Goal: Task Accomplishment & Management: Manage account settings

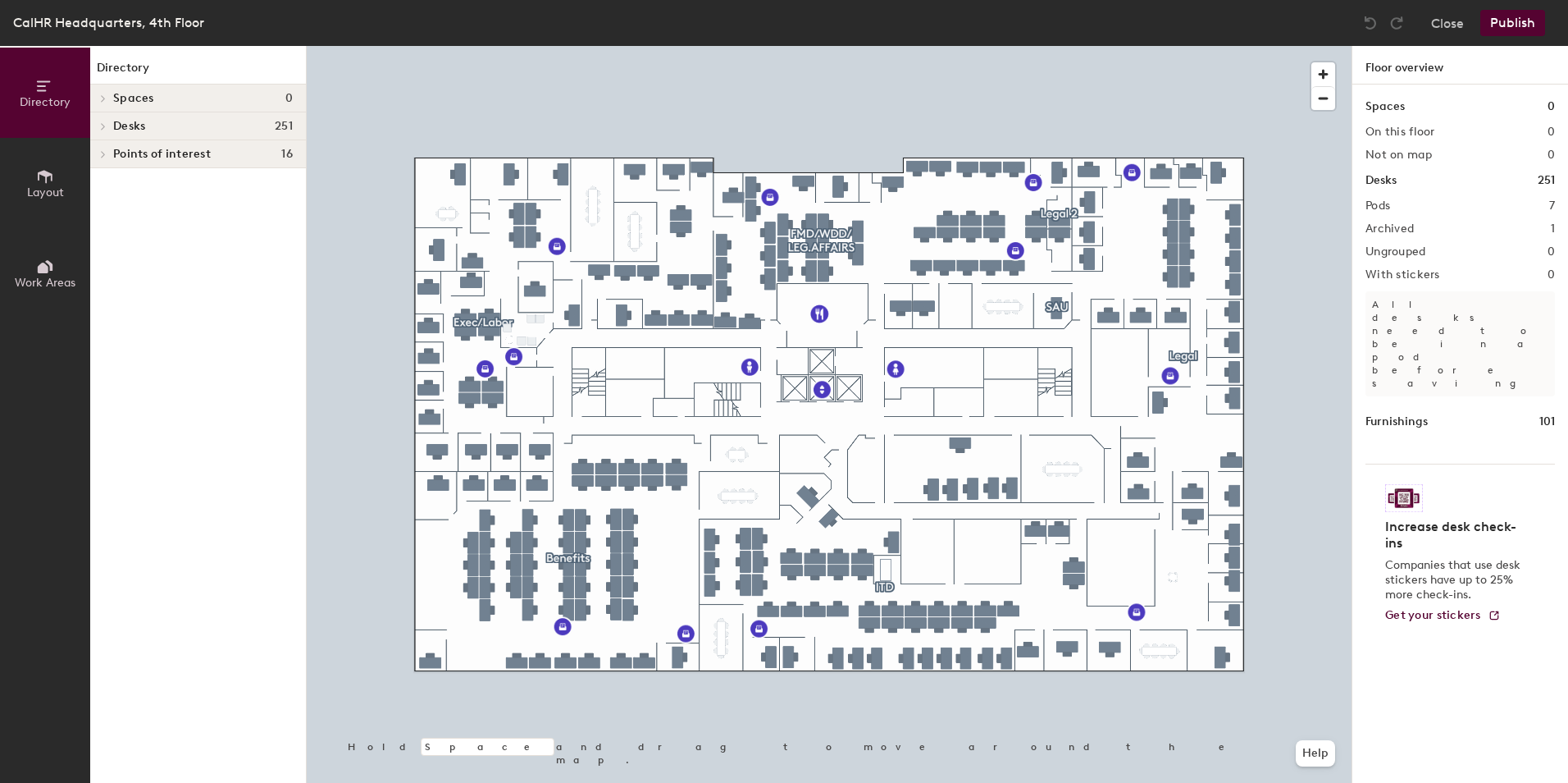
click at [1518, 18] on button "Publish" at bounding box center [1512, 23] width 65 height 27
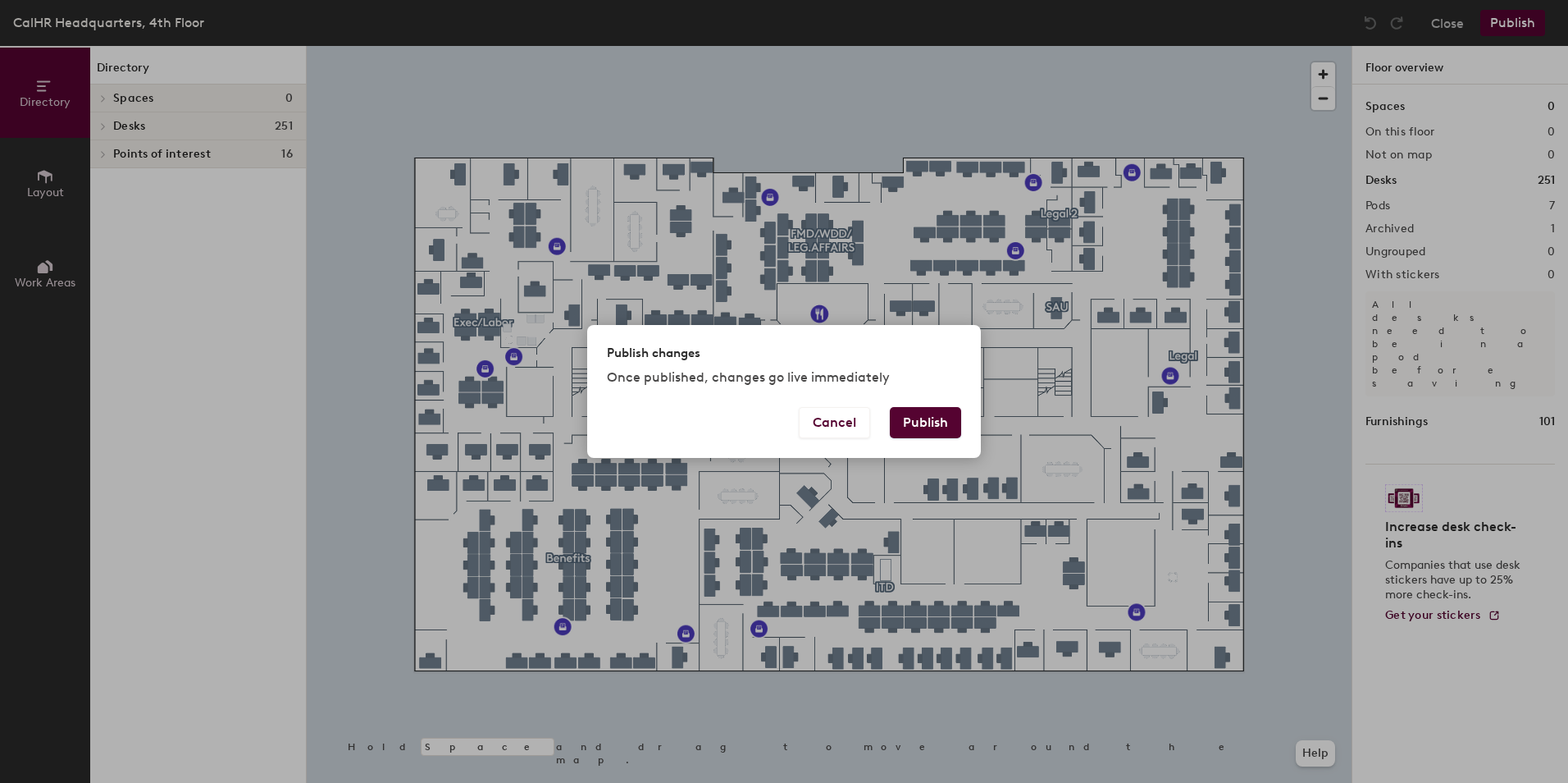
click at [965, 428] on div "Cancel Publish" at bounding box center [784, 433] width 394 height 51
click at [942, 428] on button "Publish" at bounding box center [925, 422] width 72 height 31
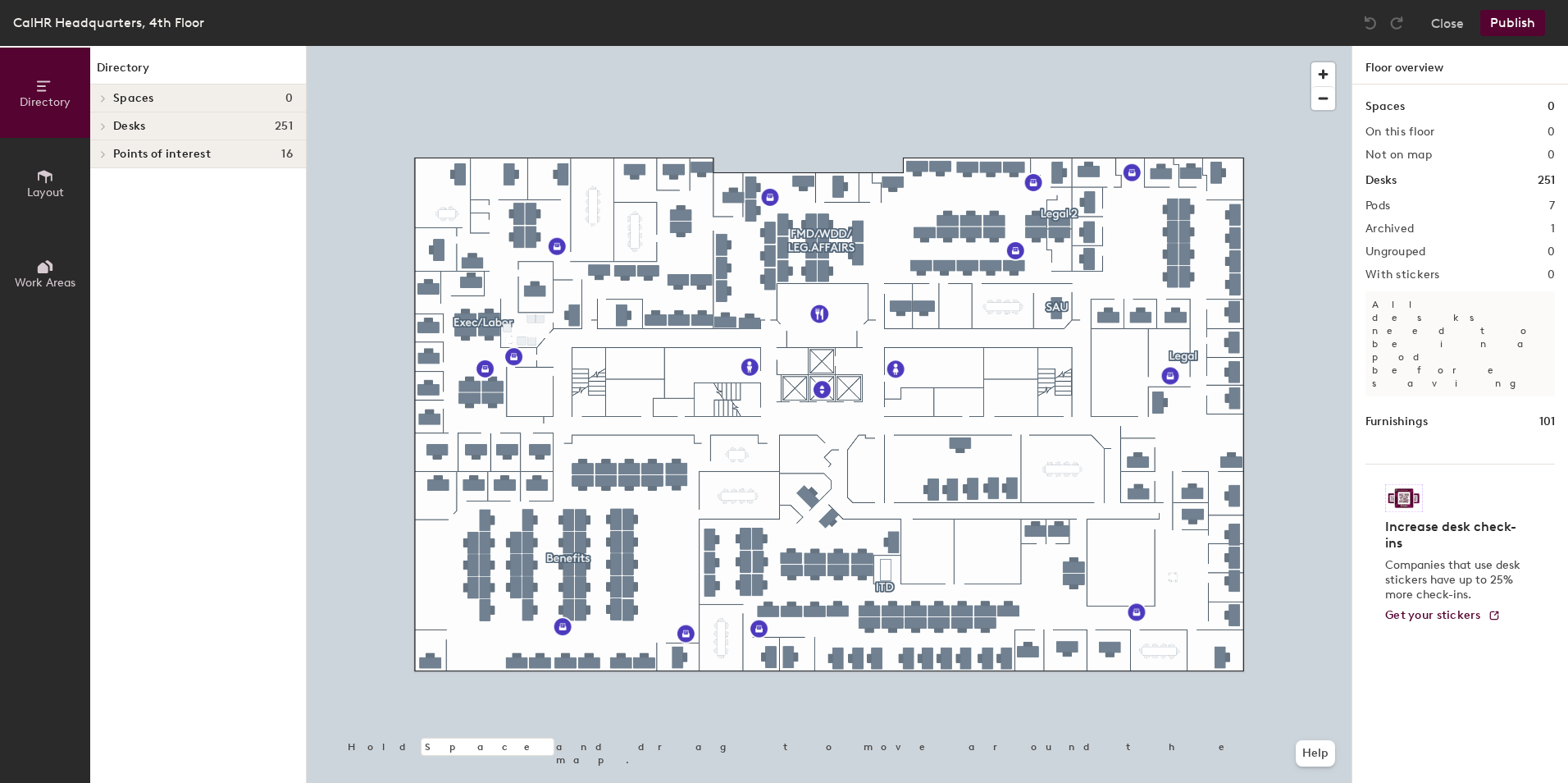
click at [48, 197] on span "Layout" at bounding box center [46, 193] width 37 height 14
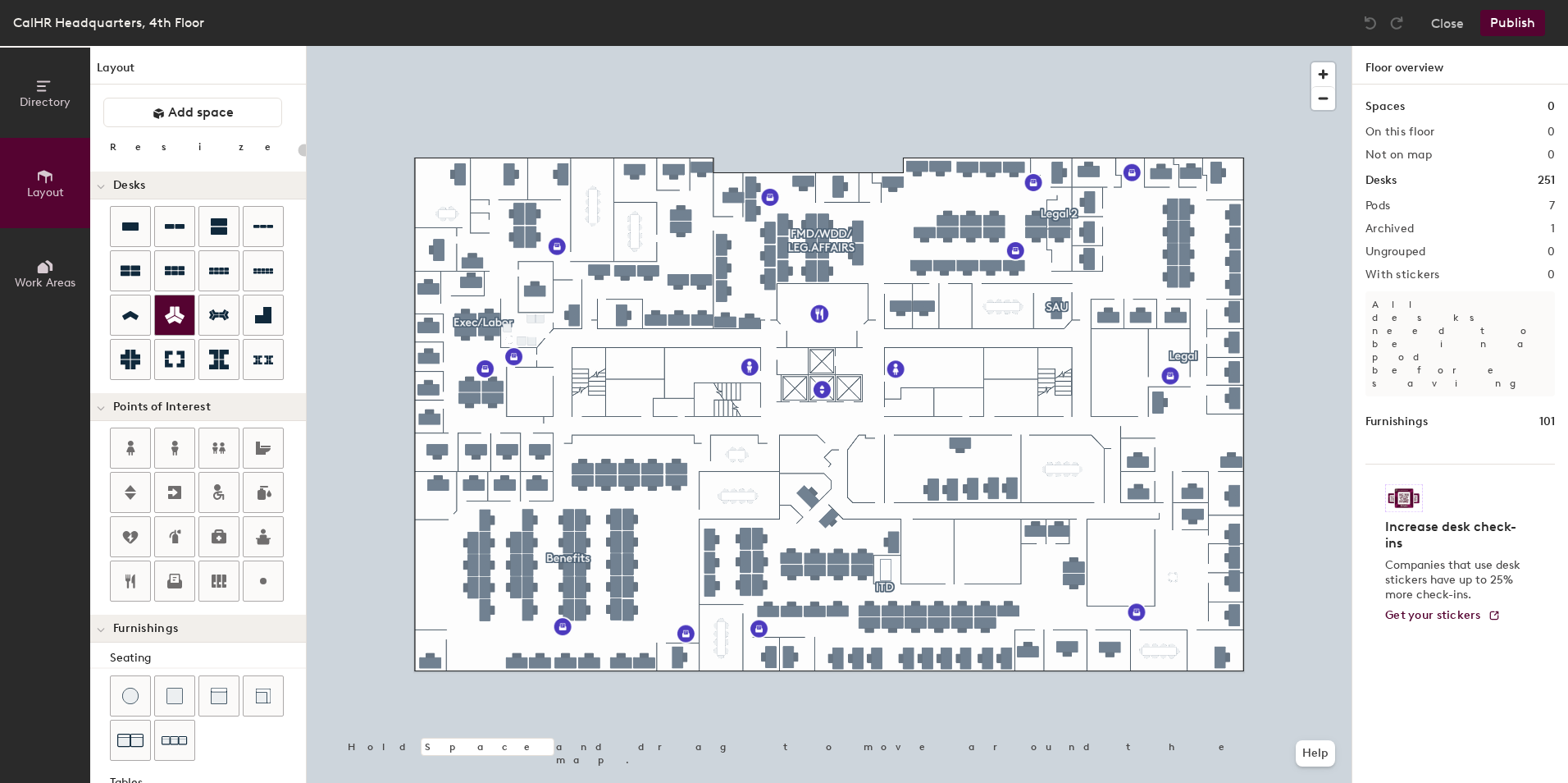
scroll to position [82, 0]
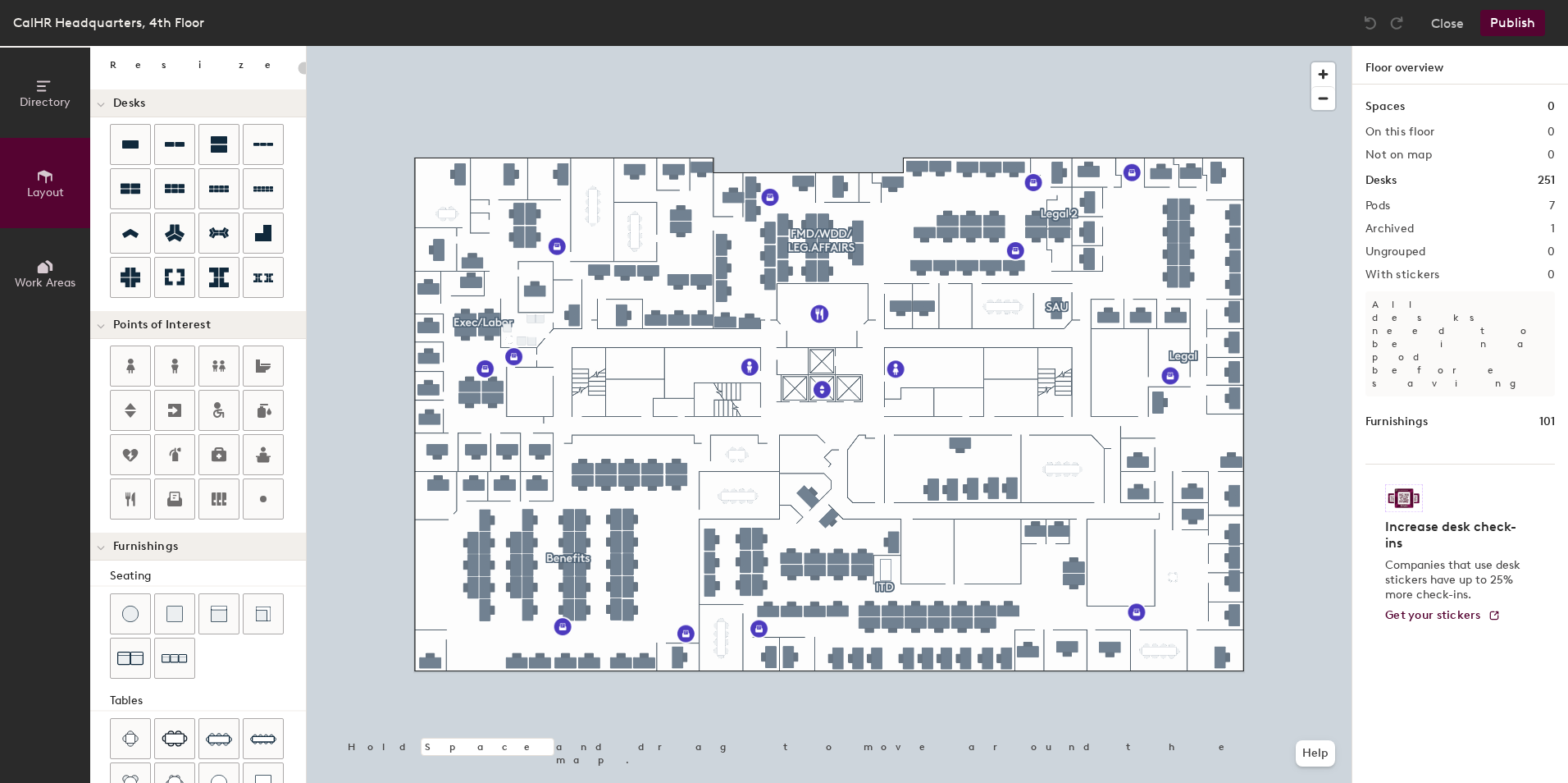
click at [44, 273] on icon at bounding box center [45, 266] width 18 height 18
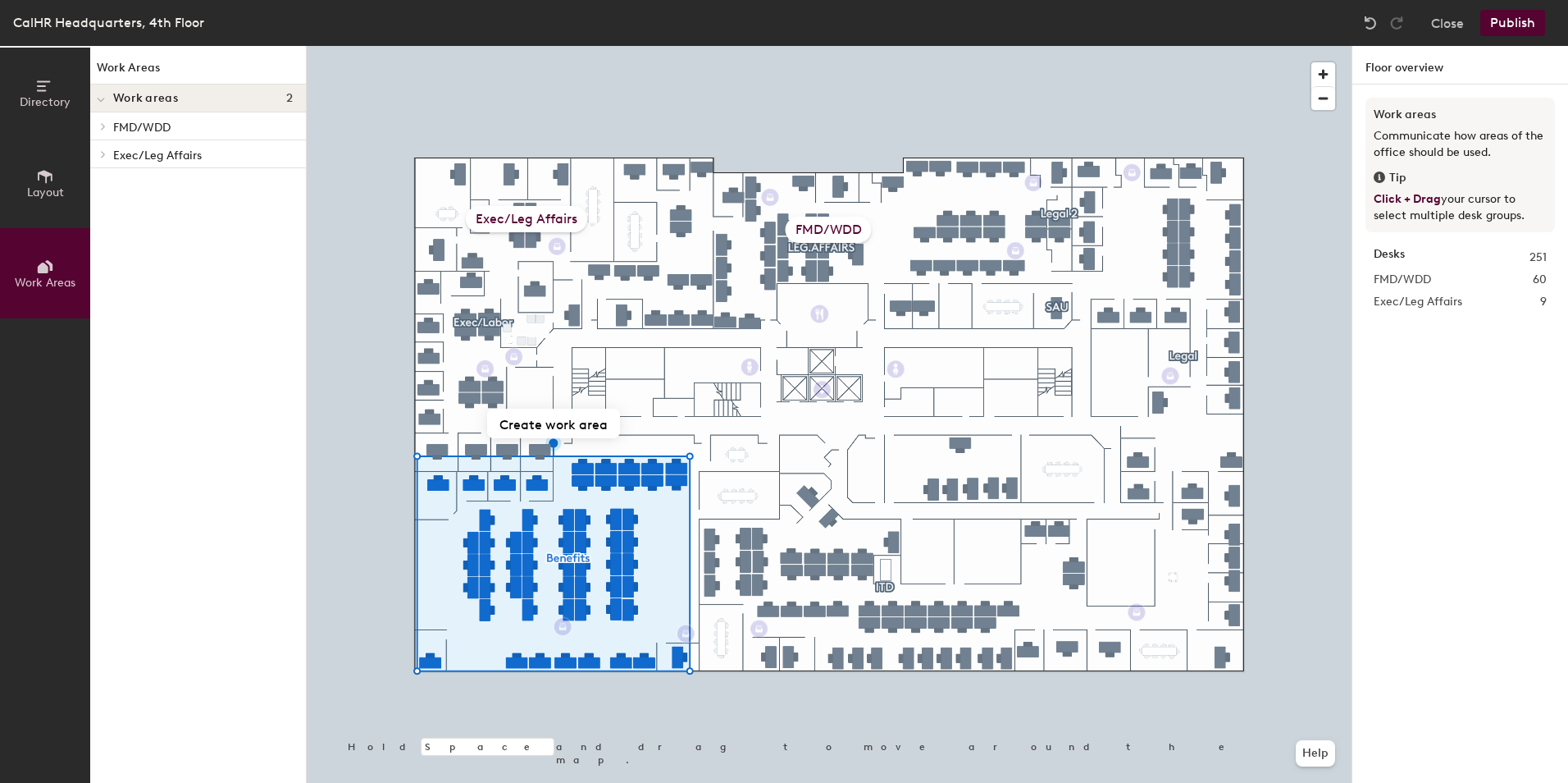
click at [50, 196] on span "Layout" at bounding box center [46, 193] width 37 height 14
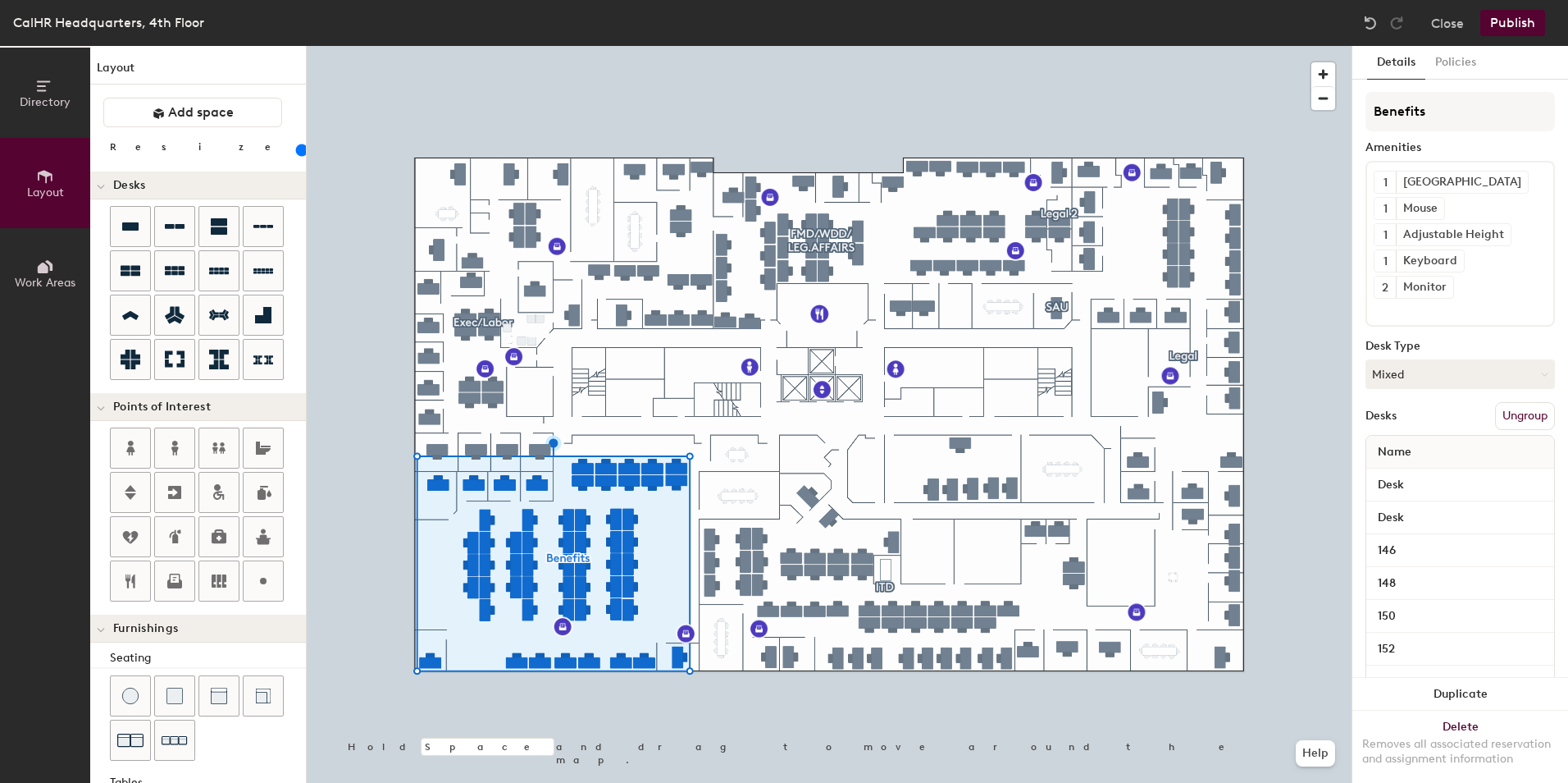
click at [50, 193] on span "Layout" at bounding box center [46, 193] width 37 height 14
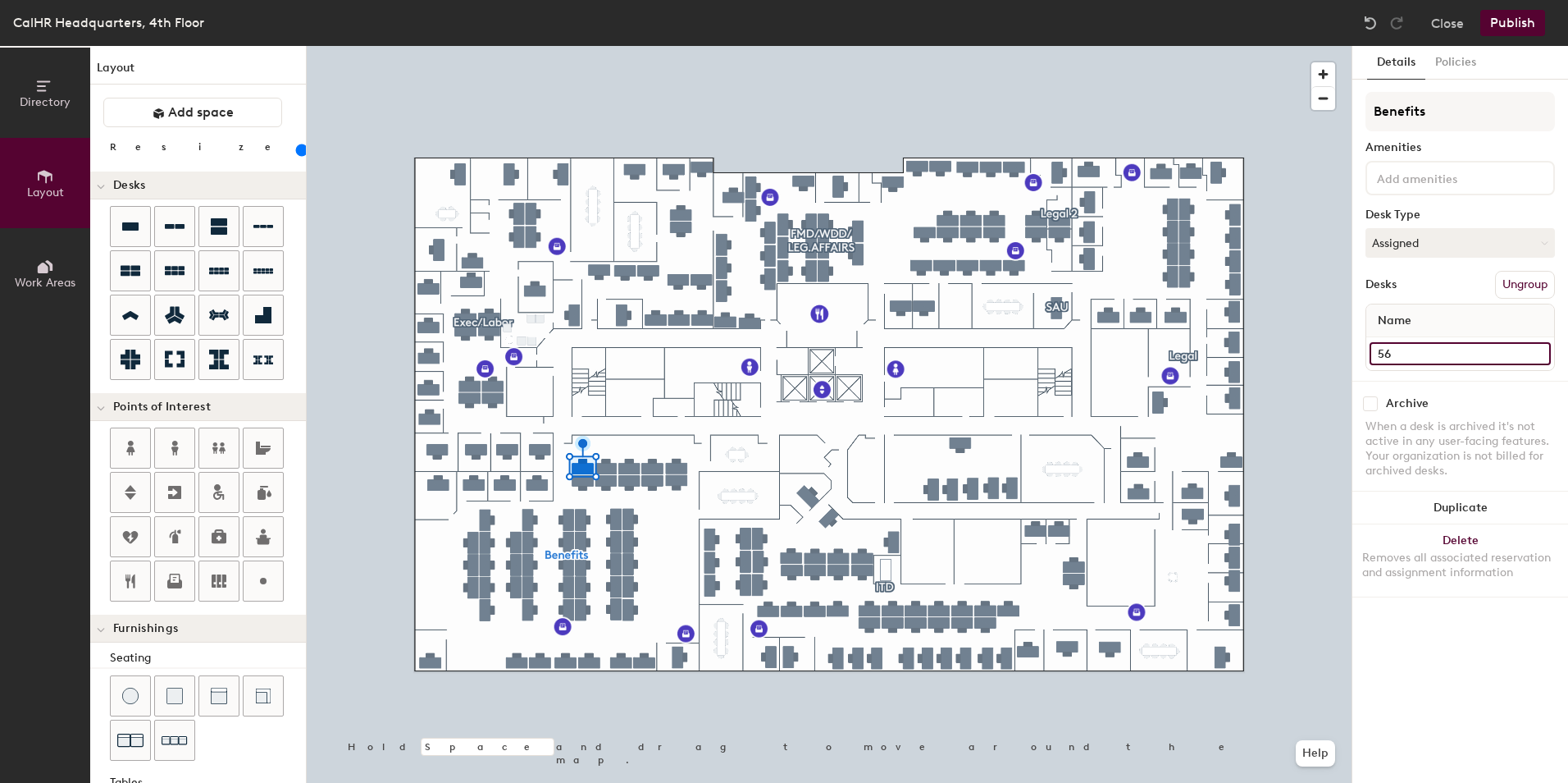
click at [1398, 358] on input "56" at bounding box center [1460, 354] width 181 height 23
type input "55"
click at [1399, 354] on input "54" at bounding box center [1460, 354] width 181 height 23
type input "52"
drag, startPoint x: 1402, startPoint y: 355, endPoint x: 1378, endPoint y: 352, distance: 24.2
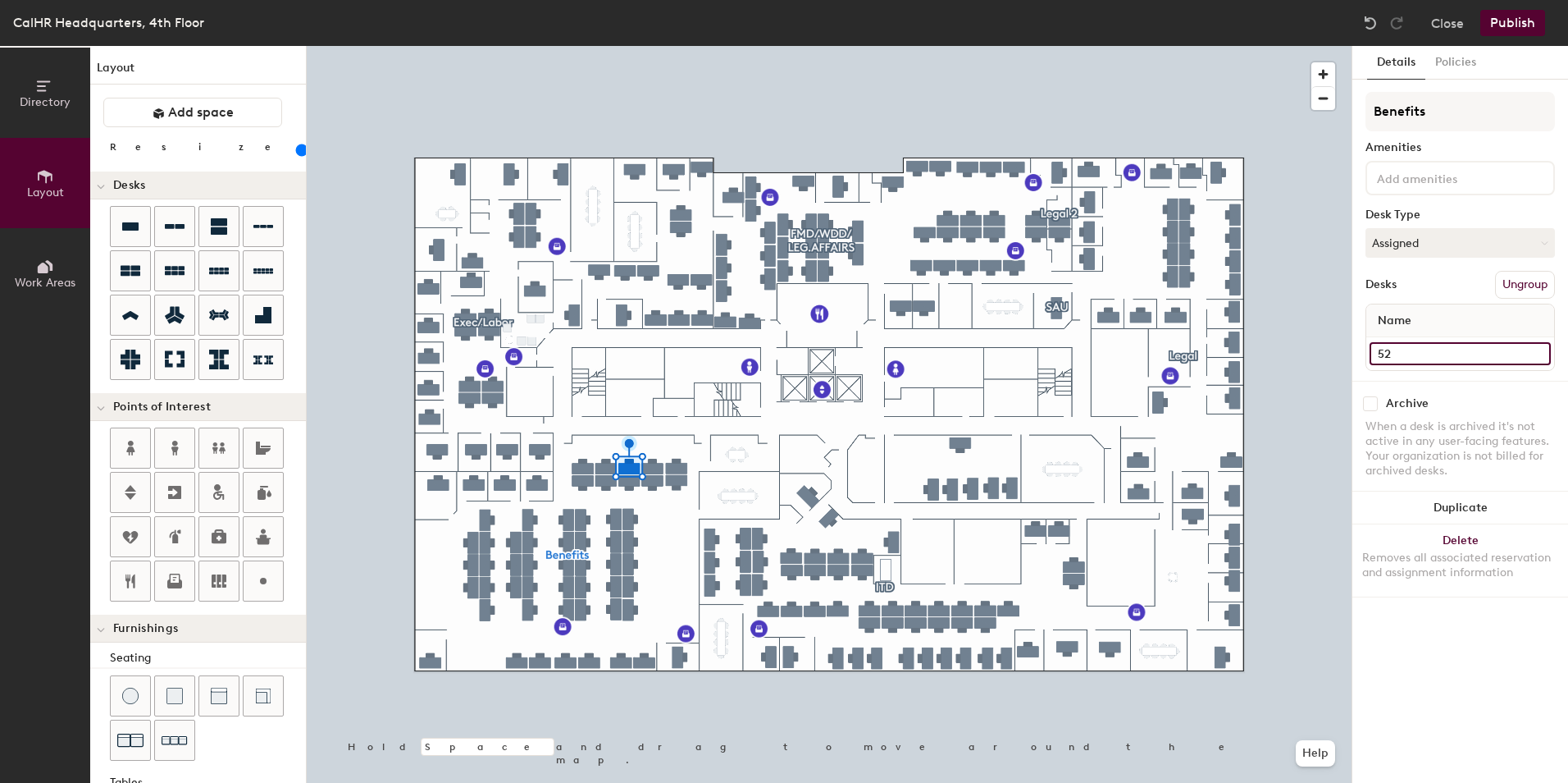
click at [1378, 352] on input "52" at bounding box center [1460, 354] width 181 height 23
type input "54"
drag, startPoint x: 1393, startPoint y: 355, endPoint x: 1379, endPoint y: 354, distance: 14.0
click at [1379, 354] on input "50" at bounding box center [1460, 354] width 181 height 23
type input "56"
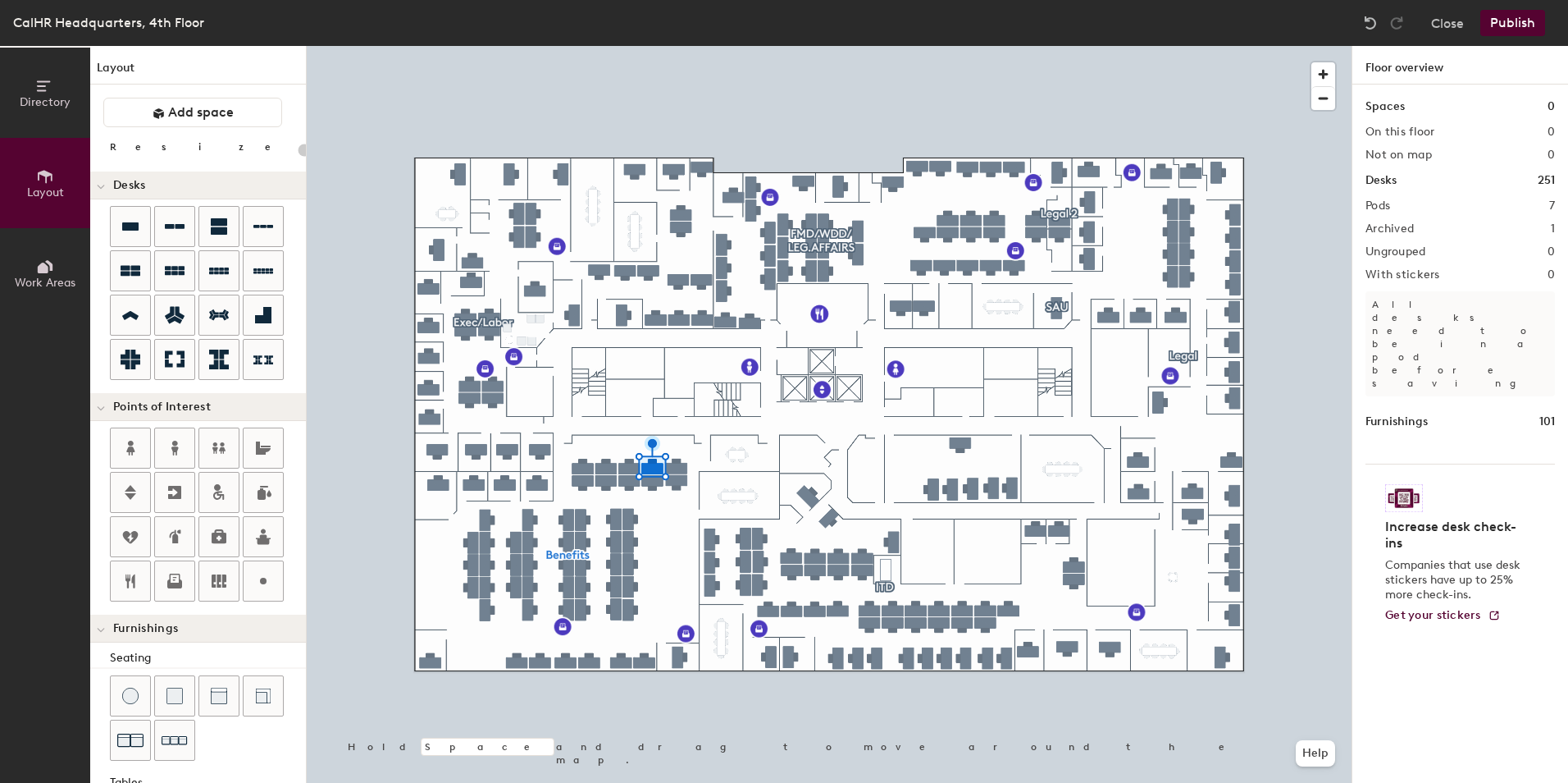
type input "140"
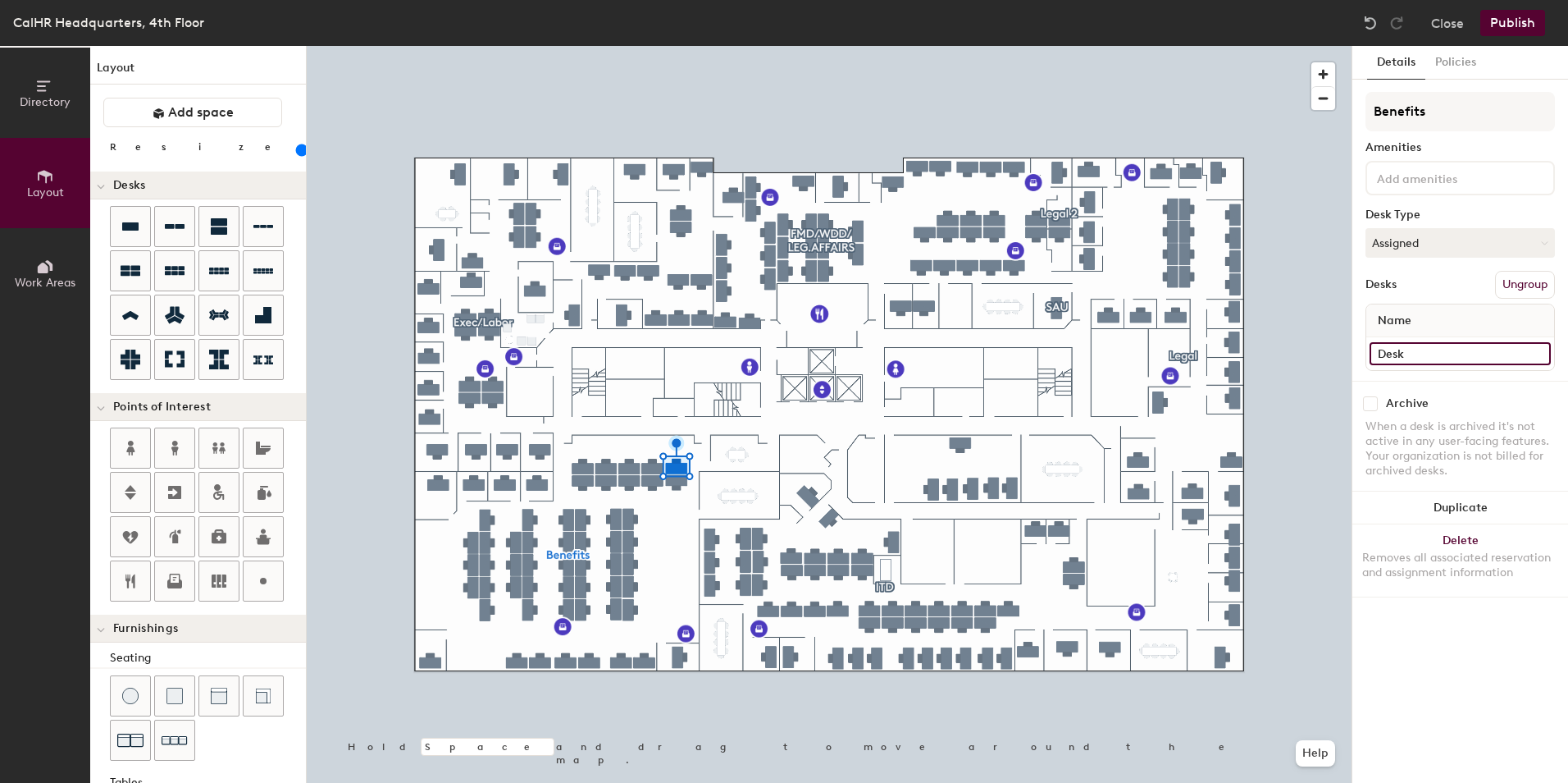
click at [1418, 353] on input "Desk" at bounding box center [1460, 354] width 181 height 23
type input "57"
click at [1397, 356] on input "Desk" at bounding box center [1460, 354] width 181 height 23
type input "47"
click at [1399, 354] on input "146" at bounding box center [1460, 354] width 181 height 23
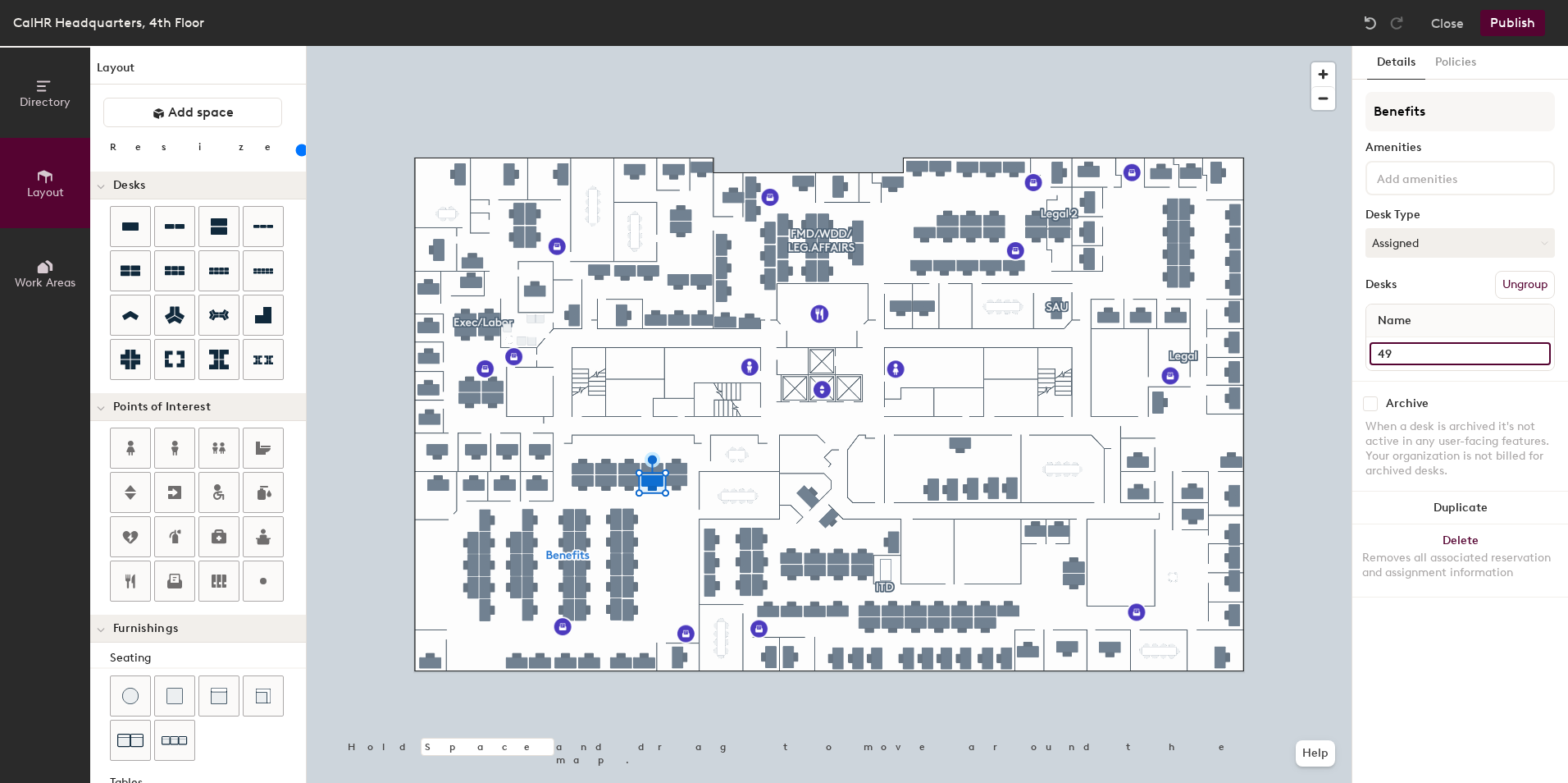
type input "49"
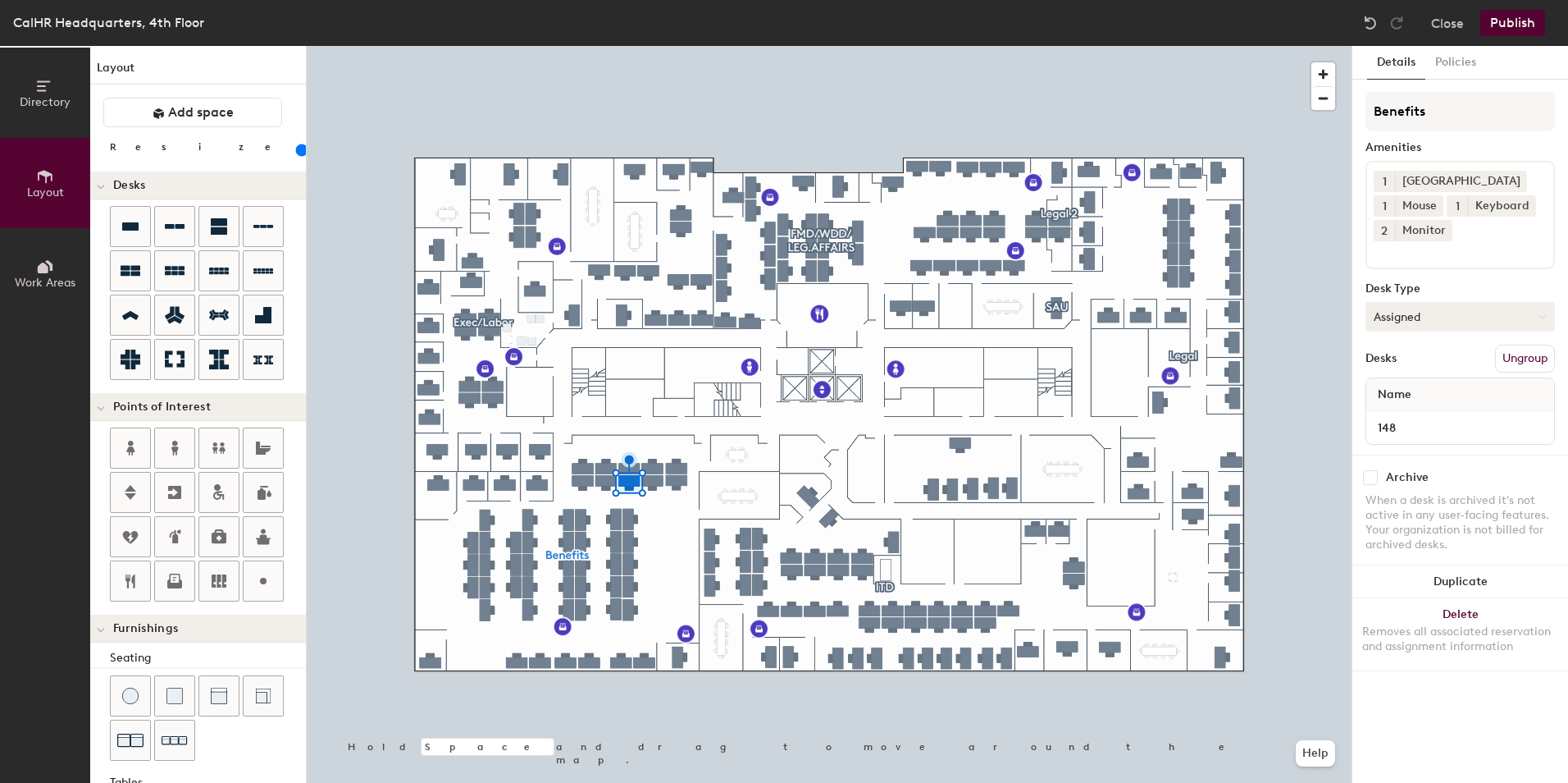
click at [1398, 313] on button "Assigned" at bounding box center [1460, 316] width 189 height 29
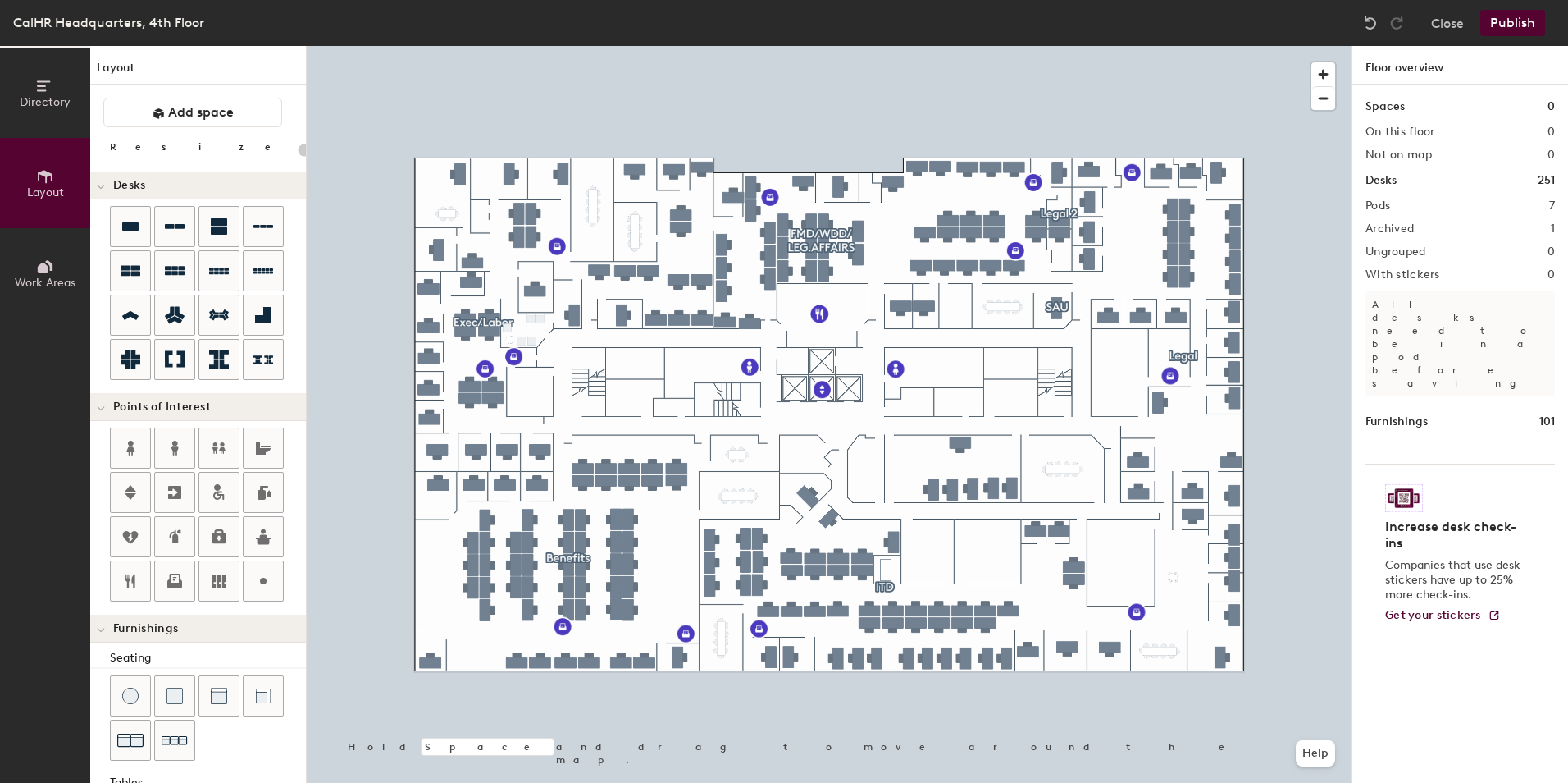
type input "140"
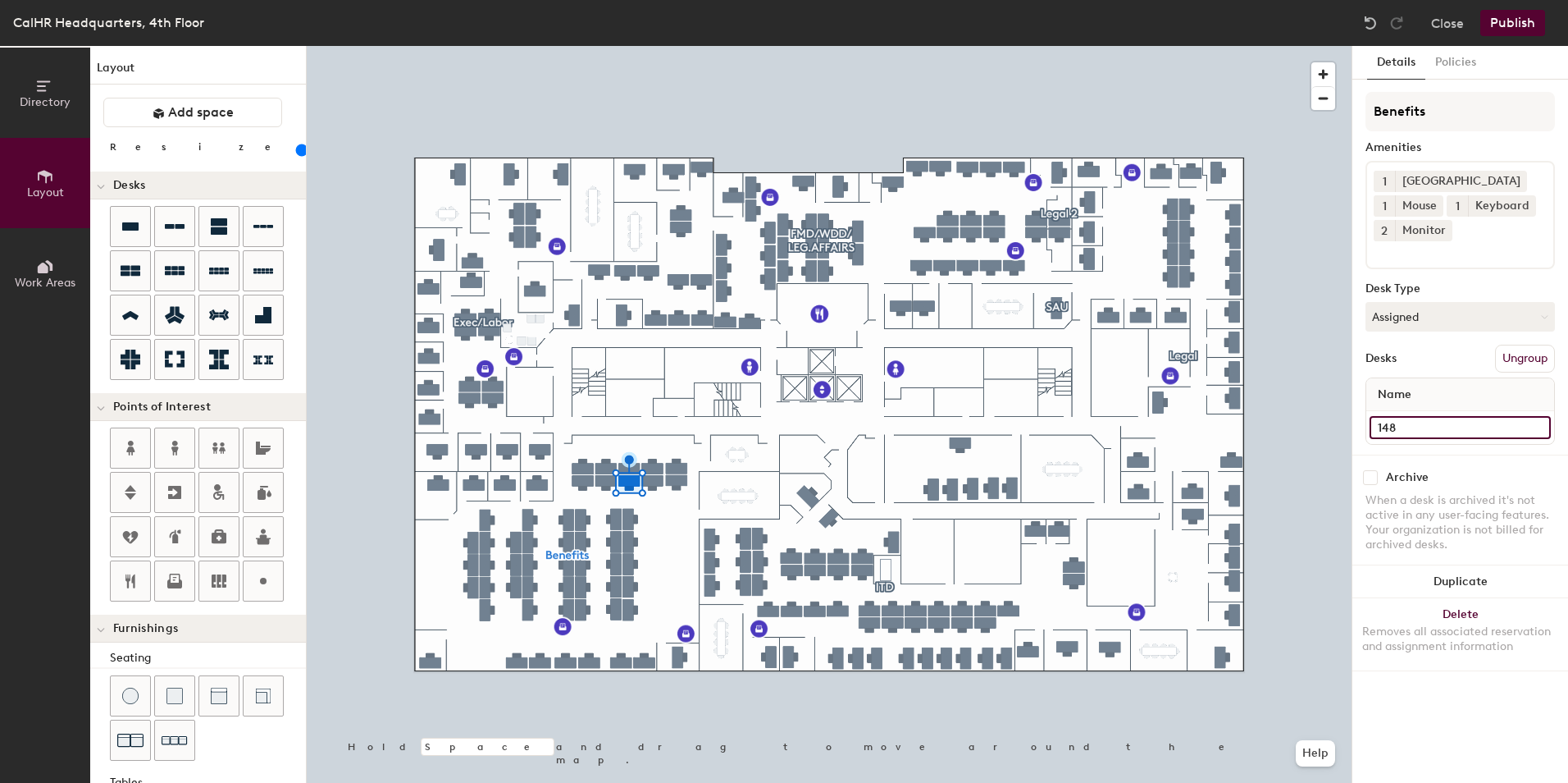
click at [1407, 430] on input "148" at bounding box center [1460, 427] width 181 height 23
type input "51"
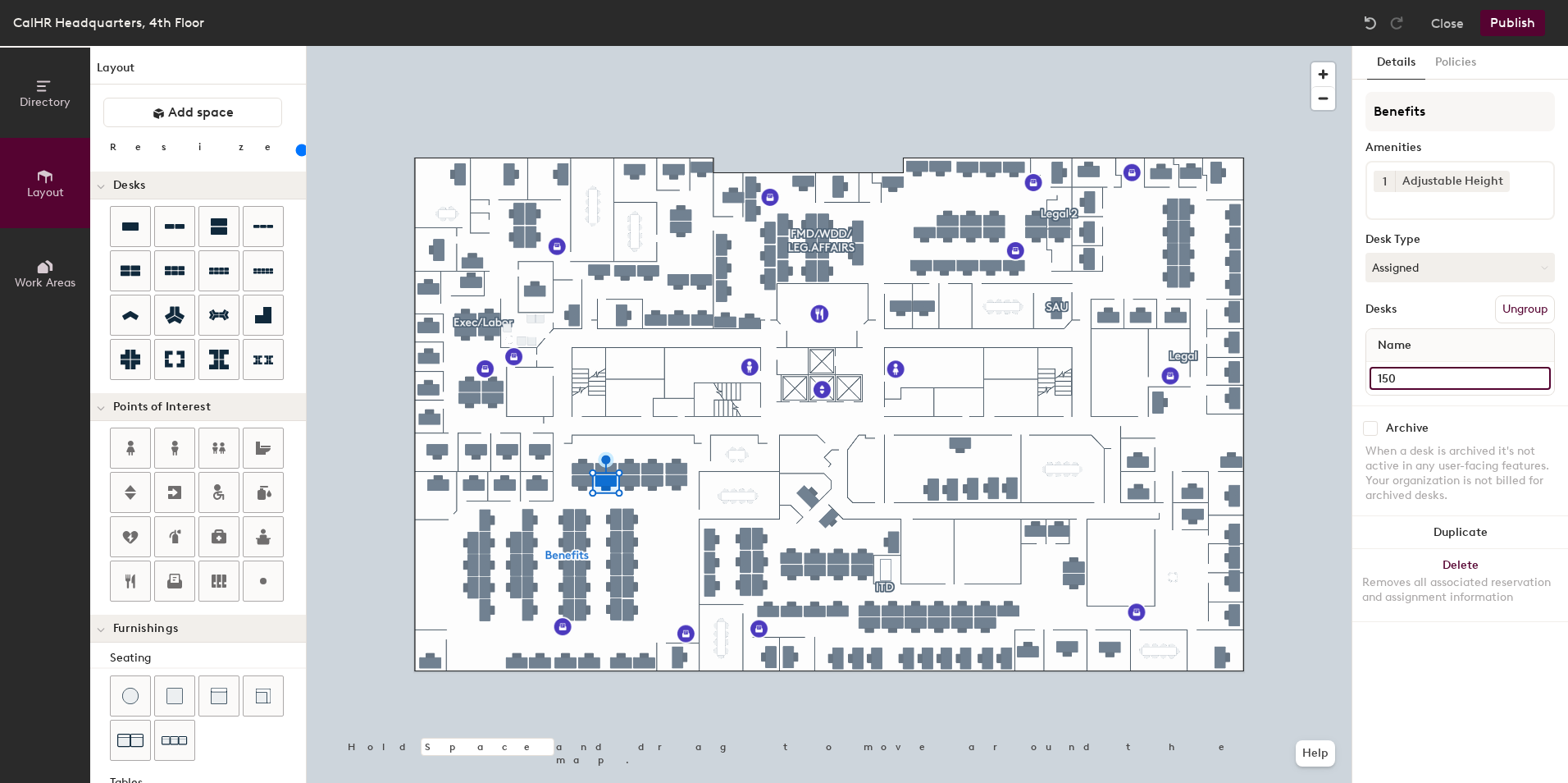
click at [1401, 379] on input "150" at bounding box center [1460, 379] width 181 height 23
type input "53"
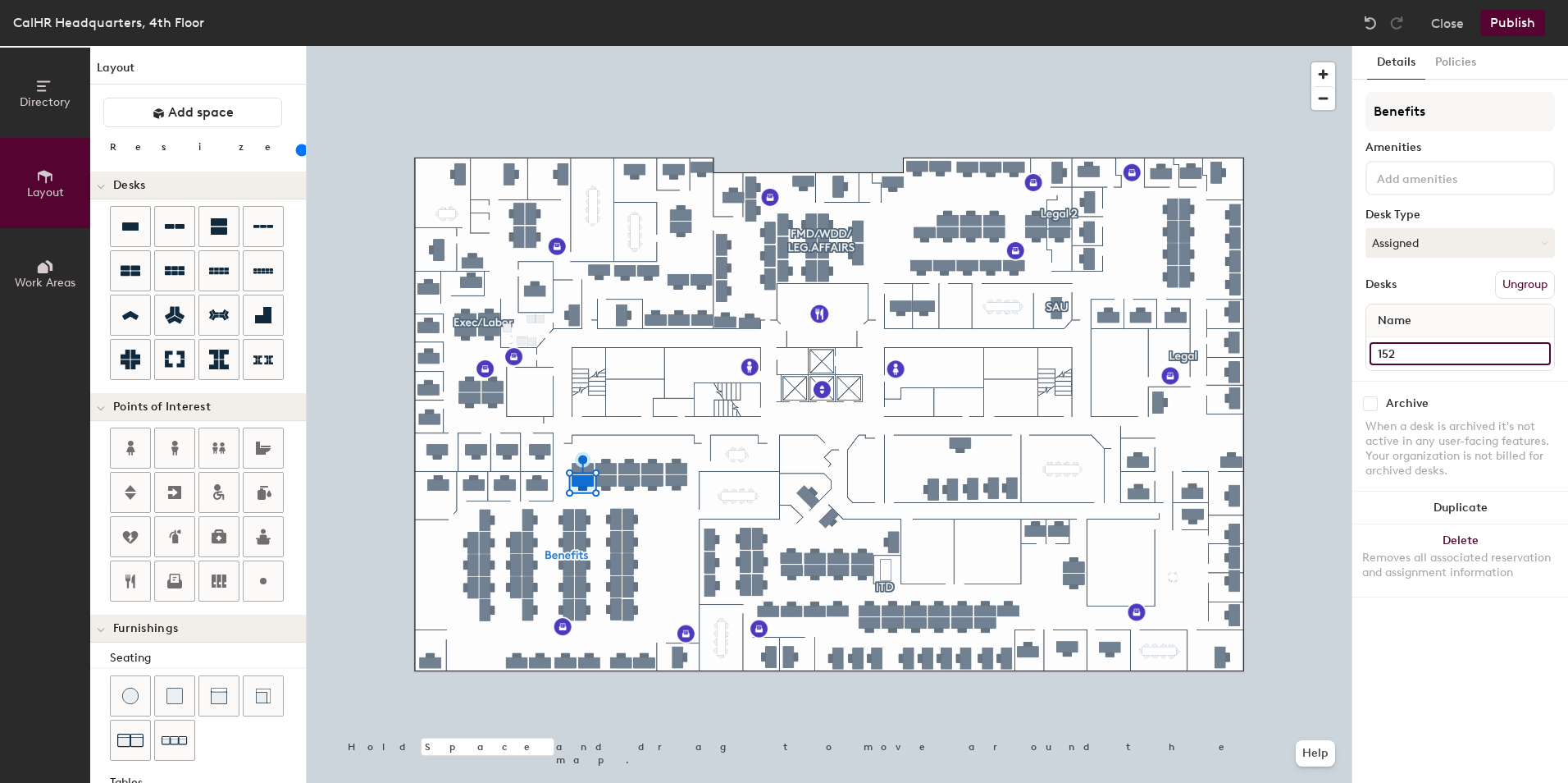
click at [1389, 352] on input "152" at bounding box center [1460, 354] width 181 height 23
type input "50"
click at [1393, 351] on input "144" at bounding box center [1460, 354] width 181 height 23
type input "98"
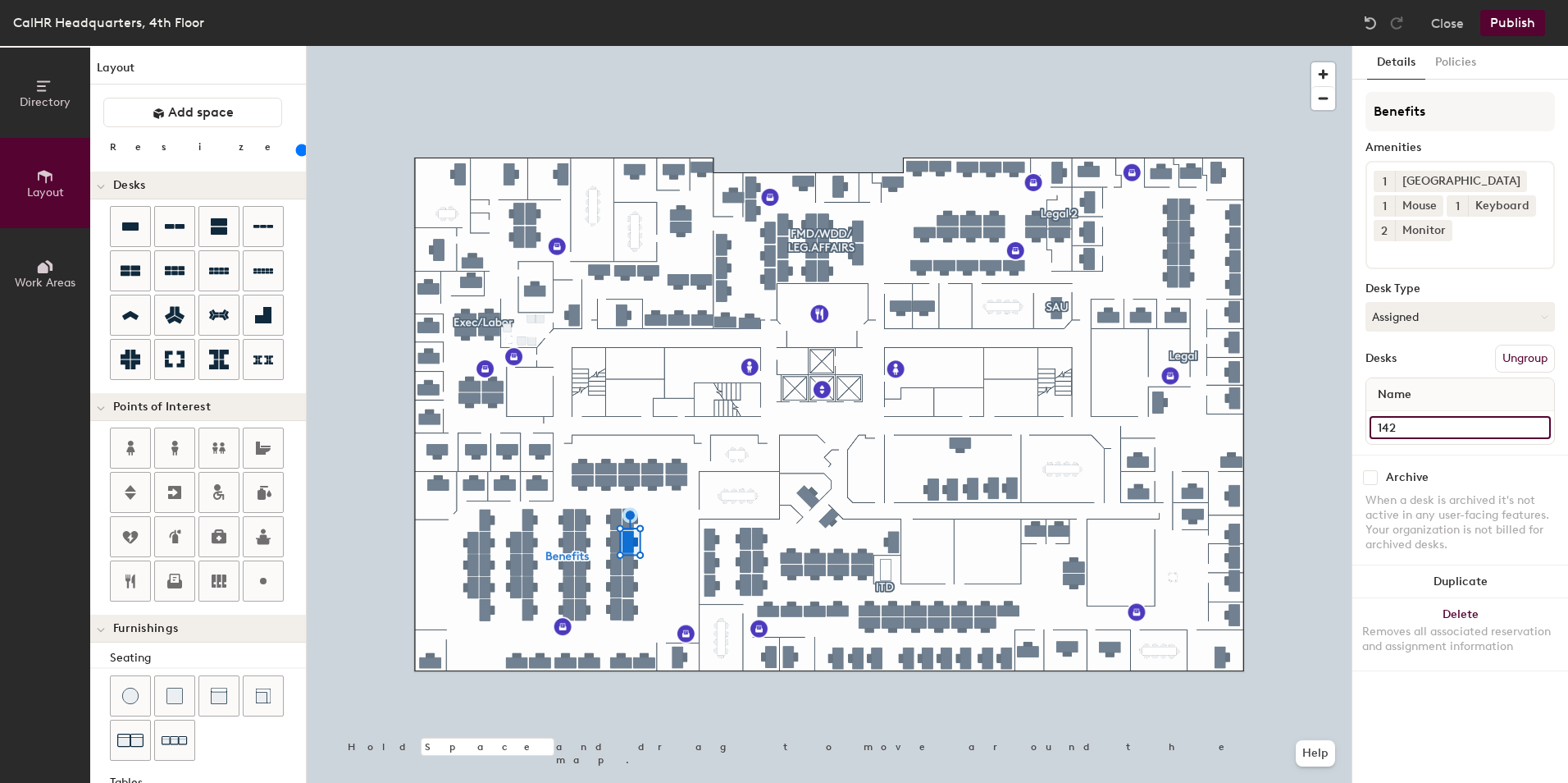
click at [1389, 426] on input "142" at bounding box center [1460, 427] width 181 height 23
type input "96"
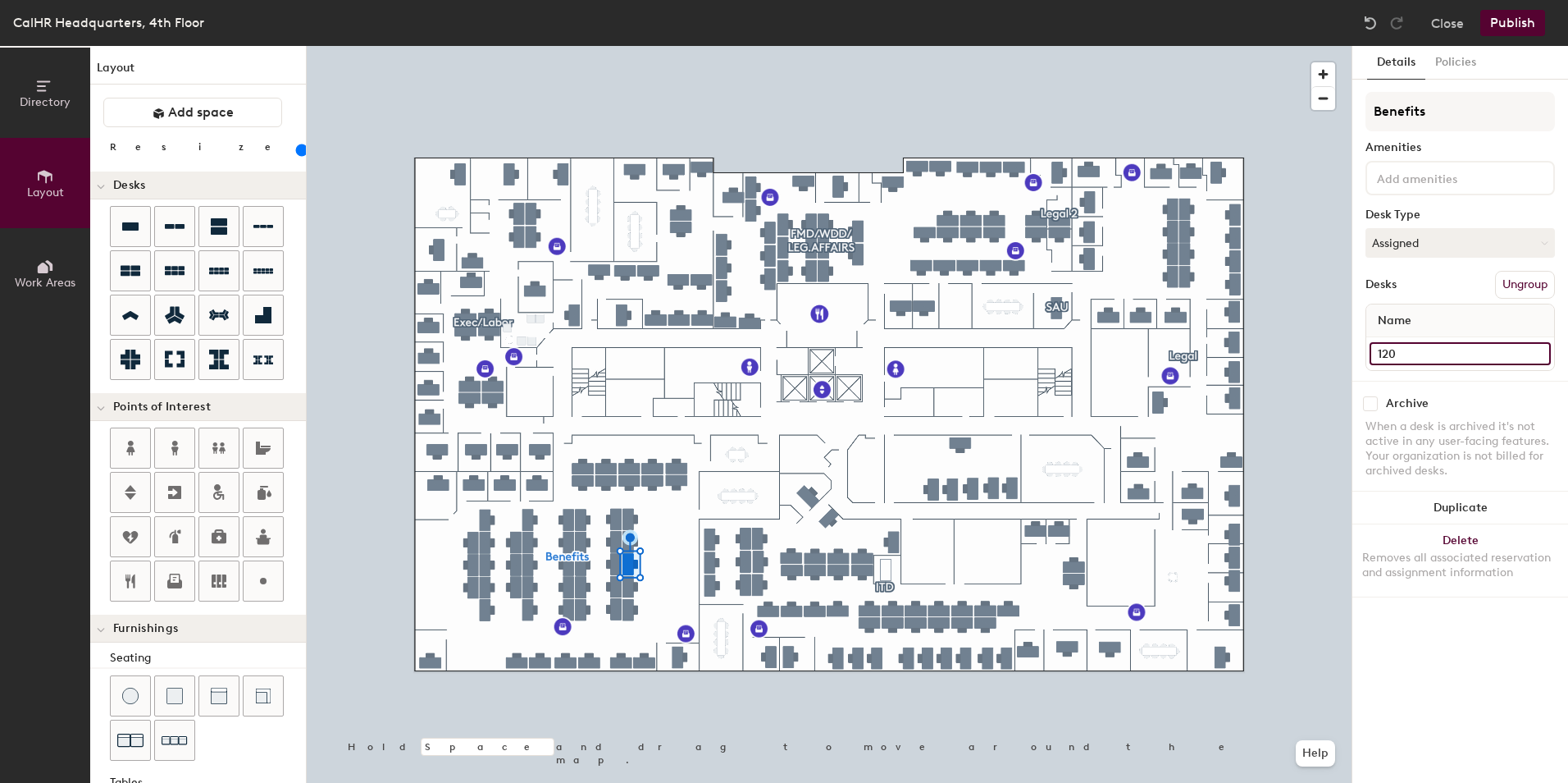
click at [1410, 349] on input "120" at bounding box center [1460, 354] width 181 height 23
type input "94"
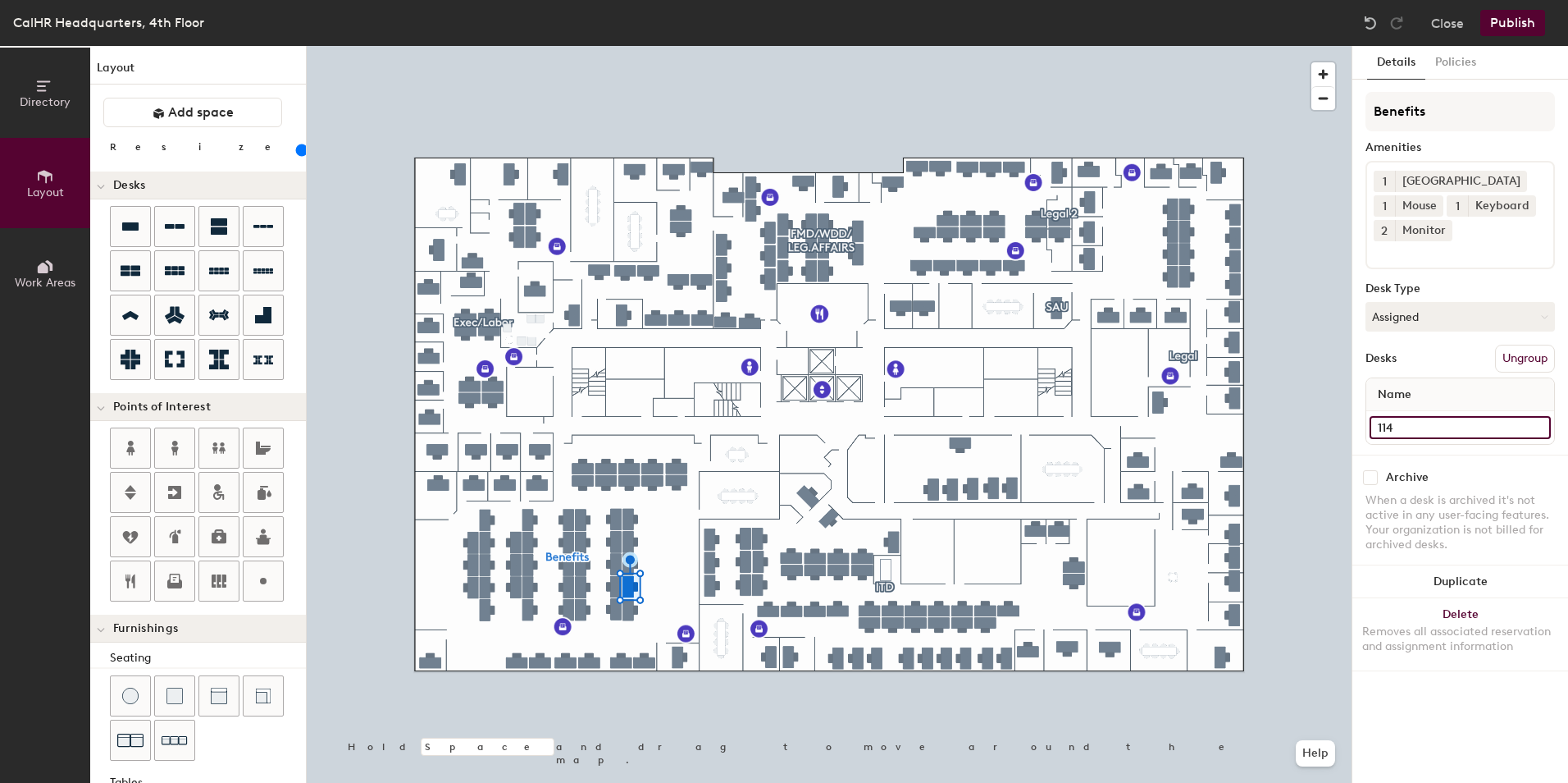
click at [1387, 427] on input "114" at bounding box center [1460, 427] width 181 height 23
type input "92"
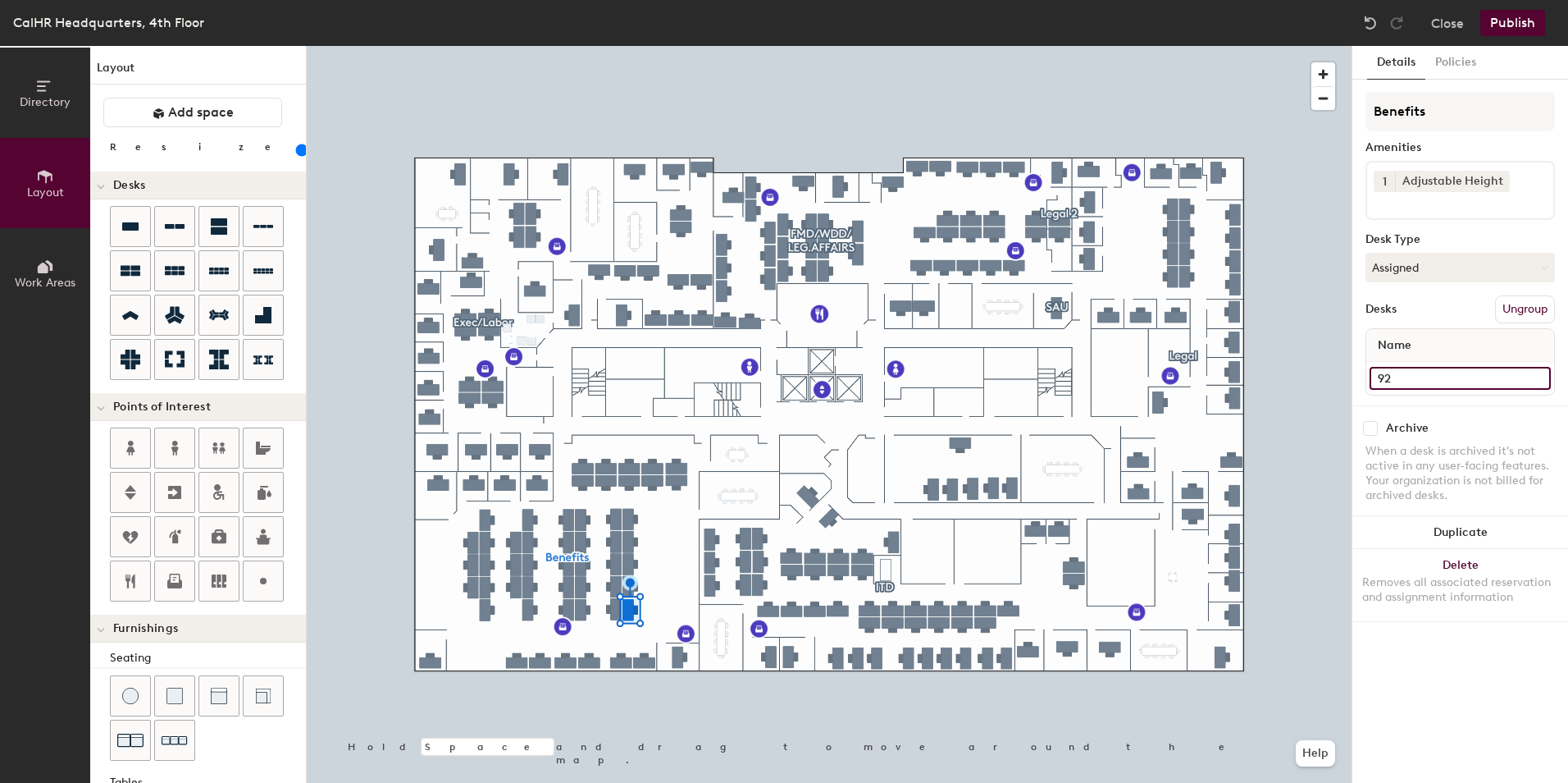
click at [1389, 380] on input "92" at bounding box center [1460, 379] width 181 height 23
type input "90"
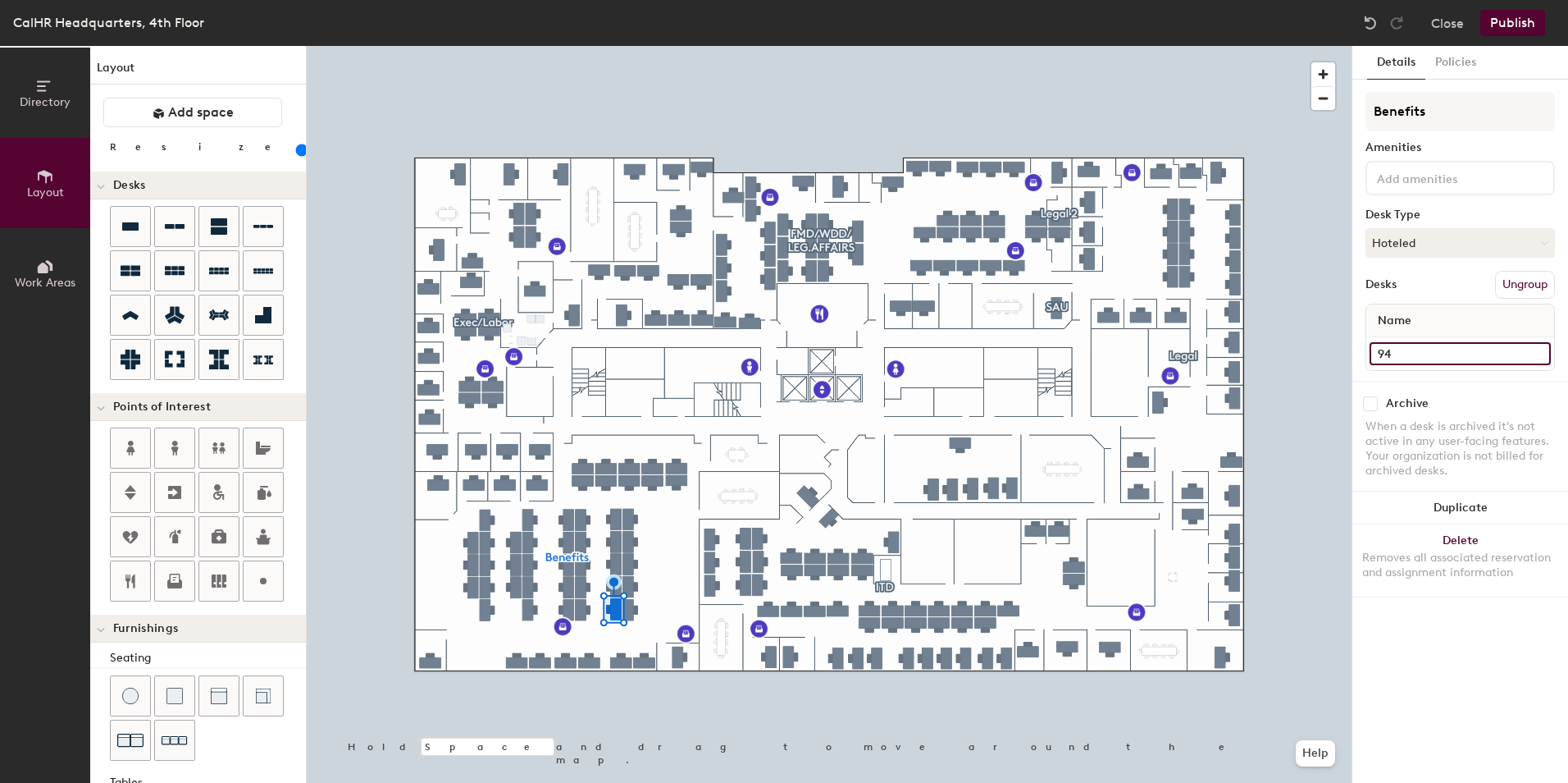
click at [1395, 354] on input "94" at bounding box center [1460, 354] width 181 height 23
type input "108"
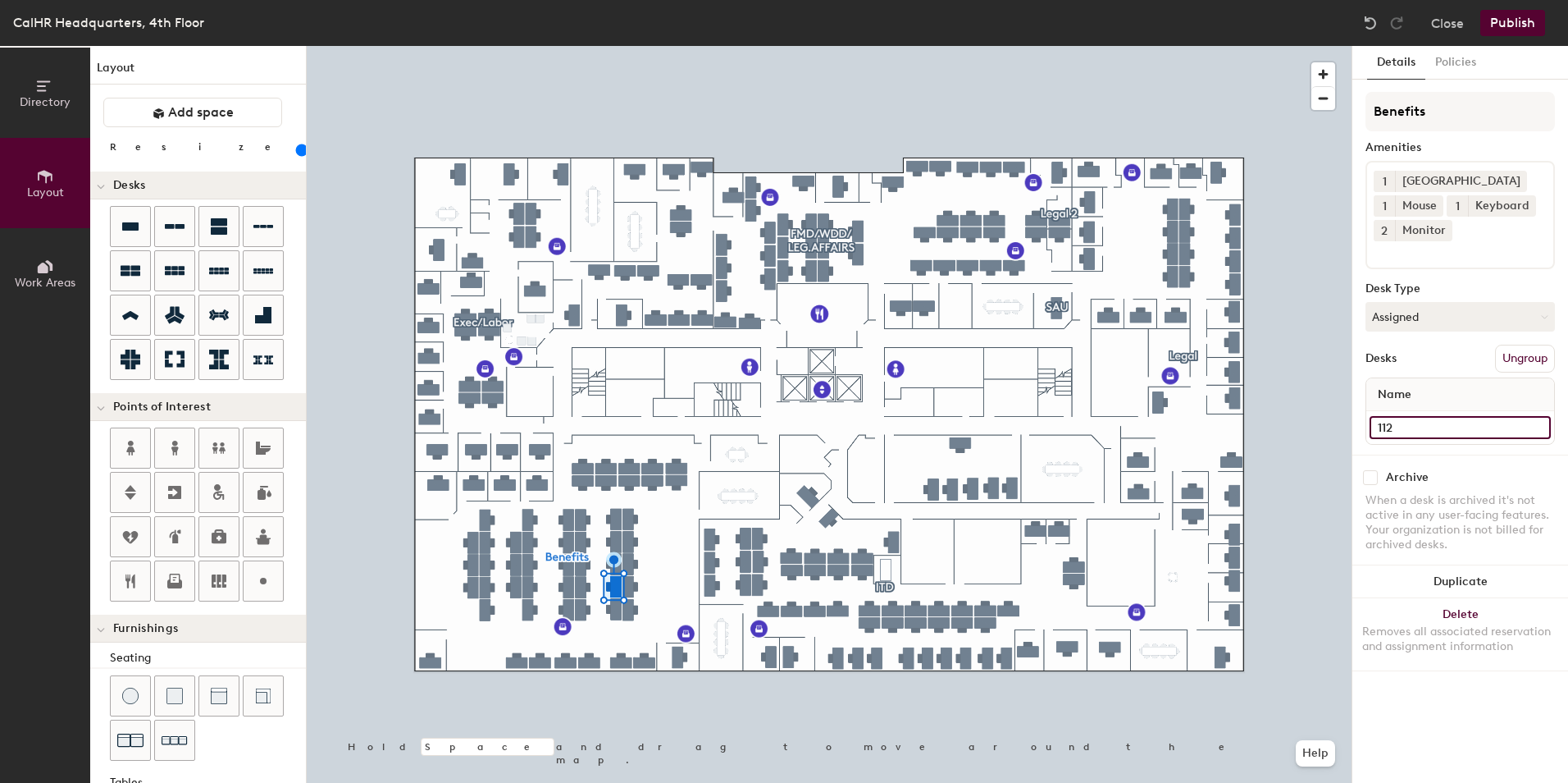
click at [1408, 428] on input "112" at bounding box center [1460, 427] width 181 height 23
type input "106"
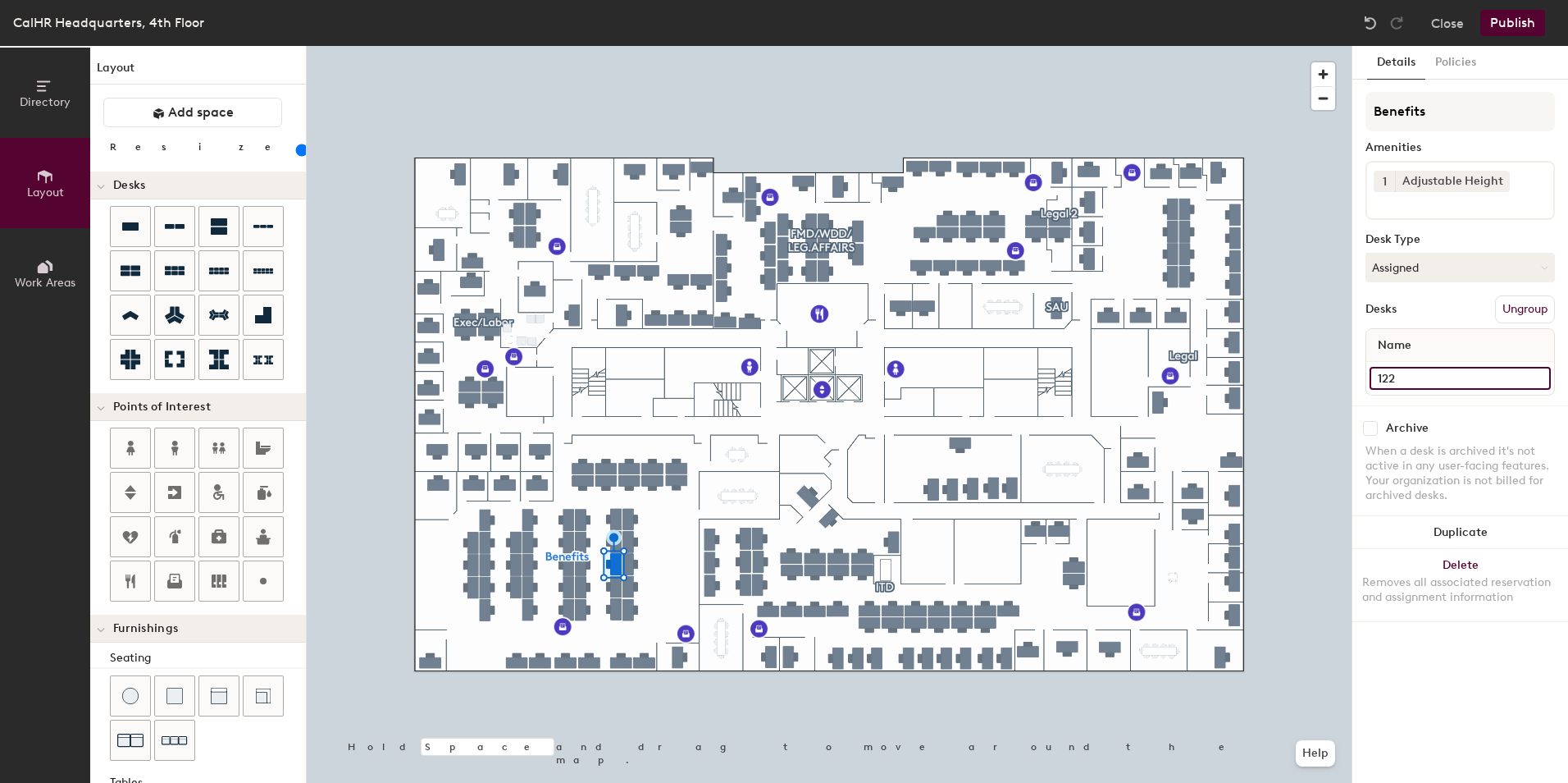
click at [1416, 375] on input "122" at bounding box center [1460, 379] width 181 height 23
type input "104"
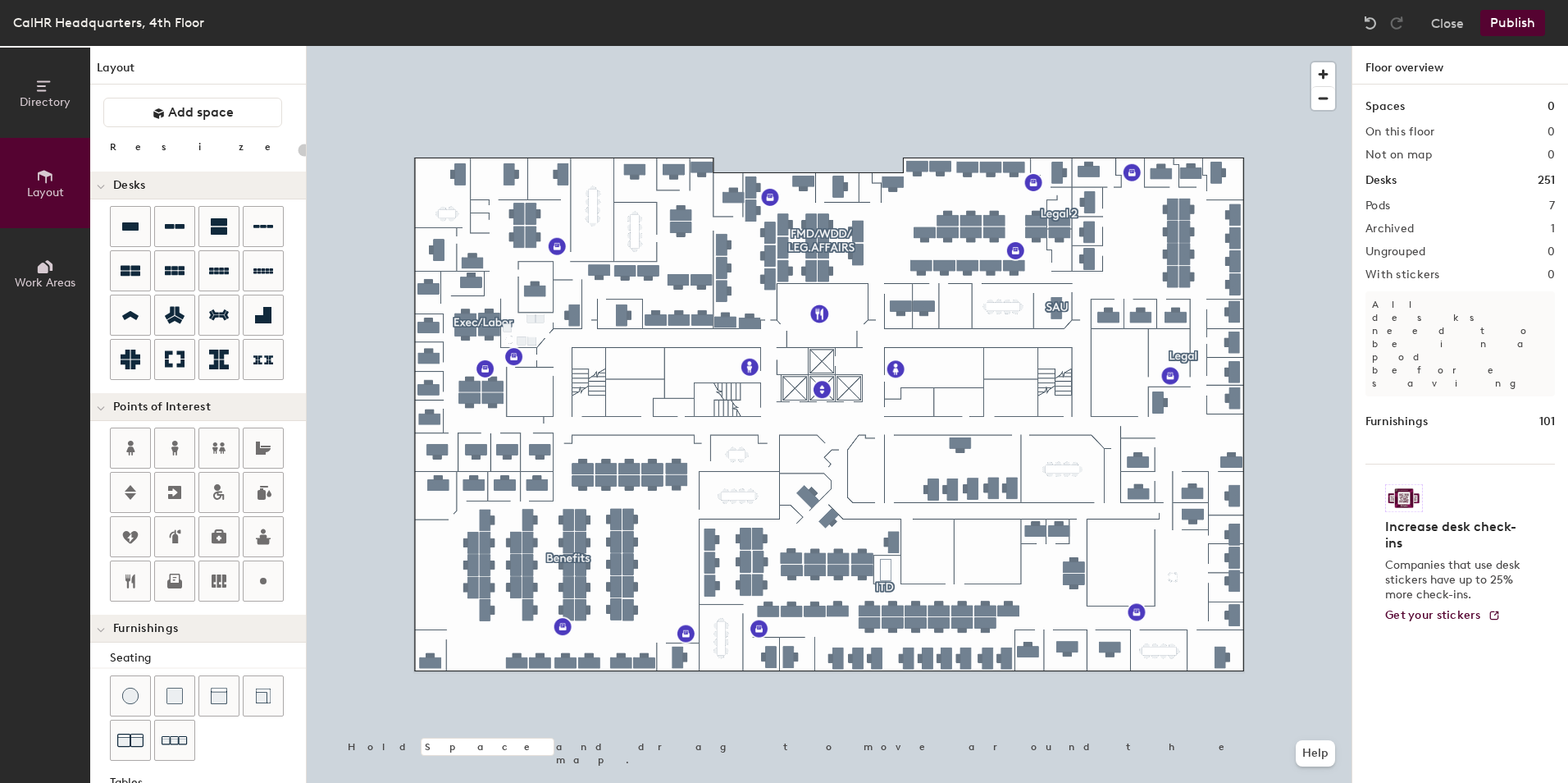
type input "140"
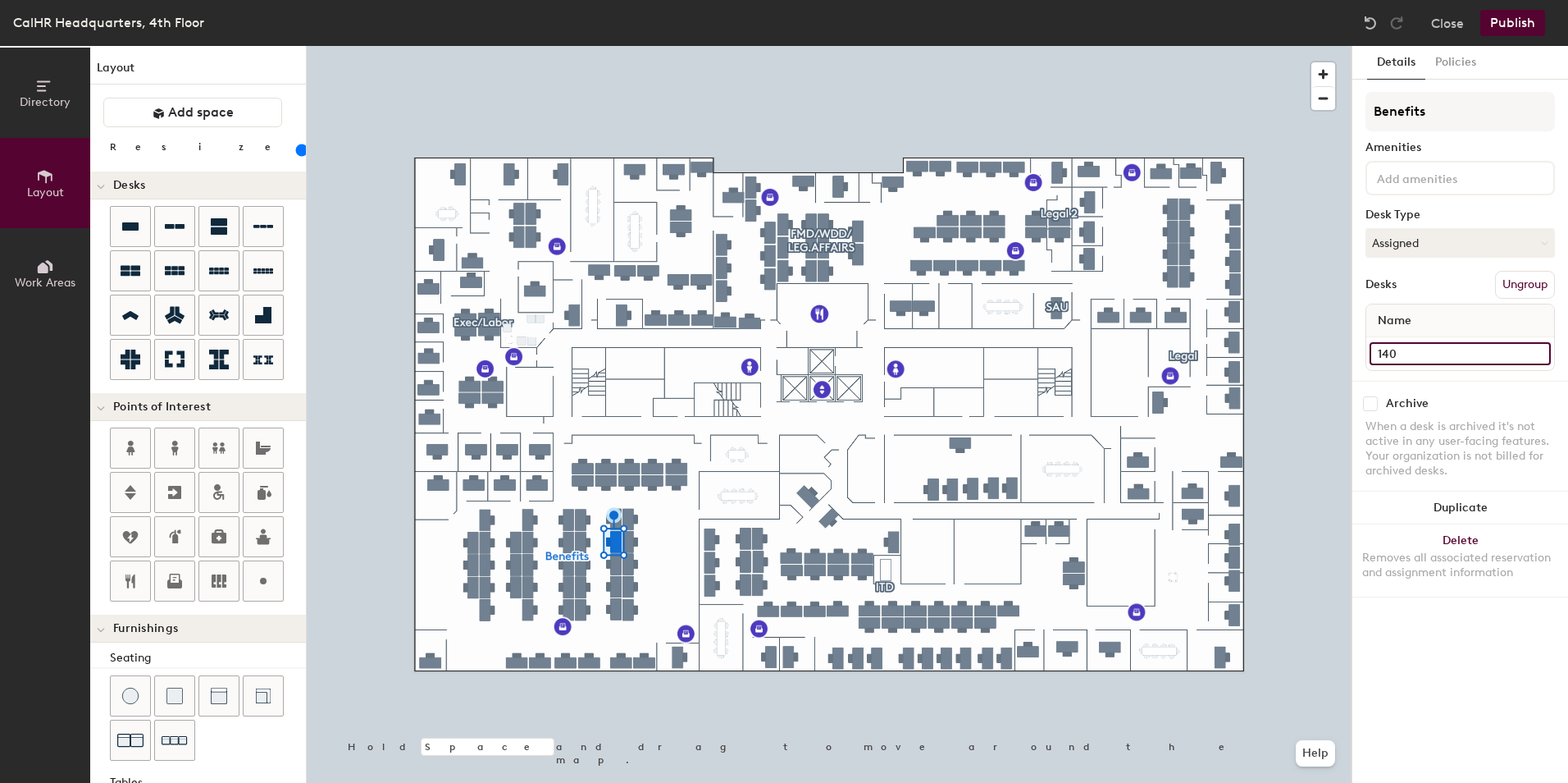
click at [1391, 355] on input "140" at bounding box center [1460, 354] width 181 height 23
type input "102"
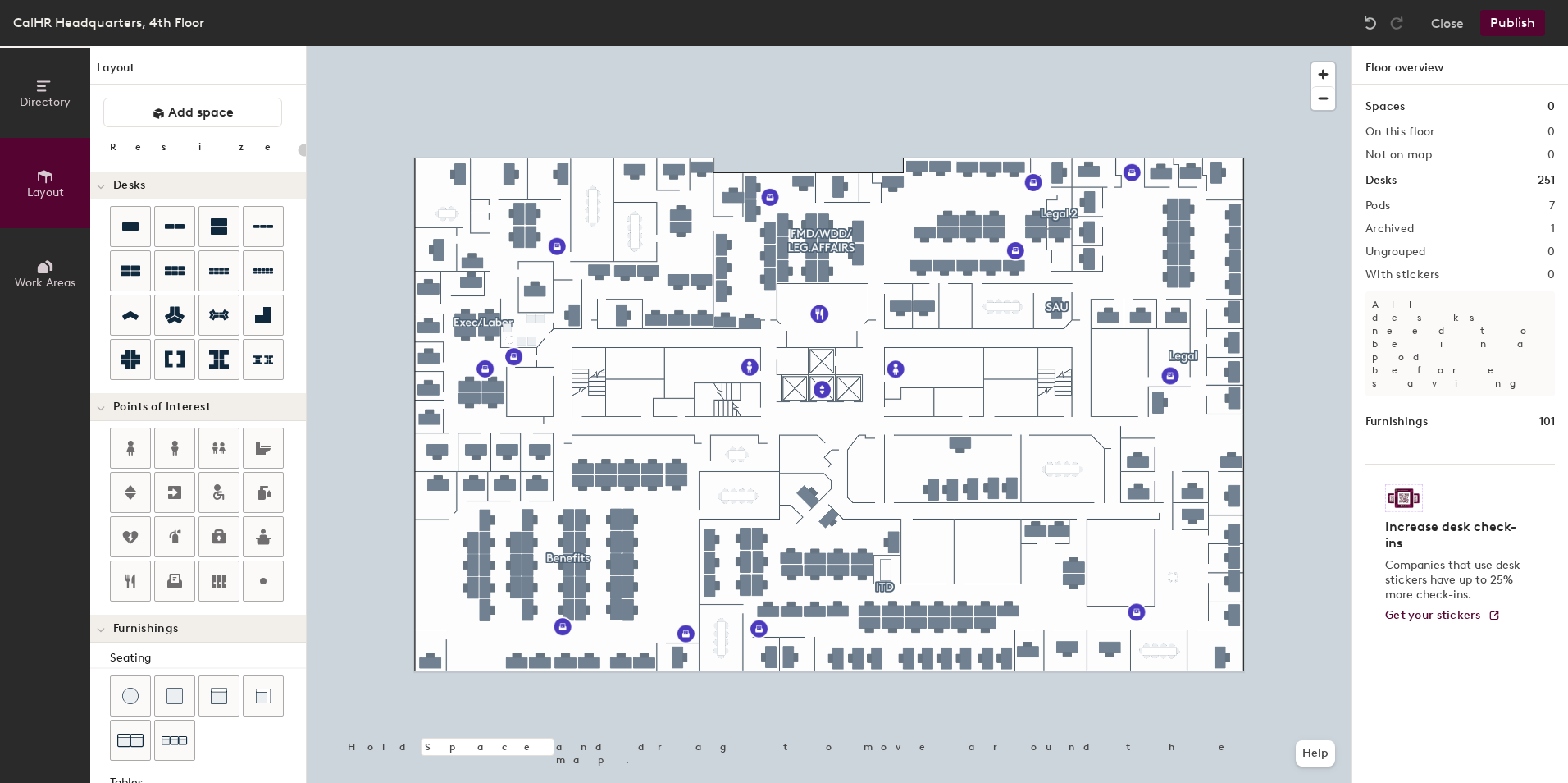
type input "140"
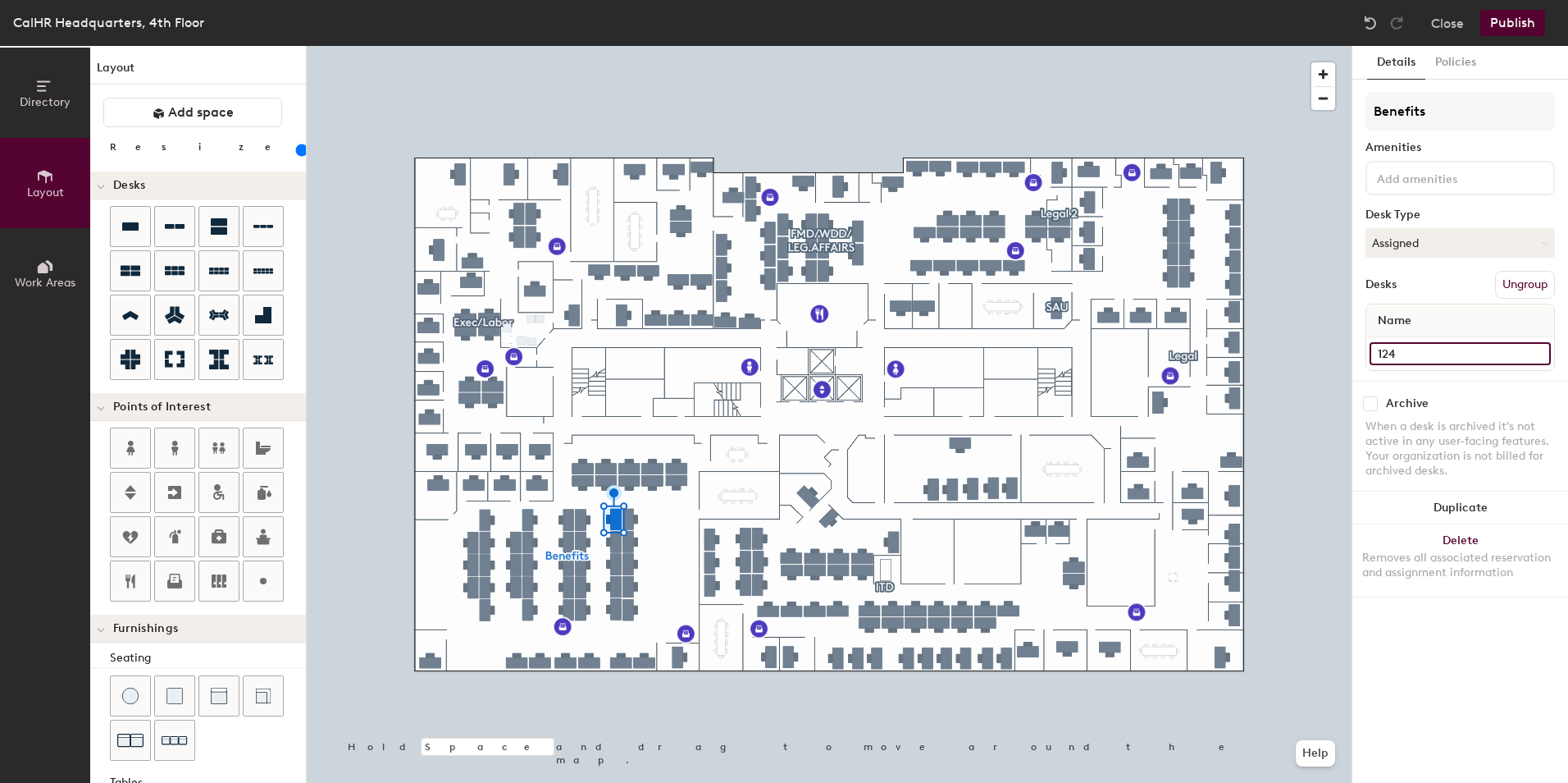
click at [1397, 355] on input "124" at bounding box center [1460, 354] width 181 height 23
type input "100"
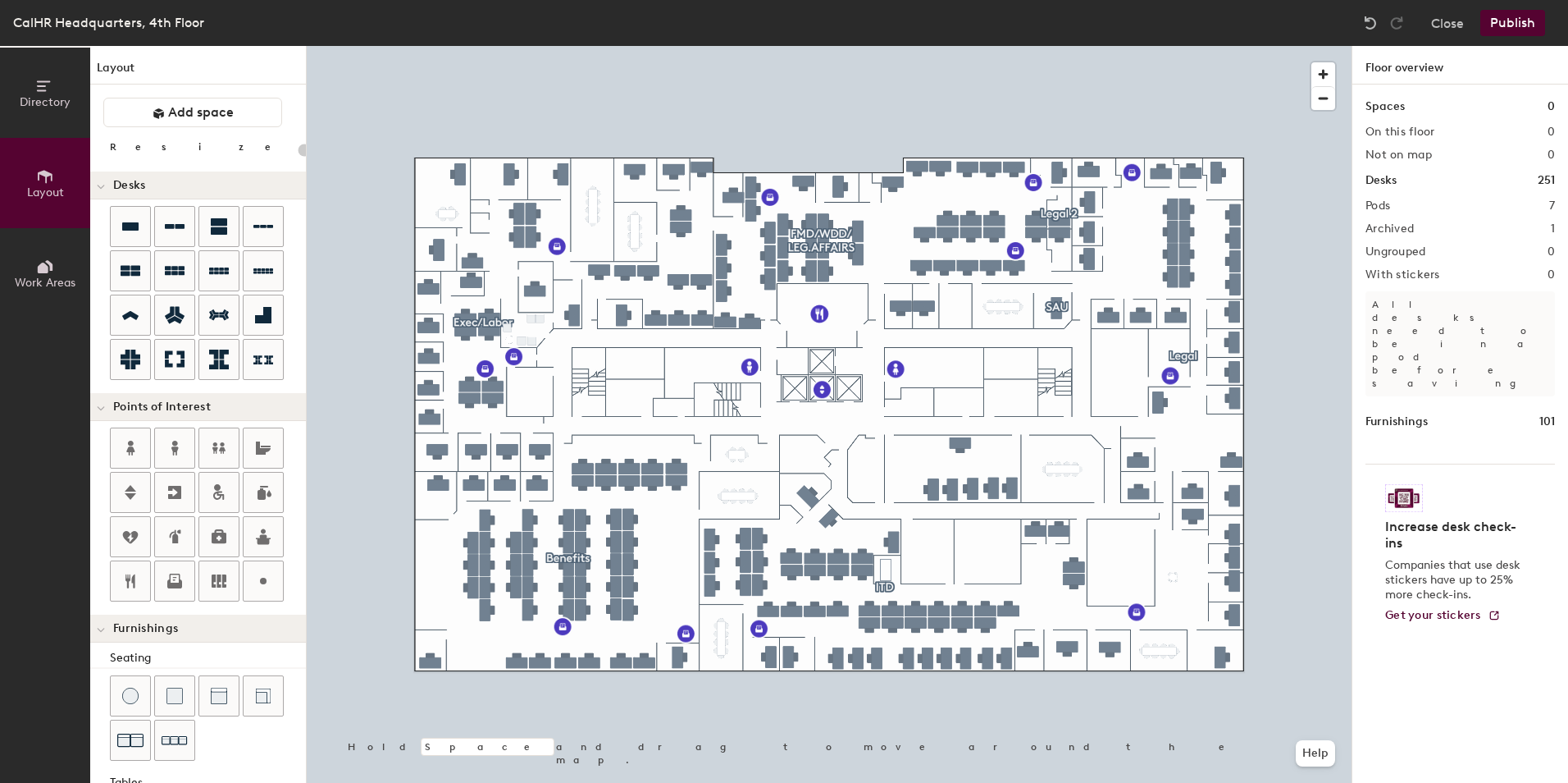
type input "140"
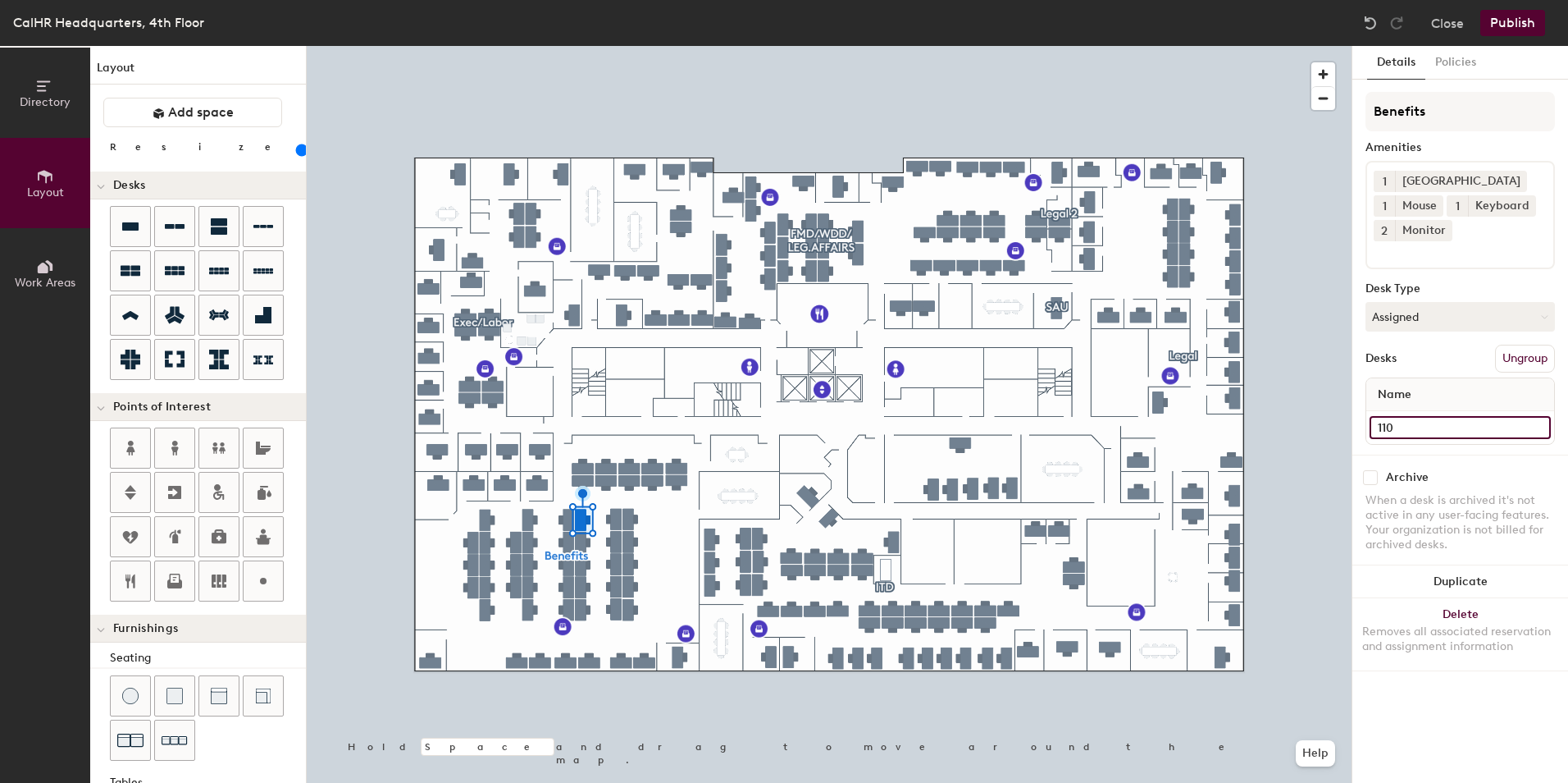
click at [1398, 426] on input "110" at bounding box center [1460, 427] width 181 height 23
type input "118"
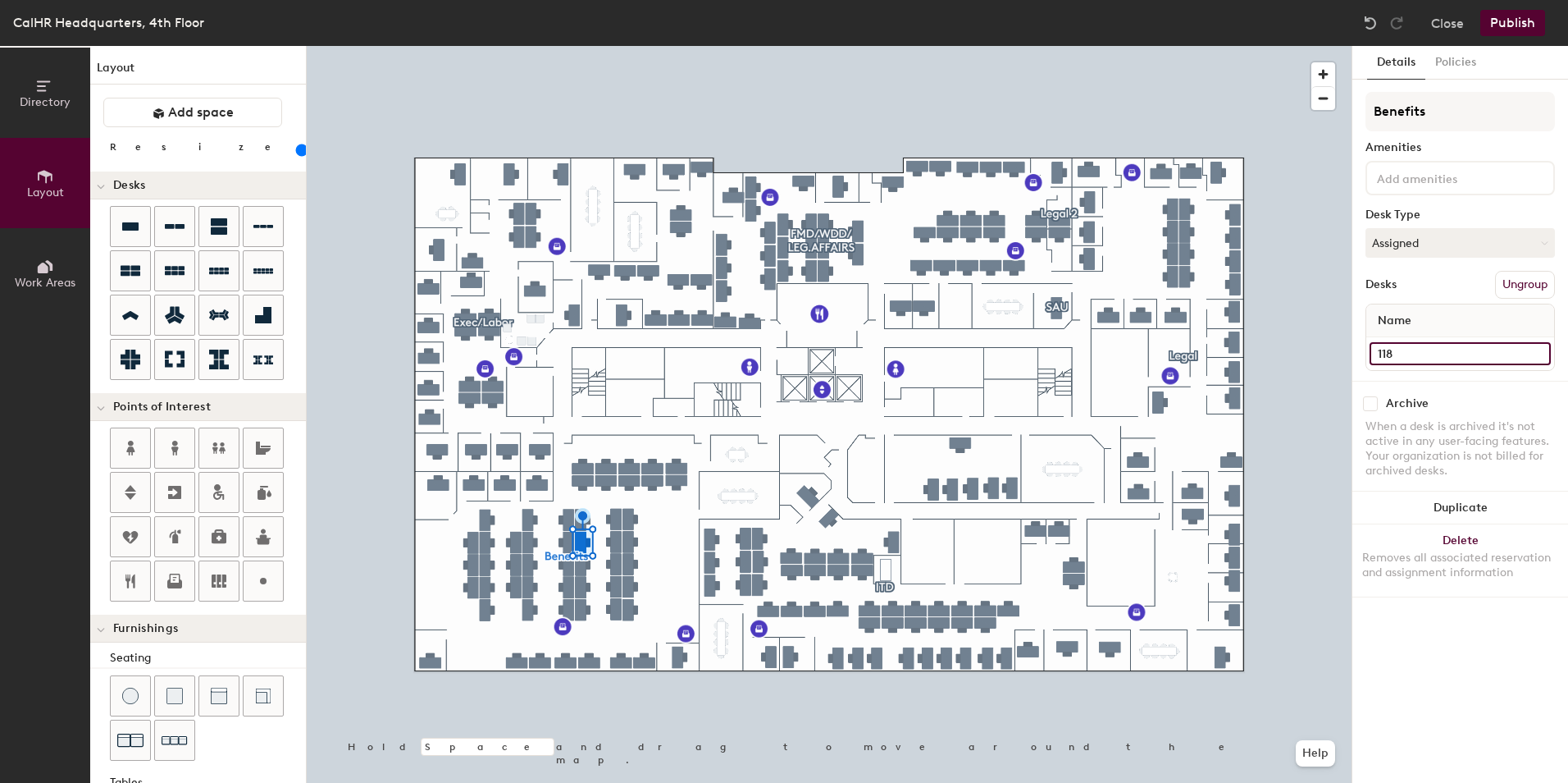
click at [1381, 351] on input "118" at bounding box center [1460, 354] width 181 height 23
type input "116"
click at [1388, 354] on input "116" at bounding box center [1460, 354] width 181 height 23
type input "114"
click at [1392, 349] on input "90" at bounding box center [1460, 354] width 181 height 23
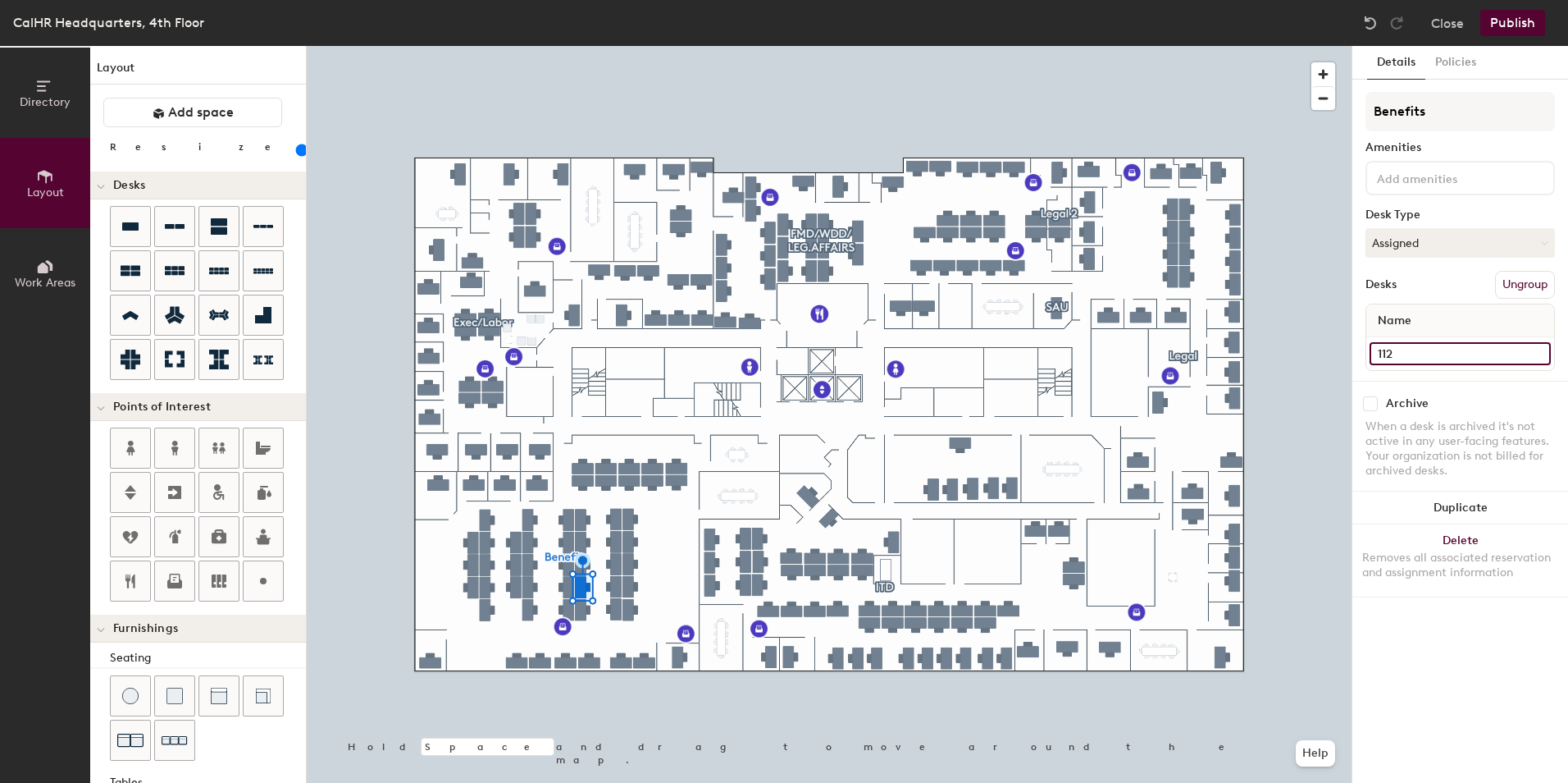
type input "112"
click at [1395, 348] on input "Desk" at bounding box center [1460, 354] width 181 height 23
type input "110"
click at [1391, 363] on input "138" at bounding box center [1460, 354] width 181 height 23
type input "120"
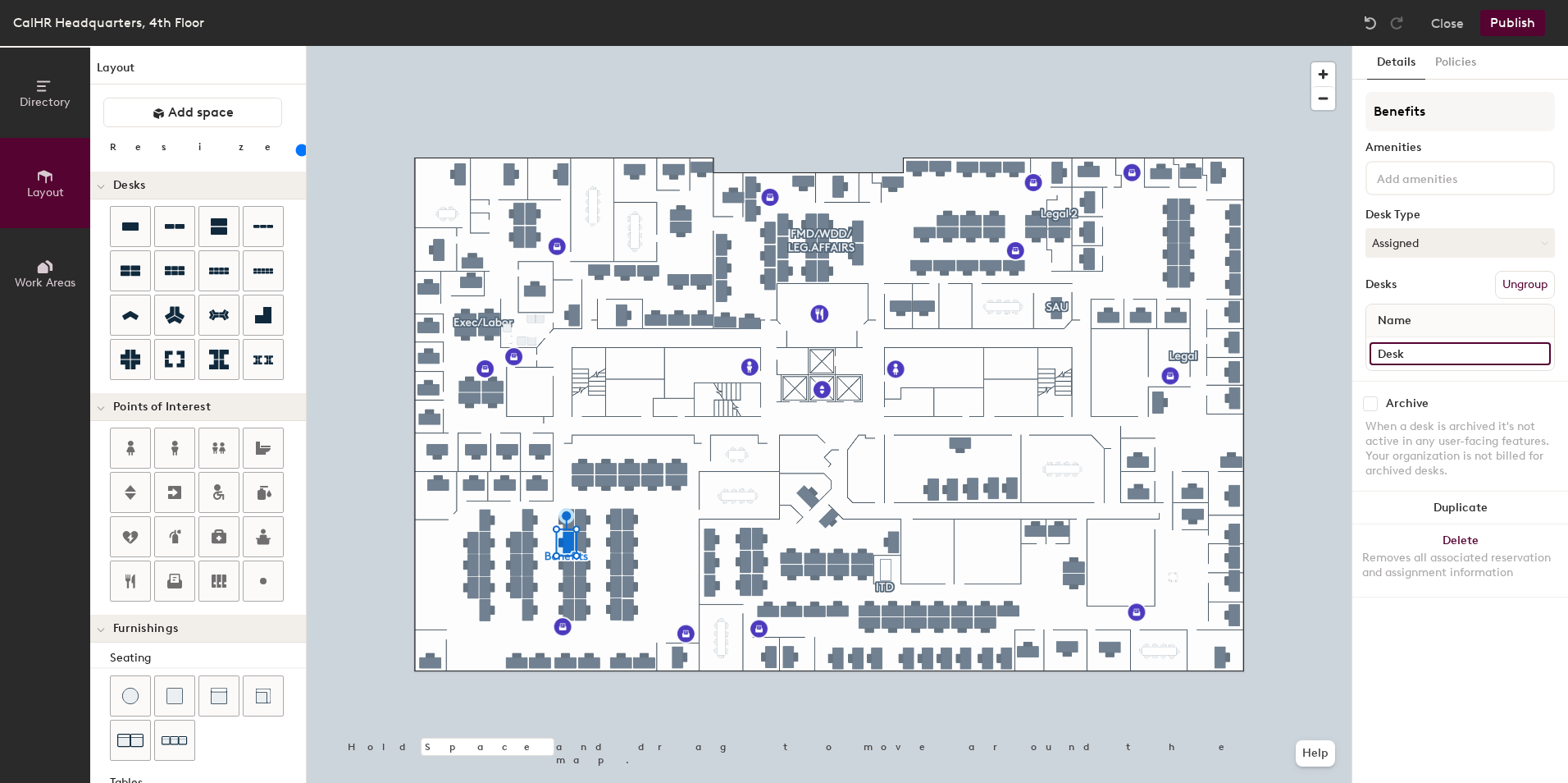
click at [1398, 357] on input "Desk" at bounding box center [1460, 354] width 181 height 23
type input "122"
click at [1398, 348] on input "Desk" at bounding box center [1460, 354] width 181 height 23
type input "124"
click at [1395, 349] on input "Desk" at bounding box center [1460, 354] width 181 height 23
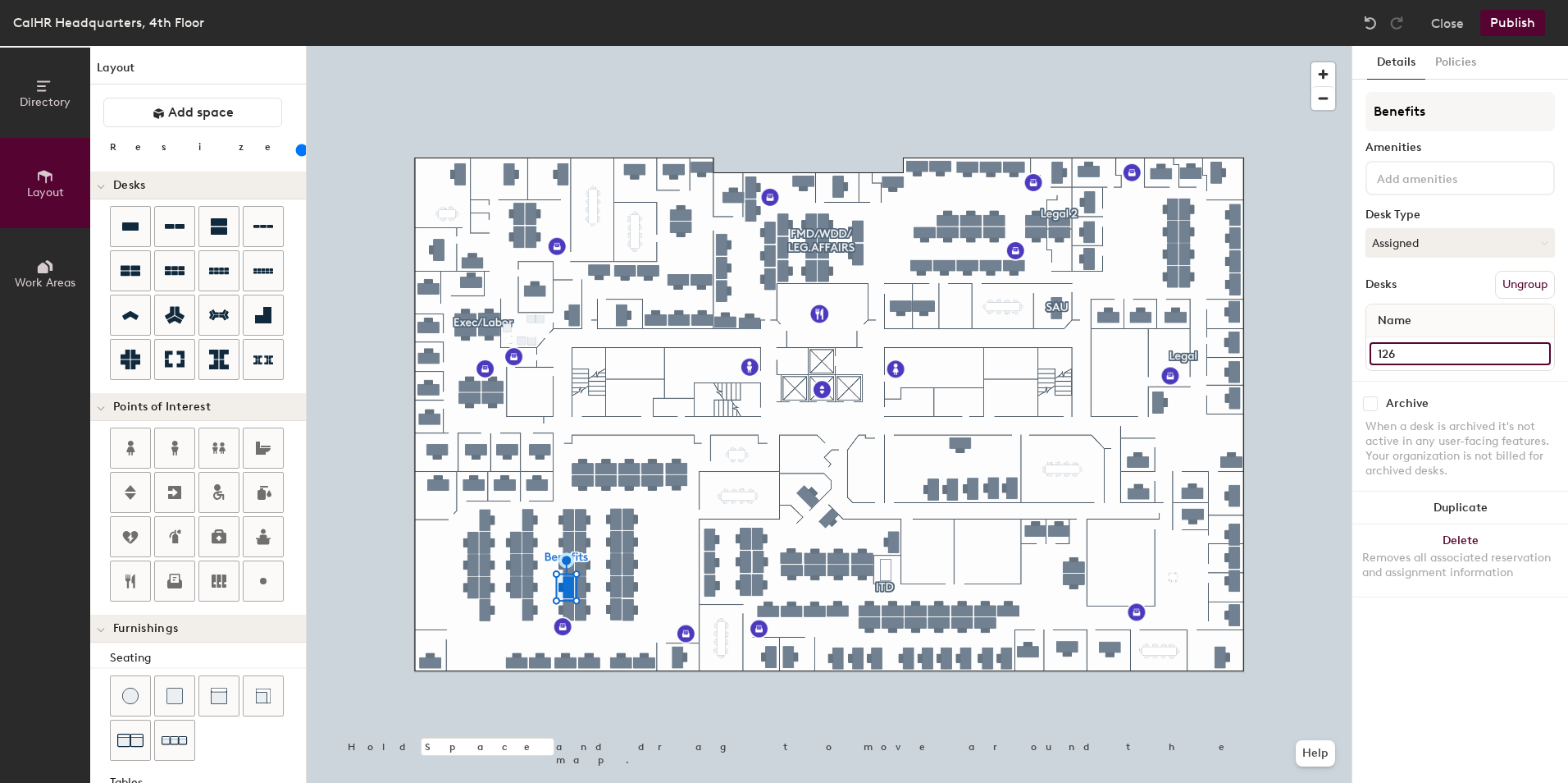
type input "126"
click at [1388, 351] on input "Desk" at bounding box center [1460, 354] width 181 height 23
type input "128"
click at [1387, 351] on input "136" at bounding box center [1460, 354] width 181 height 23
type input "138"
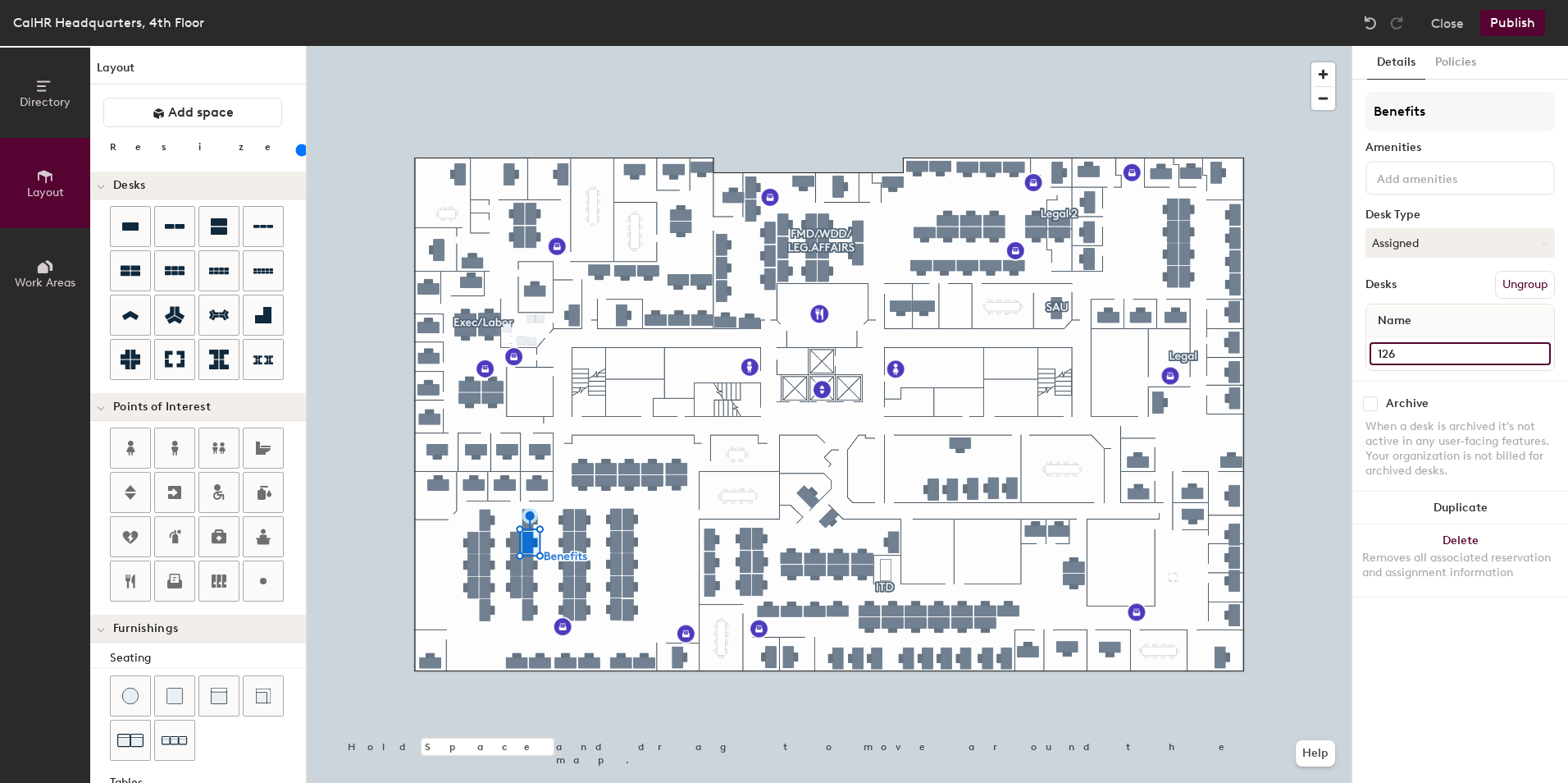
click at [1416, 359] on input "126" at bounding box center [1460, 354] width 181 height 23
type input "136"
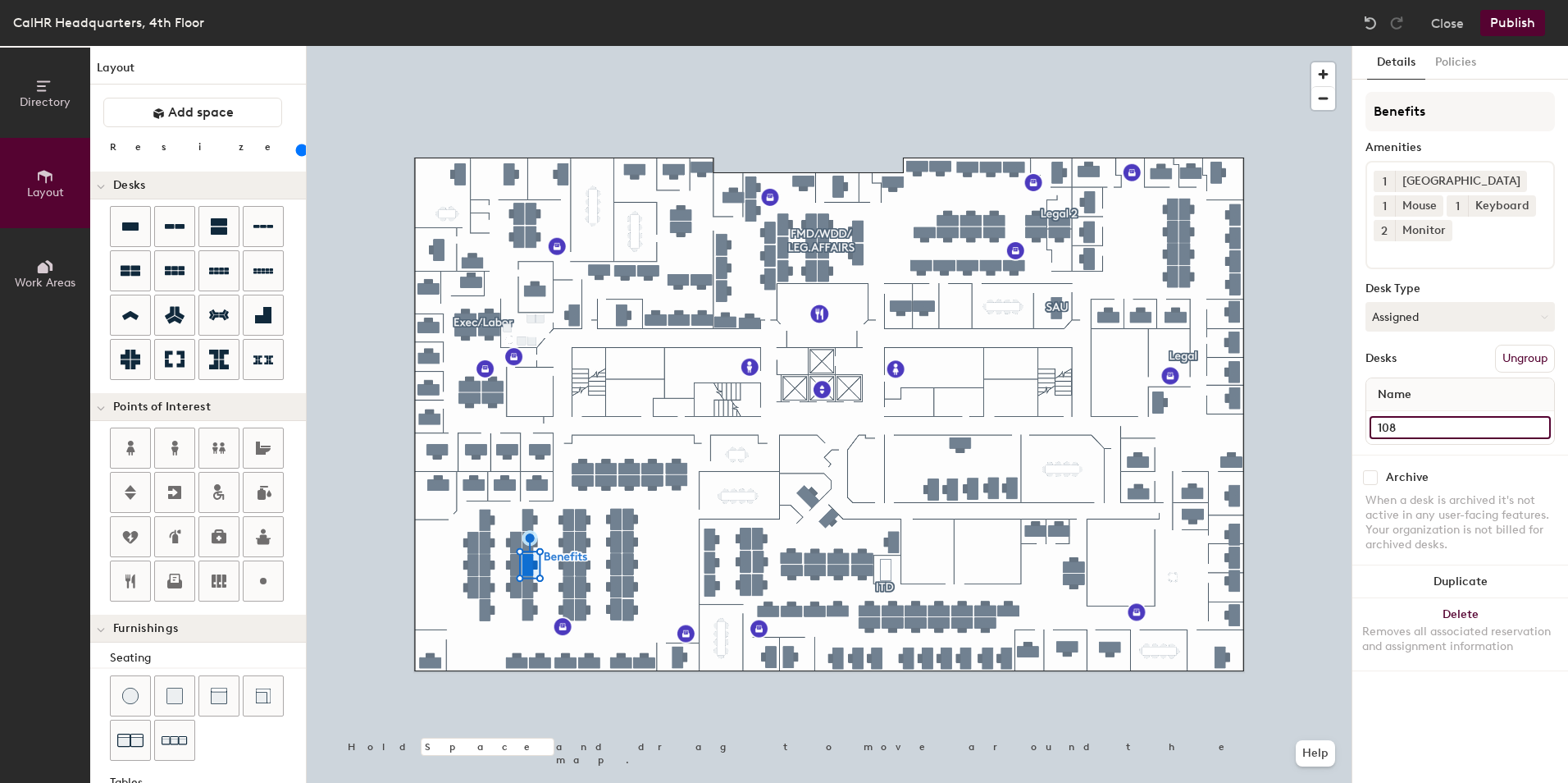
click at [1397, 424] on input "108" at bounding box center [1460, 427] width 181 height 23
type input "134"
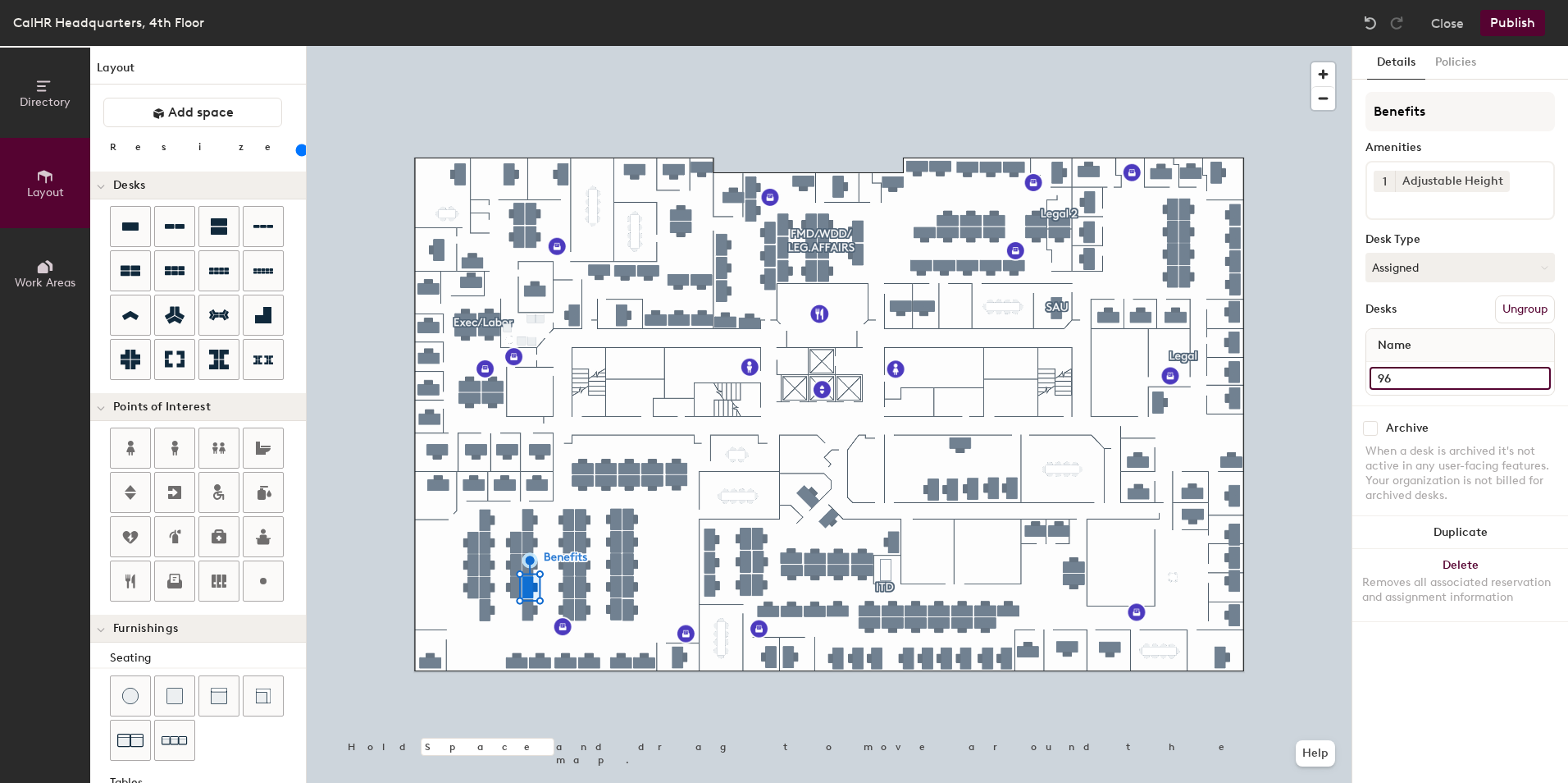
click at [1385, 381] on input "96" at bounding box center [1460, 379] width 181 height 23
type input "132"
click at [1382, 377] on input "98" at bounding box center [1460, 379] width 181 height 23
type input "130"
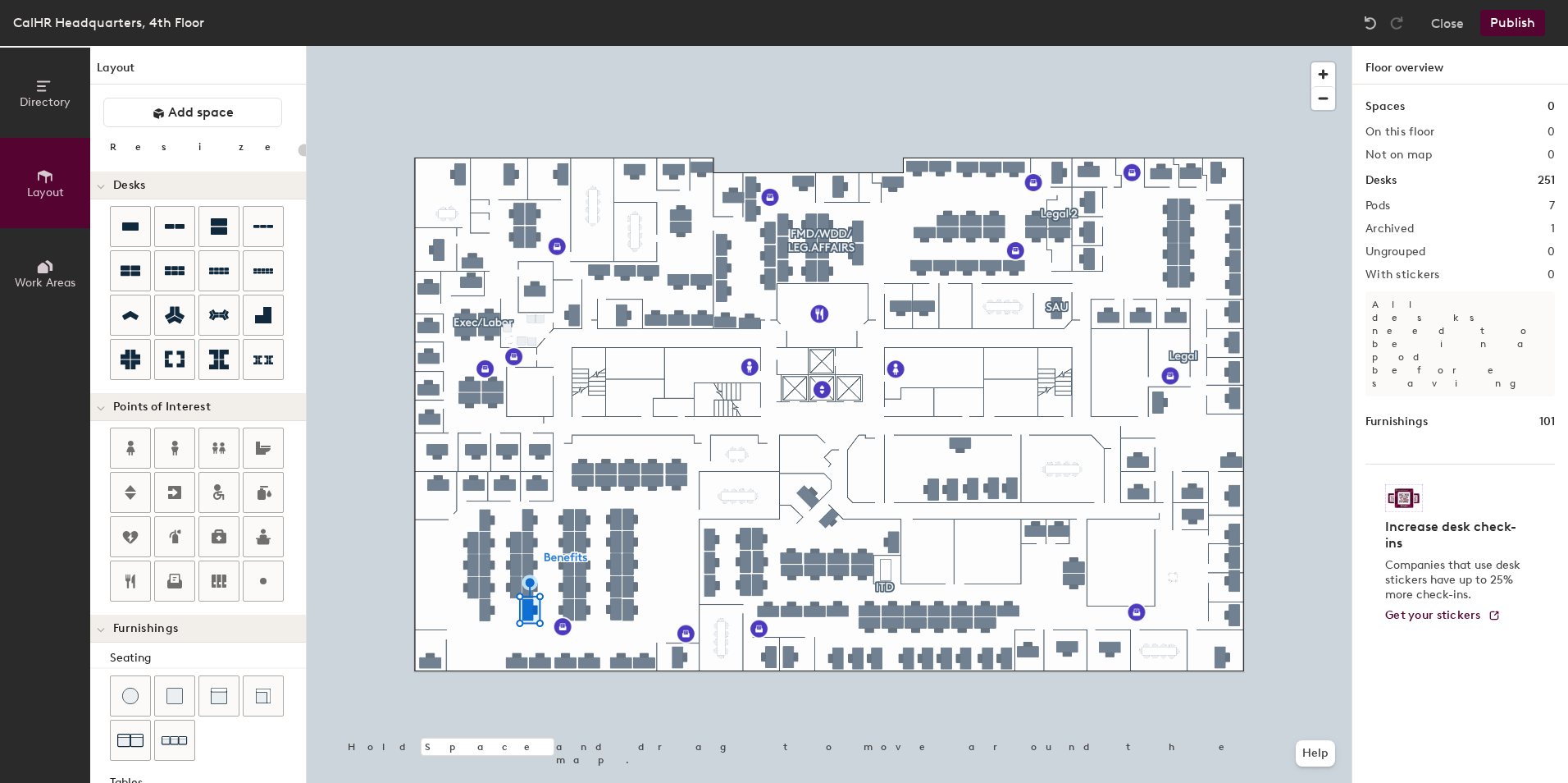
type input "140"
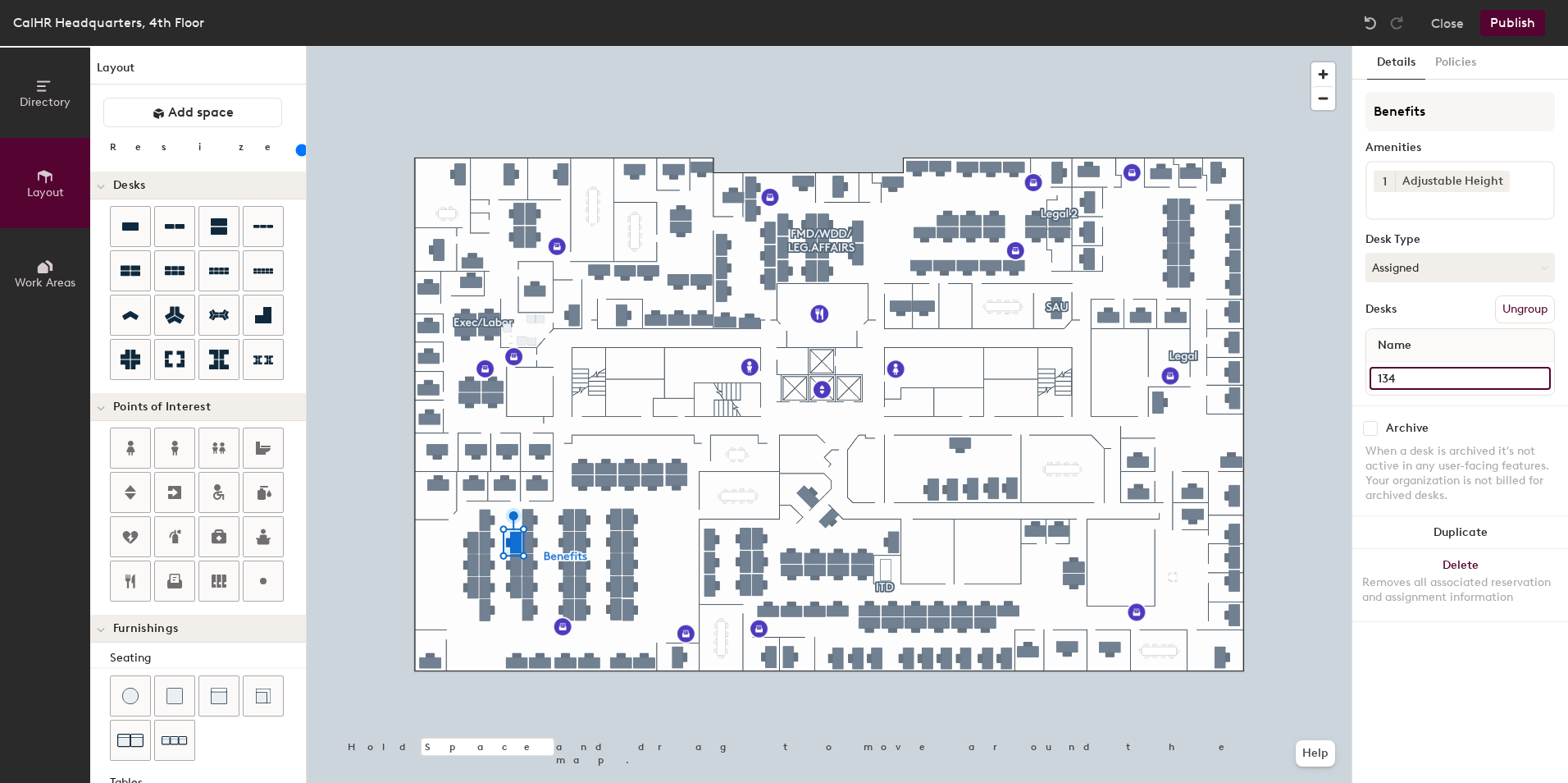
click at [1391, 371] on input "134" at bounding box center [1460, 379] width 181 height 23
type input "144"
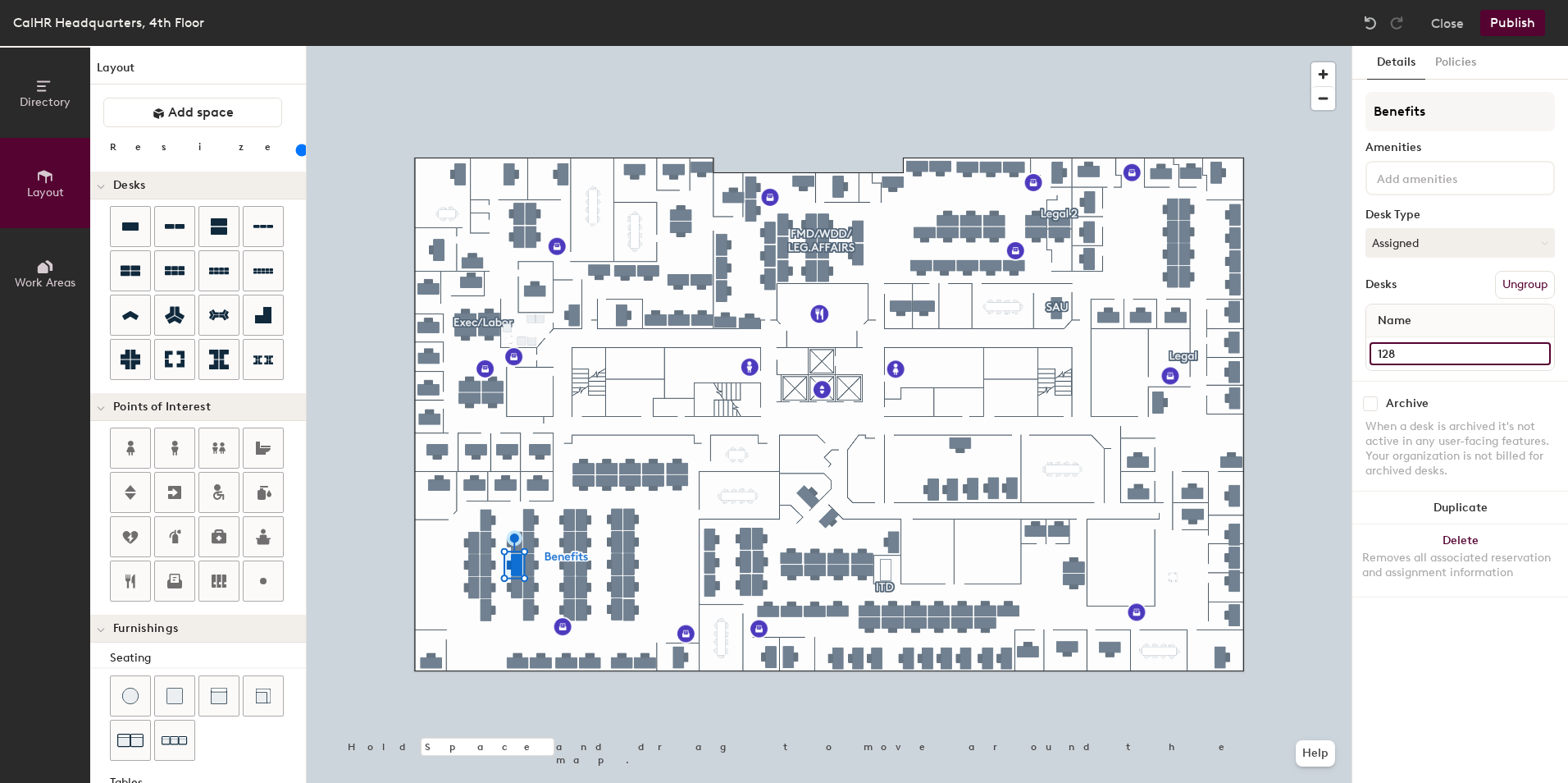
click at [1388, 357] on input "128" at bounding box center [1460, 354] width 181 height 23
type input "142"
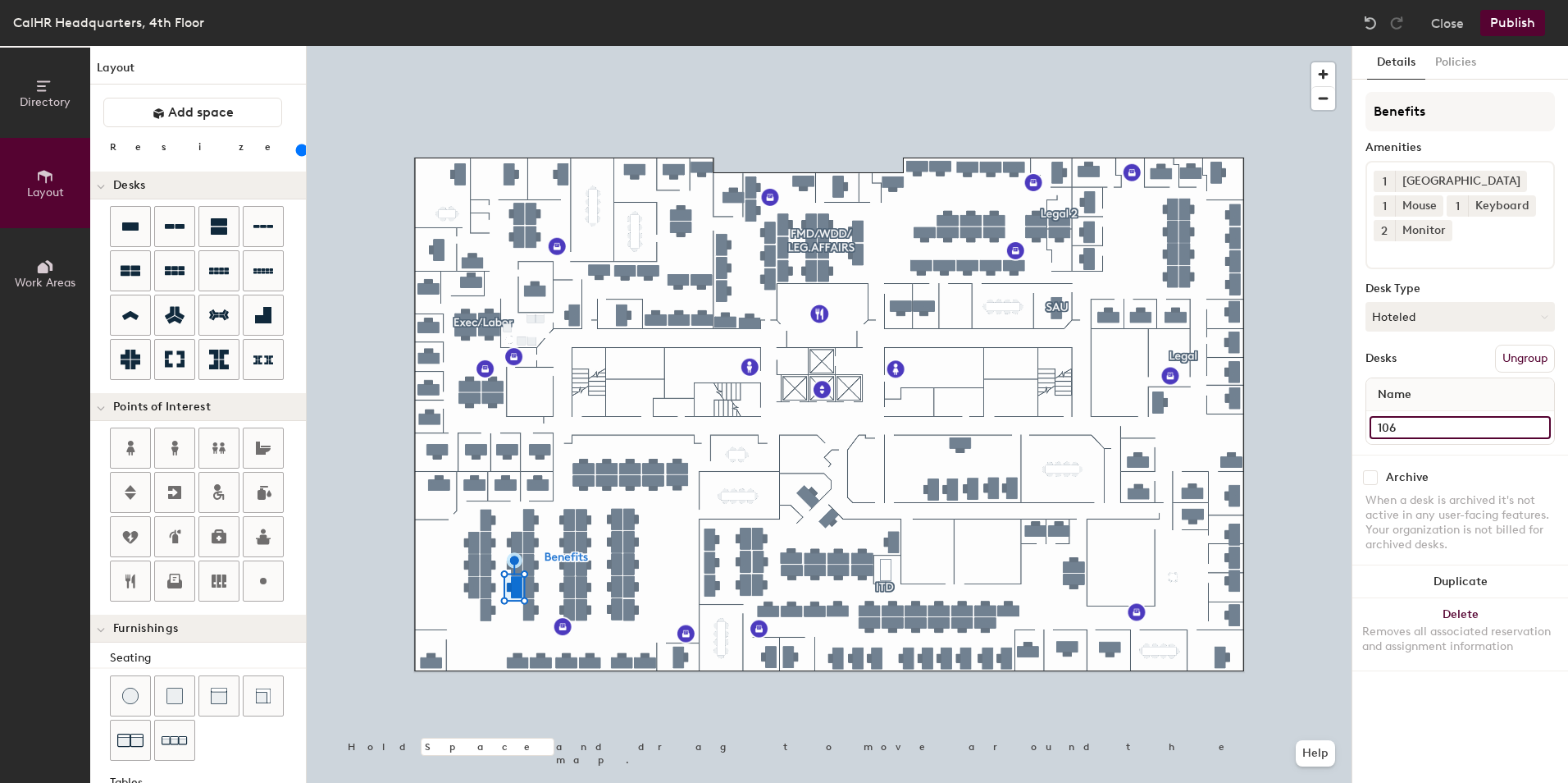
click at [1398, 432] on input "106" at bounding box center [1460, 427] width 181 height 23
type input "140"
click at [1399, 418] on input "132" at bounding box center [1460, 427] width 181 height 23
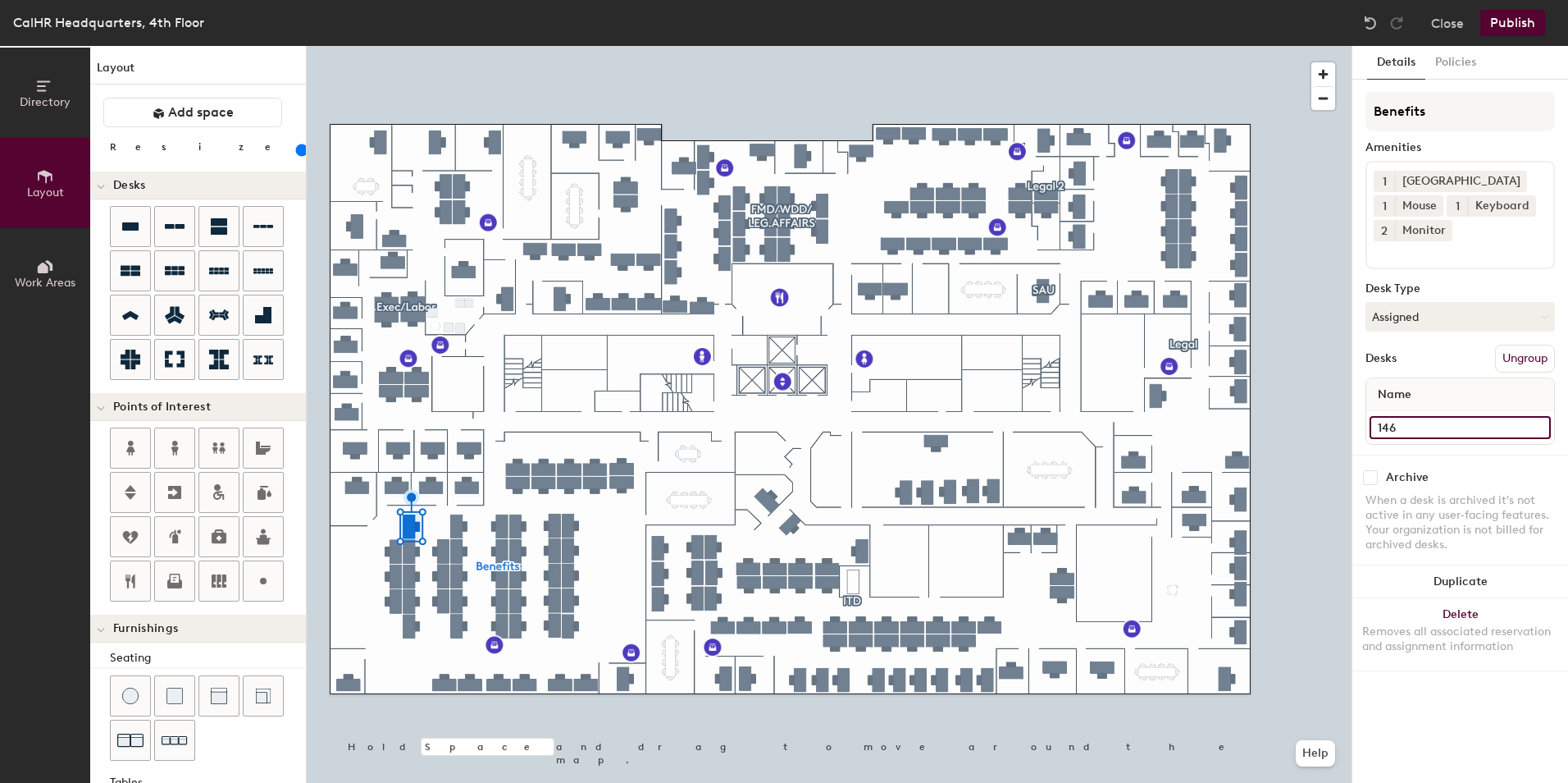
type input "146"
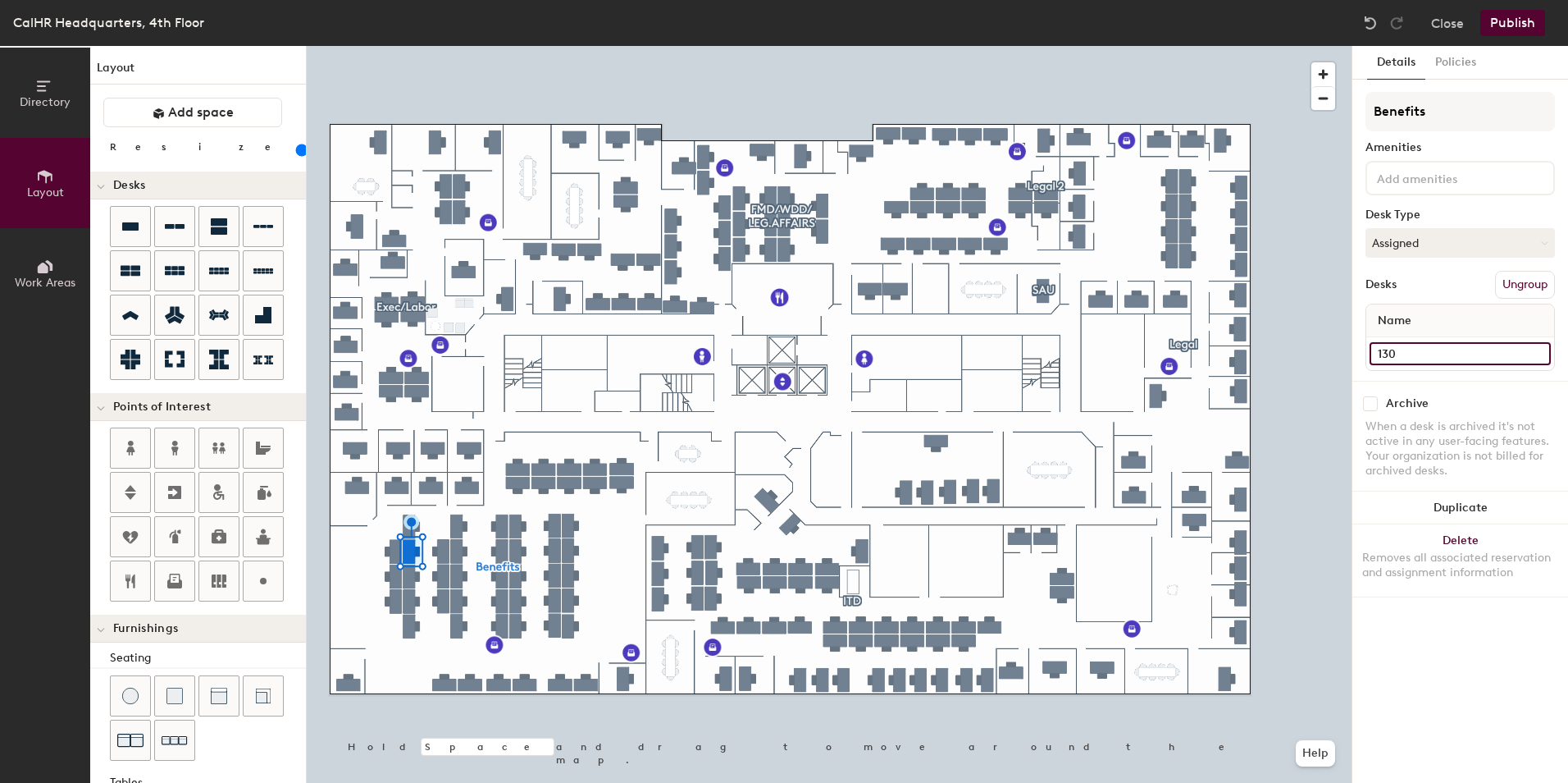
click at [1384, 359] on input "130" at bounding box center [1460, 354] width 181 height 23
type input "148"
click at [1399, 357] on input "104" at bounding box center [1460, 354] width 181 height 23
type input "150"
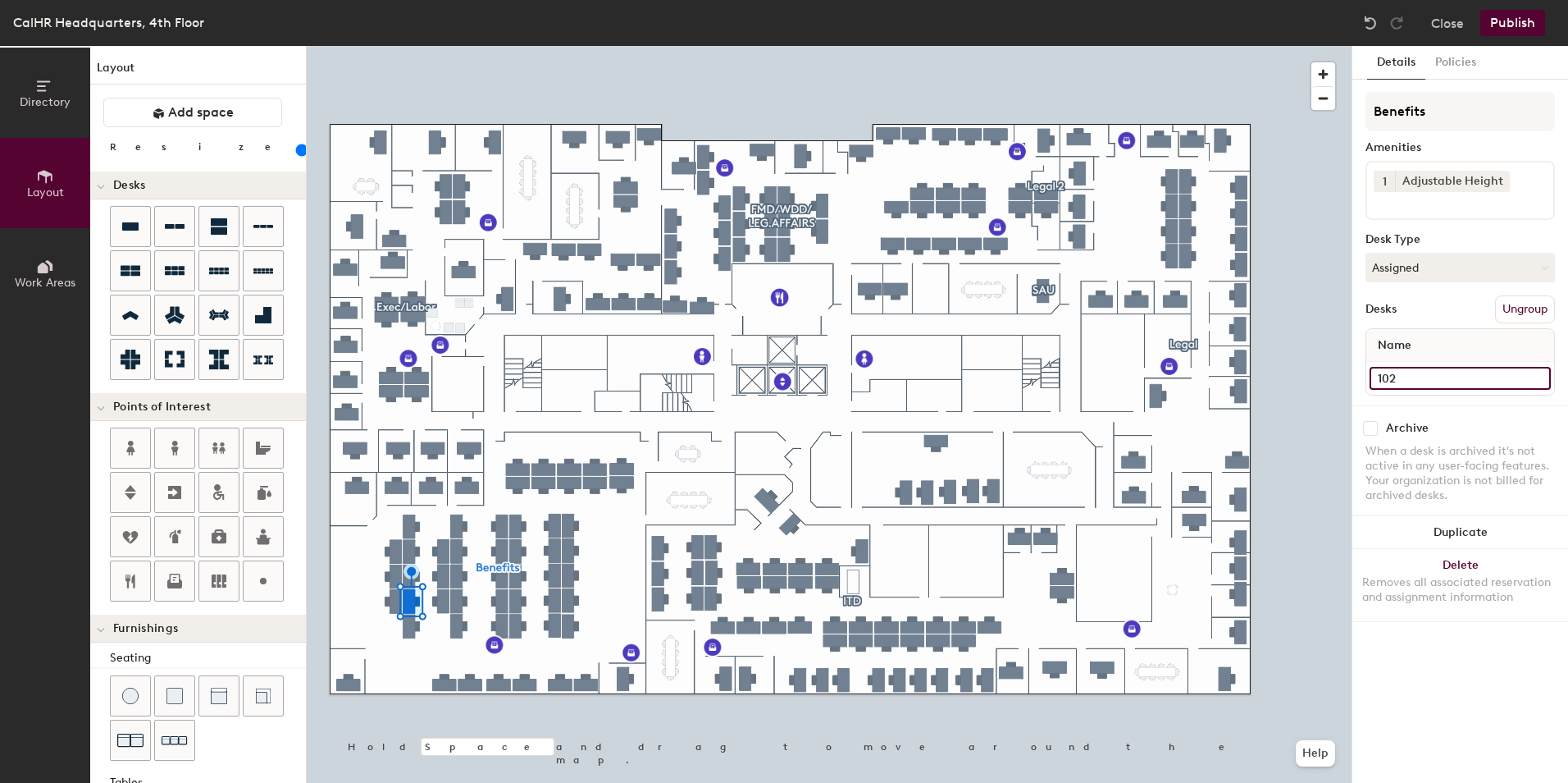
click at [1391, 380] on input "102" at bounding box center [1460, 379] width 181 height 23
type input "152"
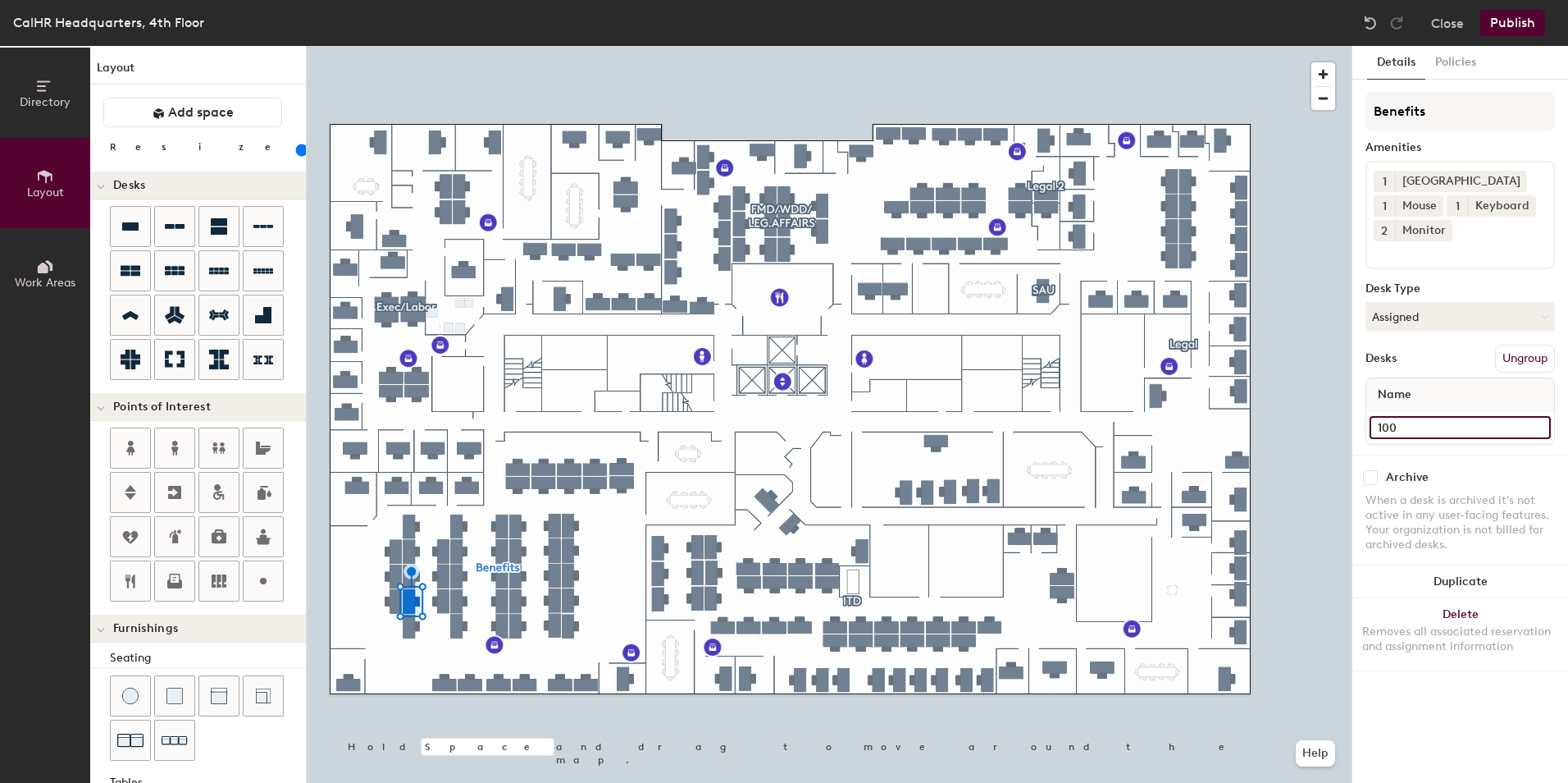
click at [1392, 430] on input "100" at bounding box center [1460, 427] width 181 height 23
type input "154"
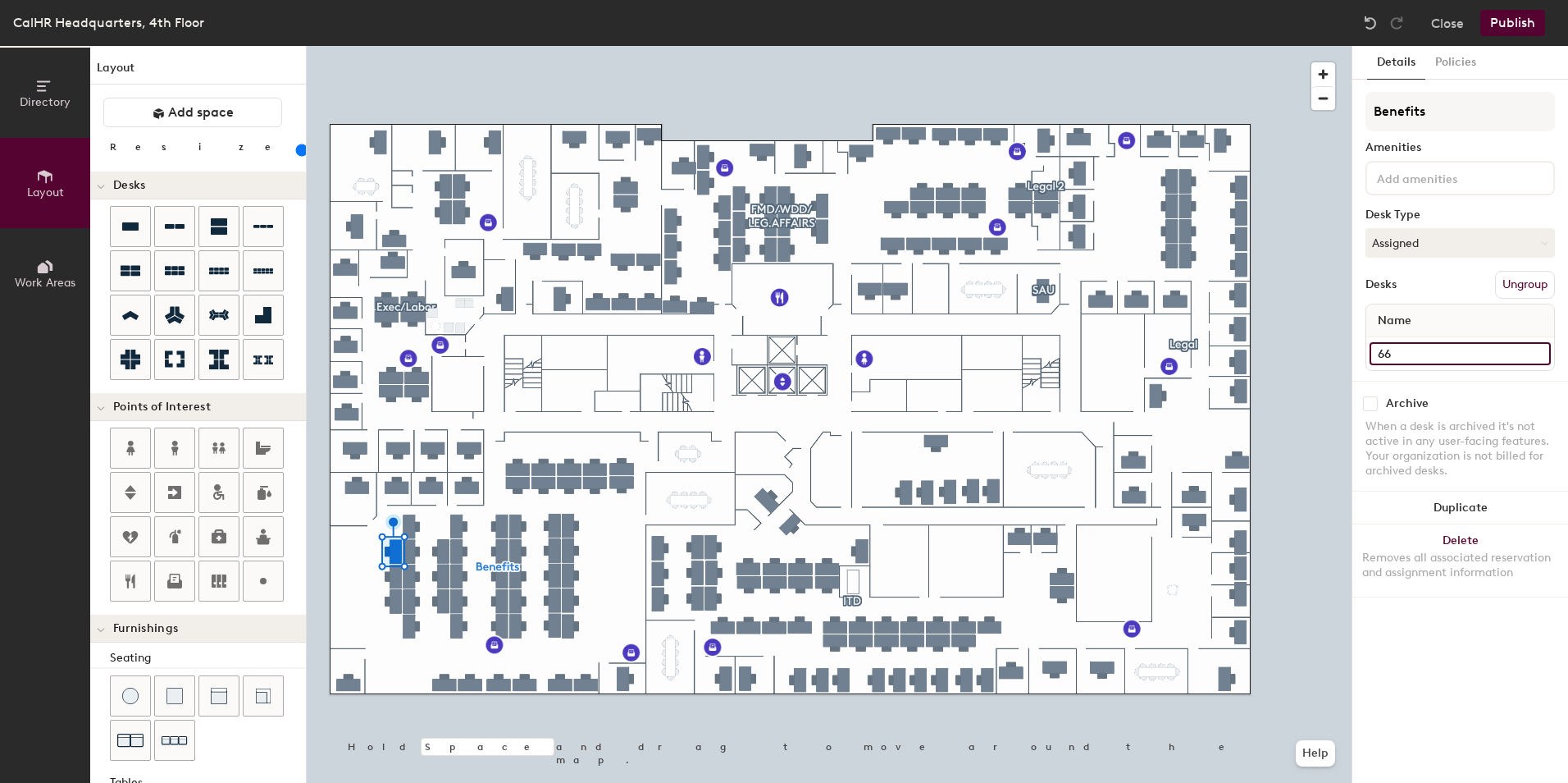
click at [1387, 359] on input "66" at bounding box center [1460, 354] width 181 height 23
type input "159"
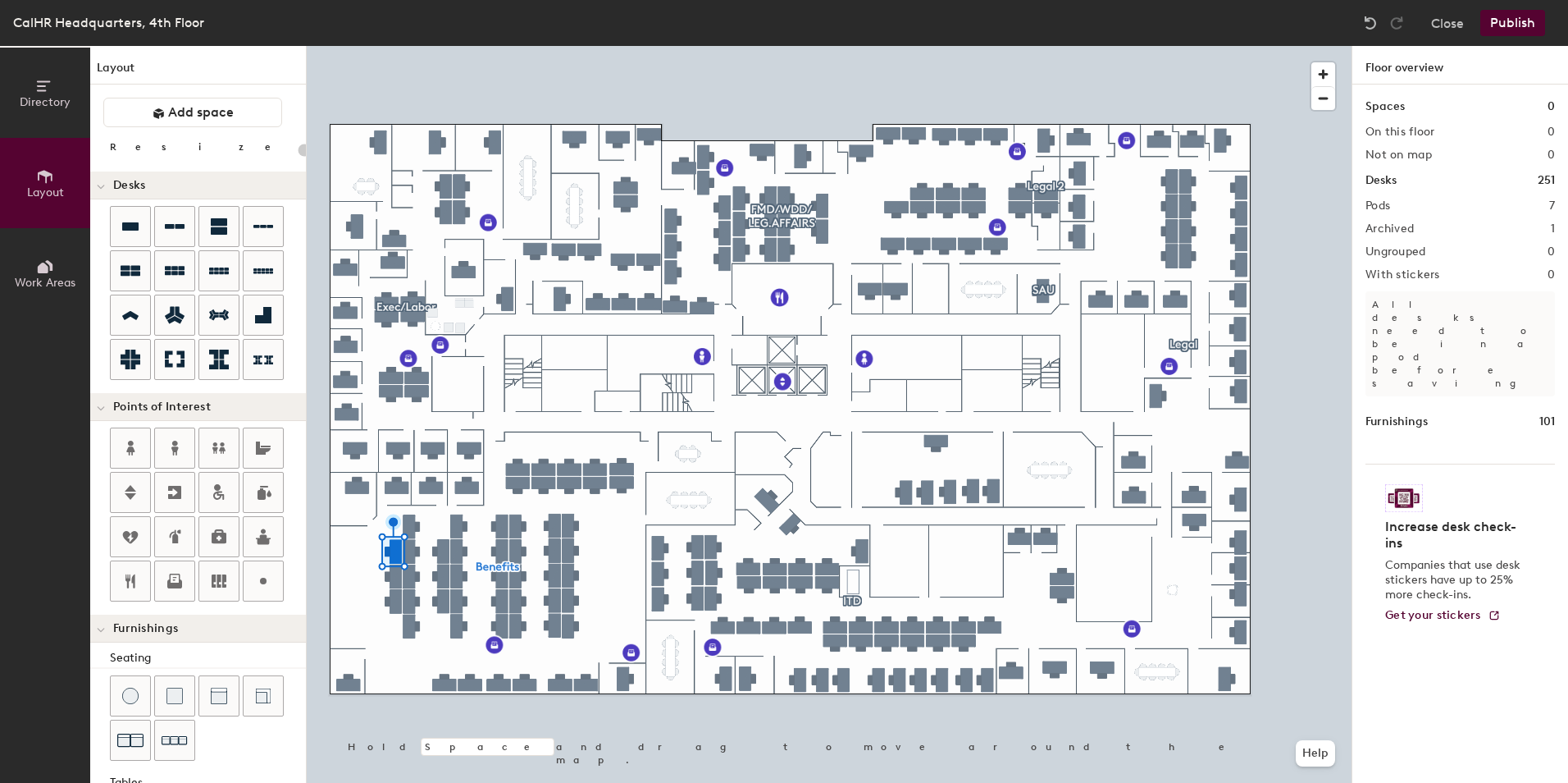
type input "140"
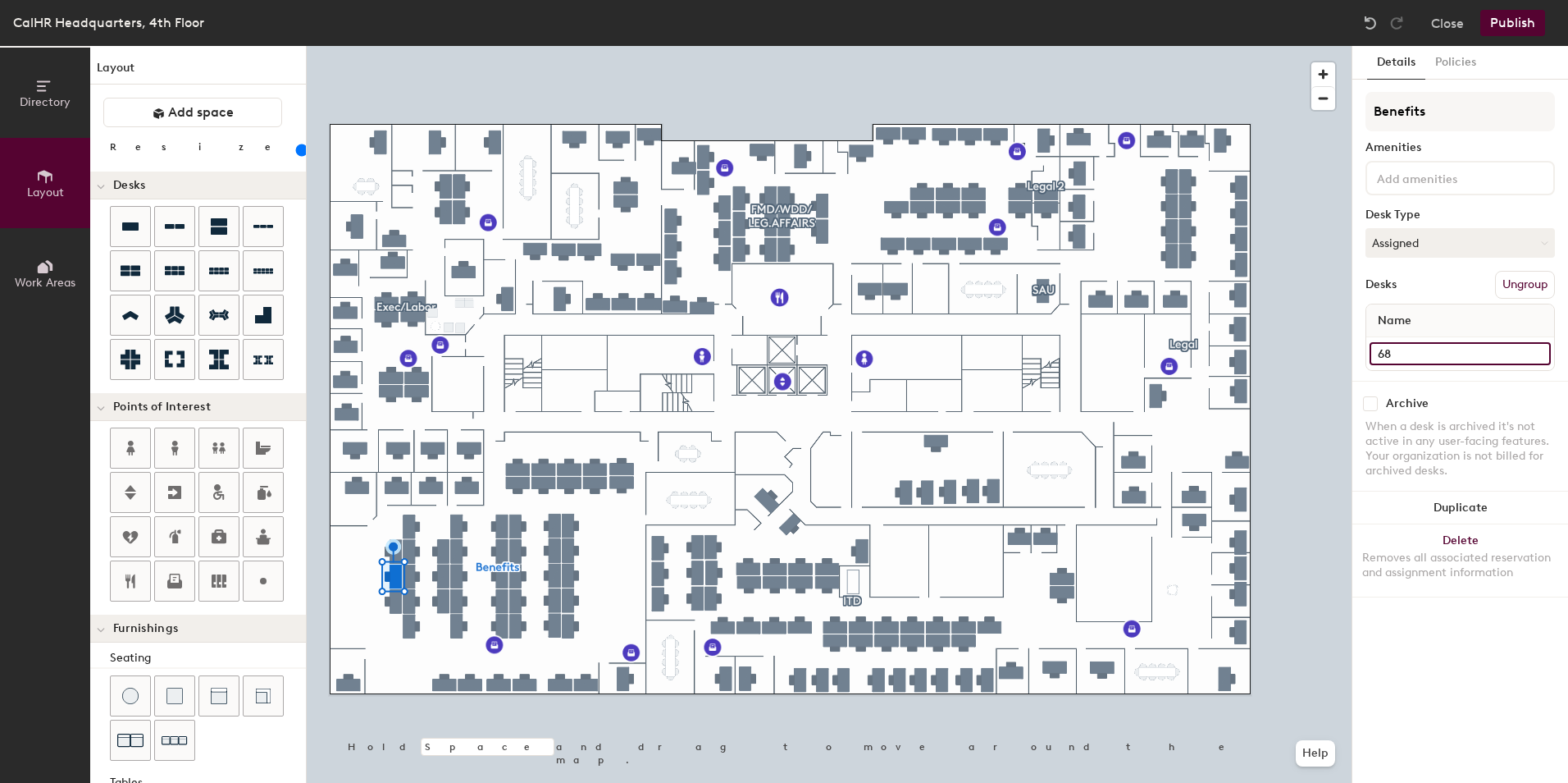
click at [1381, 348] on input "68" at bounding box center [1460, 354] width 181 height 23
type input "158"
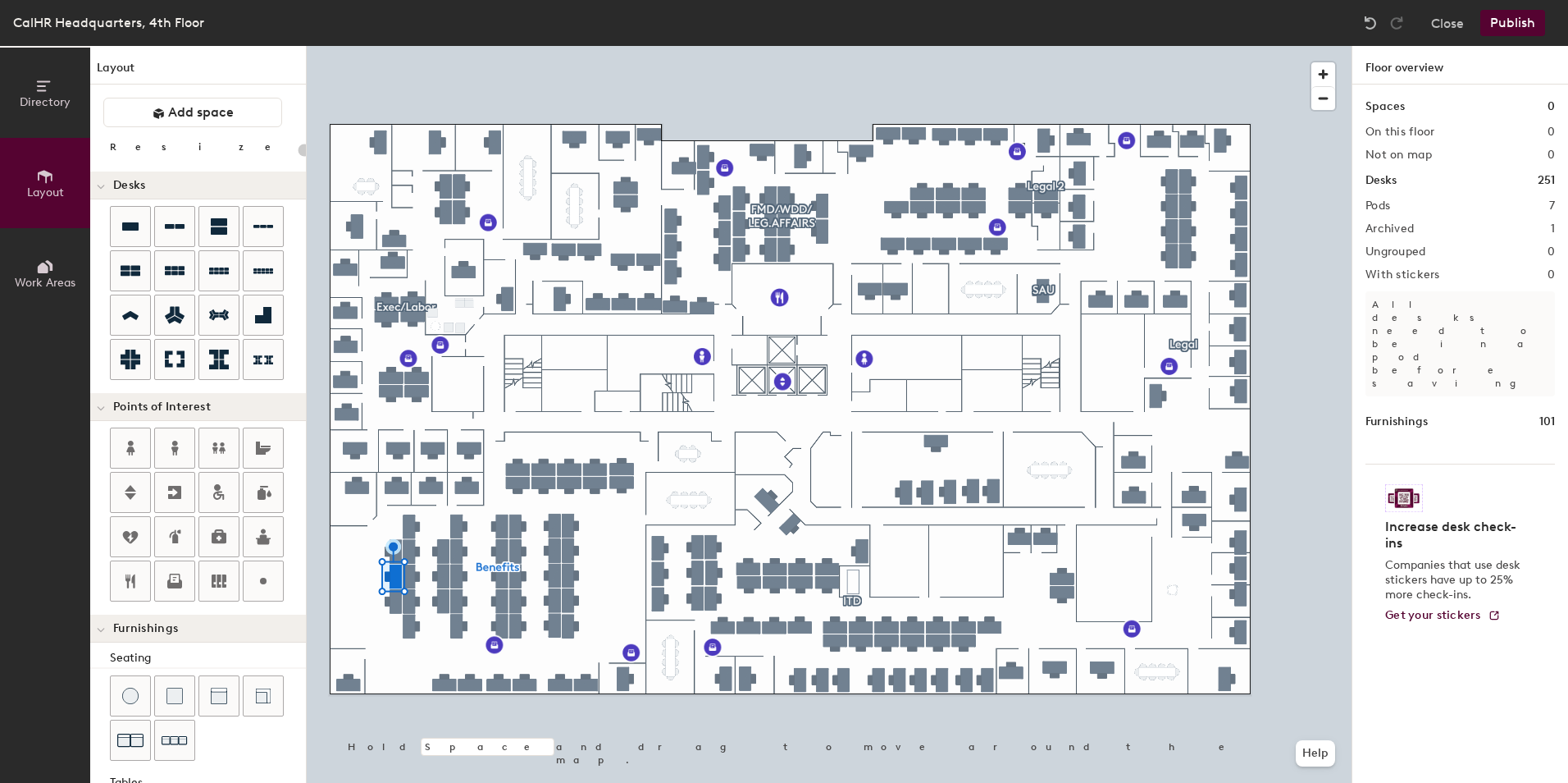
type input "140"
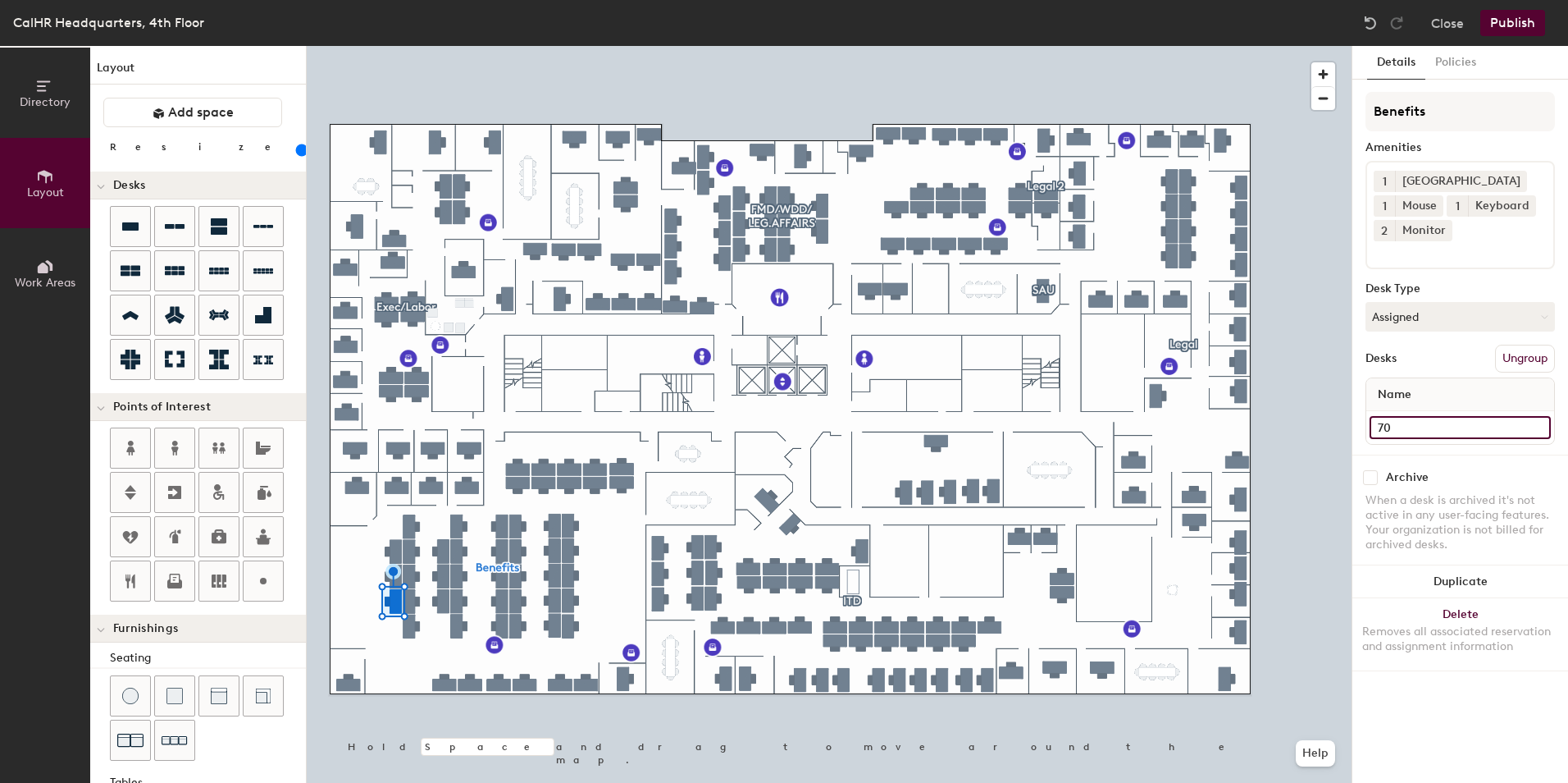
click at [1387, 425] on input "70" at bounding box center [1460, 427] width 181 height 23
type input "156"
click at [352, 46] on div at bounding box center [830, 46] width 1045 height 0
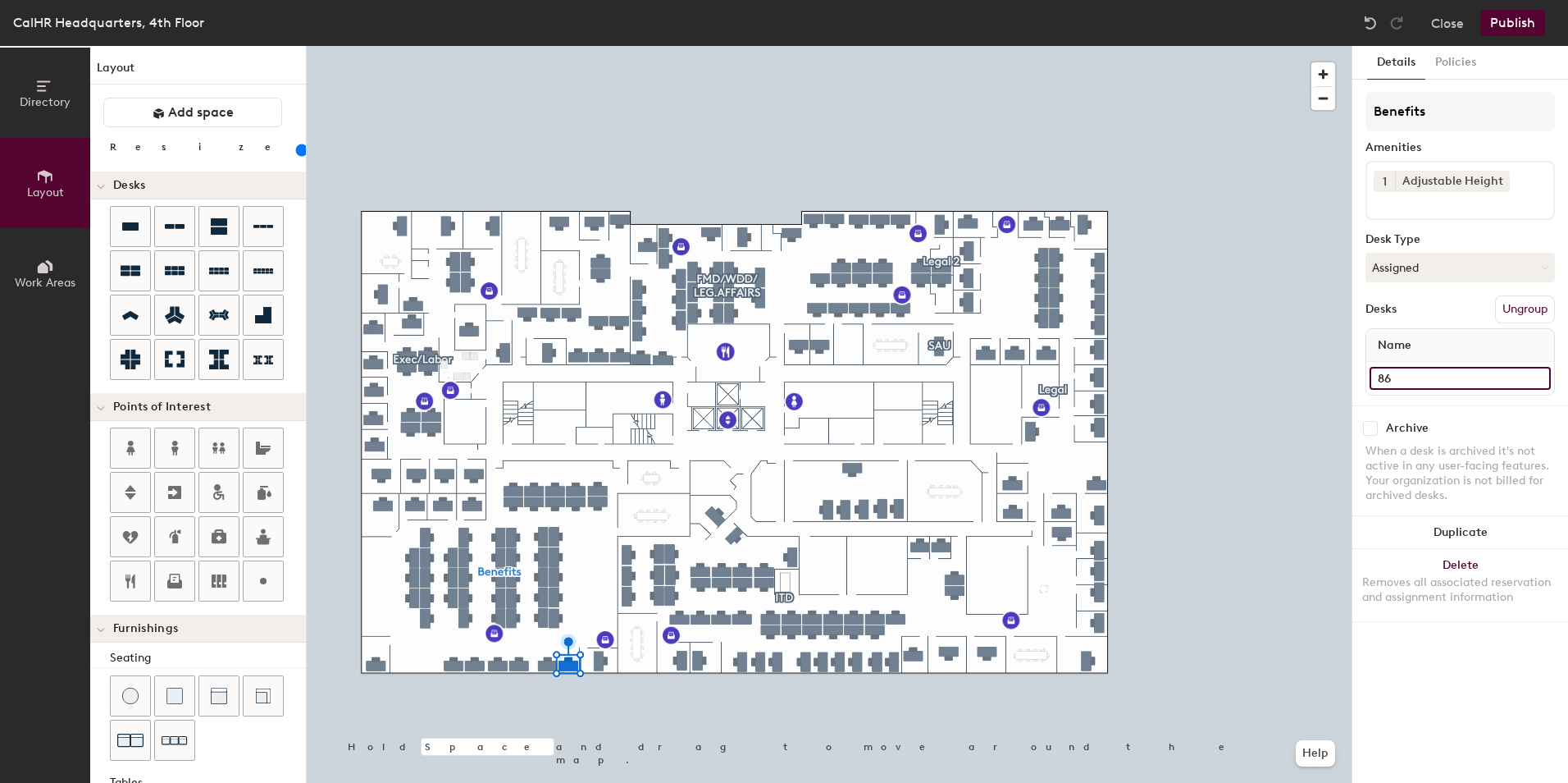
click at [1398, 373] on input "86" at bounding box center [1460, 379] width 181 height 23
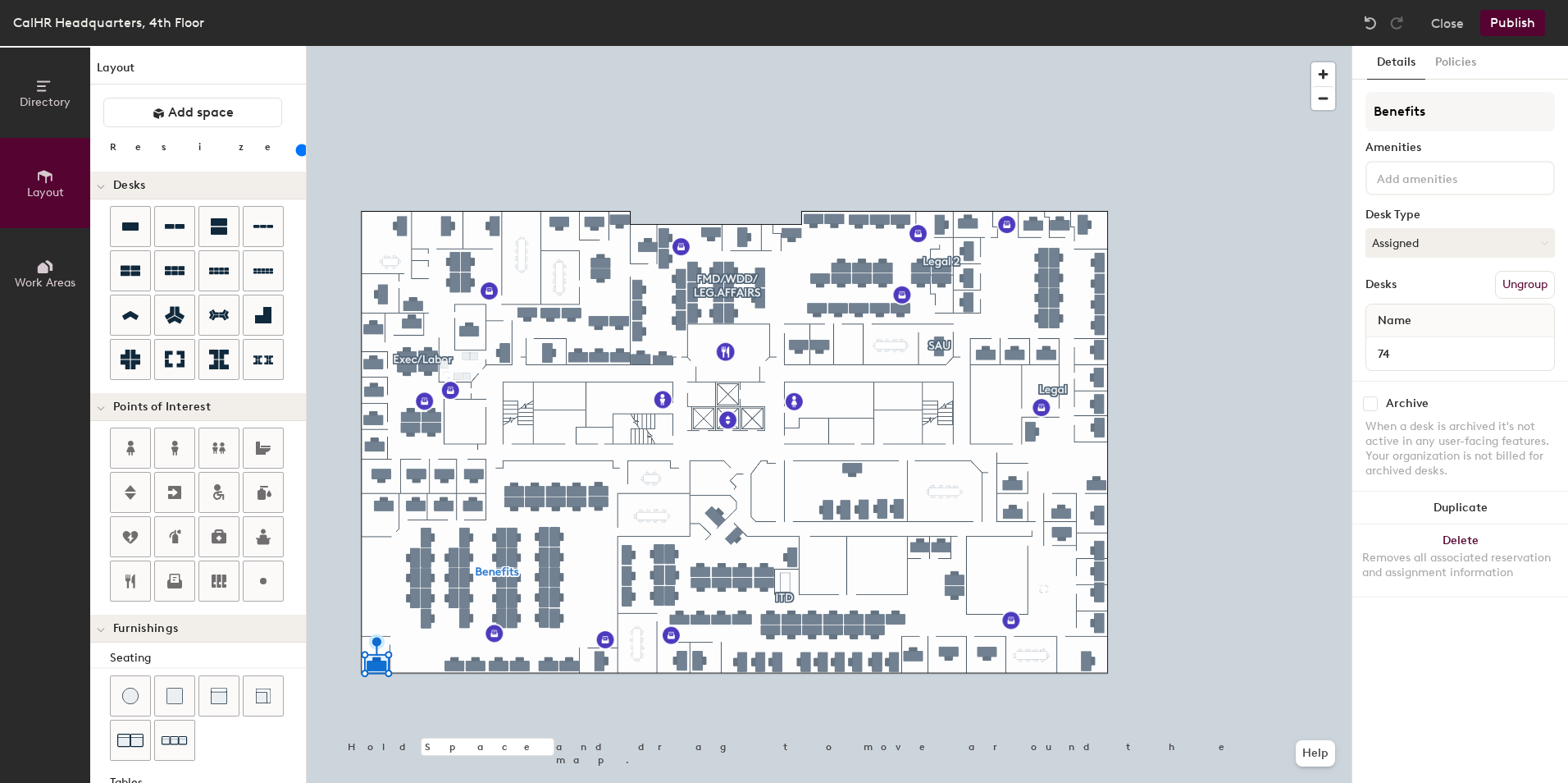
click at [1520, 18] on button "Publish" at bounding box center [1512, 23] width 65 height 27
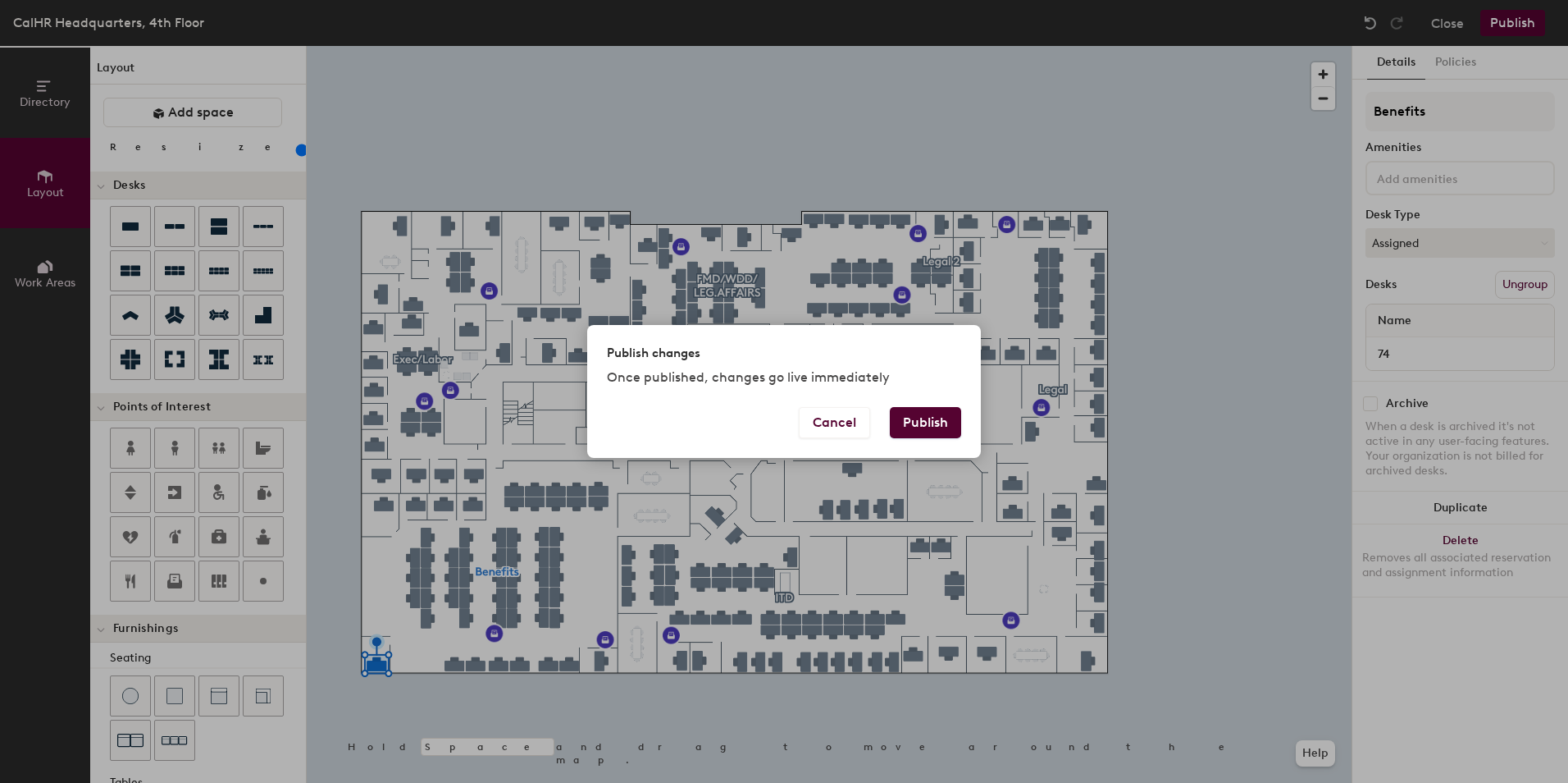
click at [936, 416] on button "Publish" at bounding box center [925, 422] width 72 height 31
type input "20"
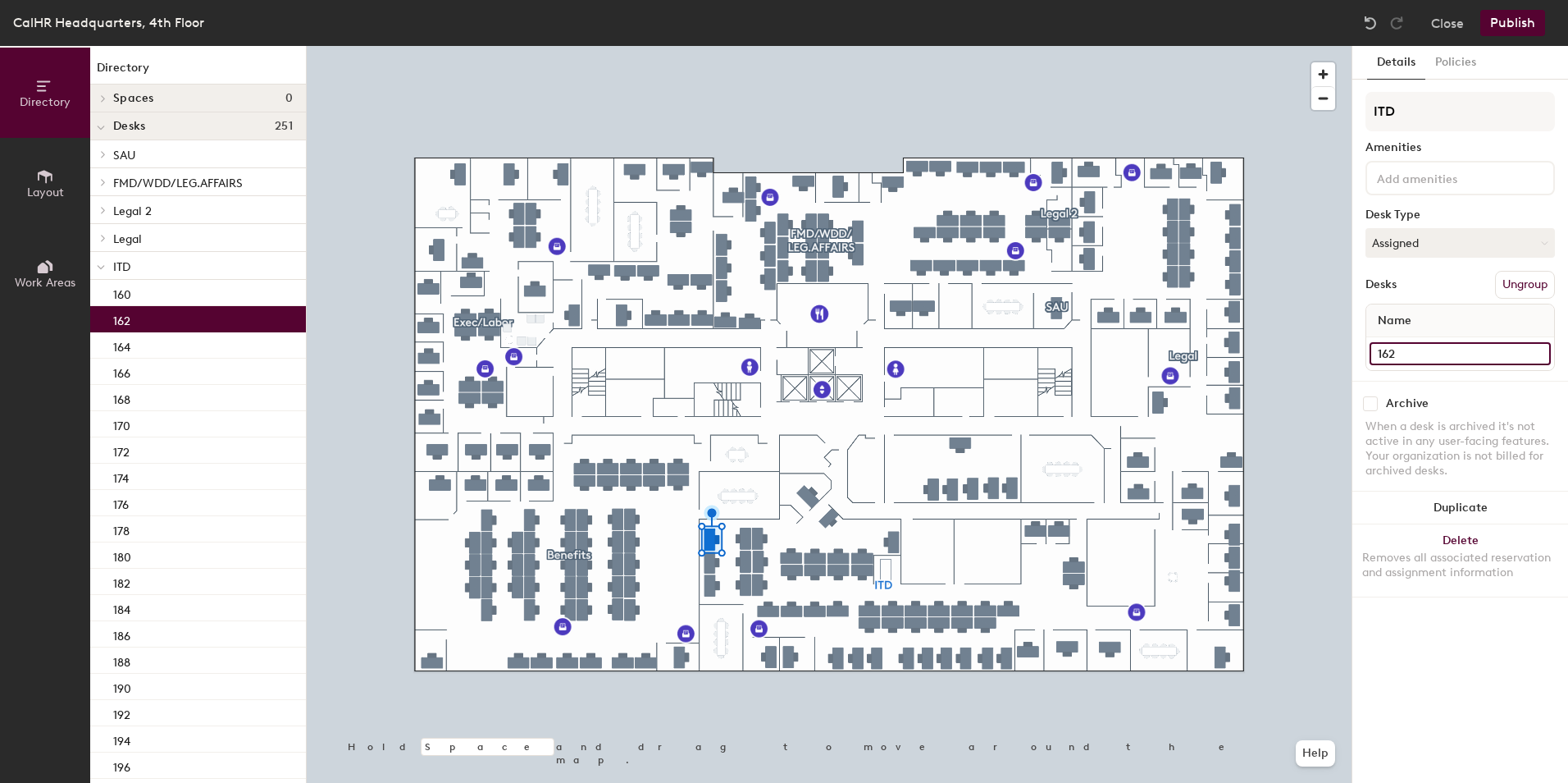
click at [1405, 350] on input "162" at bounding box center [1460, 354] width 181 height 23
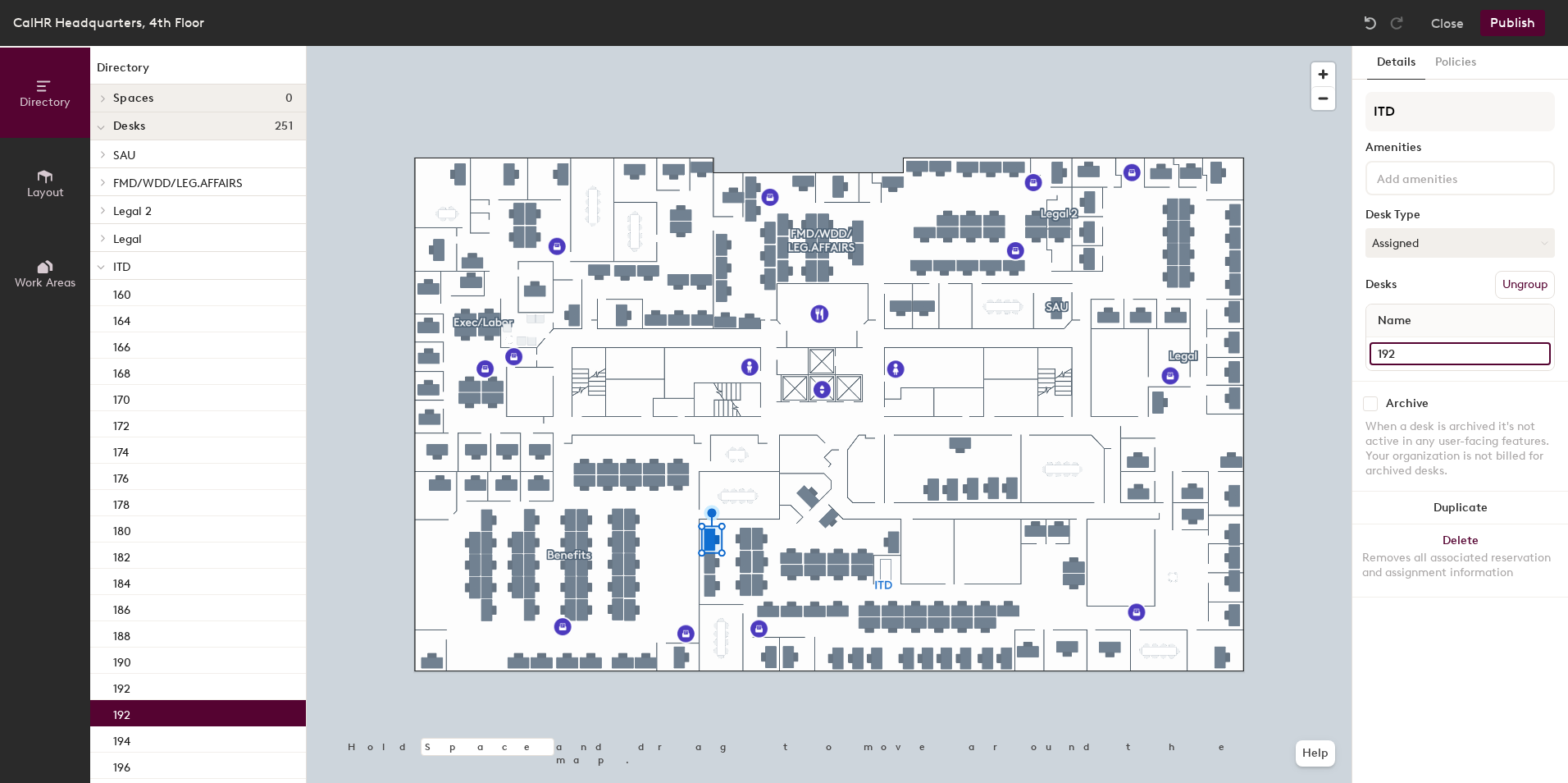
type input "192"
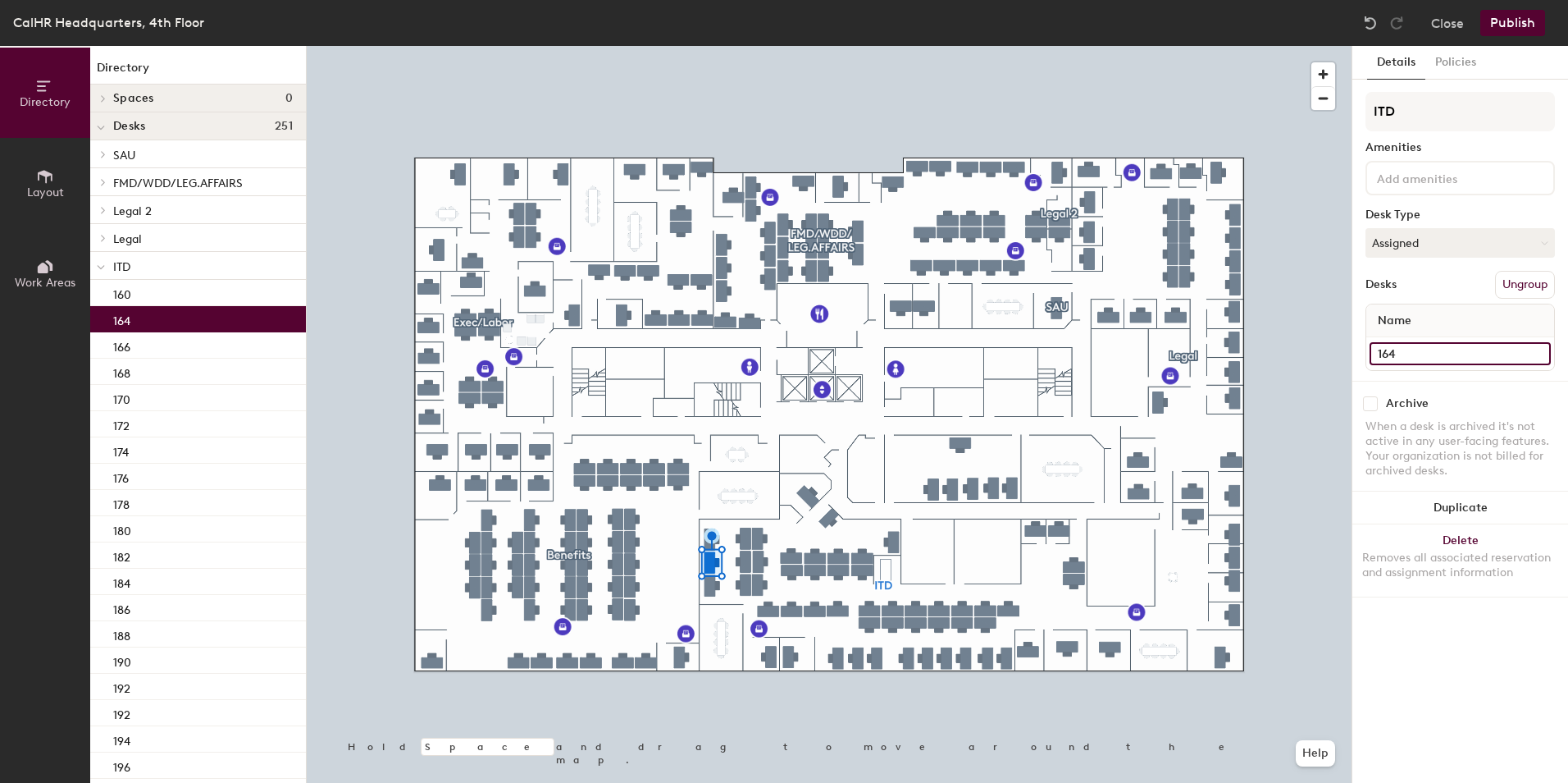
click at [1396, 349] on input "164" at bounding box center [1460, 354] width 181 height 23
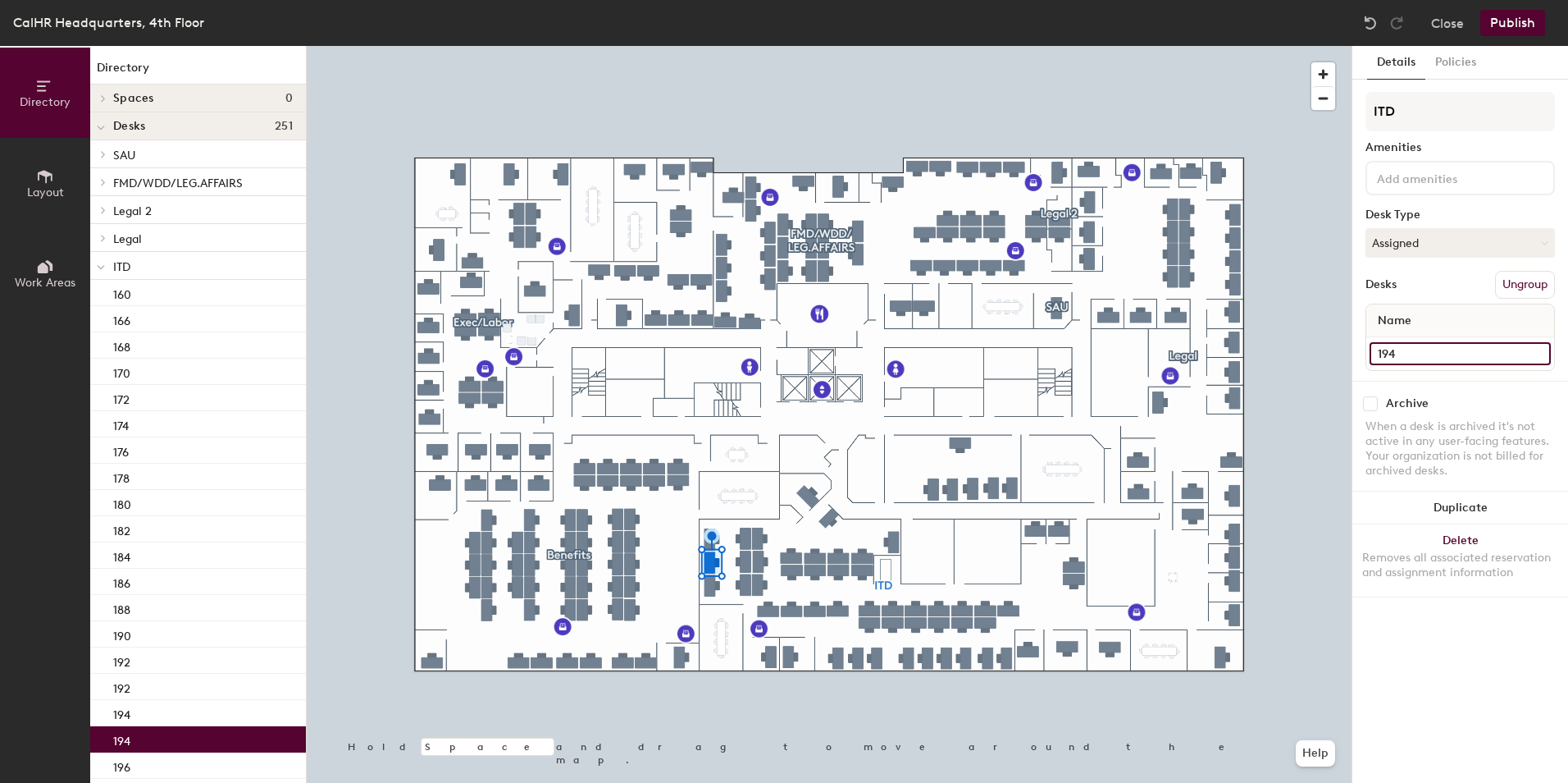
type input "194"
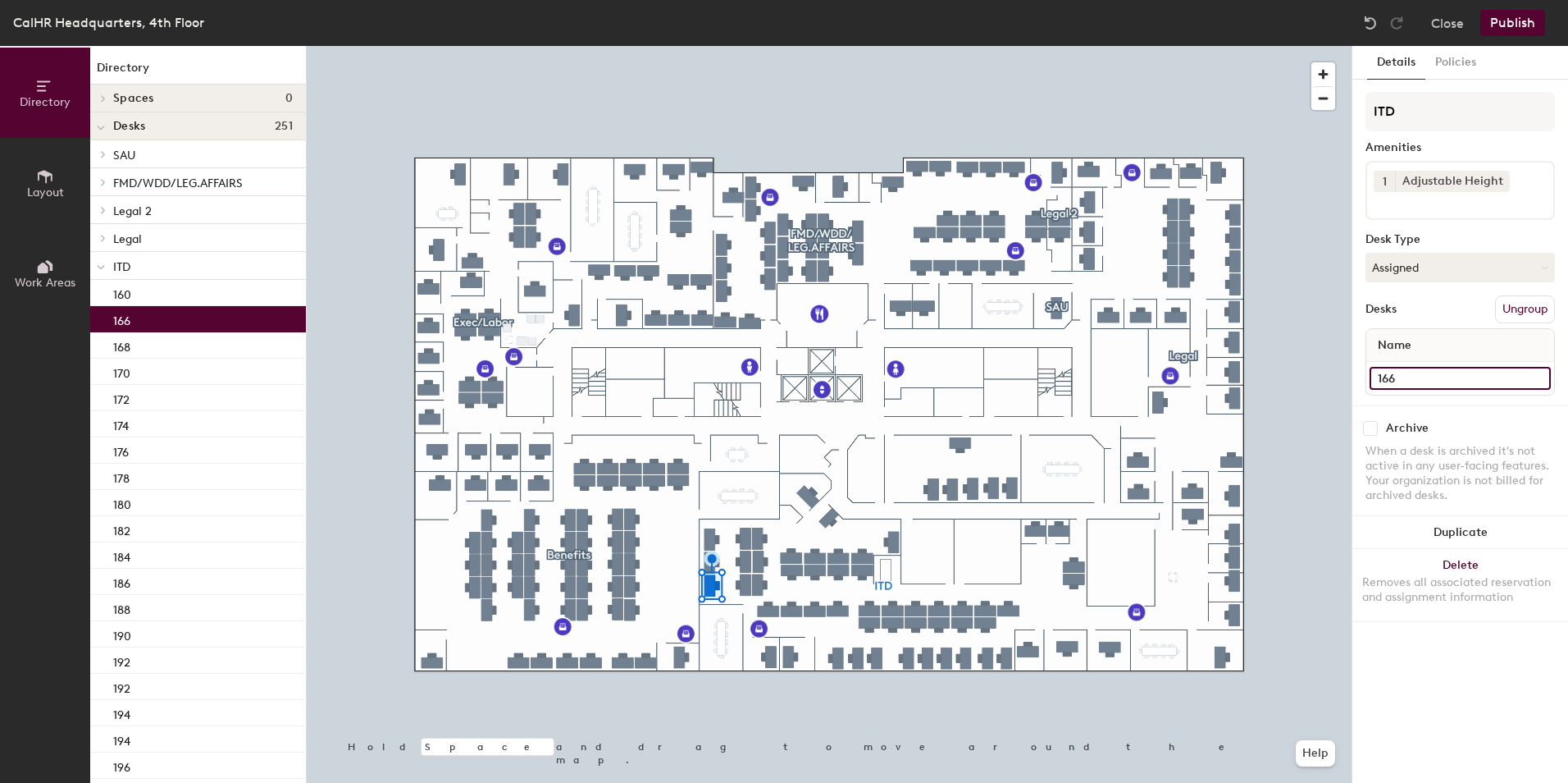
click at [1408, 379] on input "166" at bounding box center [1460, 379] width 181 height 23
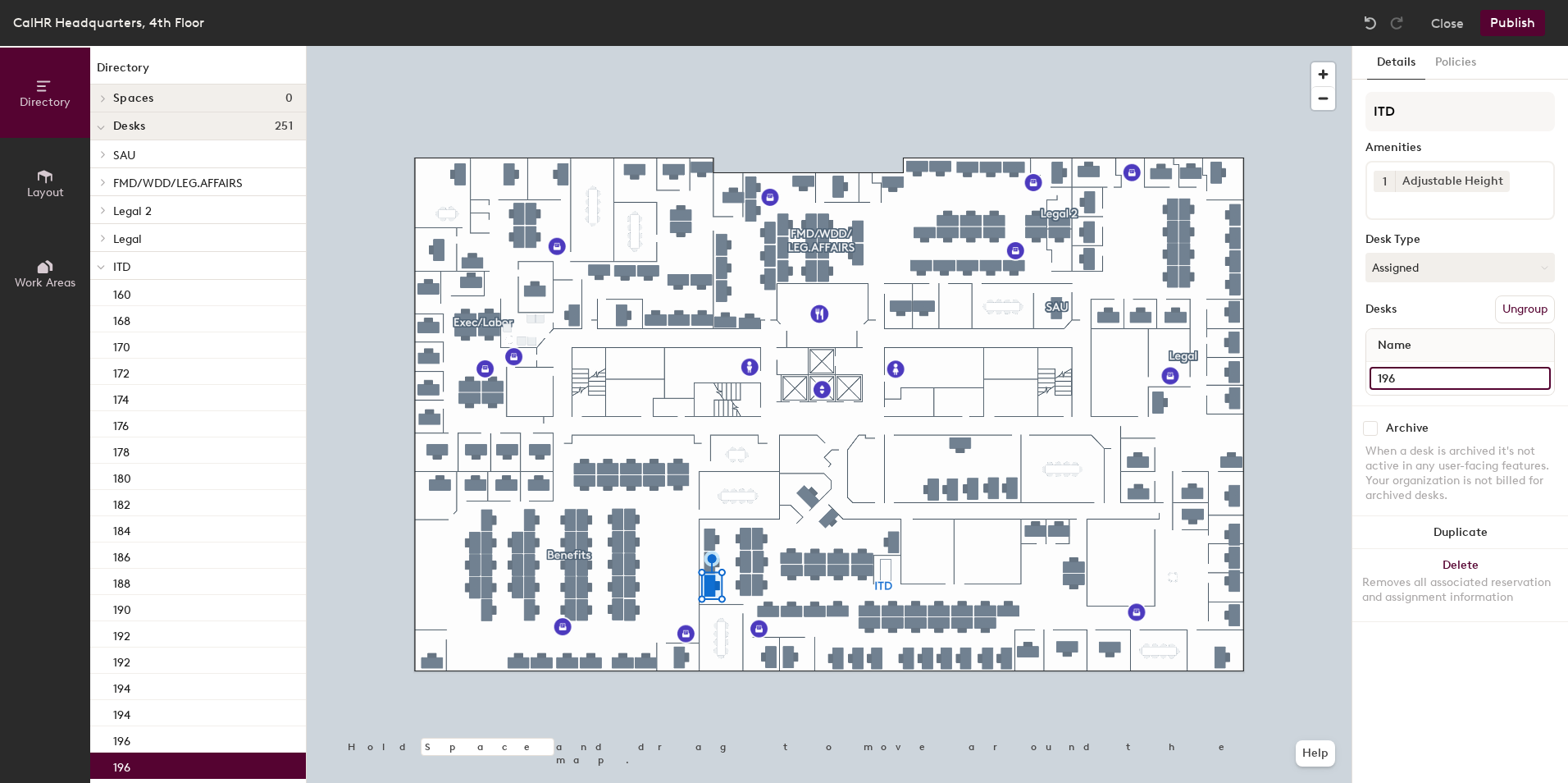
type input "196"
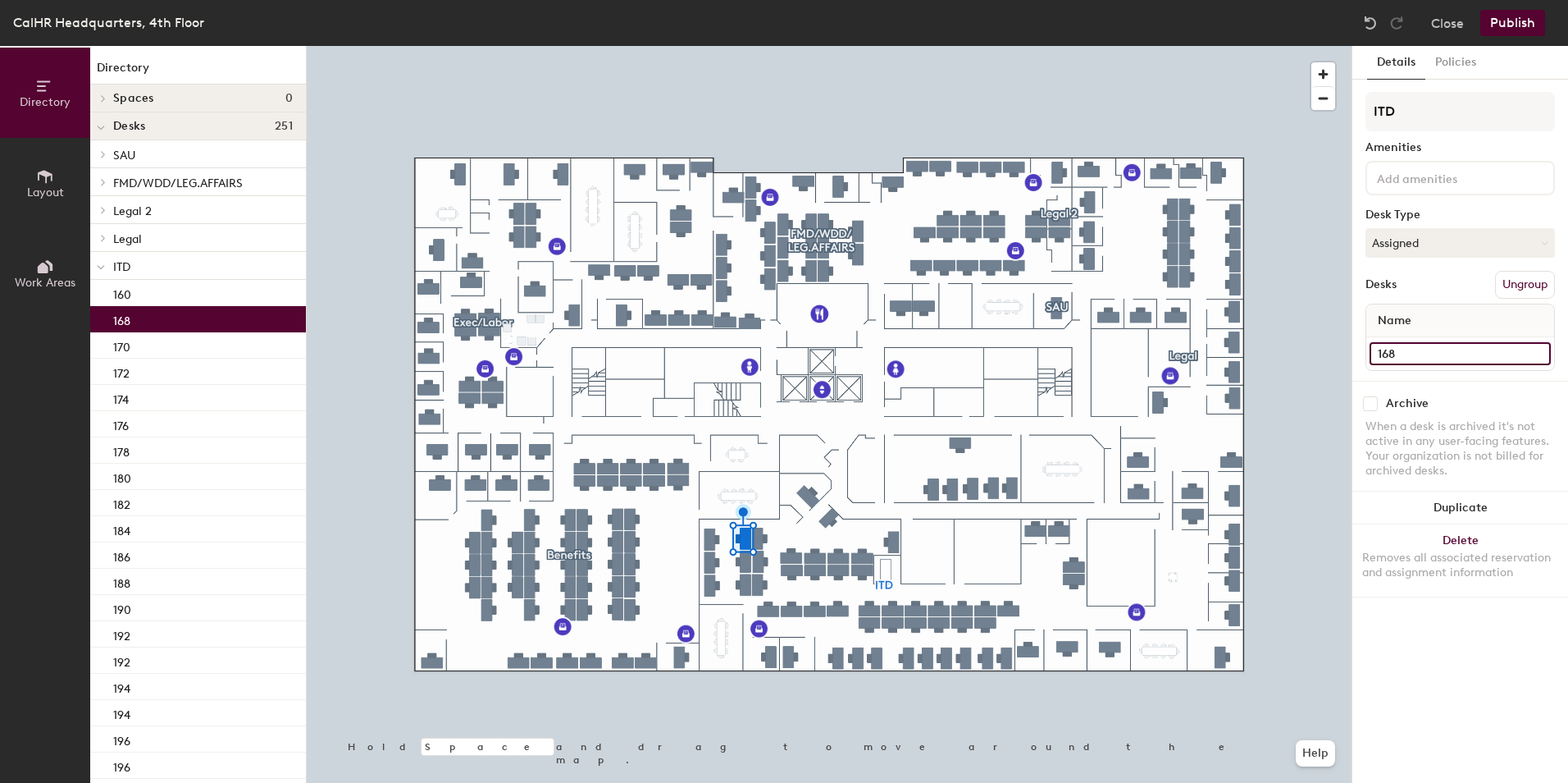
click at [1388, 355] on input "168" at bounding box center [1460, 354] width 181 height 23
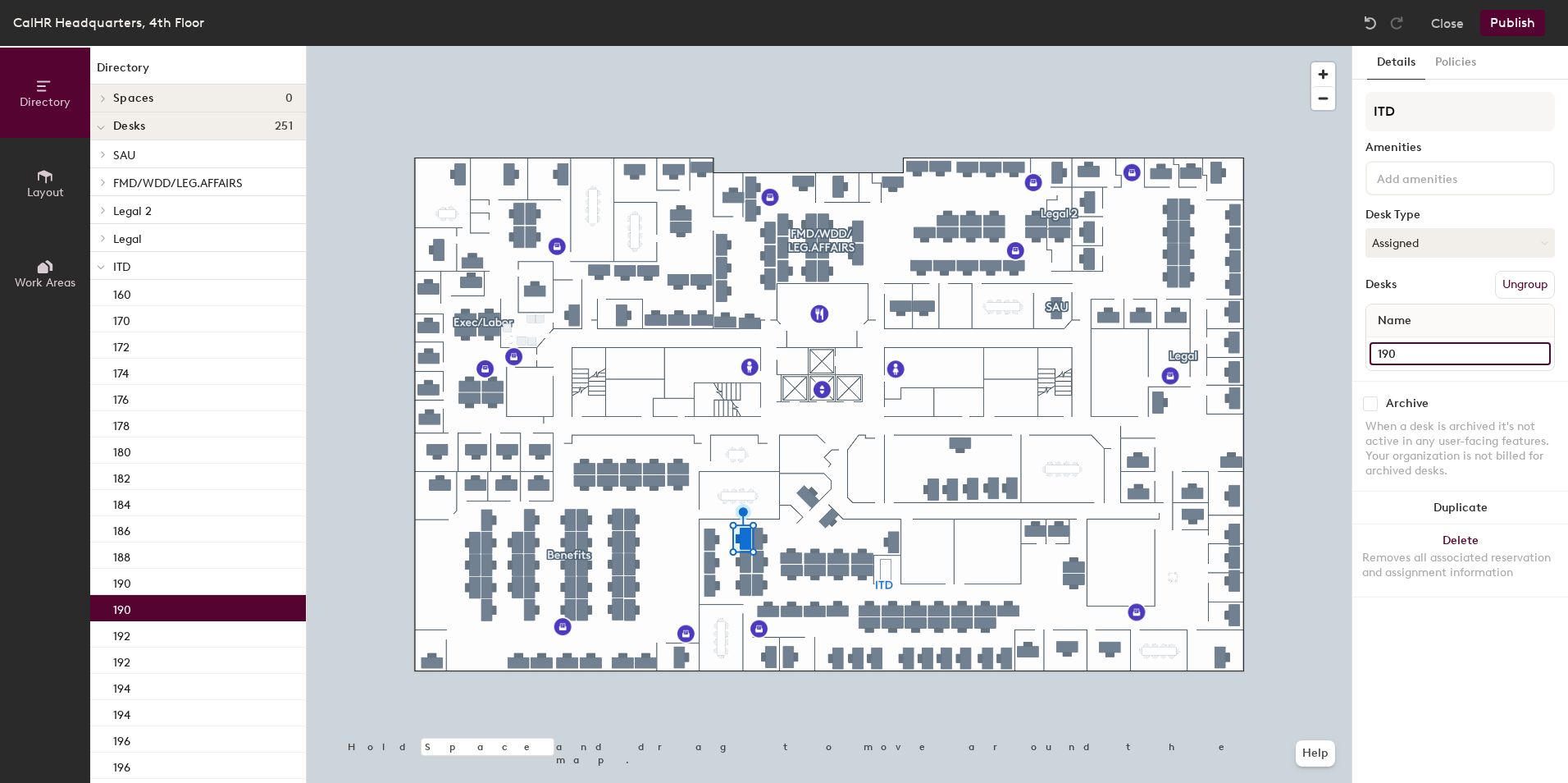
type input "190"
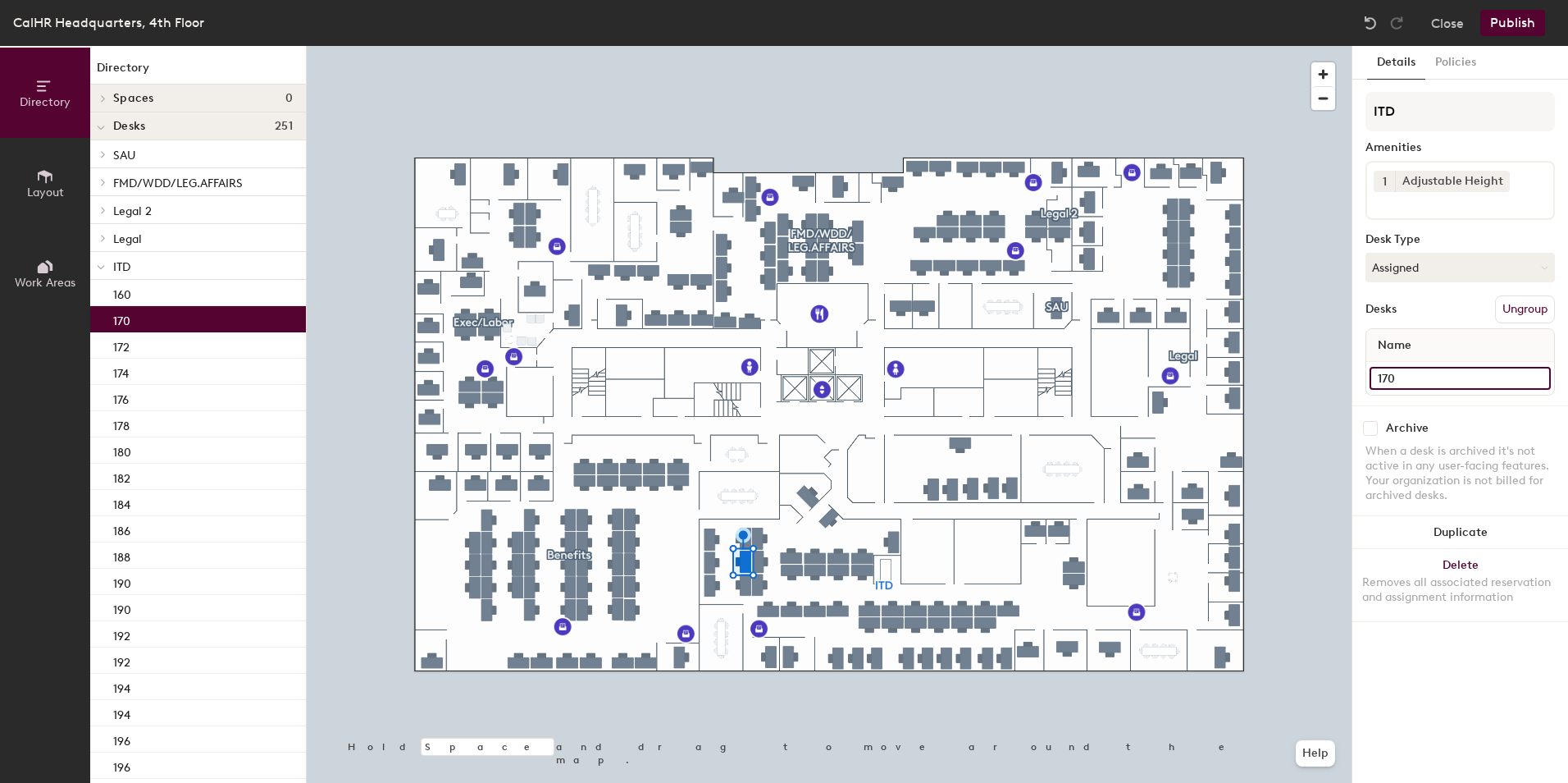
click at [1391, 379] on input "170" at bounding box center [1460, 379] width 181 height 23
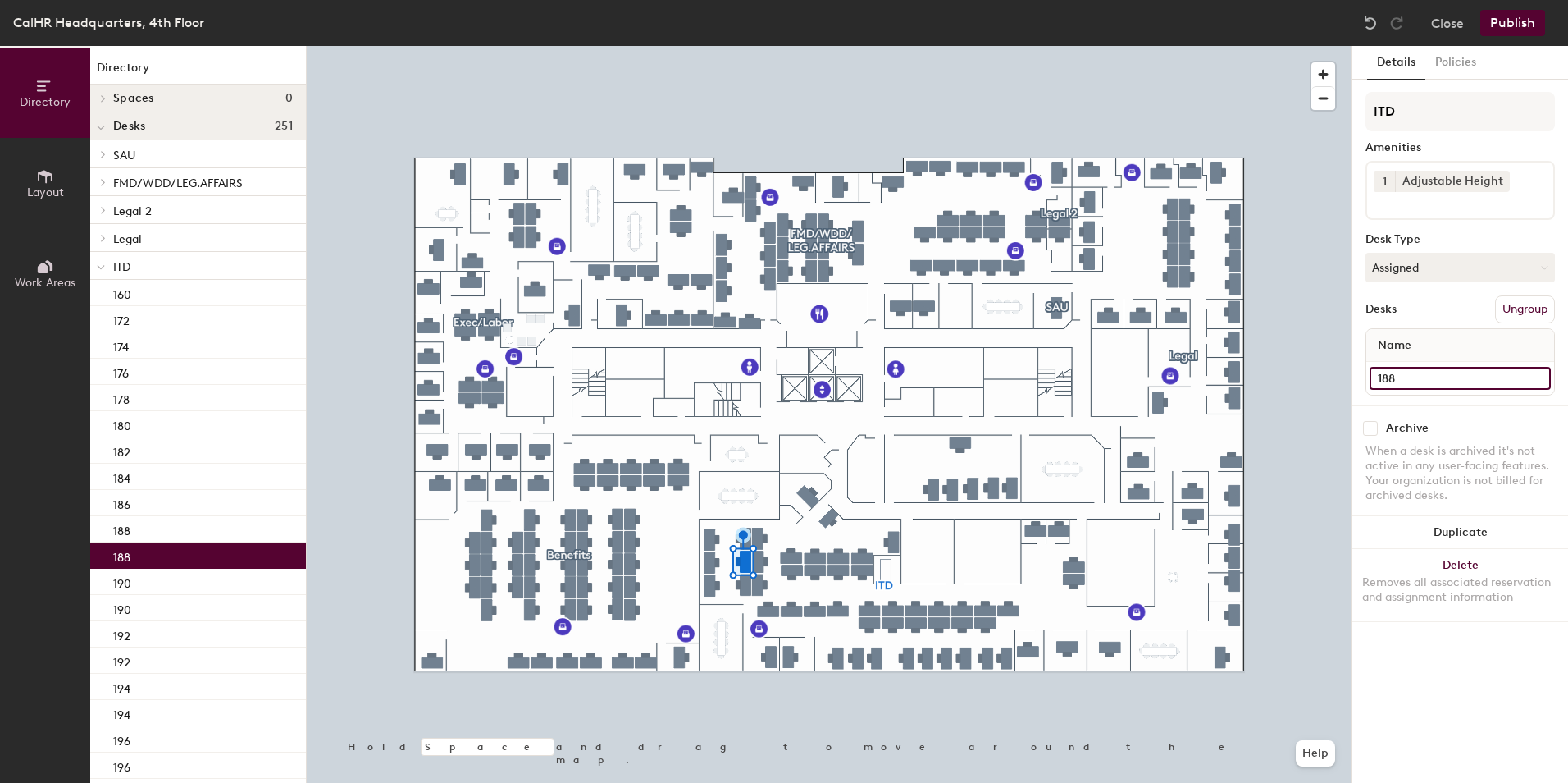
type input "188"
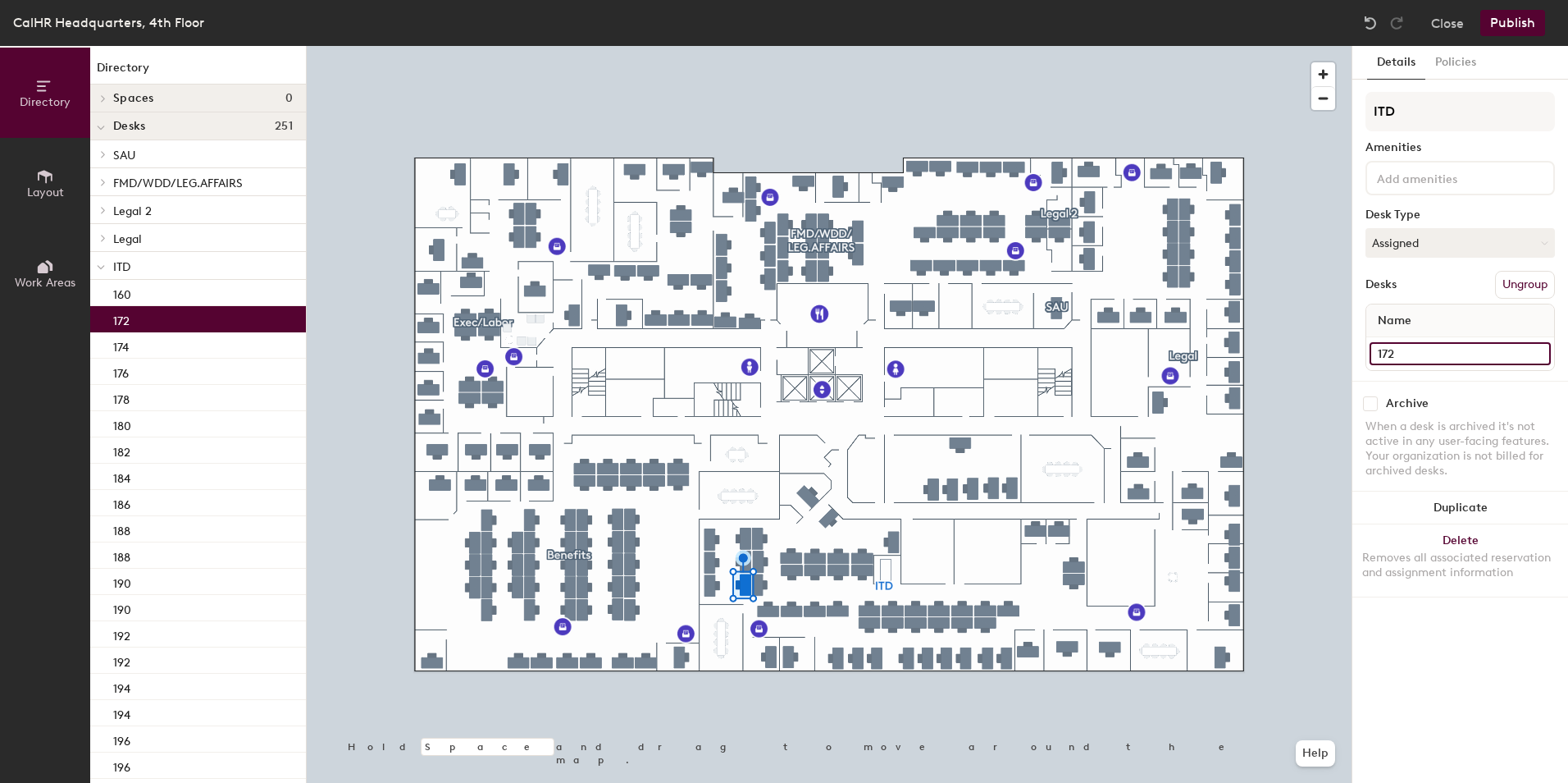
click at [1390, 354] on input "172" at bounding box center [1460, 354] width 181 height 23
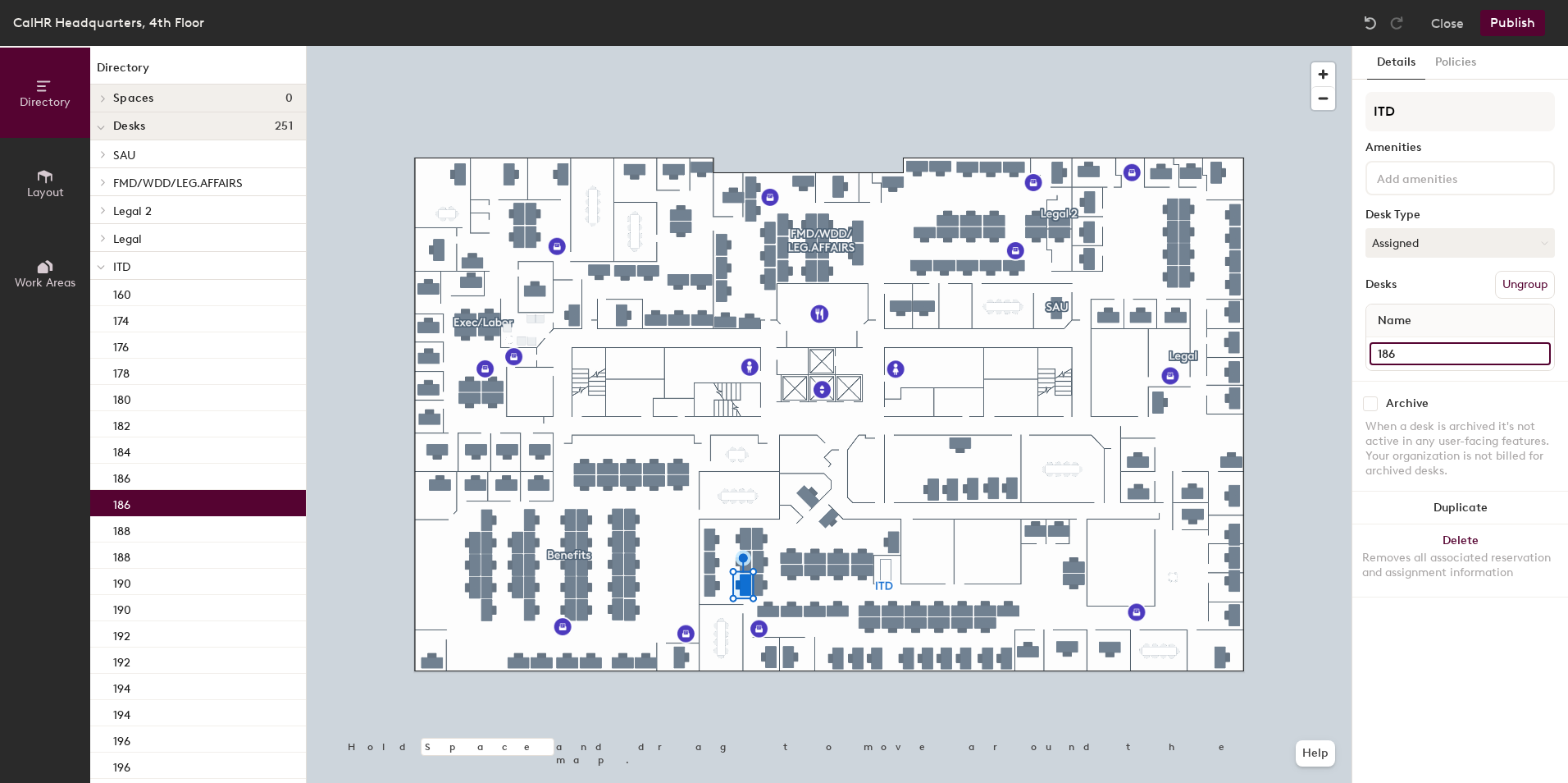
type input "186"
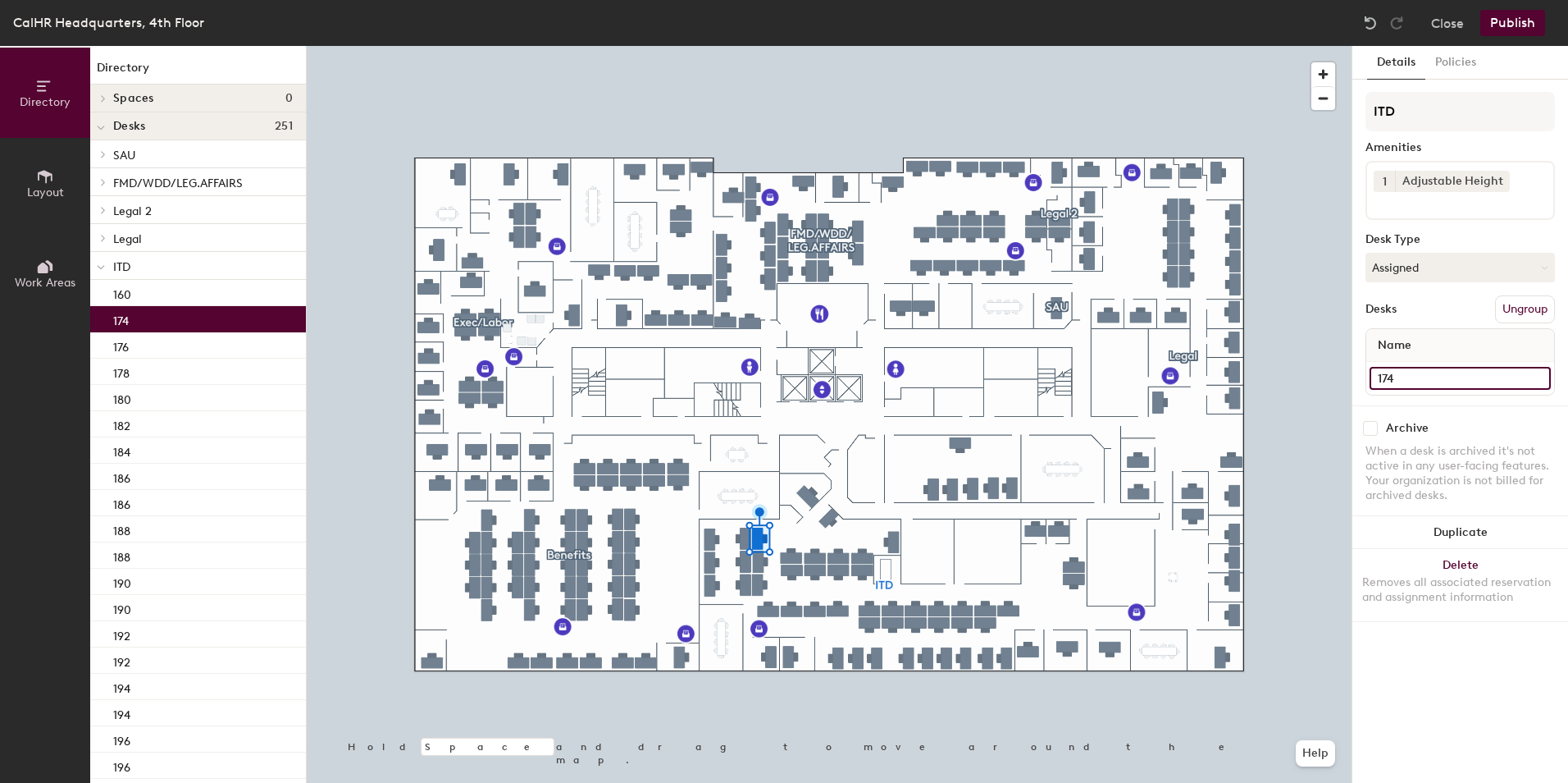
click at [1387, 380] on input "174" at bounding box center [1460, 379] width 181 height 23
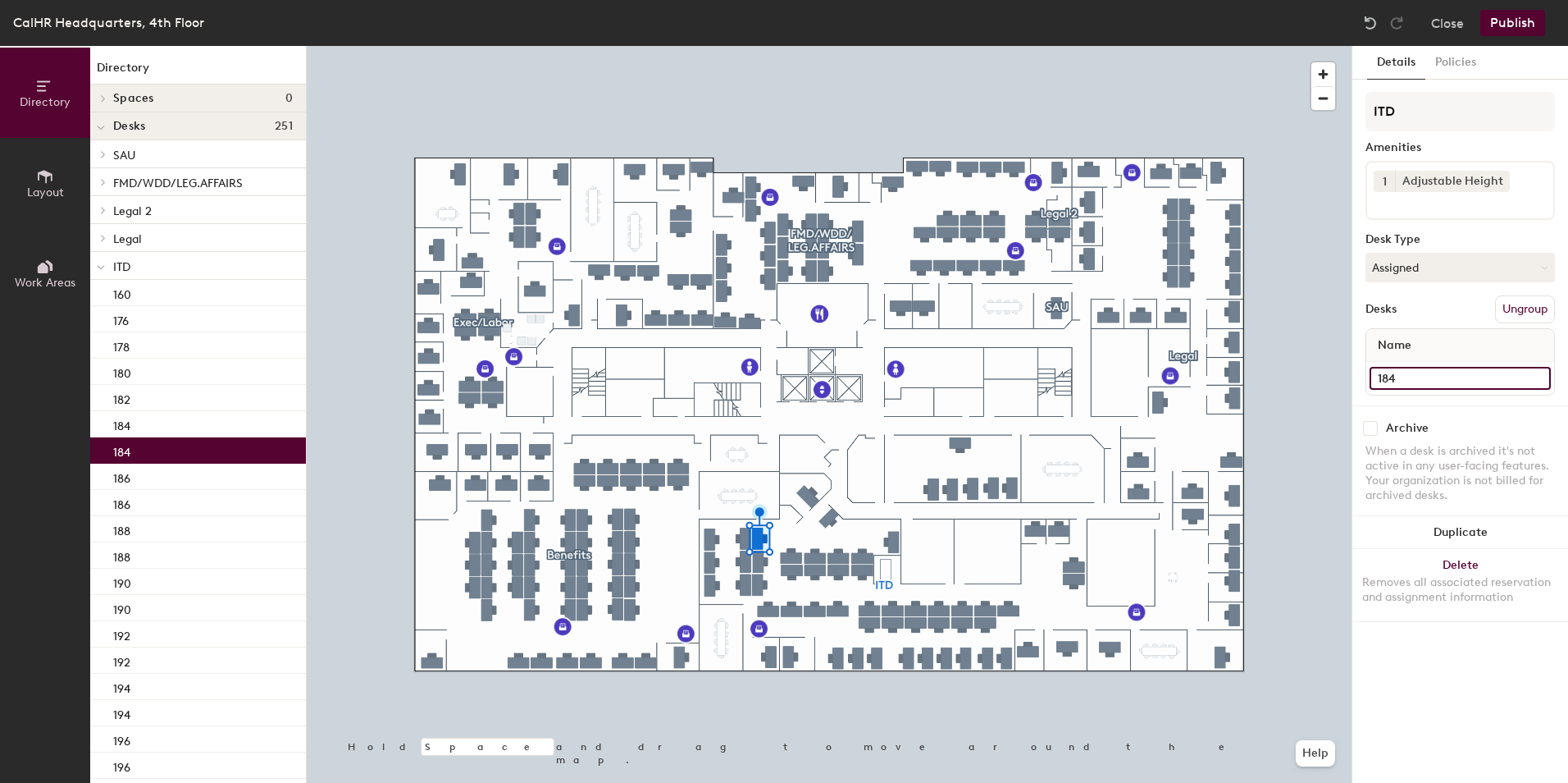
type input "184"
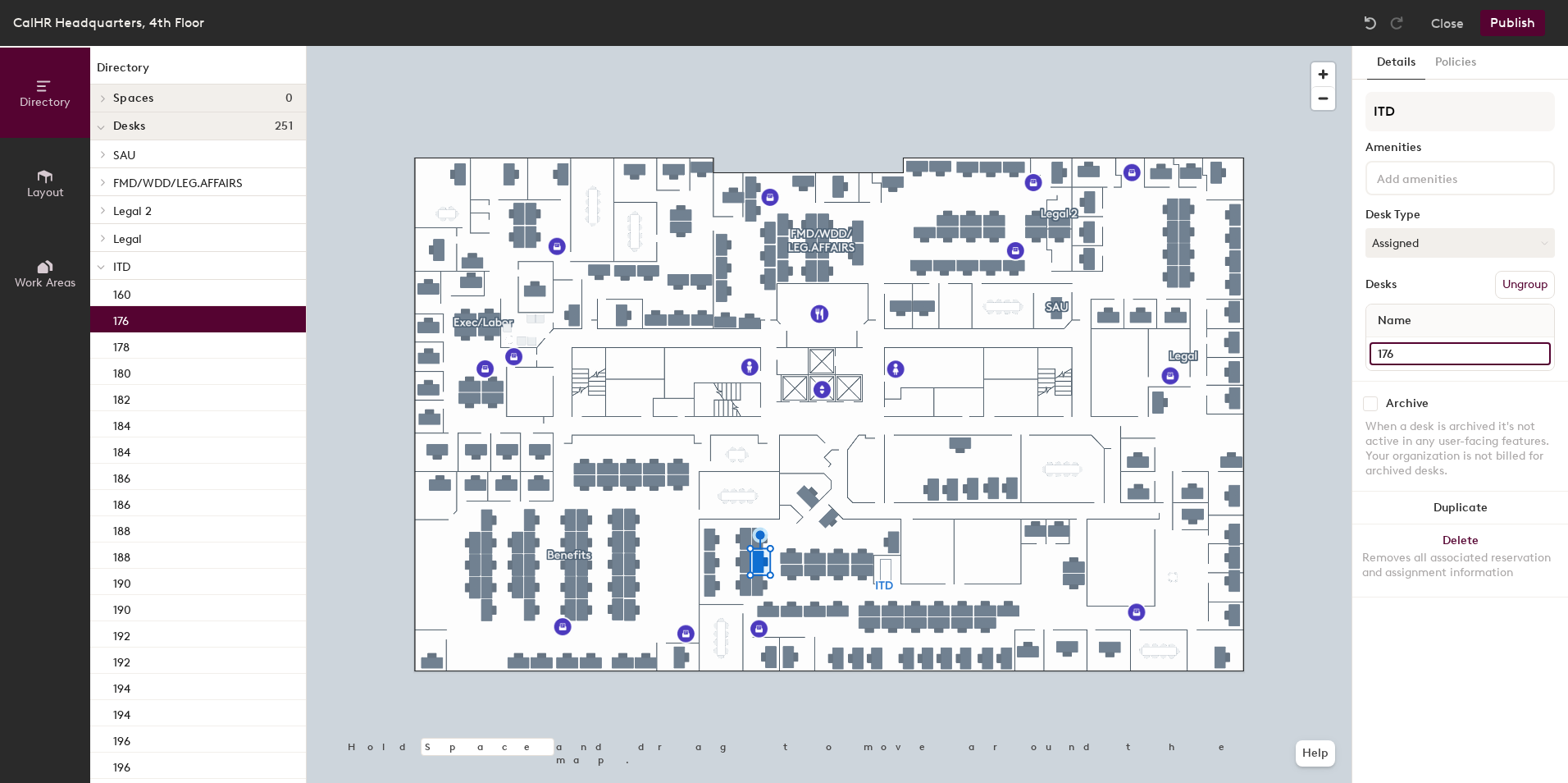
click at [1388, 353] on input "176" at bounding box center [1460, 354] width 181 height 23
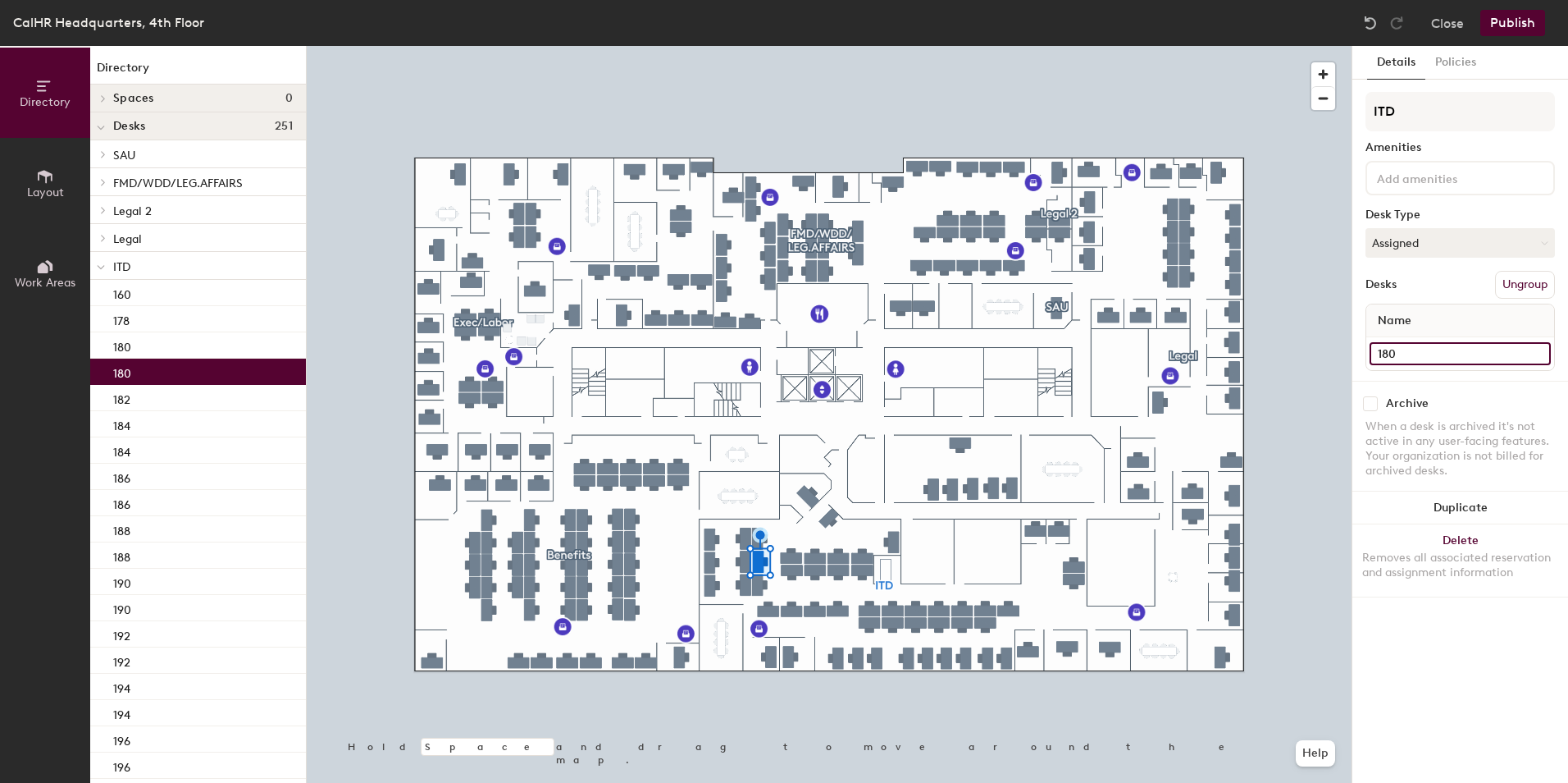
type input "180"
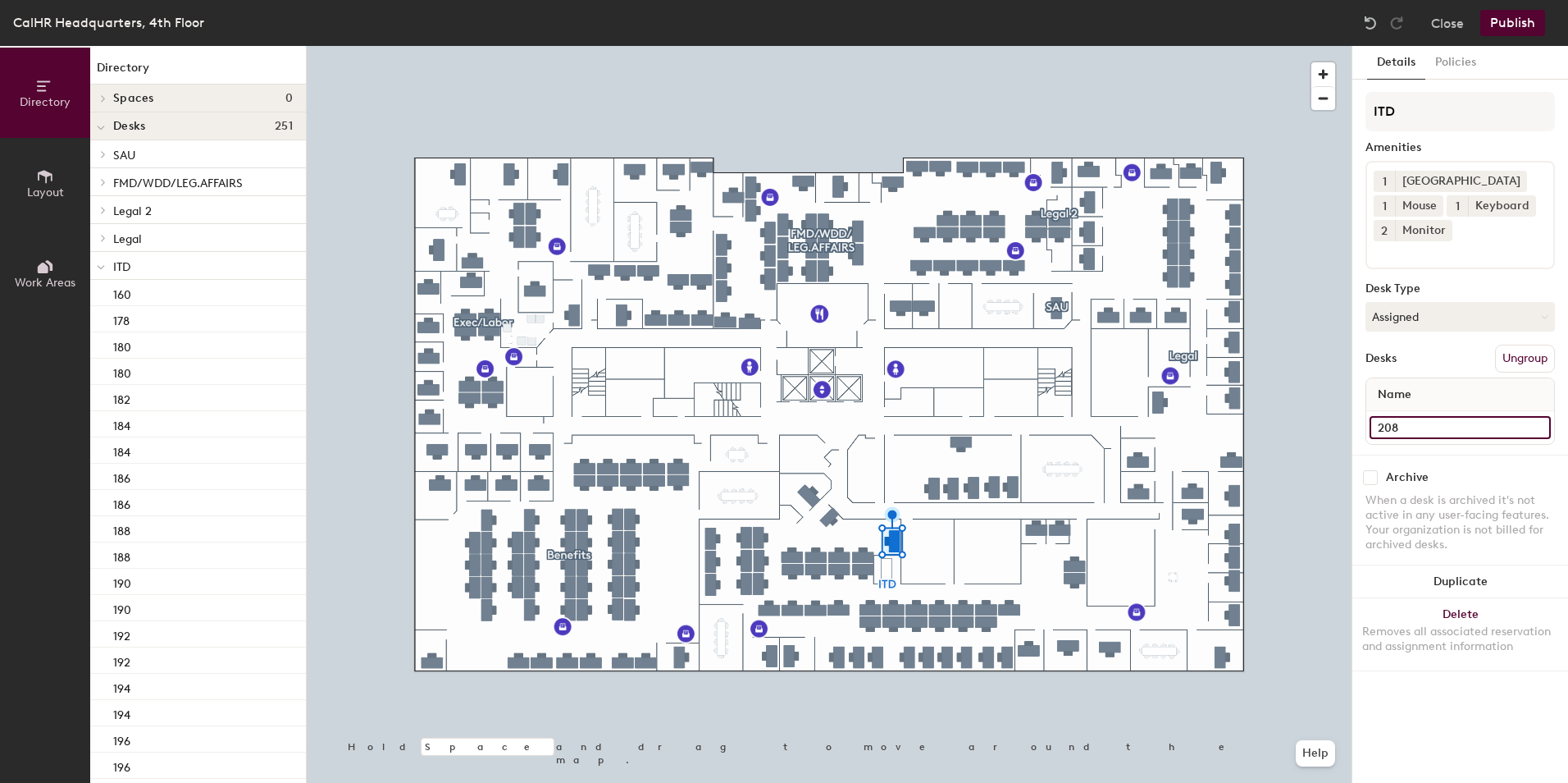
click at [1394, 428] on input "208" at bounding box center [1460, 427] width 181 height 23
type input "161"
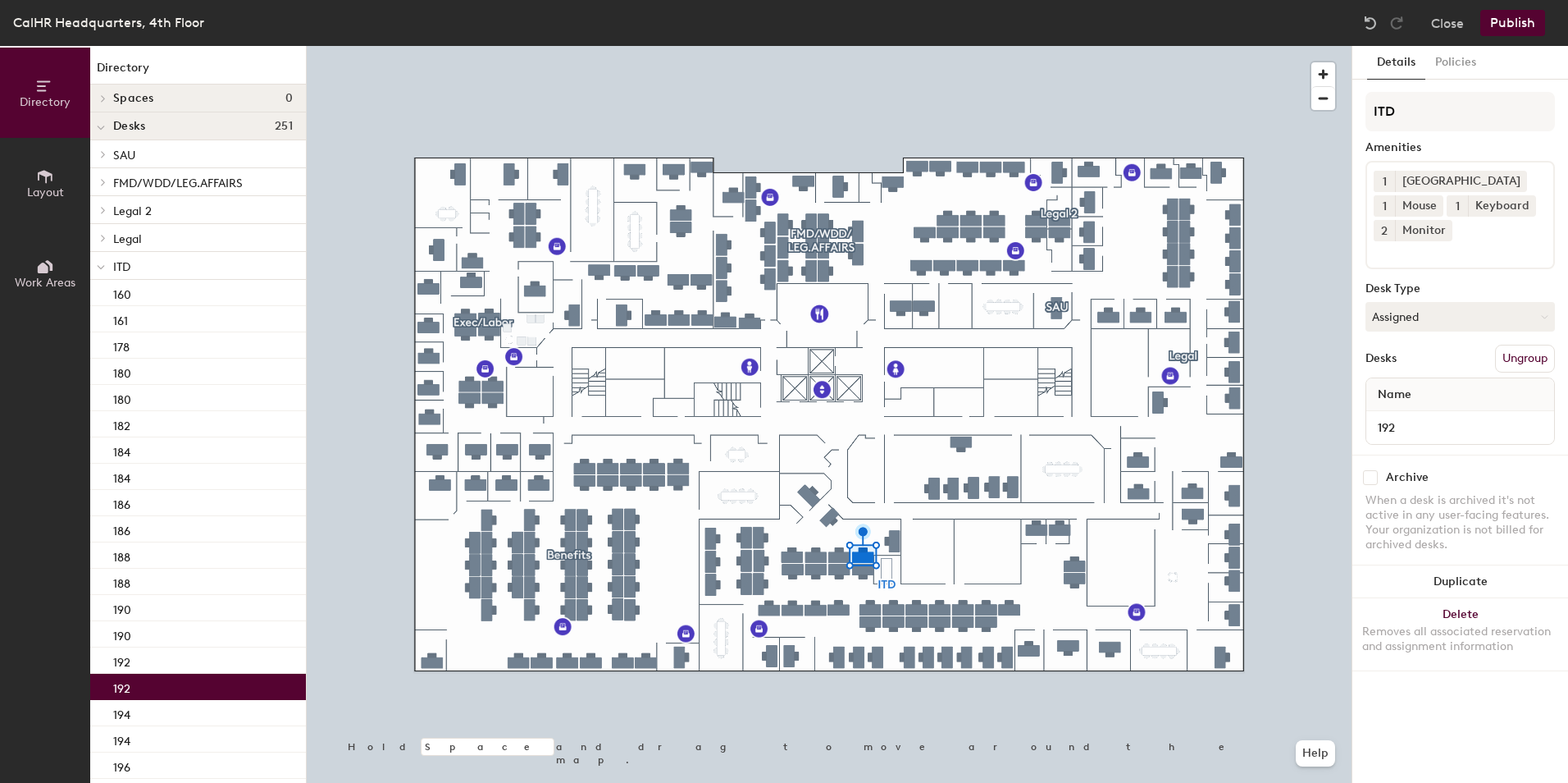
click at [1368, 429] on div "192" at bounding box center [1460, 427] width 187 height 33
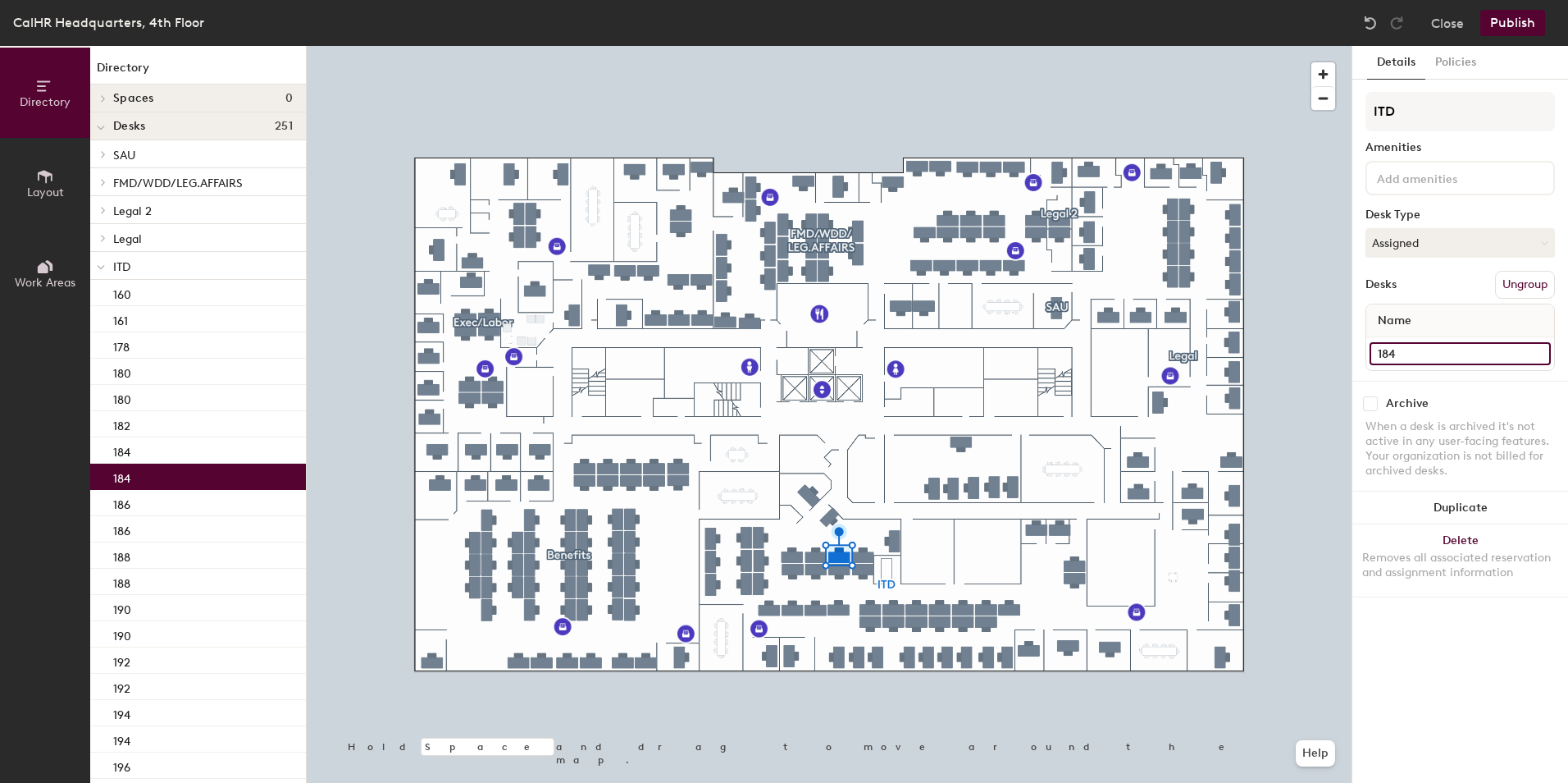
click at [1403, 351] on input "184" at bounding box center [1460, 354] width 181 height 23
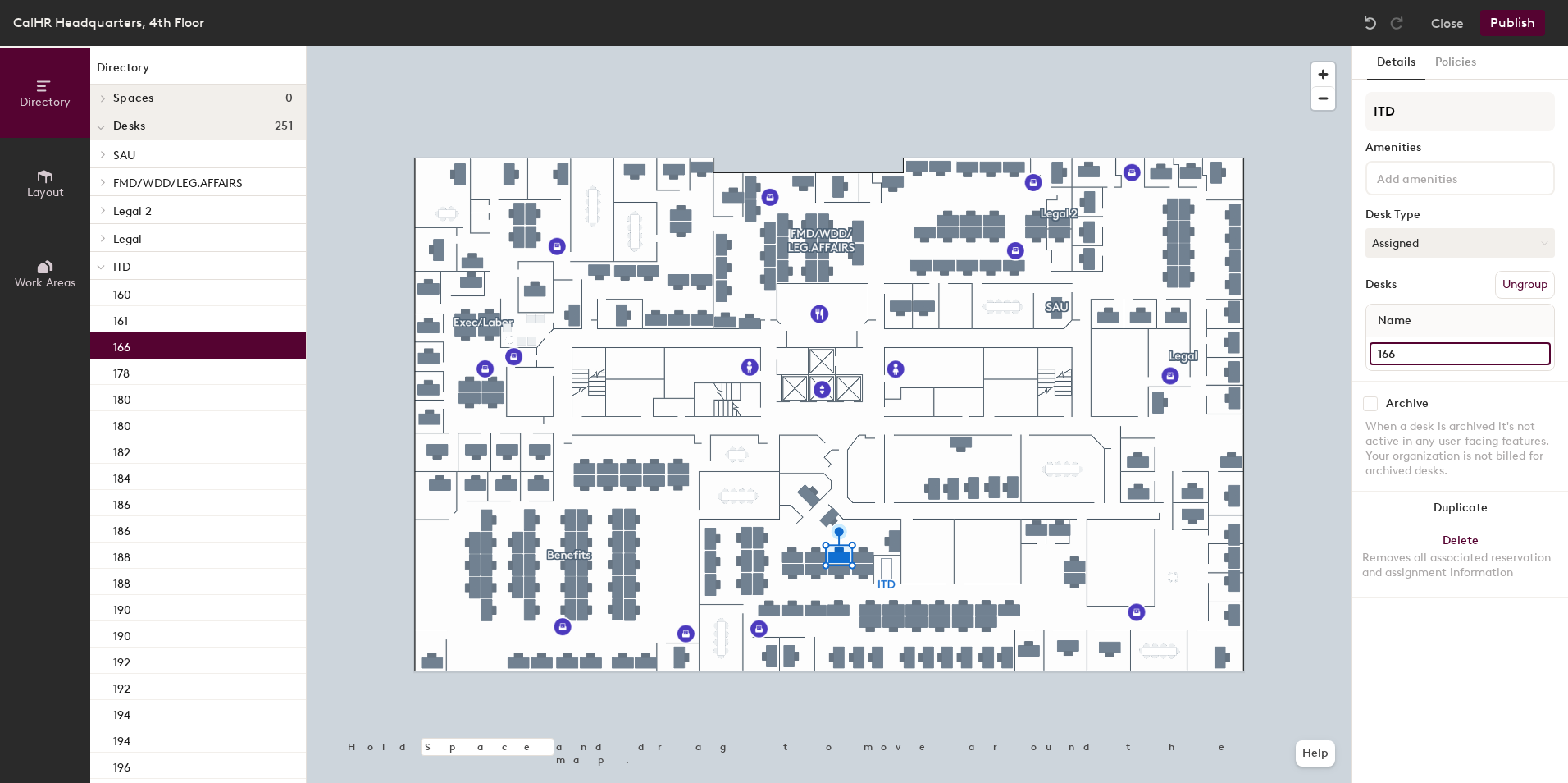
type input "166"
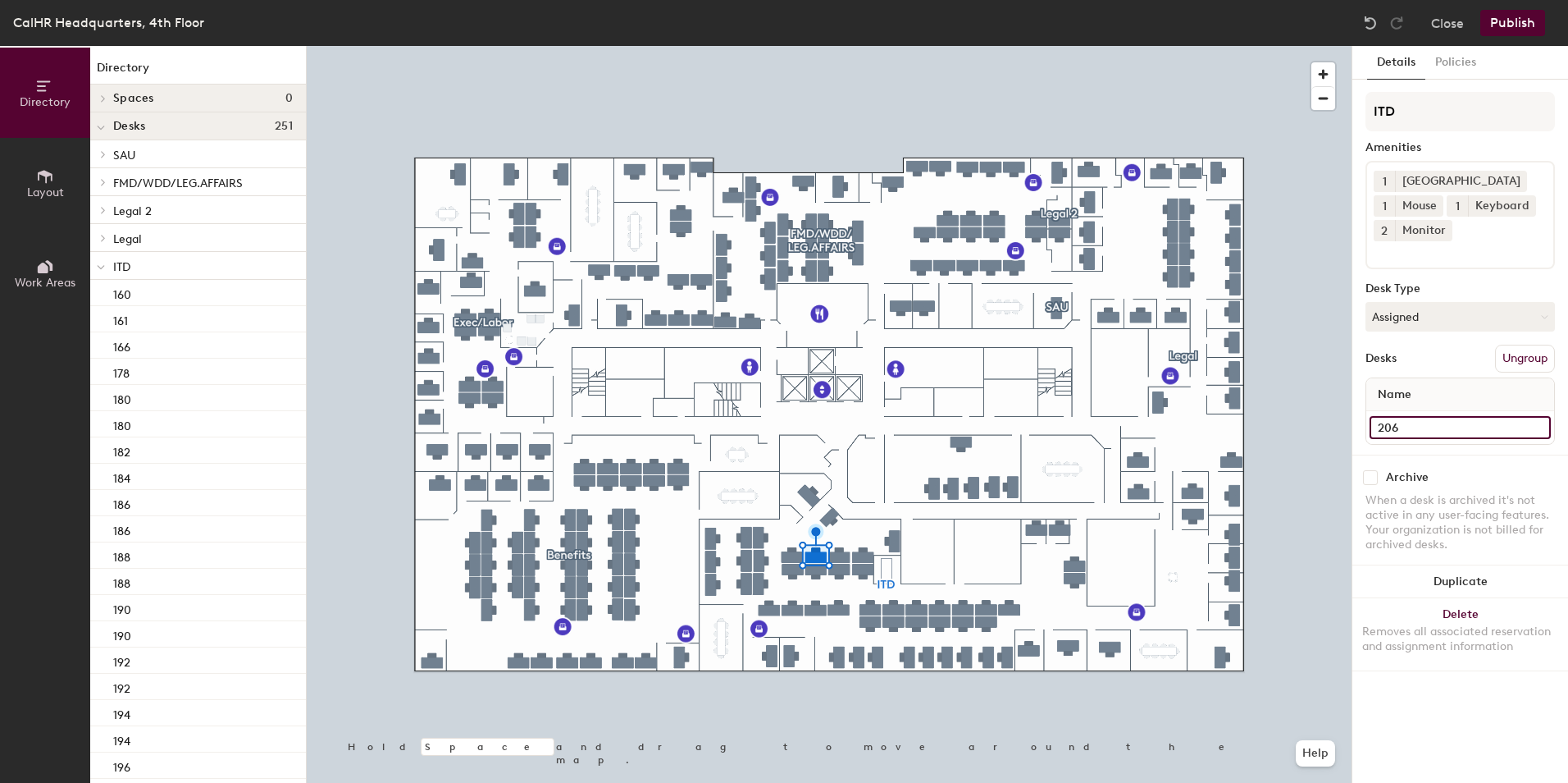
click at [1387, 426] on input "206" at bounding box center [1460, 427] width 181 height 23
type input "164"
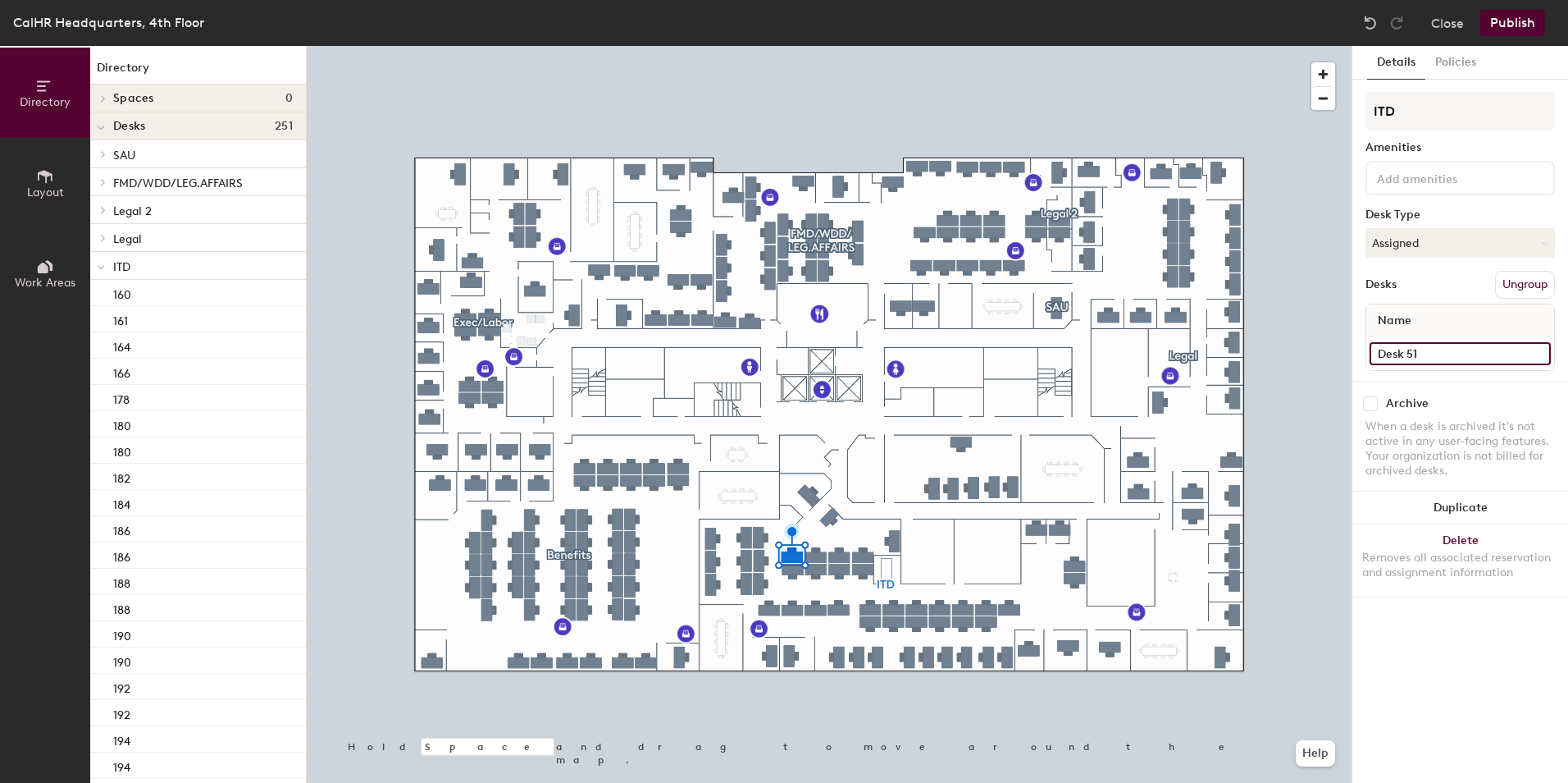
click at [1413, 352] on input "Desk 51" at bounding box center [1460, 354] width 181 height 23
type input "2"
type input "162"
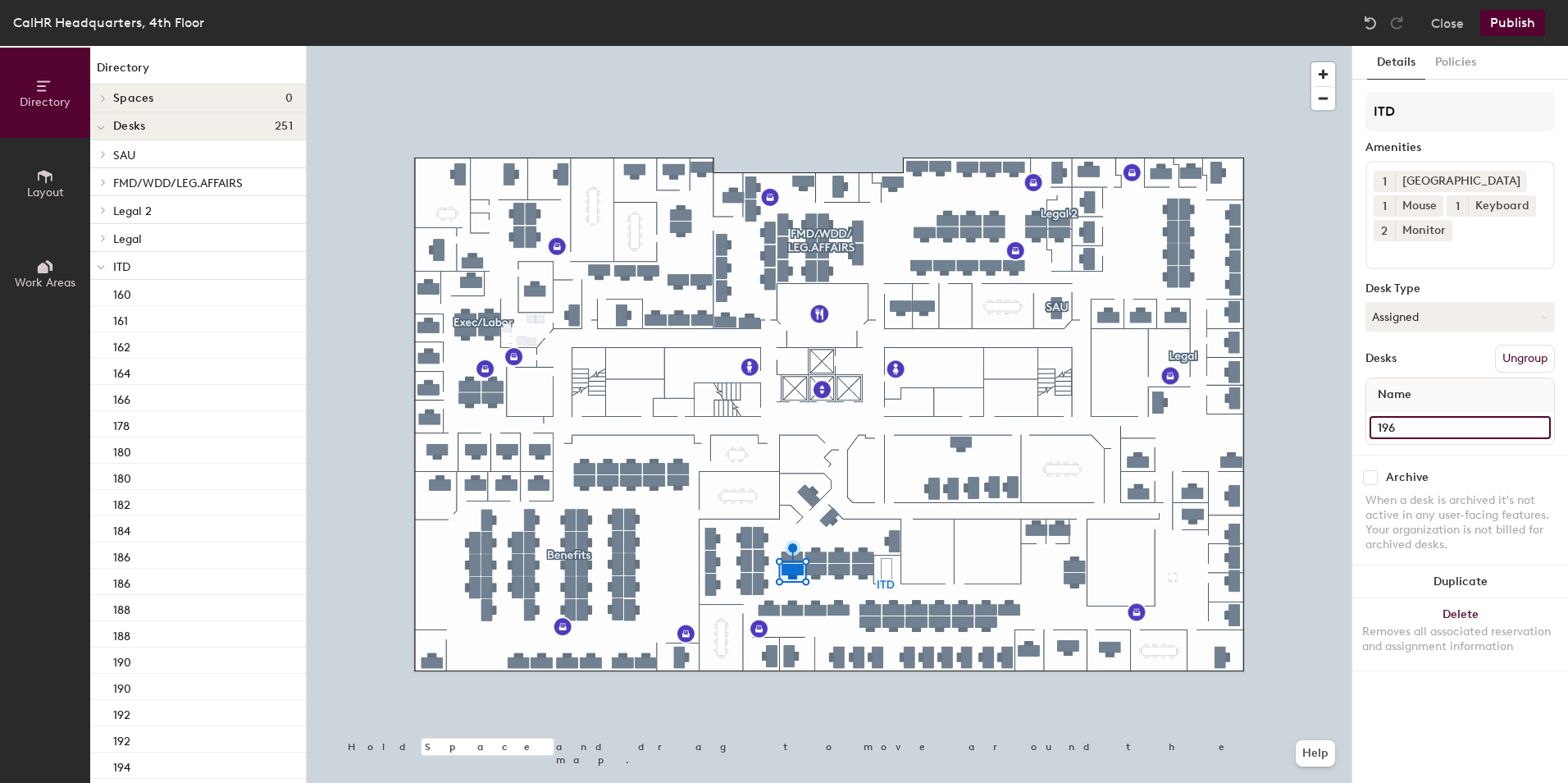
click at [1396, 426] on input "196" at bounding box center [1460, 427] width 181 height 23
type input "176"
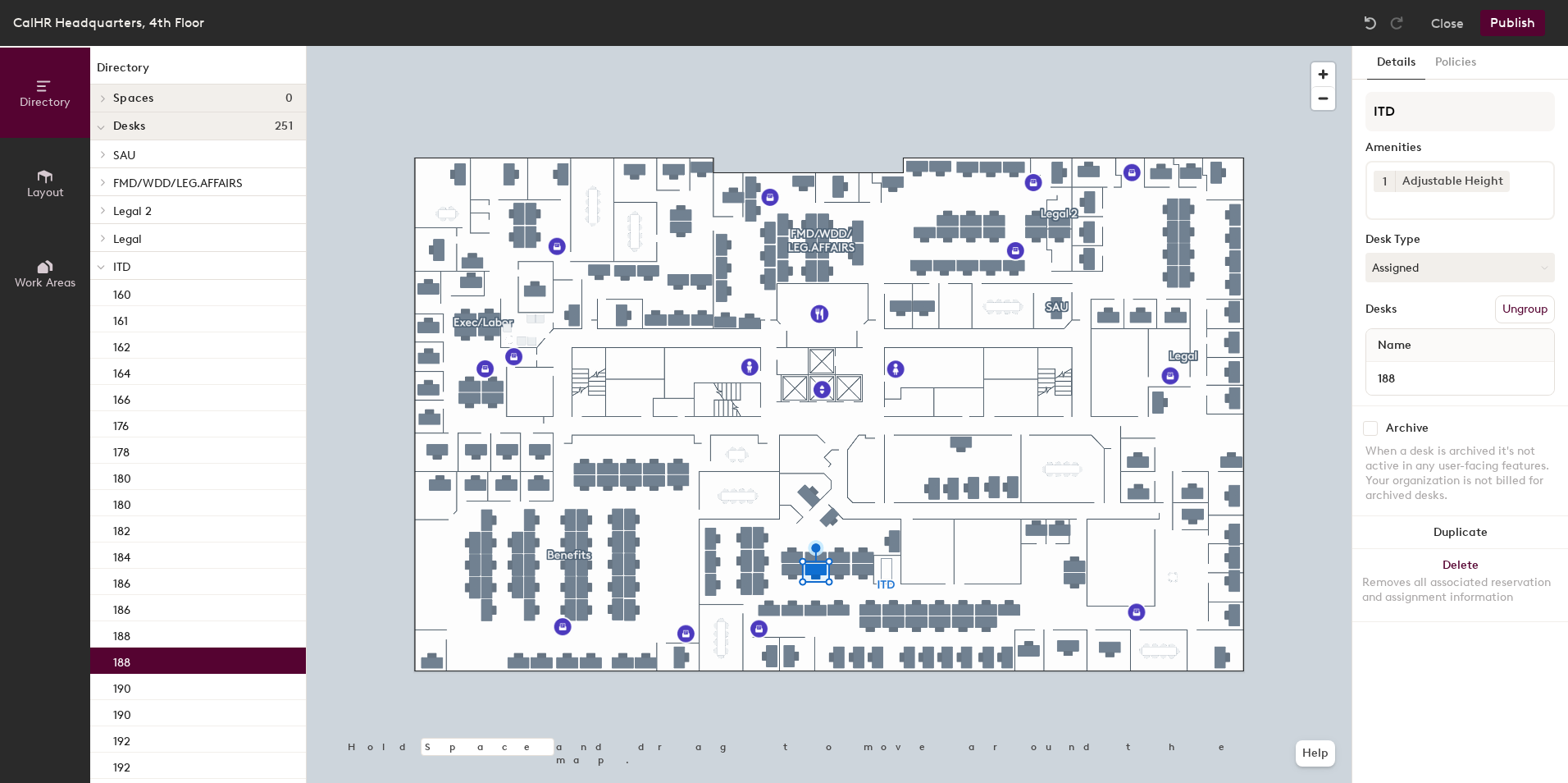
click at [1407, 363] on div "188" at bounding box center [1460, 378] width 187 height 33
click at [1385, 382] on input "188" at bounding box center [1460, 379] width 181 height 23
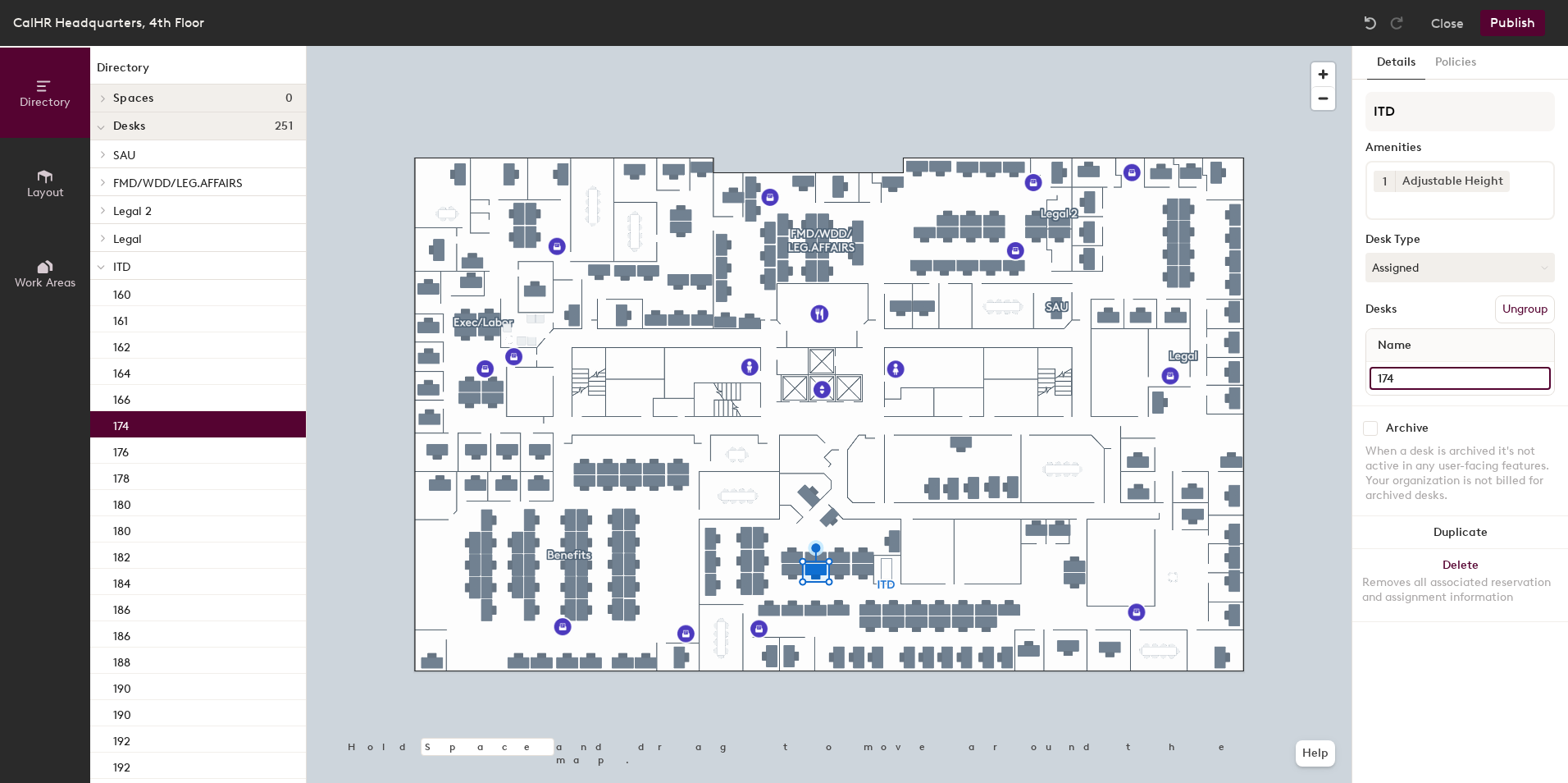
type input "174"
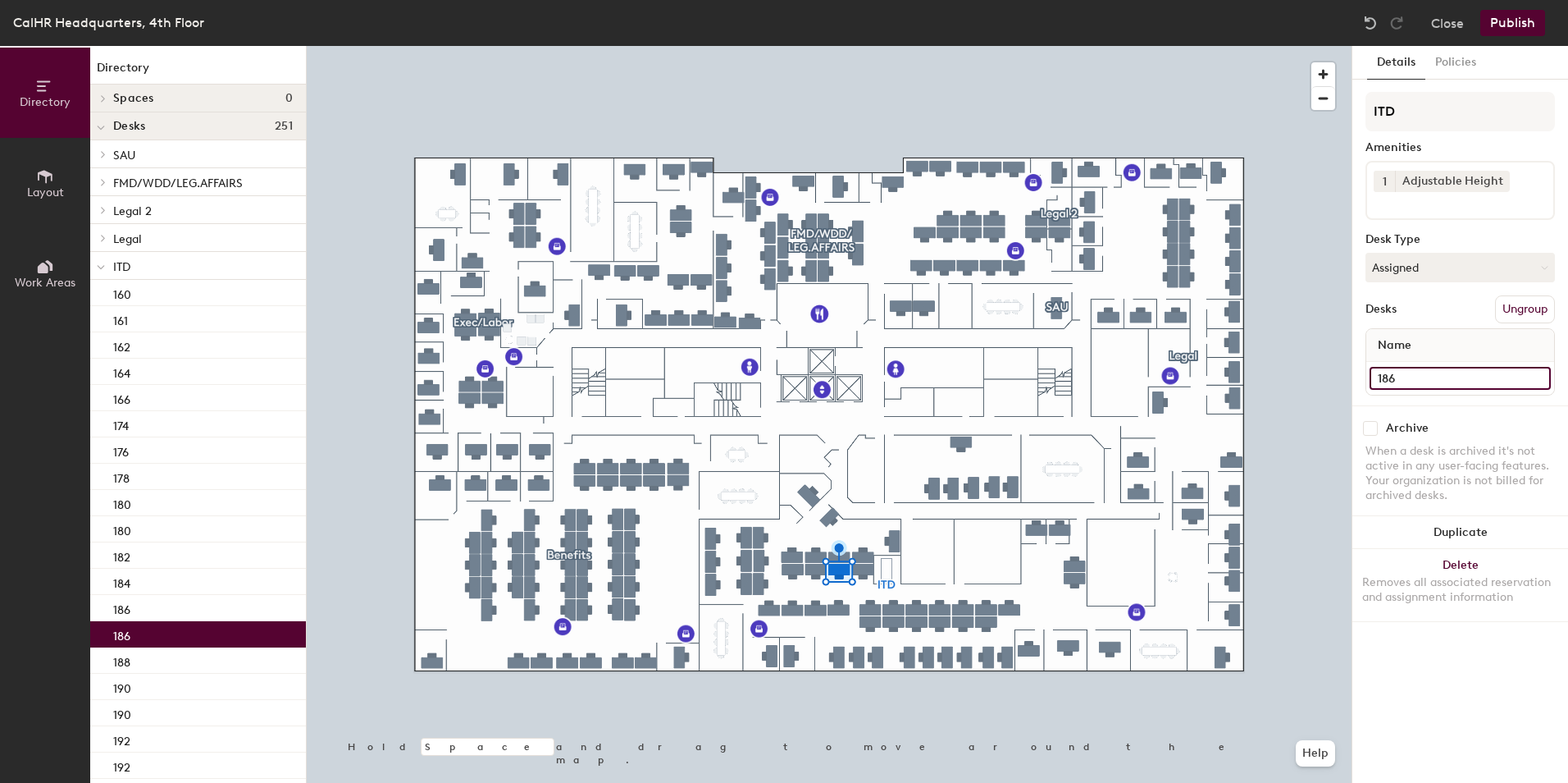
click at [1409, 378] on input "186" at bounding box center [1460, 379] width 181 height 23
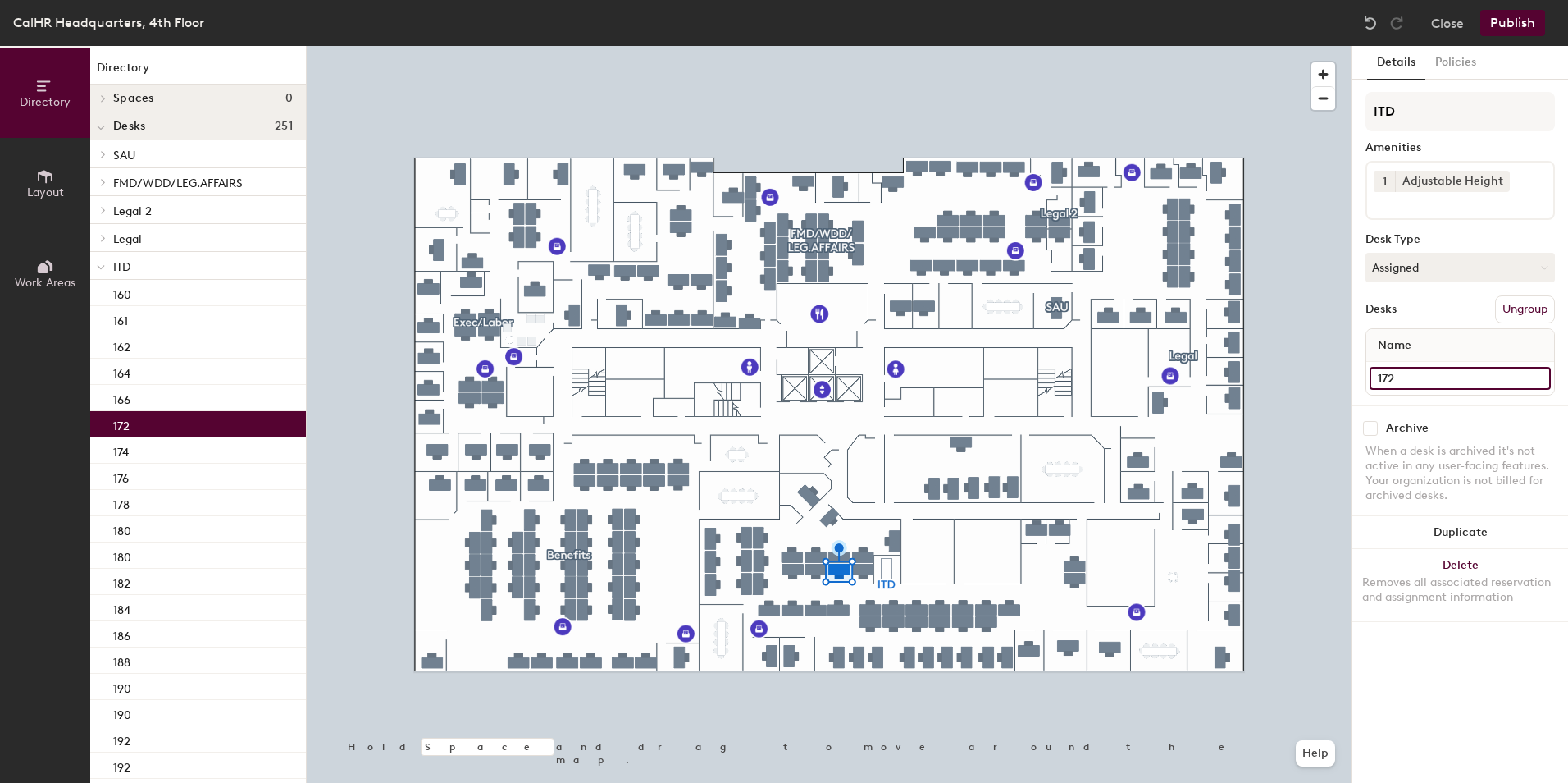
type input "172"
click at [1376, 377] on input "194" at bounding box center [1460, 379] width 181 height 23
type input "170"
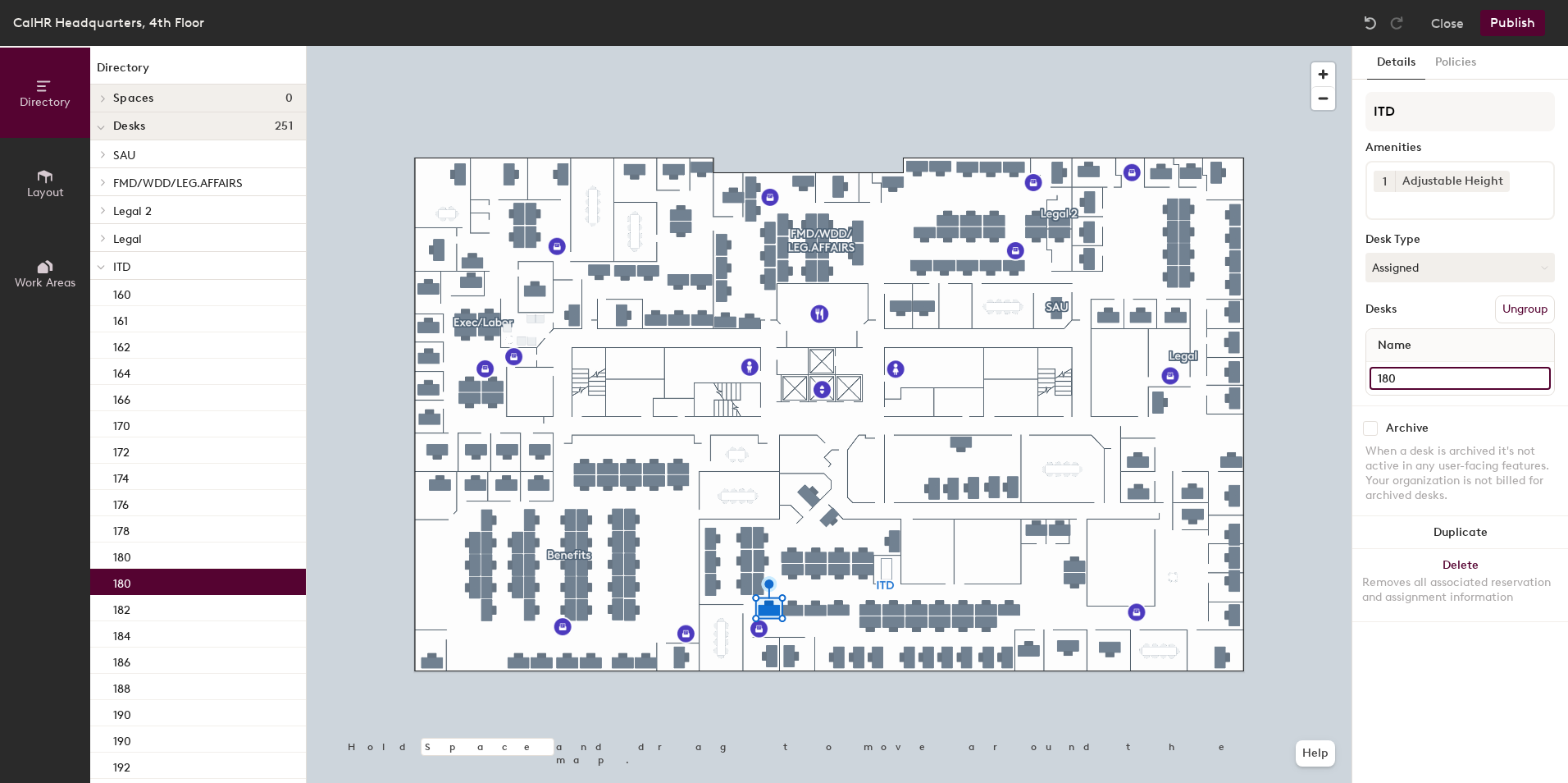
click at [1391, 375] on input "180" at bounding box center [1460, 379] width 181 height 23
type input "198"
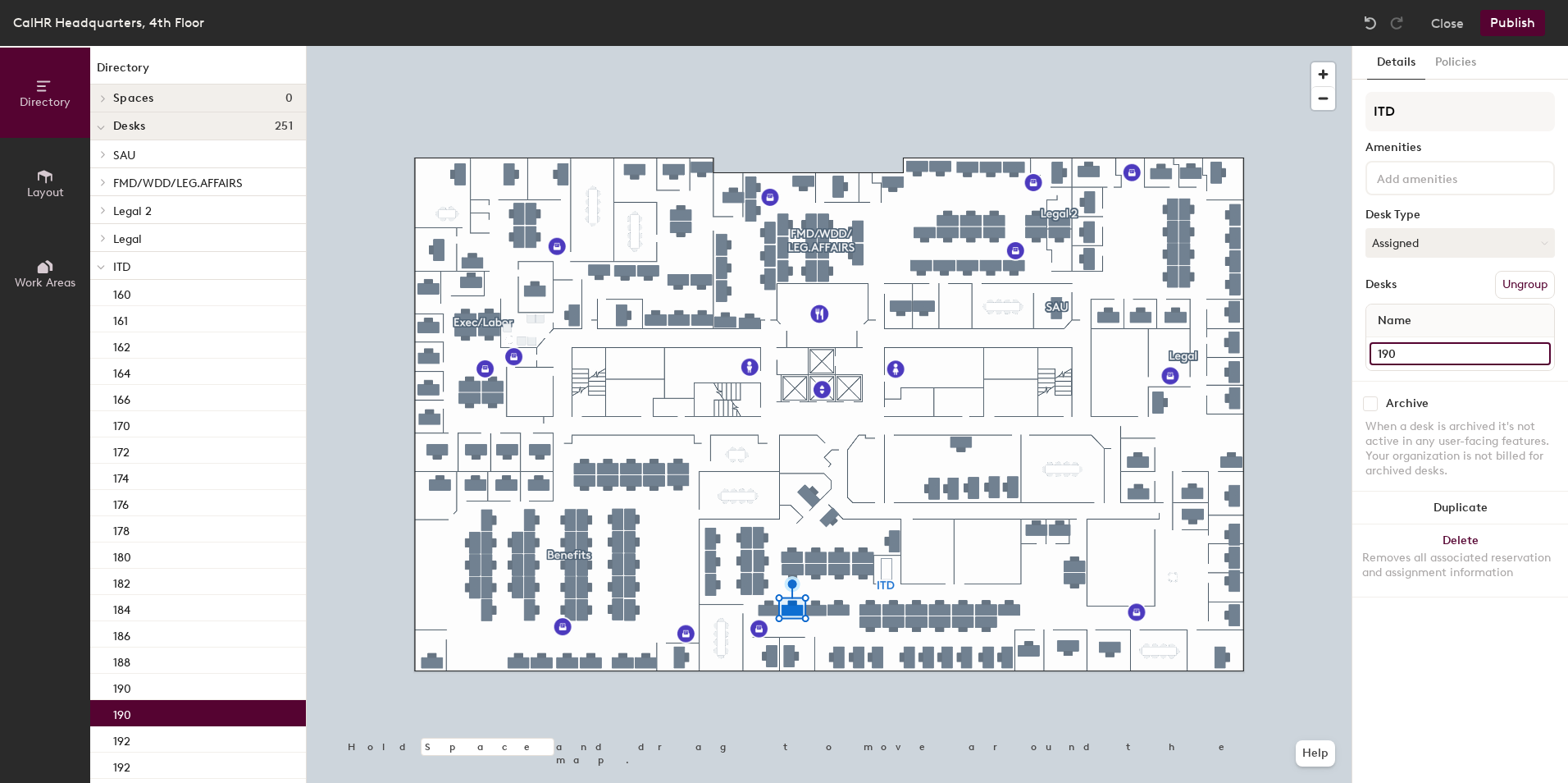
click at [1387, 351] on input "190" at bounding box center [1460, 354] width 181 height 23
type input "202"
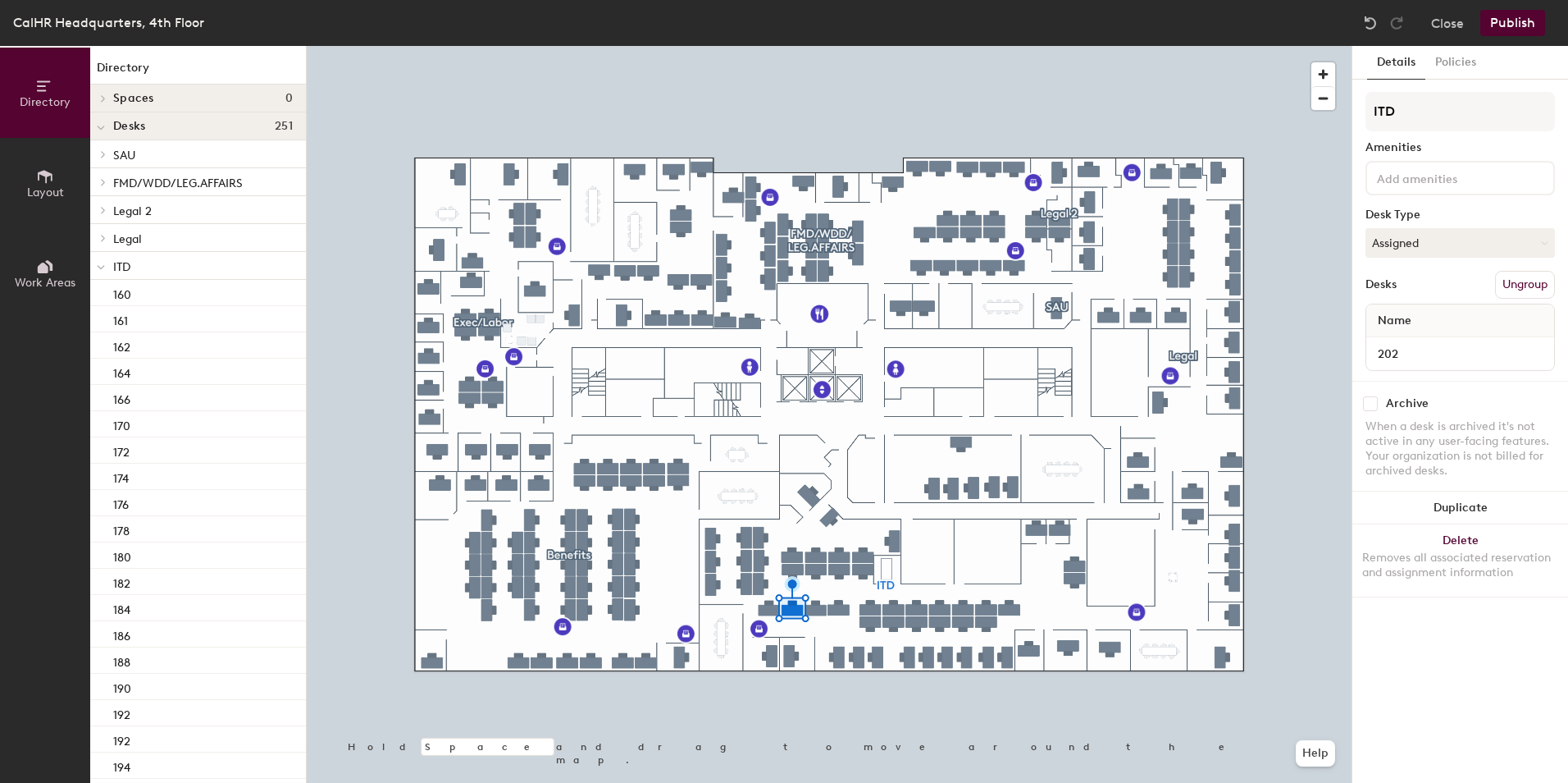
click at [809, 46] on div at bounding box center [830, 46] width 1045 height 0
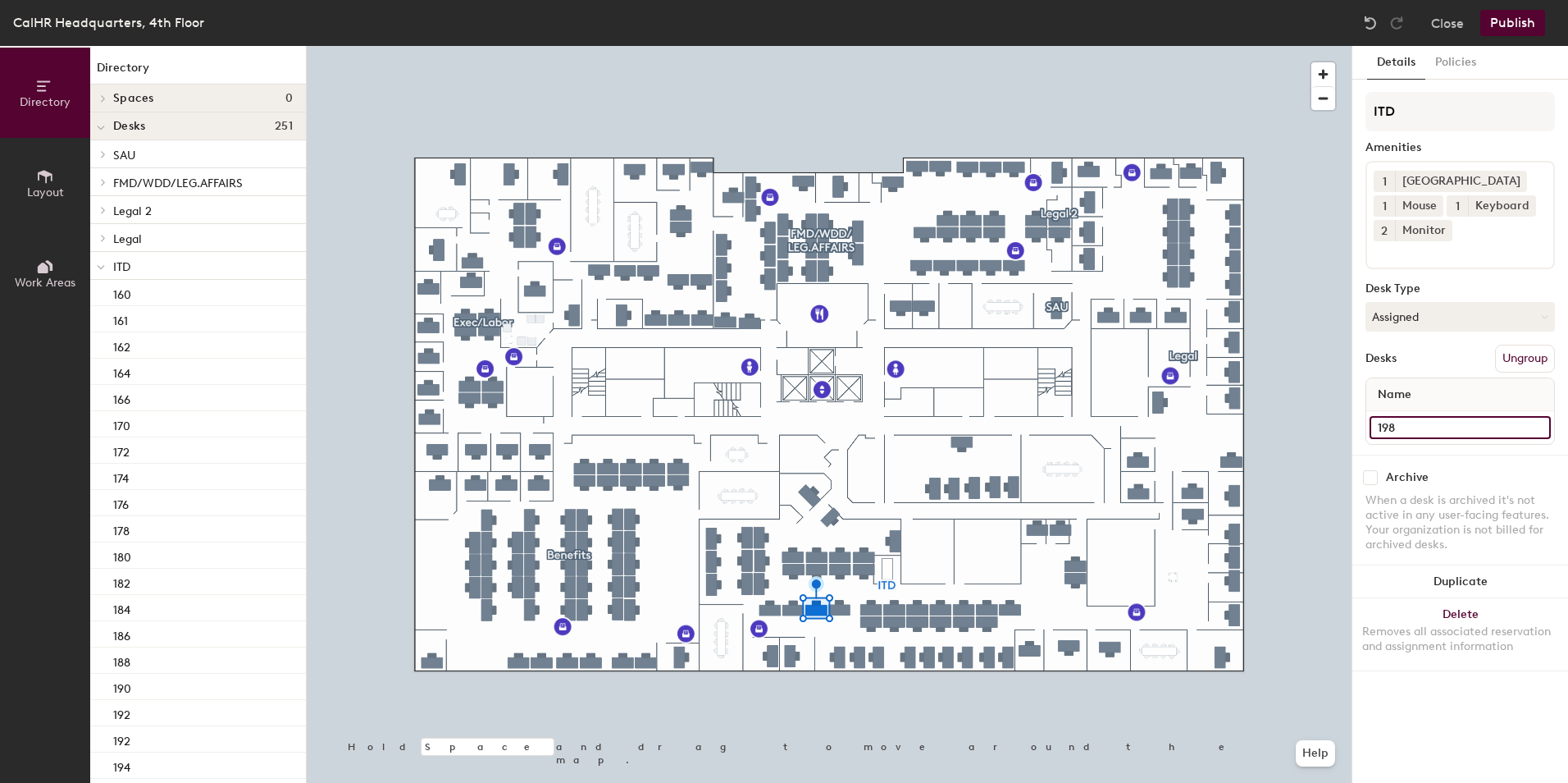
click at [1398, 434] on input "198" at bounding box center [1460, 427] width 181 height 23
type input "204"
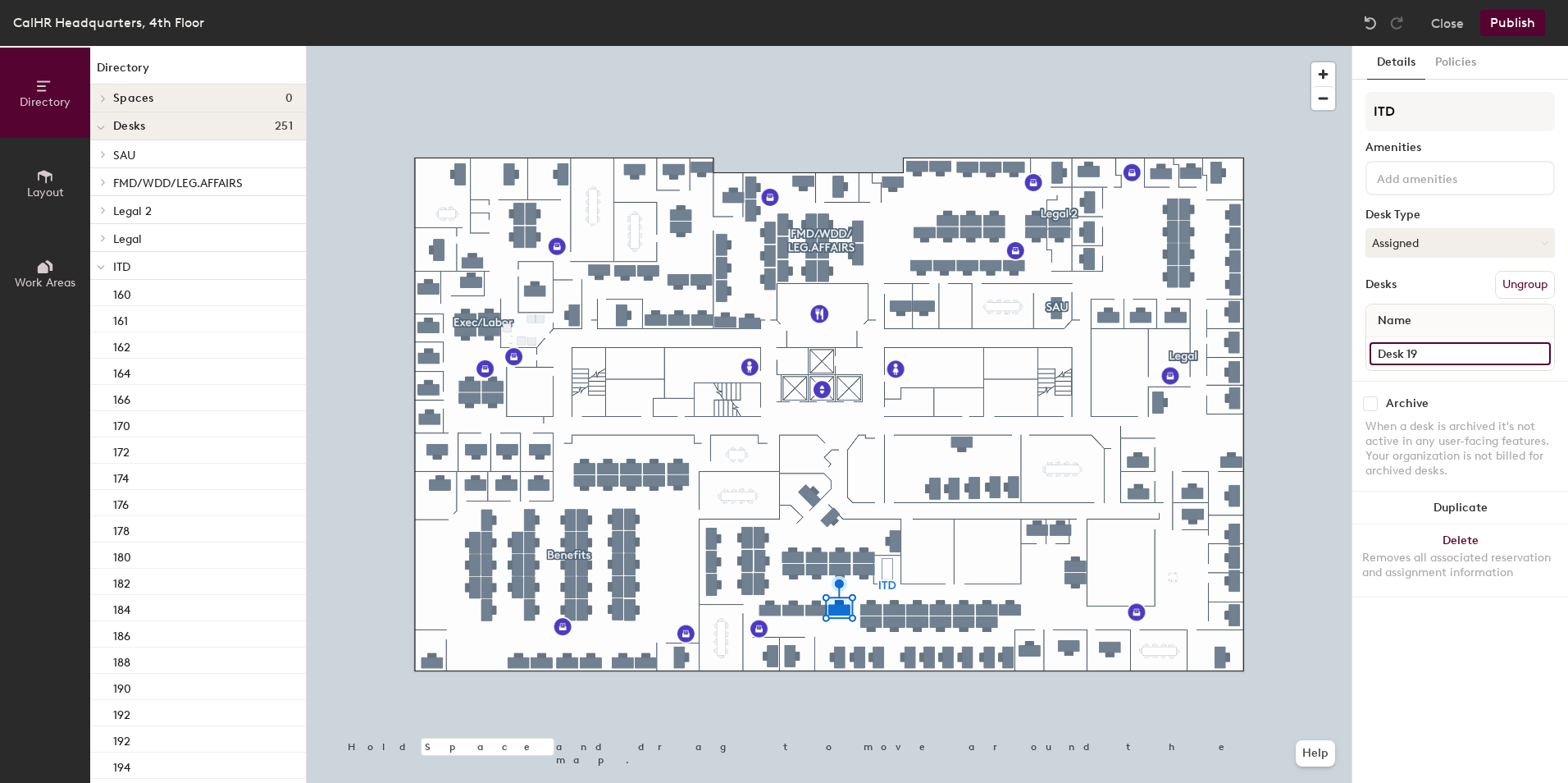
click at [1420, 354] on input "Desk 19" at bounding box center [1460, 354] width 181 height 23
type input "208"
click at [1396, 354] on input "212" at bounding box center [1460, 354] width 181 height 23
type input "210"
click at [1392, 355] on input "222" at bounding box center [1460, 354] width 181 height 23
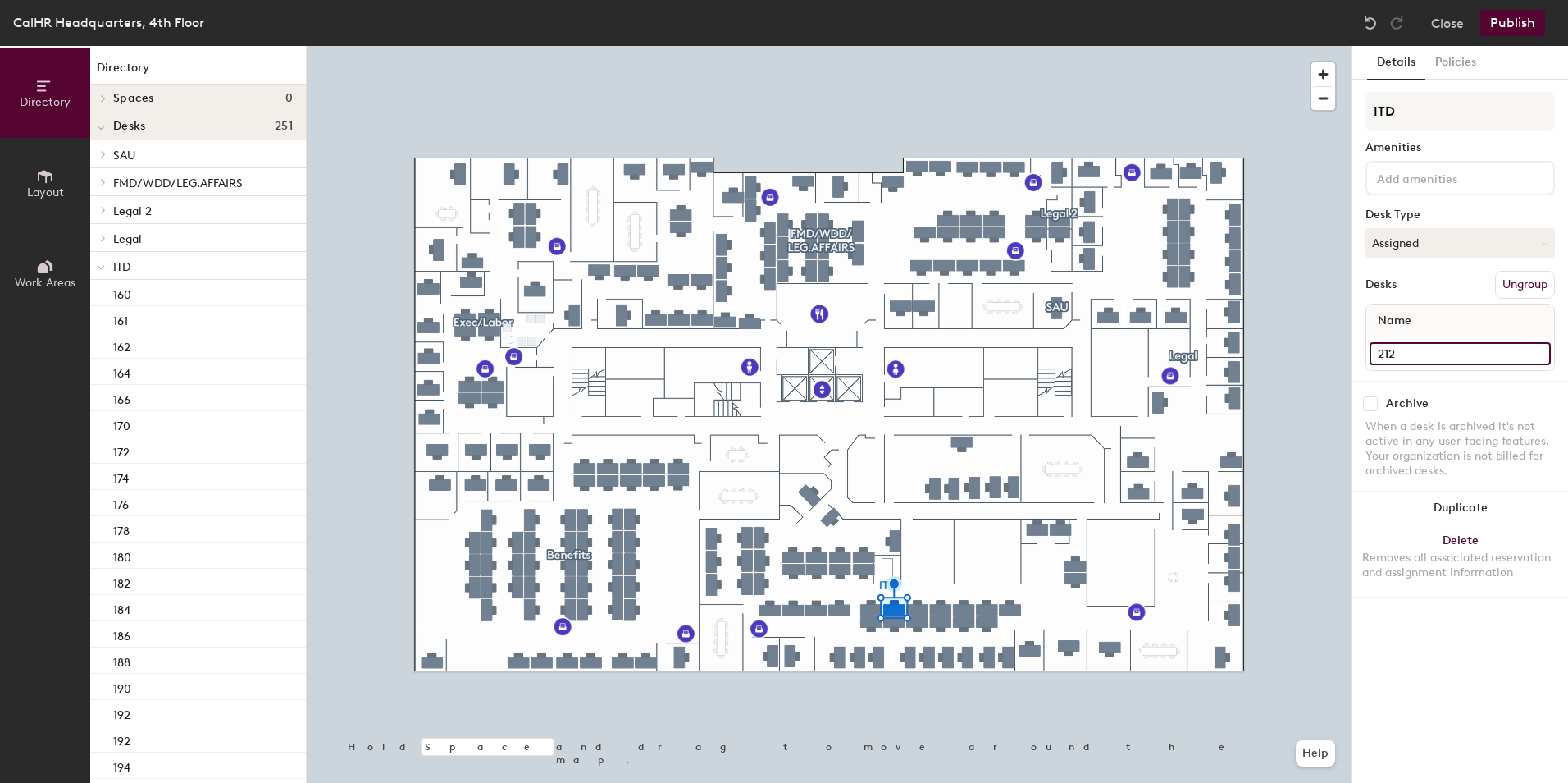
type input "212"
click at [1397, 355] on input "228" at bounding box center [1460, 354] width 181 height 23
type input "214"
click at [945, 46] on div at bounding box center [830, 46] width 1045 height 0
click at [1394, 357] on input "246" at bounding box center [1460, 354] width 181 height 23
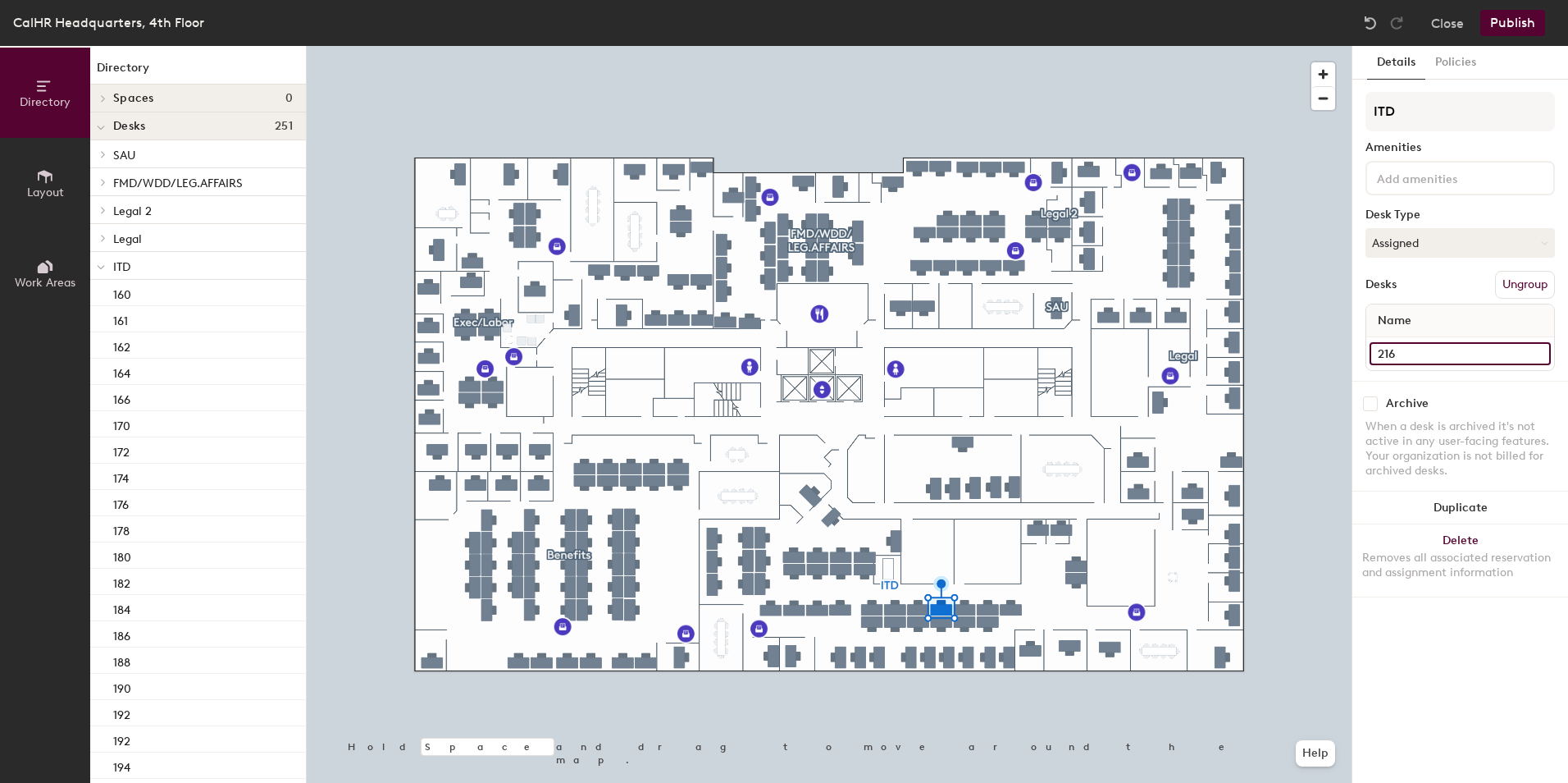
type input "216"
click at [1391, 350] on input "248" at bounding box center [1460, 354] width 181 height 23
type input "218"
click at [1387, 346] on input "Desk 25" at bounding box center [1460, 354] width 181 height 23
type input "220"
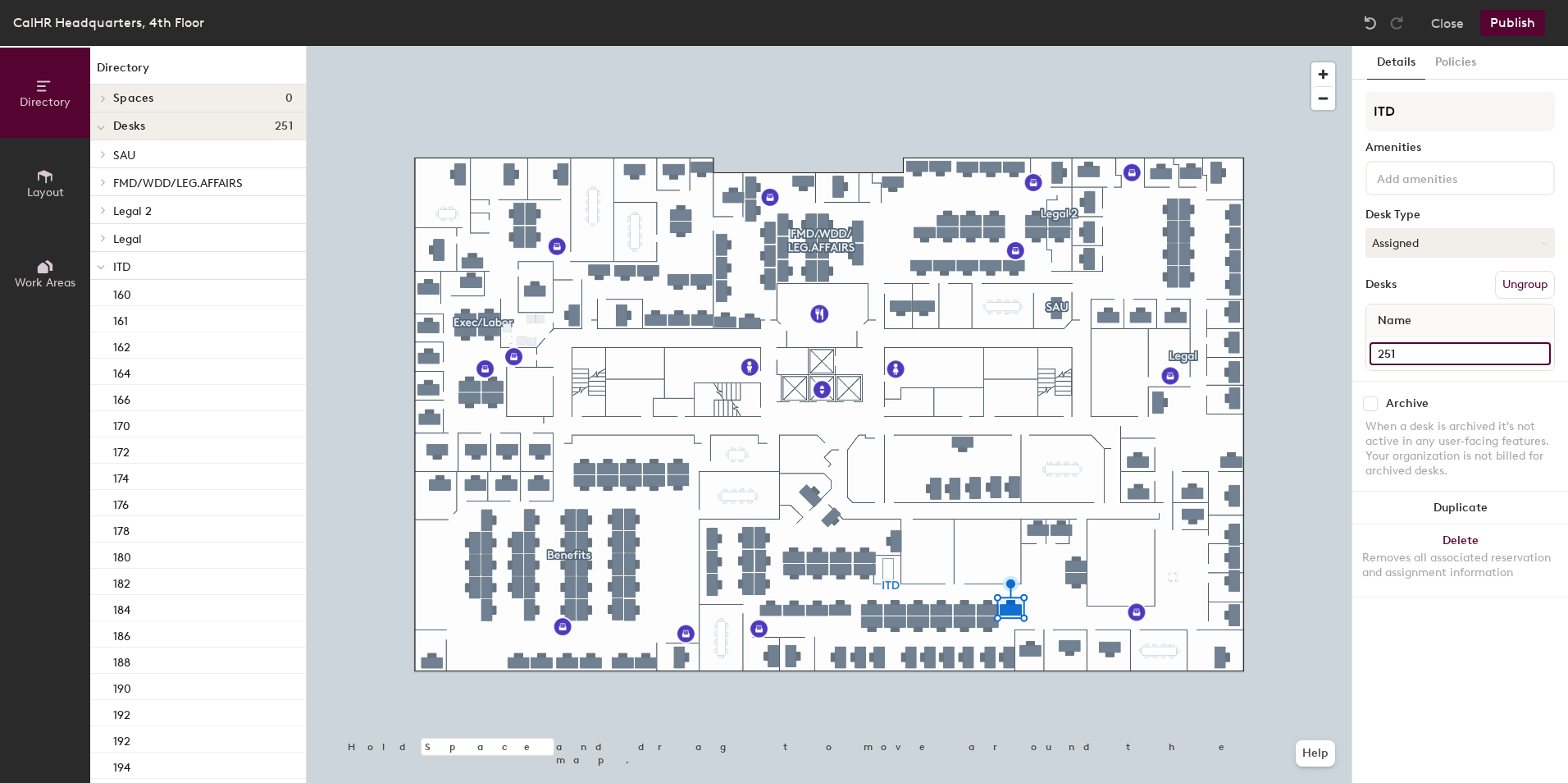
click at [1394, 353] on input "251" at bounding box center [1460, 354] width 181 height 23
type input "222"
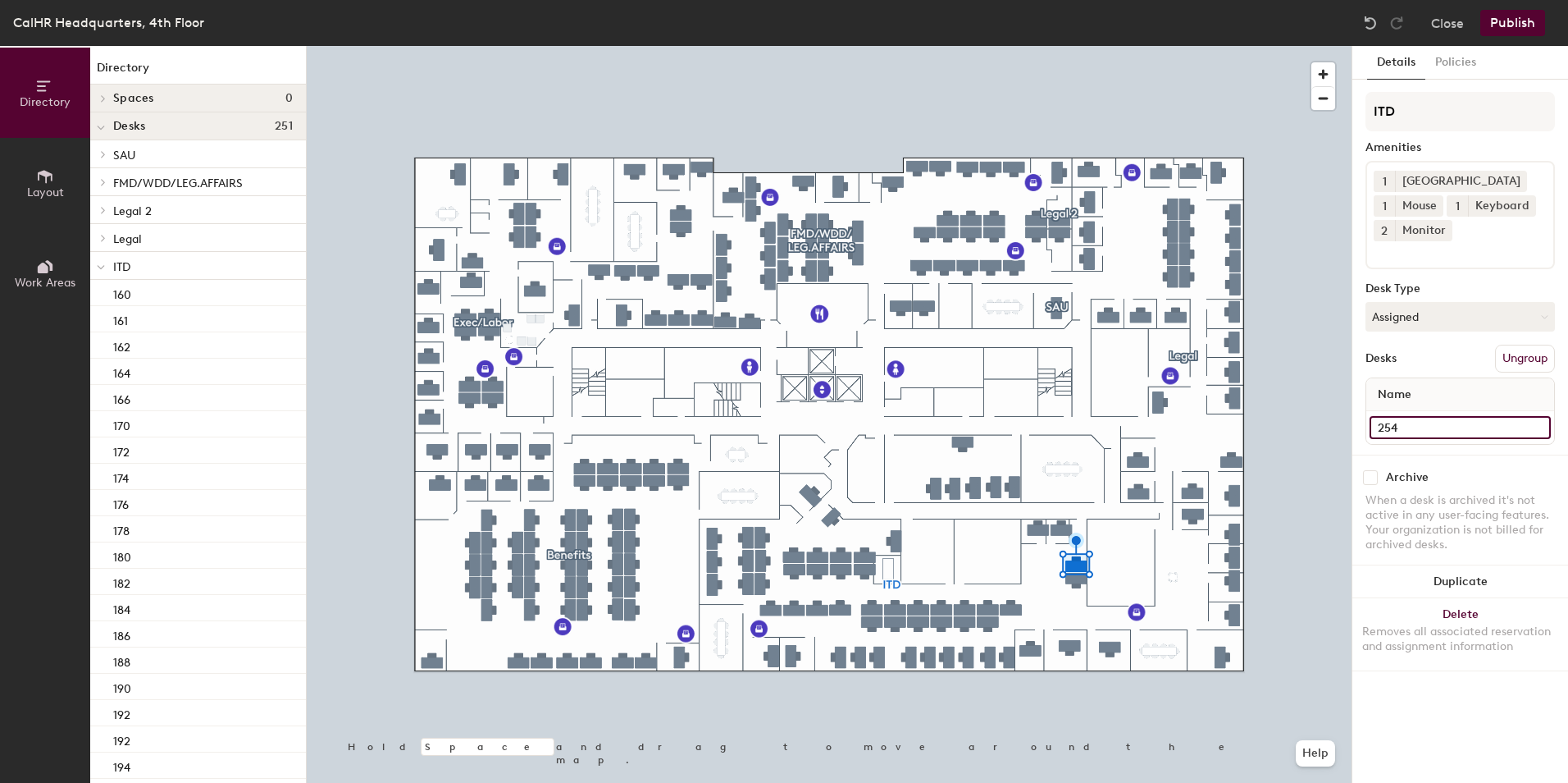
click at [1399, 428] on input "254" at bounding box center [1460, 427] width 181 height 23
type input "276"
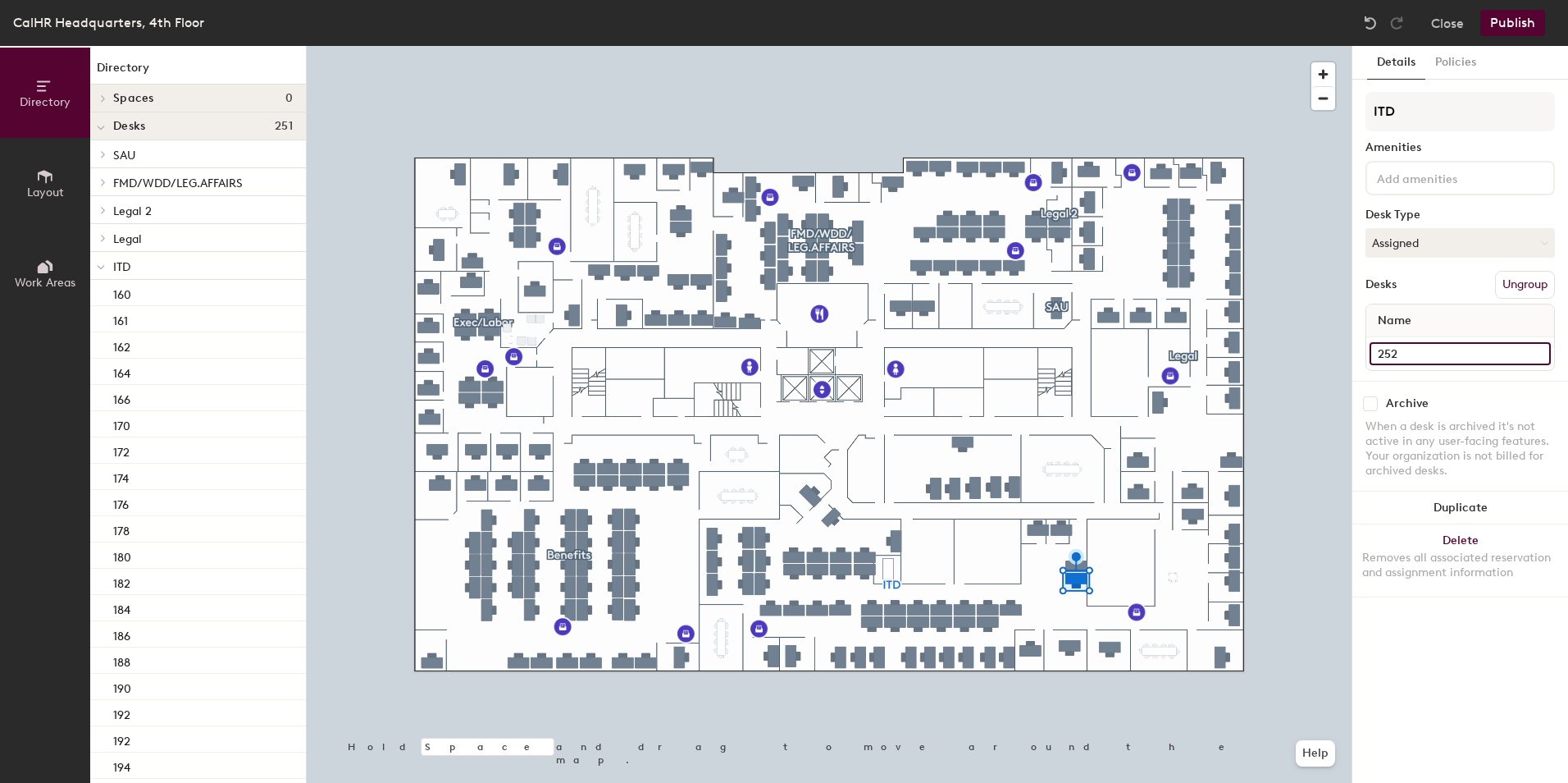
click at [1388, 365] on input "252" at bounding box center [1460, 354] width 181 height 23
type input "274"
click at [1396, 352] on input "Desk 15" at bounding box center [1460, 354] width 181 height 23
type input "252"
click at [1391, 352] on input "230" at bounding box center [1460, 354] width 181 height 23
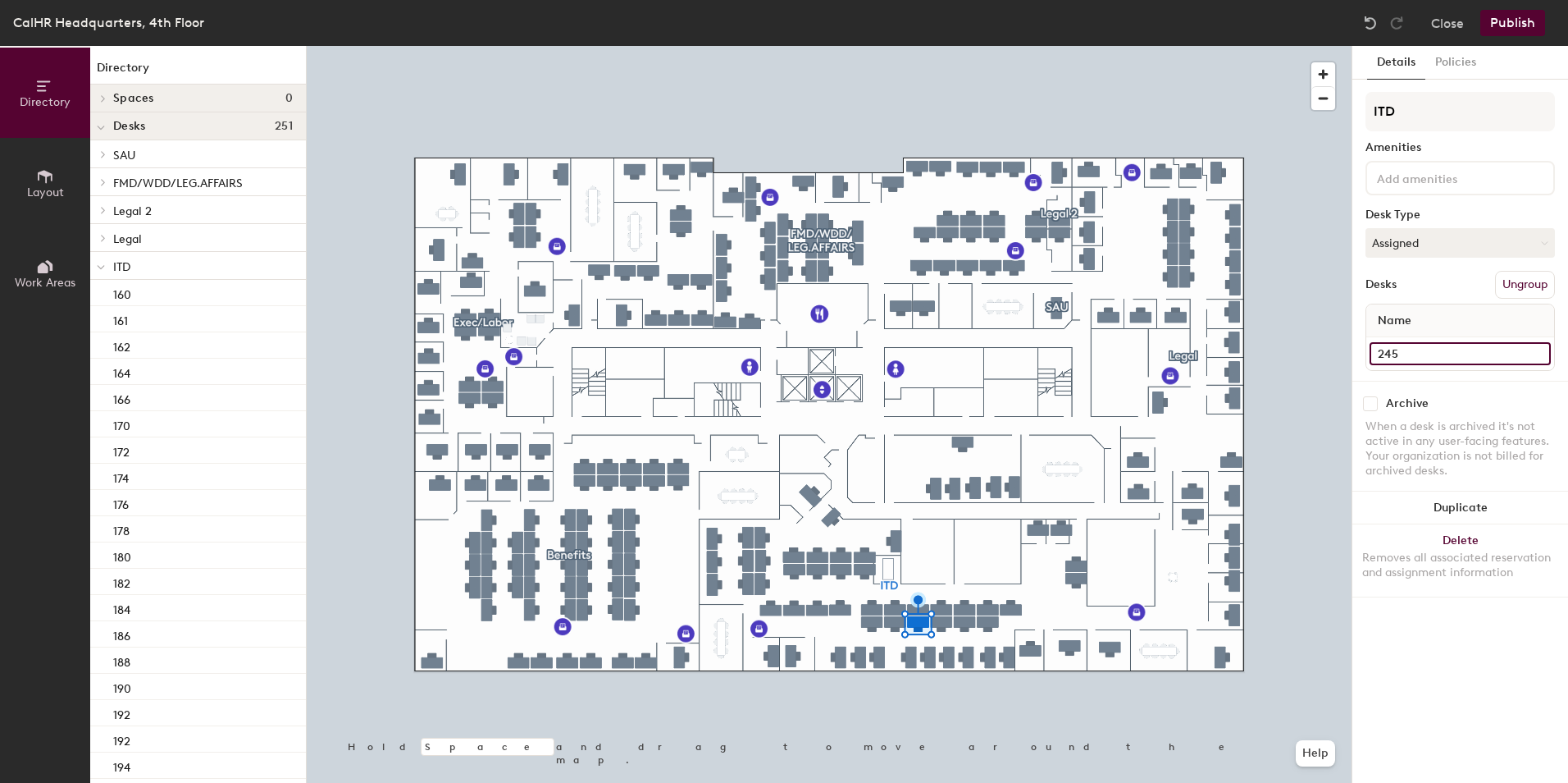
type input "245"
click at [1394, 357] on input "224" at bounding box center [1460, 354] width 181 height 23
type input "256"
click at [1330, 46] on div at bounding box center [830, 46] width 1045 height 0
click at [1389, 347] on input "214" at bounding box center [1460, 354] width 181 height 23
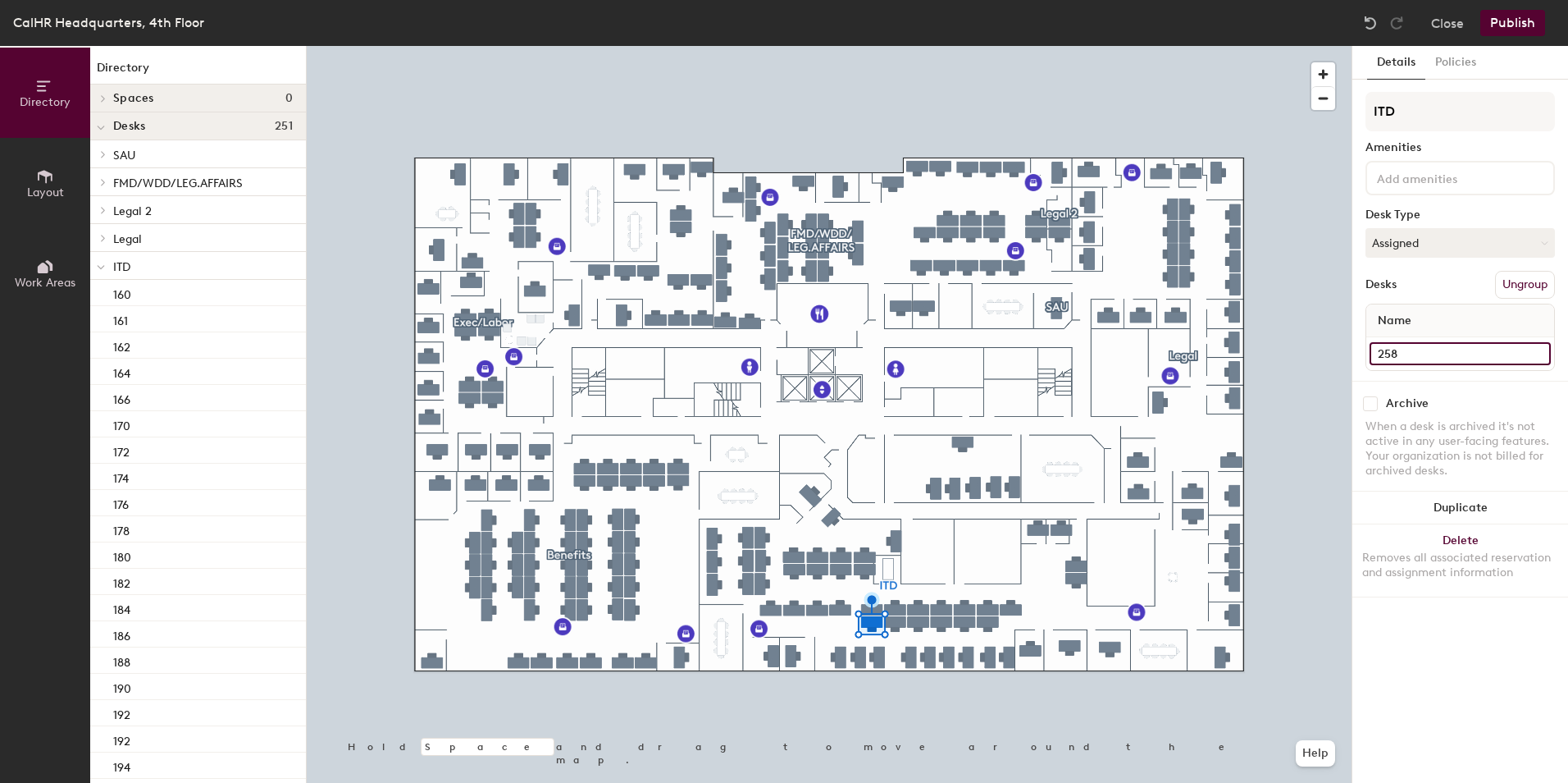
type input "258"
click at [1402, 359] on input "245" at bounding box center [1460, 354] width 181 height 23
type input "254"
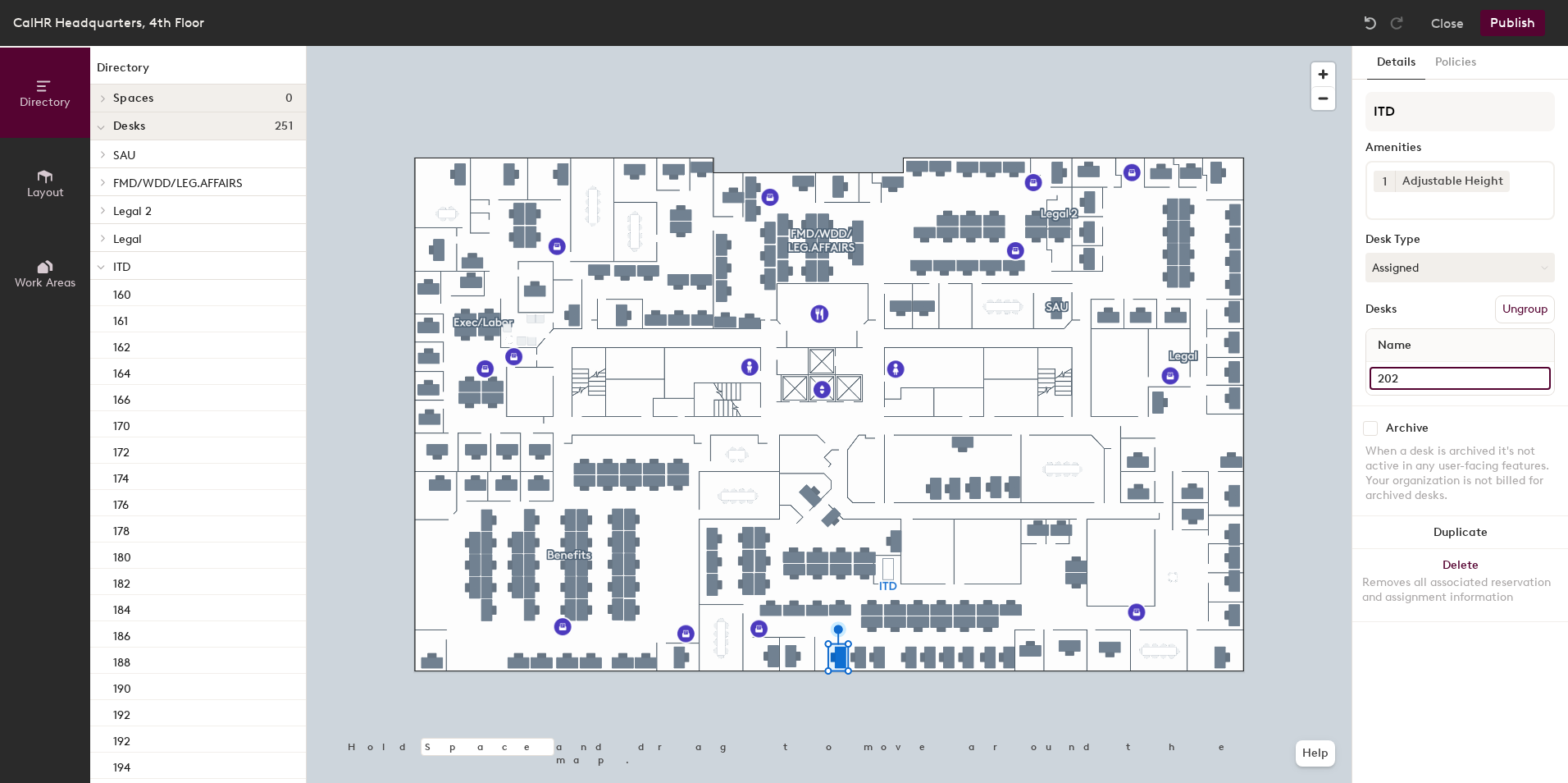
click at [1401, 379] on input "202" at bounding box center [1460, 379] width 181 height 23
type input "222"
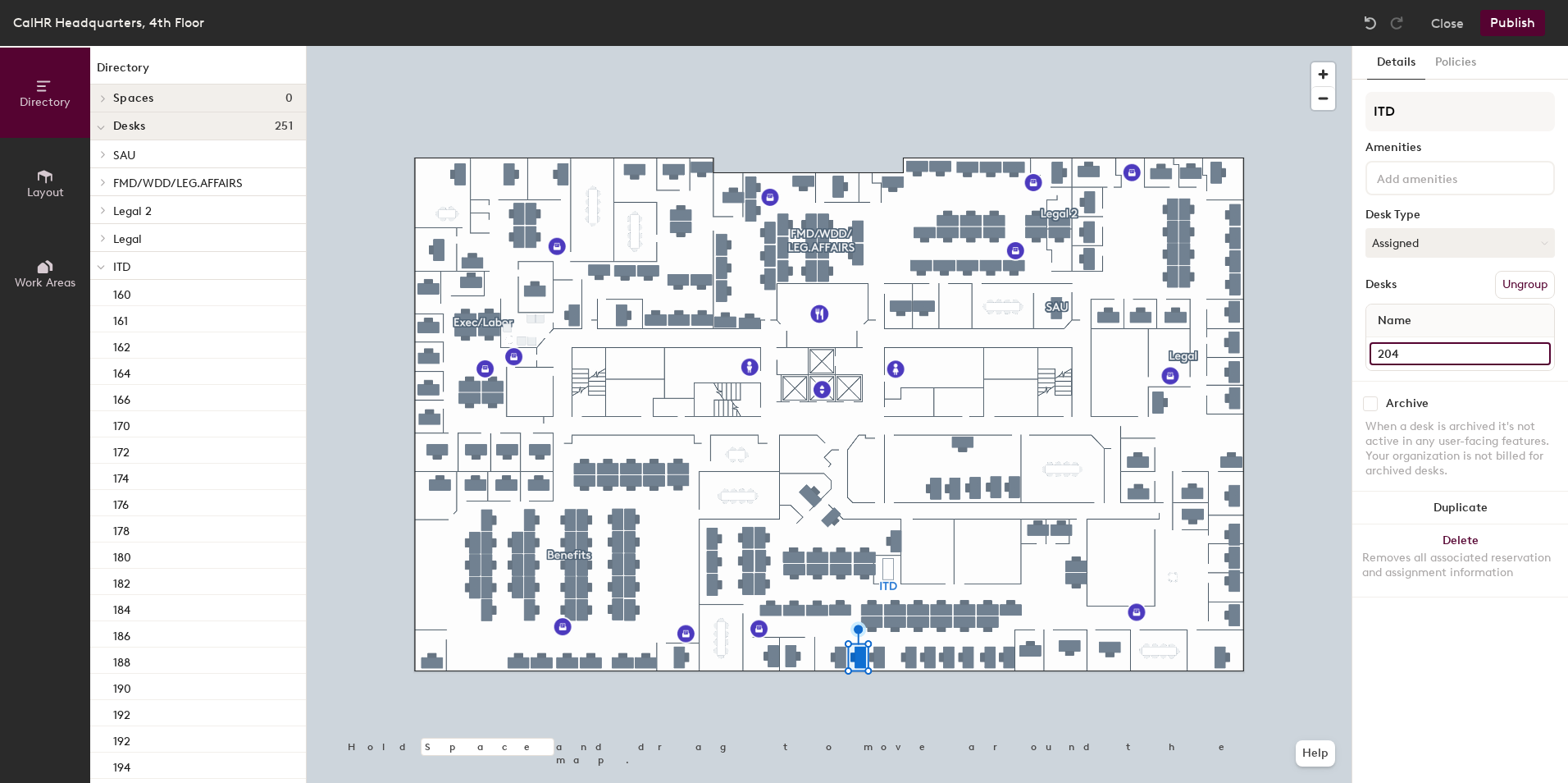
click at [1392, 343] on input "204" at bounding box center [1460, 354] width 181 height 23
type input "224"
click at [1409, 355] on input "224" at bounding box center [1460, 354] width 181 height 23
type input "226"
click at [1400, 356] on input "Desk 34" at bounding box center [1460, 354] width 181 height 23
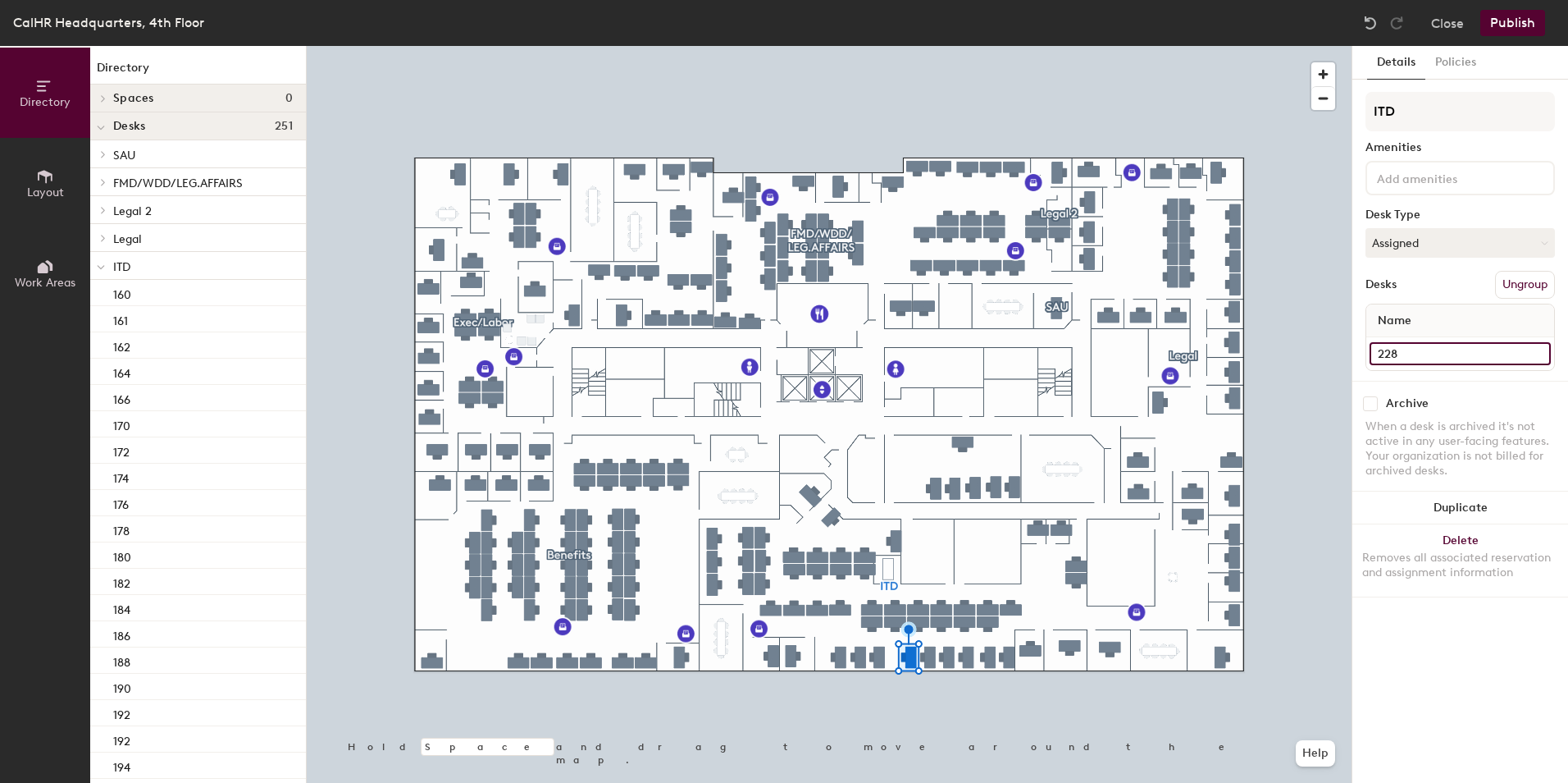
type input "228"
click at [1398, 346] on input "226" at bounding box center [1460, 354] width 181 height 23
type input "230"
click at [1365, 354] on div "Details Policies ITD Amenities Desk Type Assigned Desks Ungroup Name 232 Archiv…" at bounding box center [1461, 414] width 216 height 737
click at [1381, 354] on input "232" at bounding box center [1460, 354] width 181 height 23
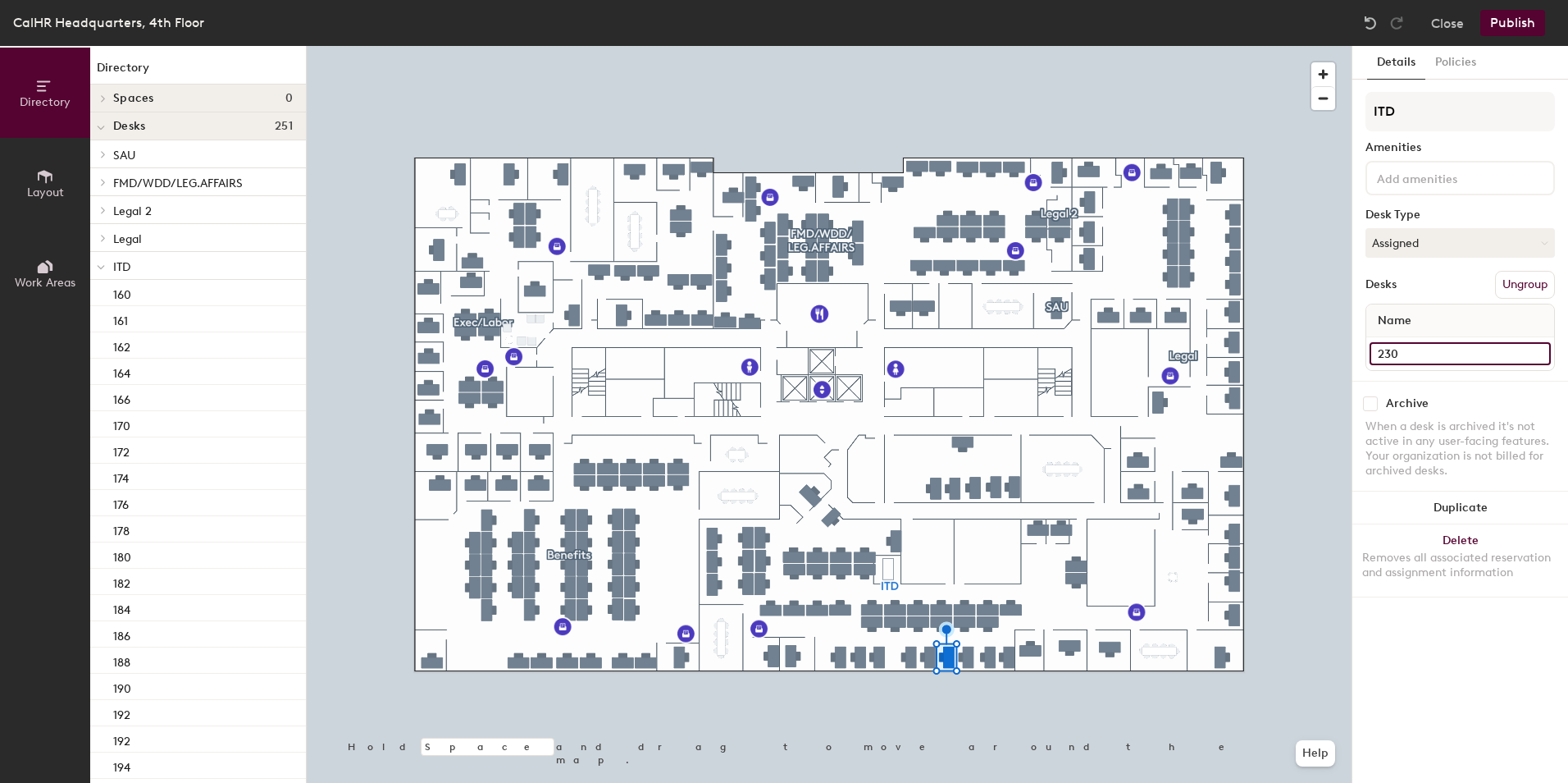
type input "230"
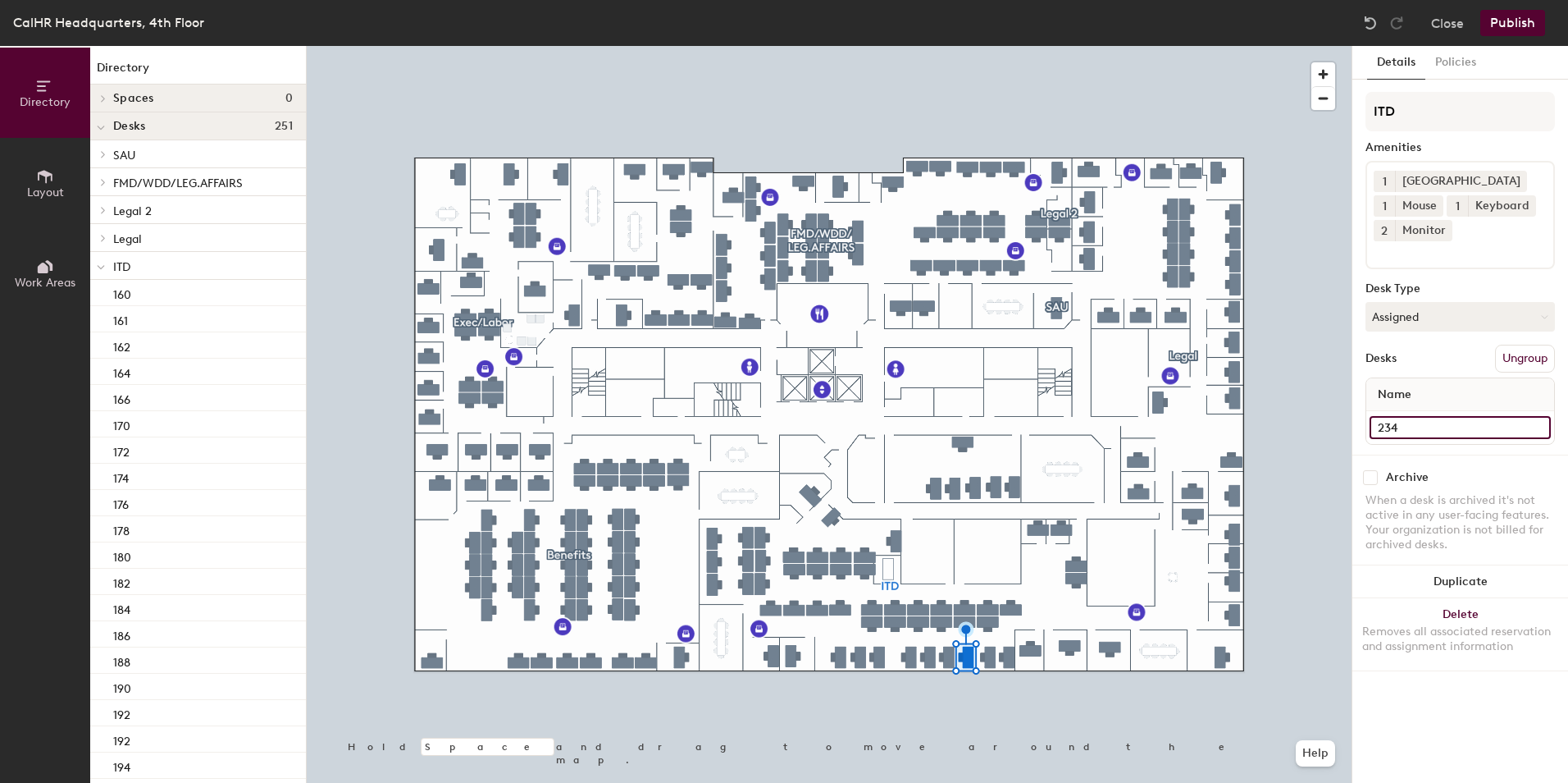
click at [1392, 425] on input "234" at bounding box center [1460, 427] width 181 height 23
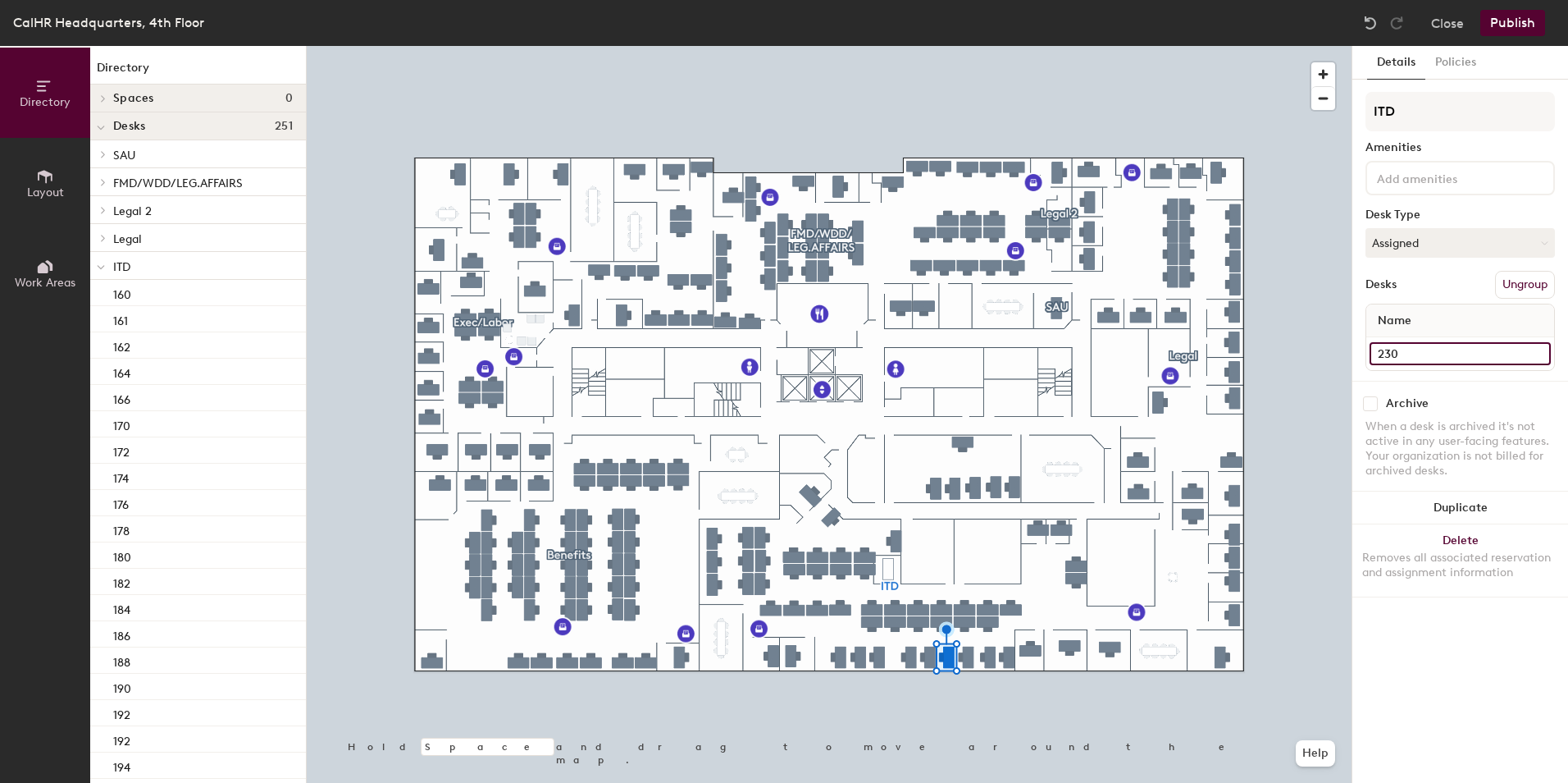
click at [1419, 356] on input "230" at bounding box center [1460, 354] width 181 height 23
type input "232"
click at [1403, 353] on input "Desk 1" at bounding box center [1460, 354] width 181 height 23
type input "600"
click at [1387, 352] on input "Desk 53" at bounding box center [1460, 354] width 181 height 23
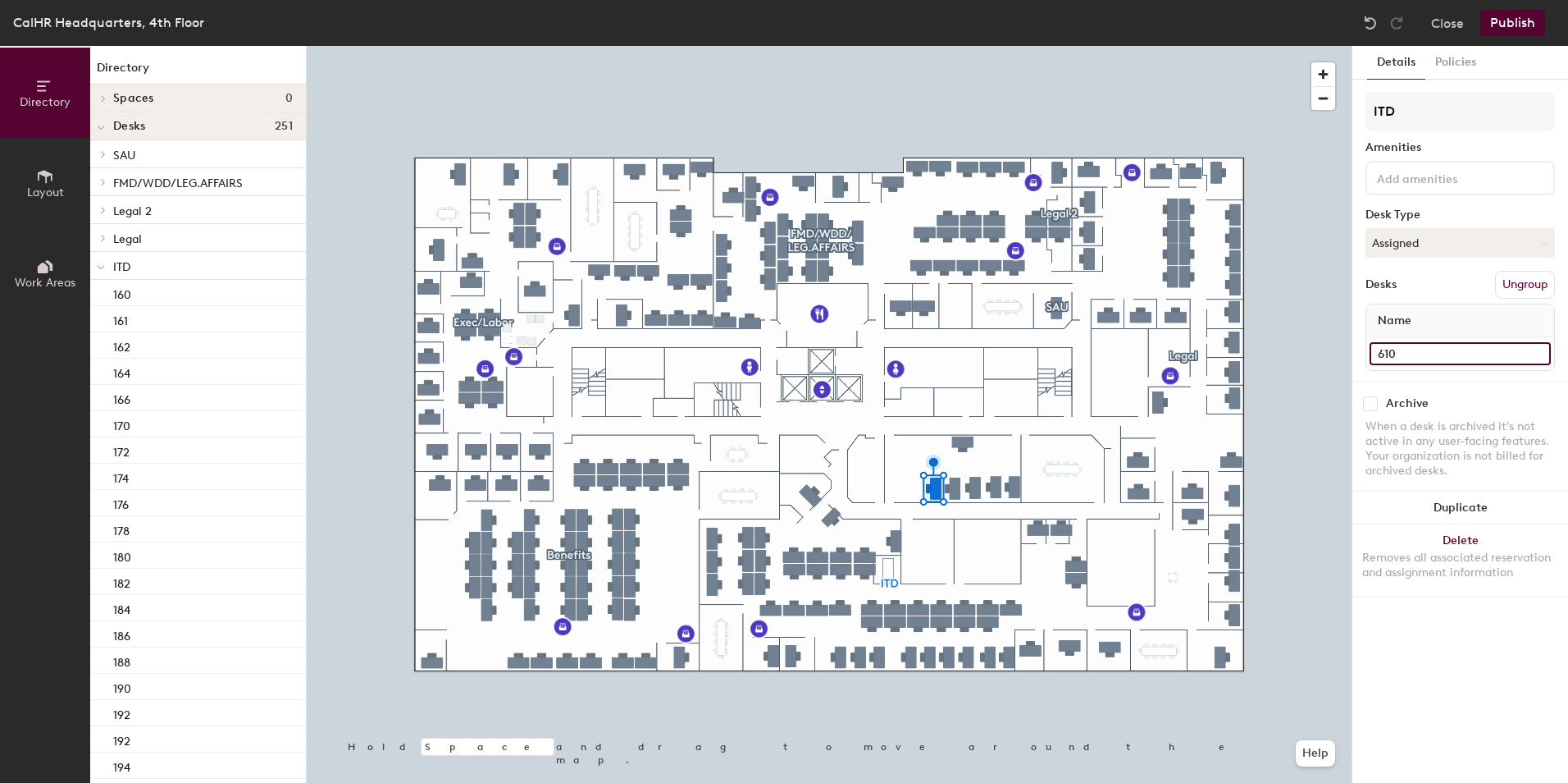
type input "610"
click at [1389, 349] on input "Desk 2" at bounding box center [1460, 354] width 181 height 23
type input "608"
click at [1413, 349] on input "Desk 3" at bounding box center [1460, 354] width 181 height 23
type input "606"
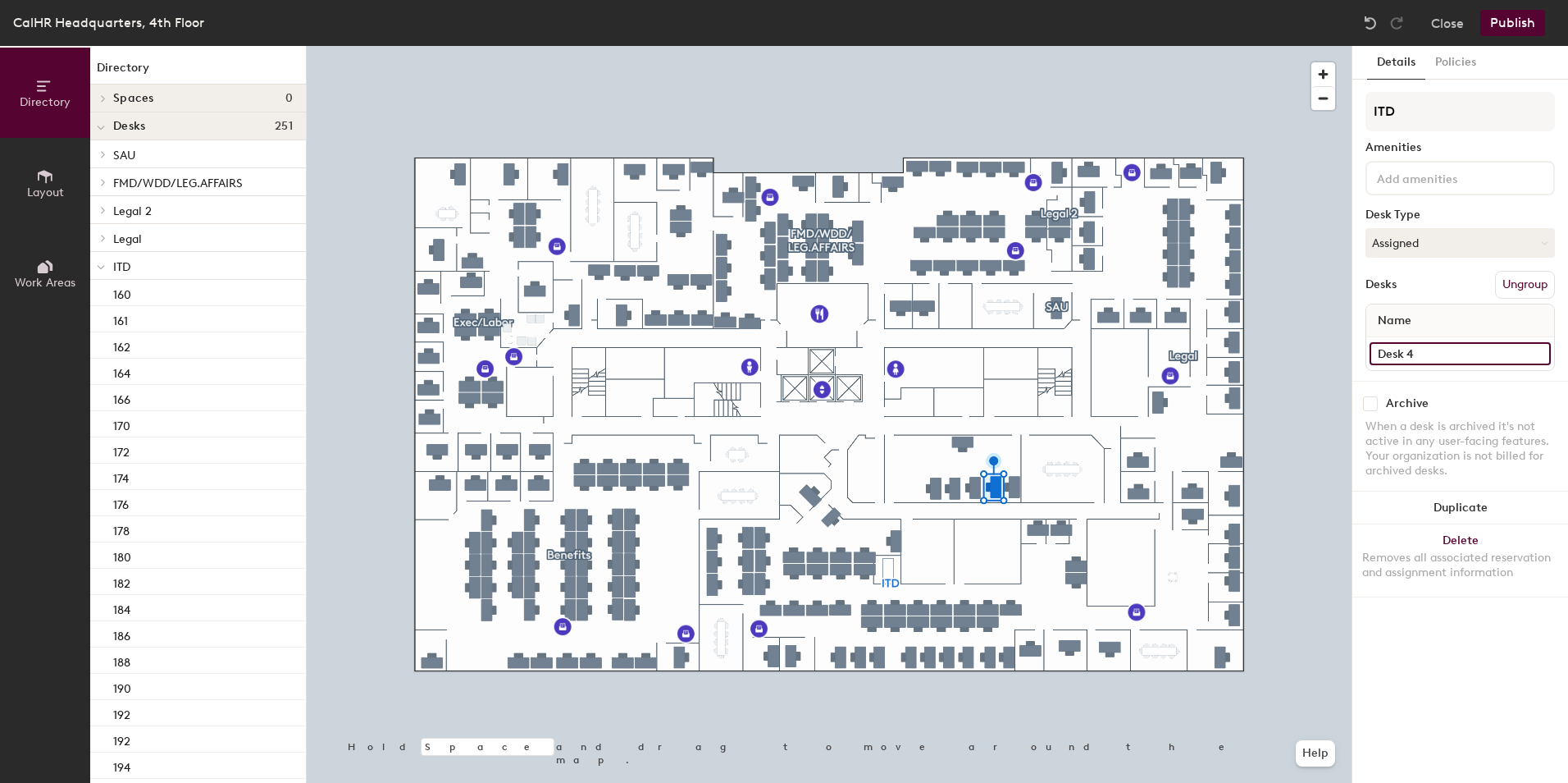
click at [1400, 352] on input "Desk 4" at bounding box center [1460, 354] width 181 height 23
type input "604"
click at [1419, 355] on input "Desk 5" at bounding box center [1460, 354] width 181 height 23
type input "602"
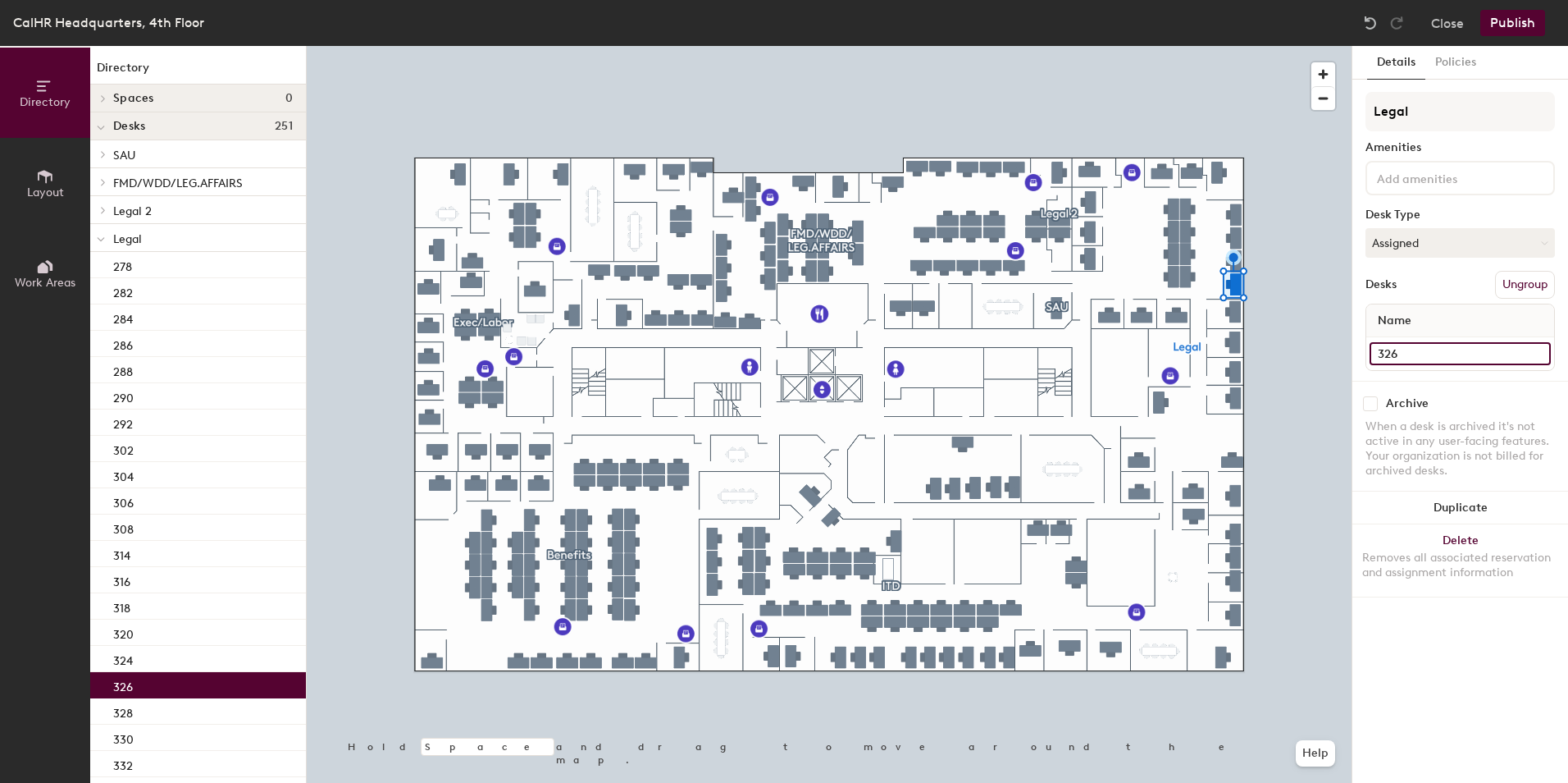
click at [1382, 345] on input "326" at bounding box center [1460, 354] width 181 height 23
type input "338"
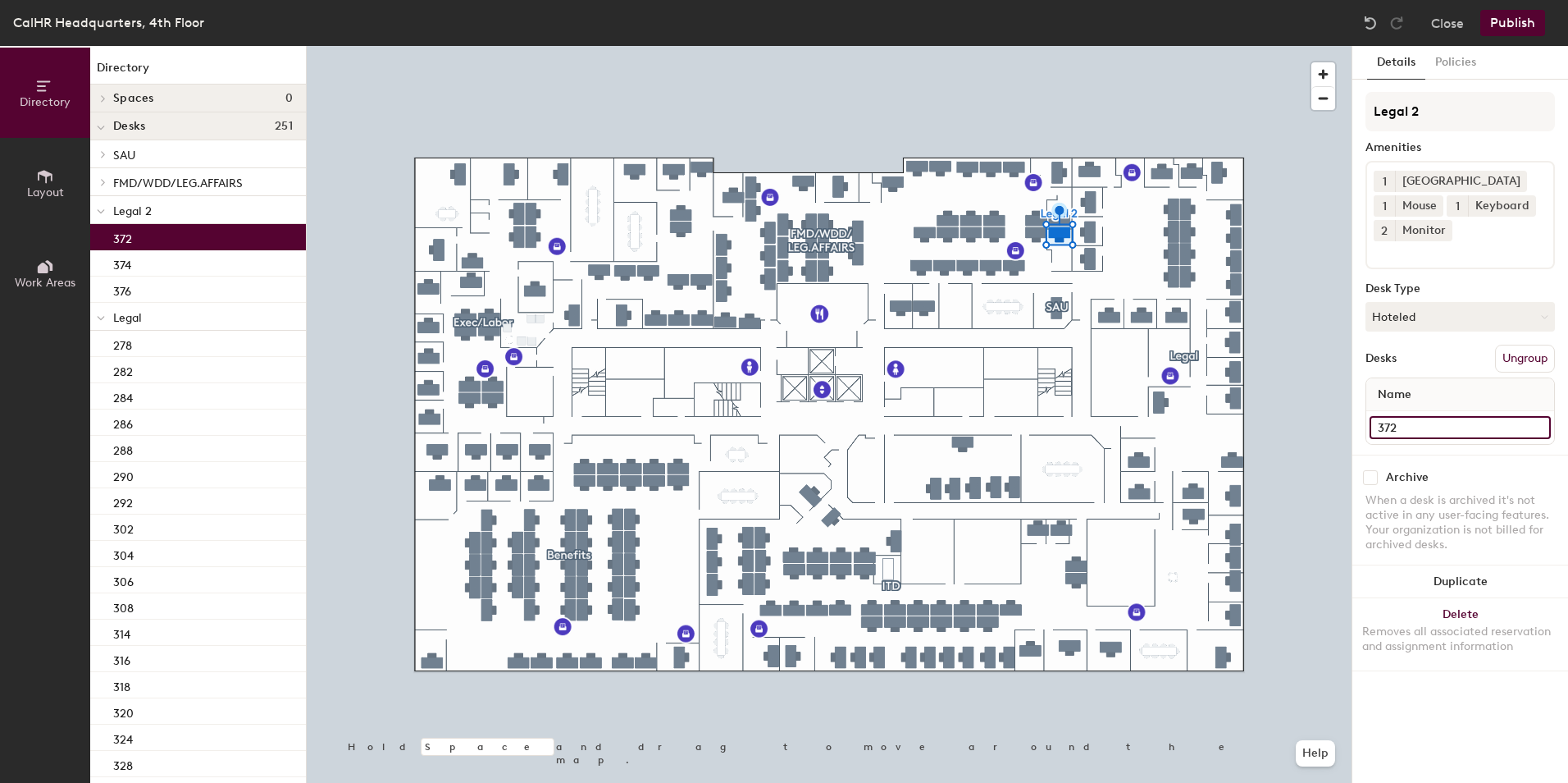
click at [1395, 425] on input "372" at bounding box center [1460, 427] width 181 height 23
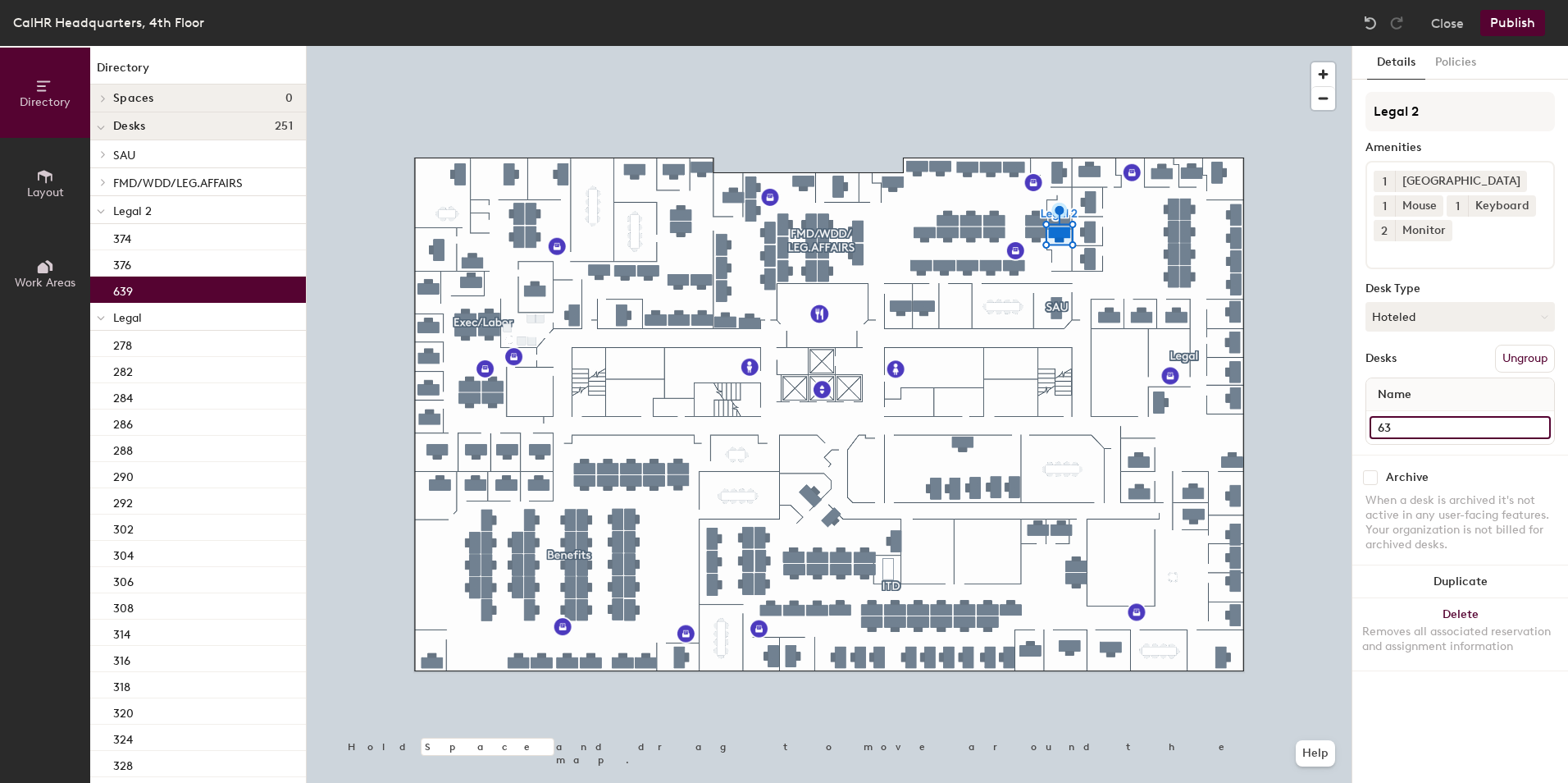
type input "6"
type input "398"
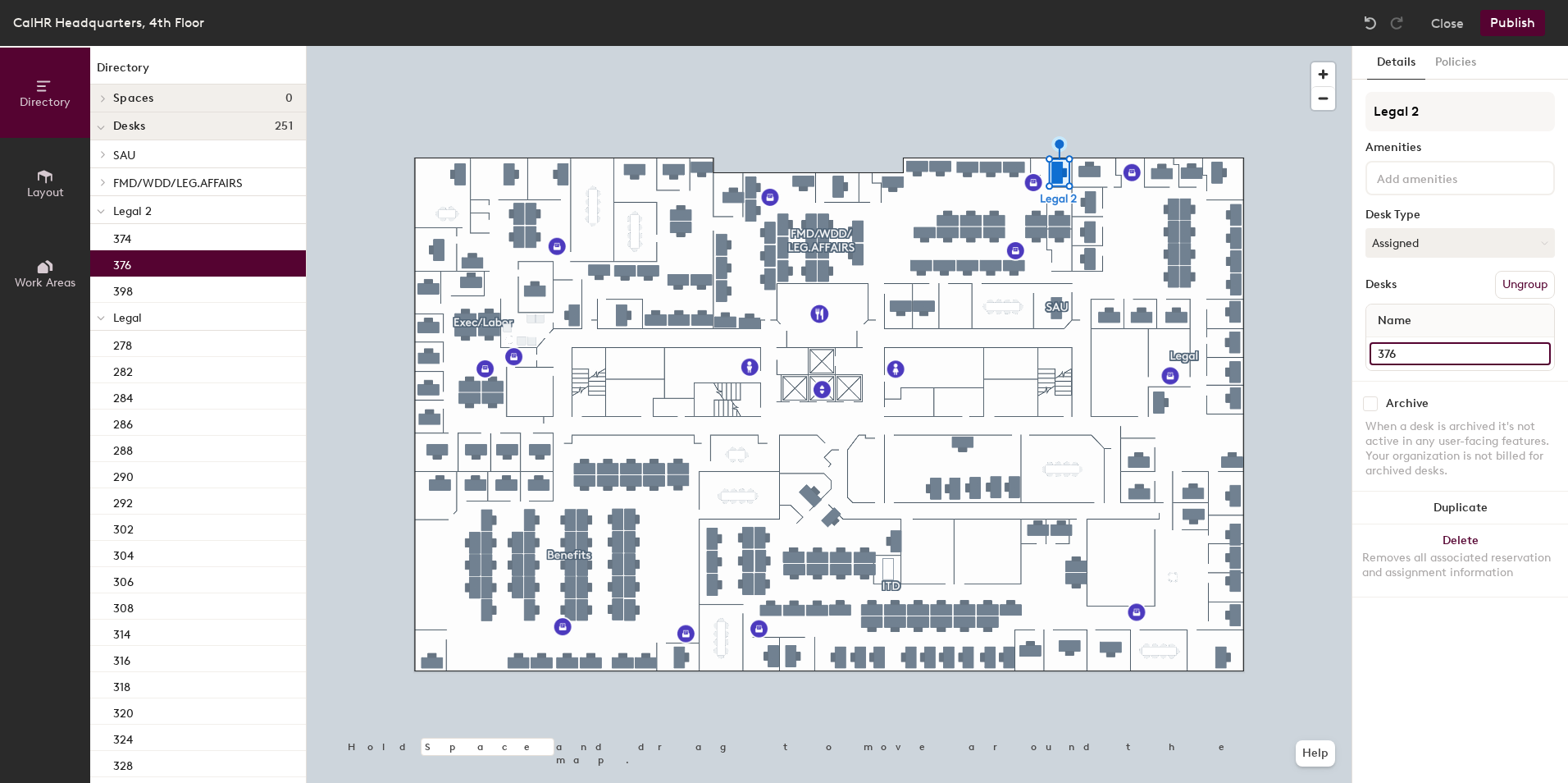
click at [1399, 357] on input "376" at bounding box center [1460, 354] width 181 height 23
type input "401"
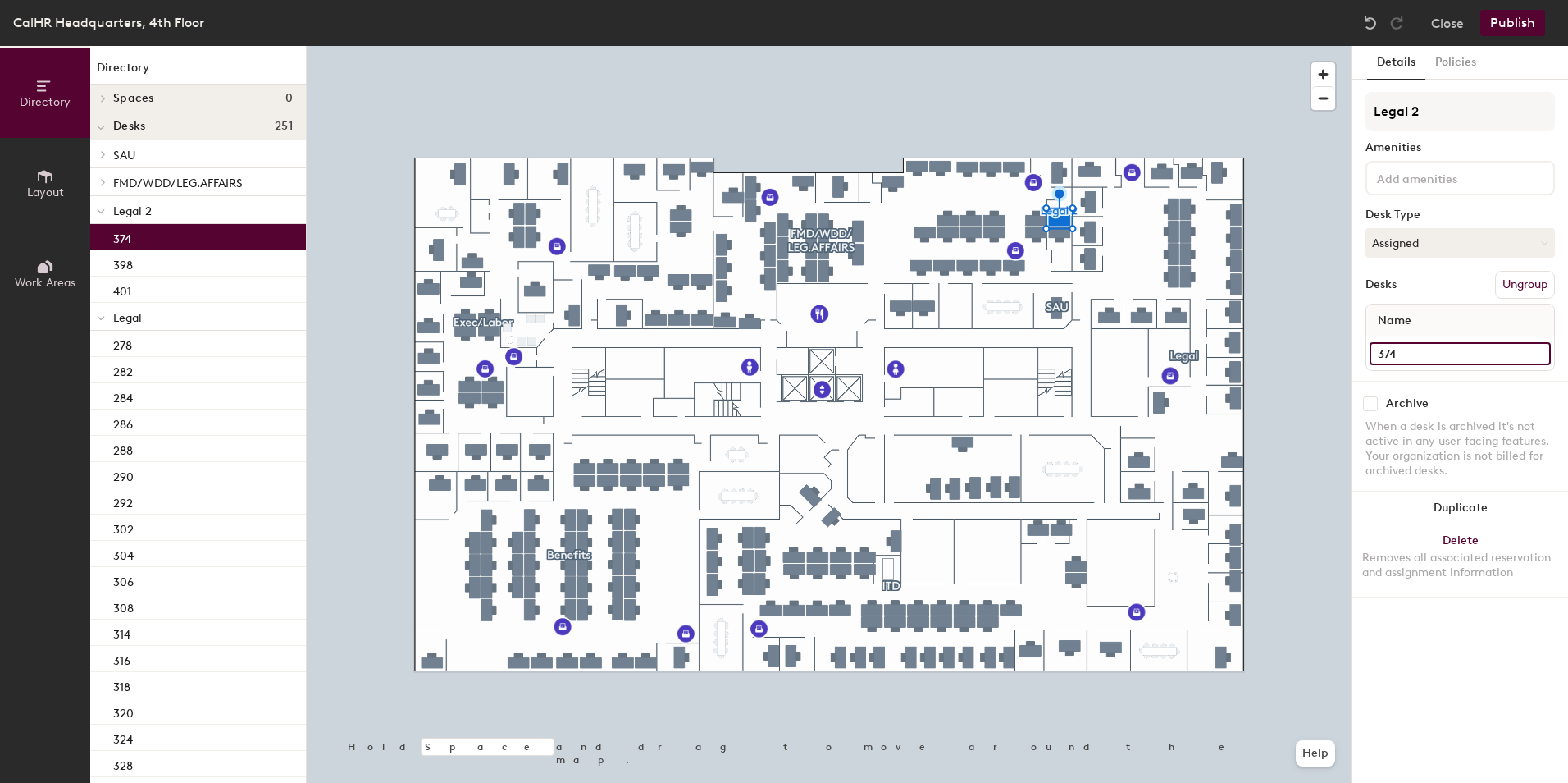
click at [1394, 357] on input "374" at bounding box center [1460, 354] width 181 height 23
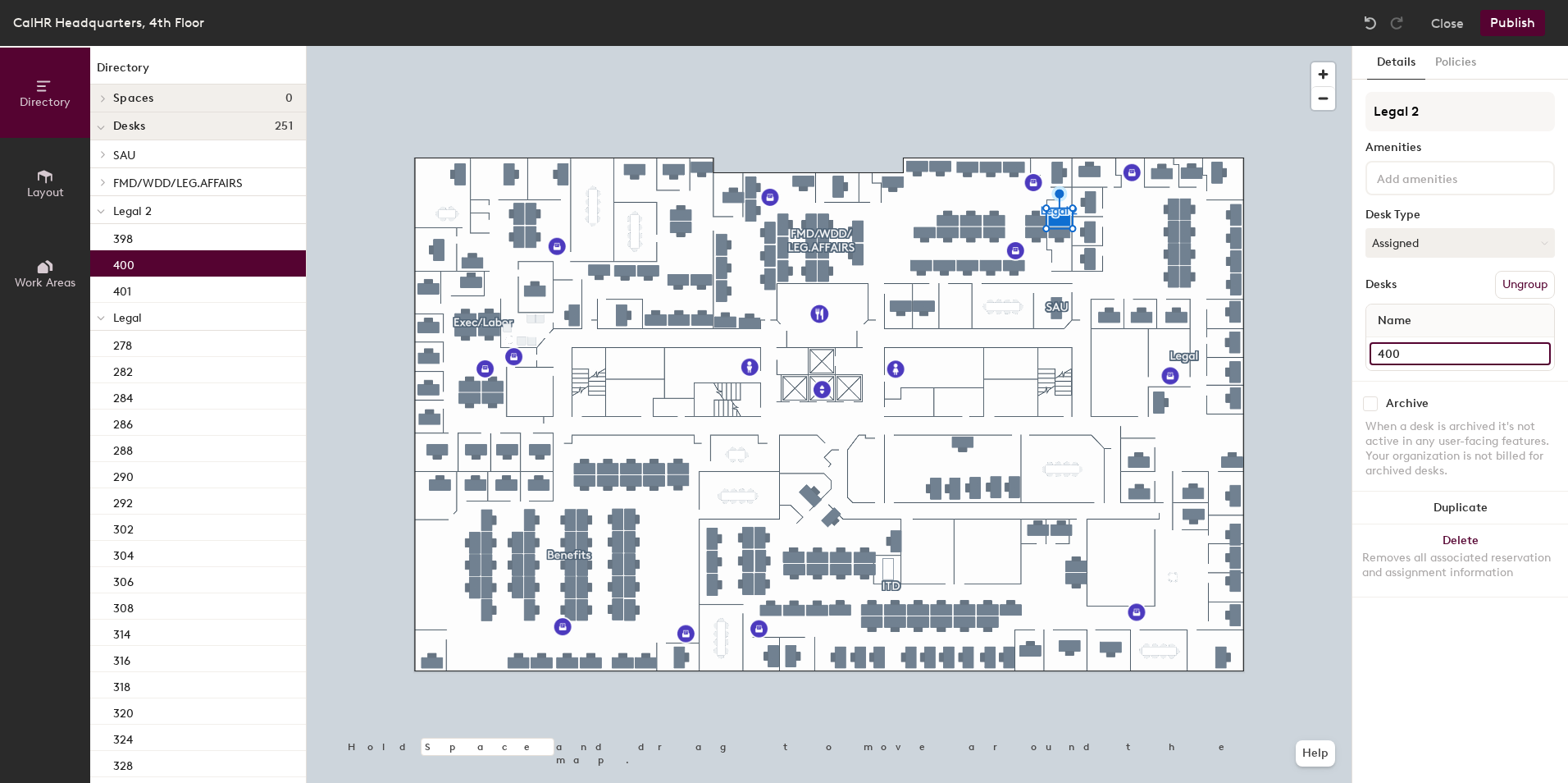
type input "400"
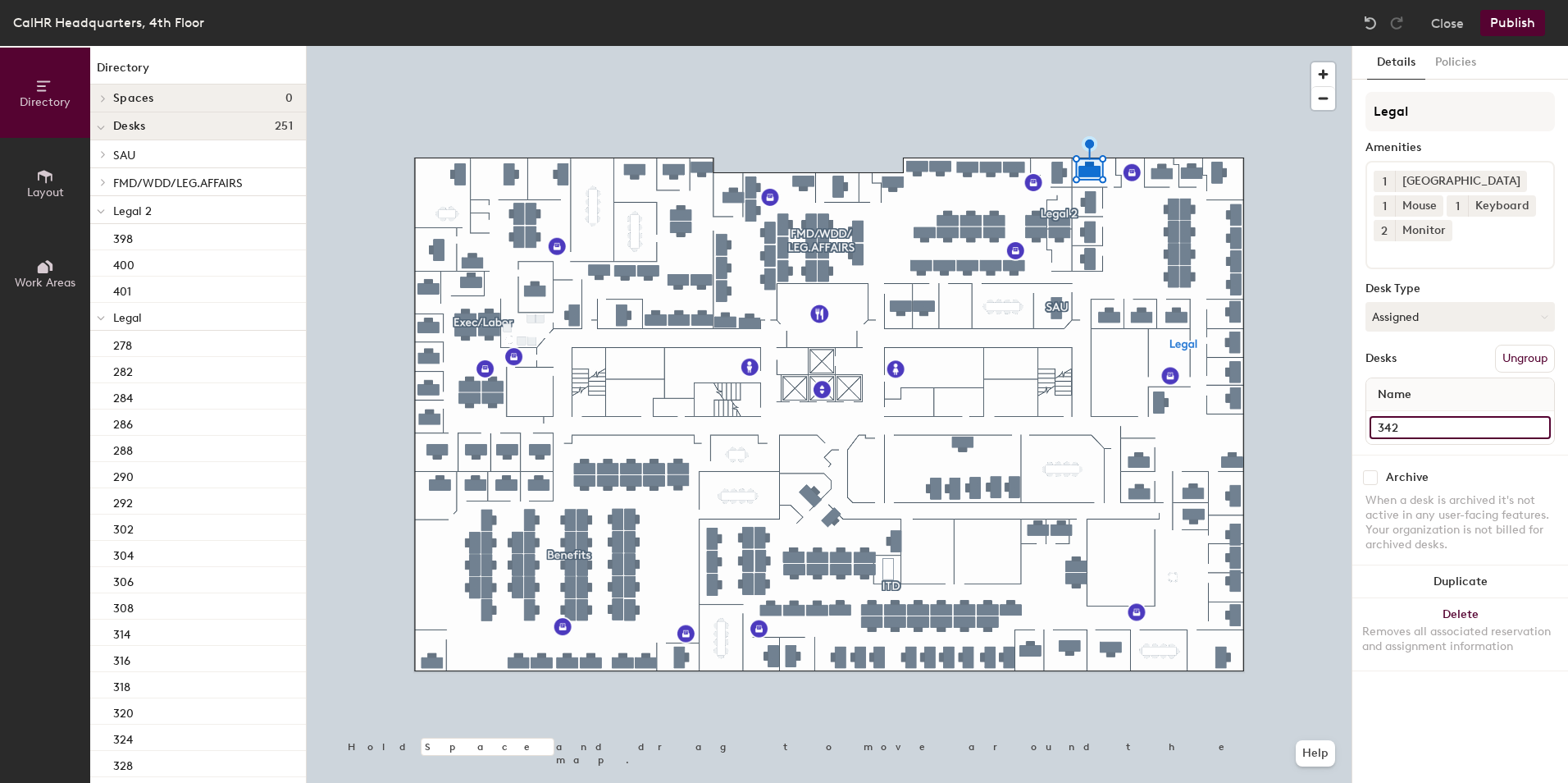
click at [1387, 427] on input "342" at bounding box center [1460, 427] width 181 height 23
type input "390"
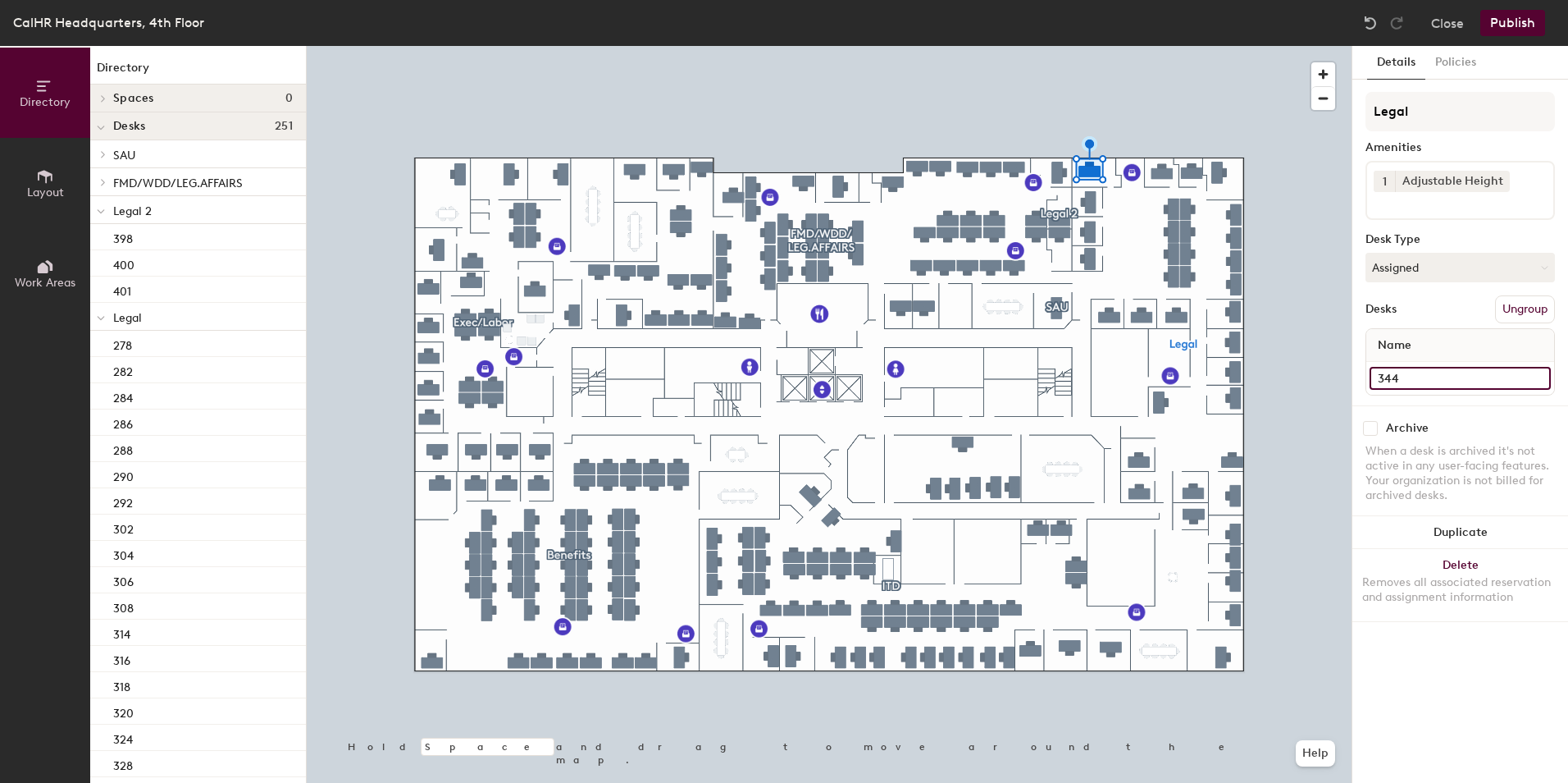
click at [1389, 378] on input "344" at bounding box center [1460, 379] width 181 height 23
type input "392"
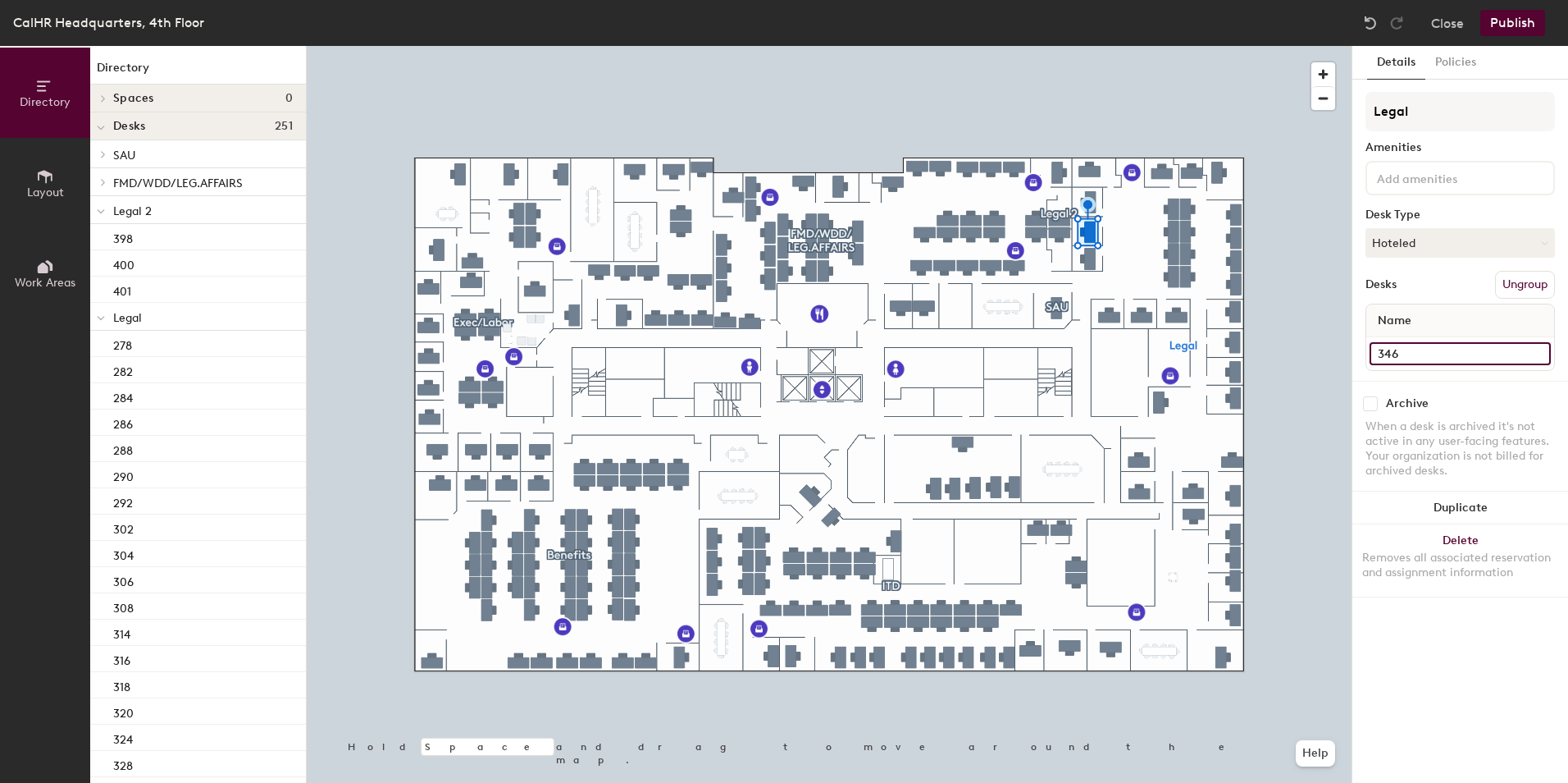
click at [1392, 354] on input "346" at bounding box center [1460, 354] width 181 height 23
type input "394"
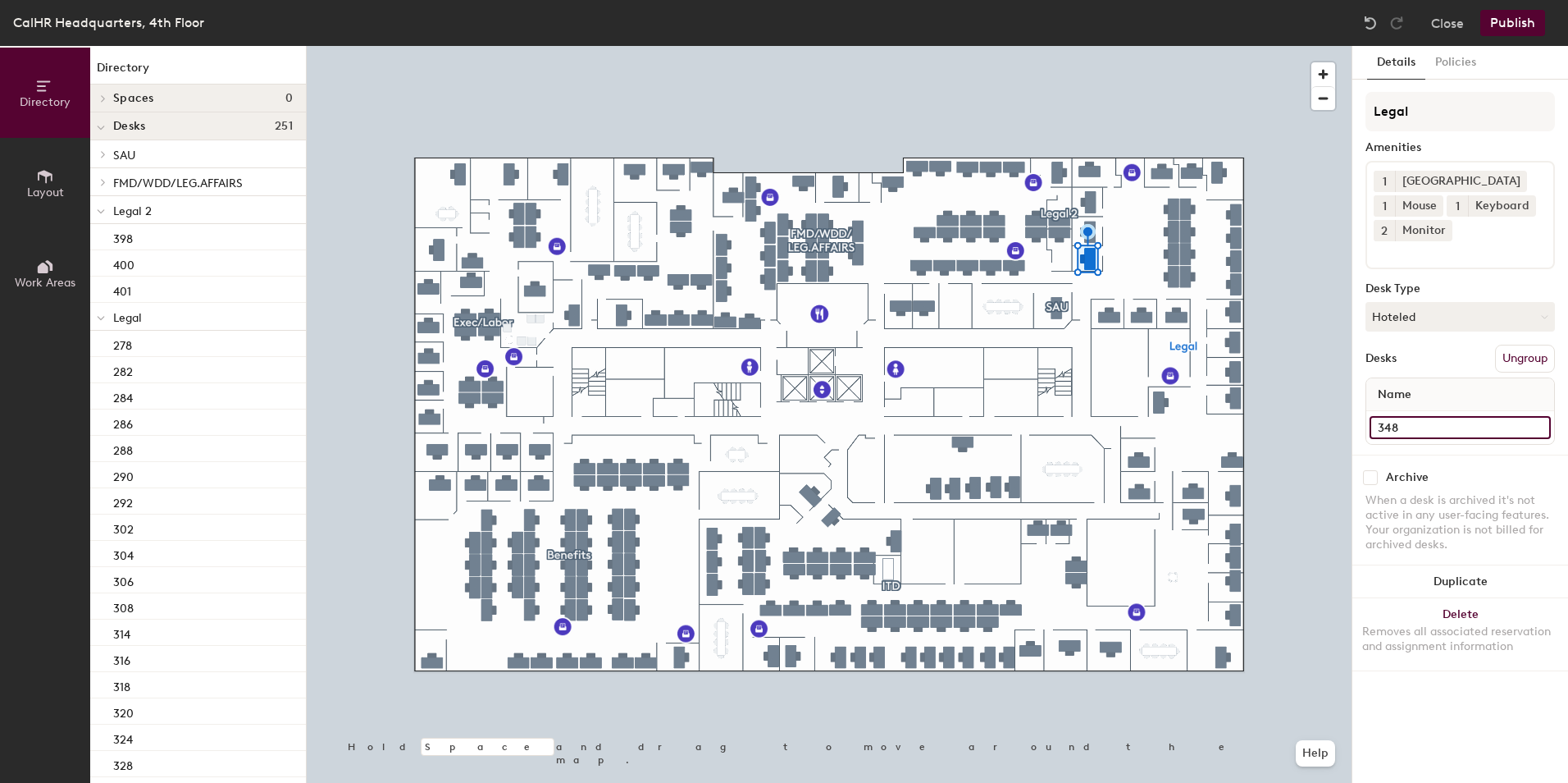
click at [1391, 425] on input "348" at bounding box center [1460, 427] width 181 height 23
type input "396"
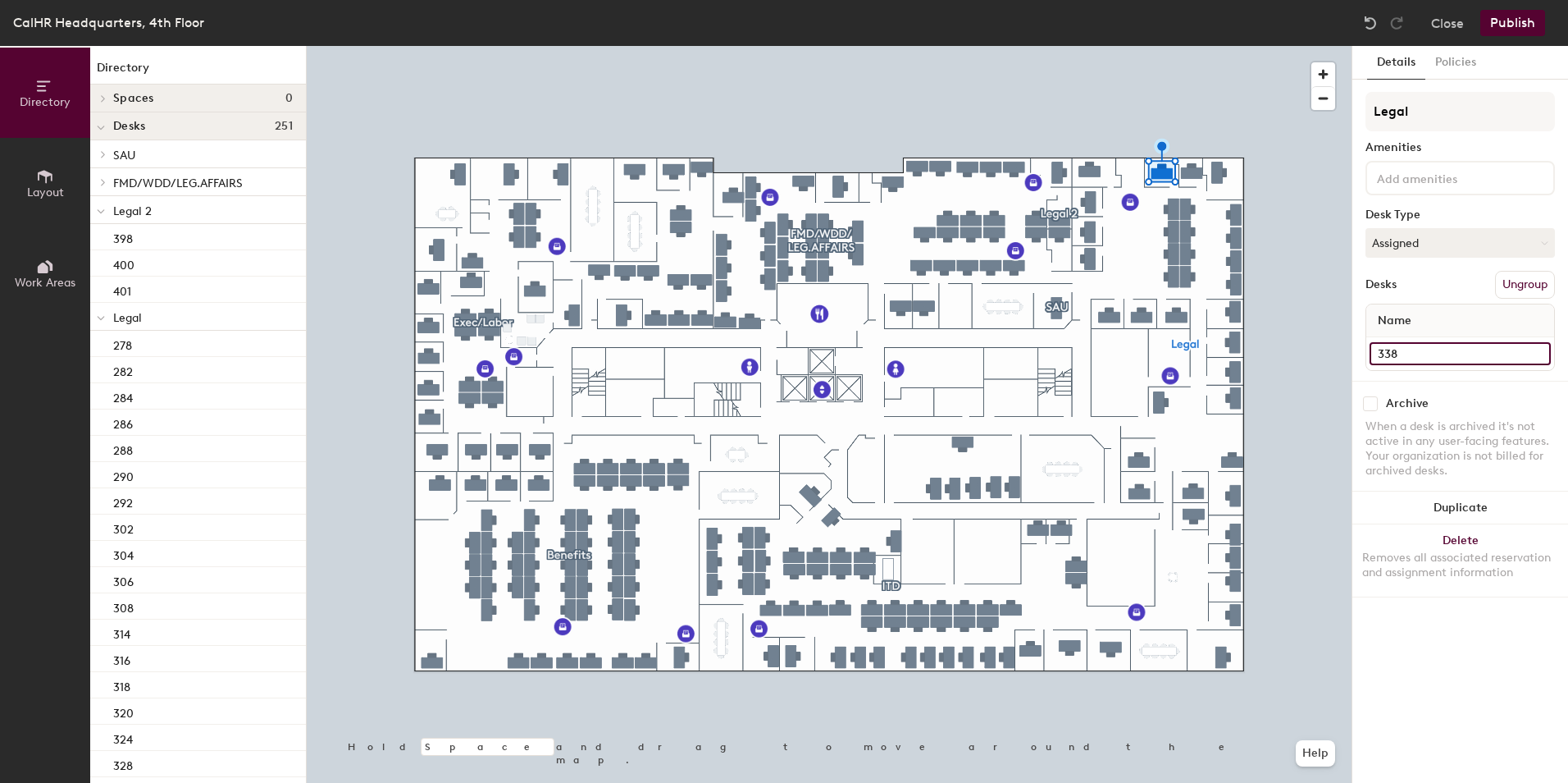
click at [1387, 354] on input "338" at bounding box center [1460, 354] width 181 height 23
type input "386"
click at [1387, 344] on input "336" at bounding box center [1460, 354] width 181 height 23
type input "384"
click at [1387, 353] on input "334" at bounding box center [1460, 354] width 181 height 23
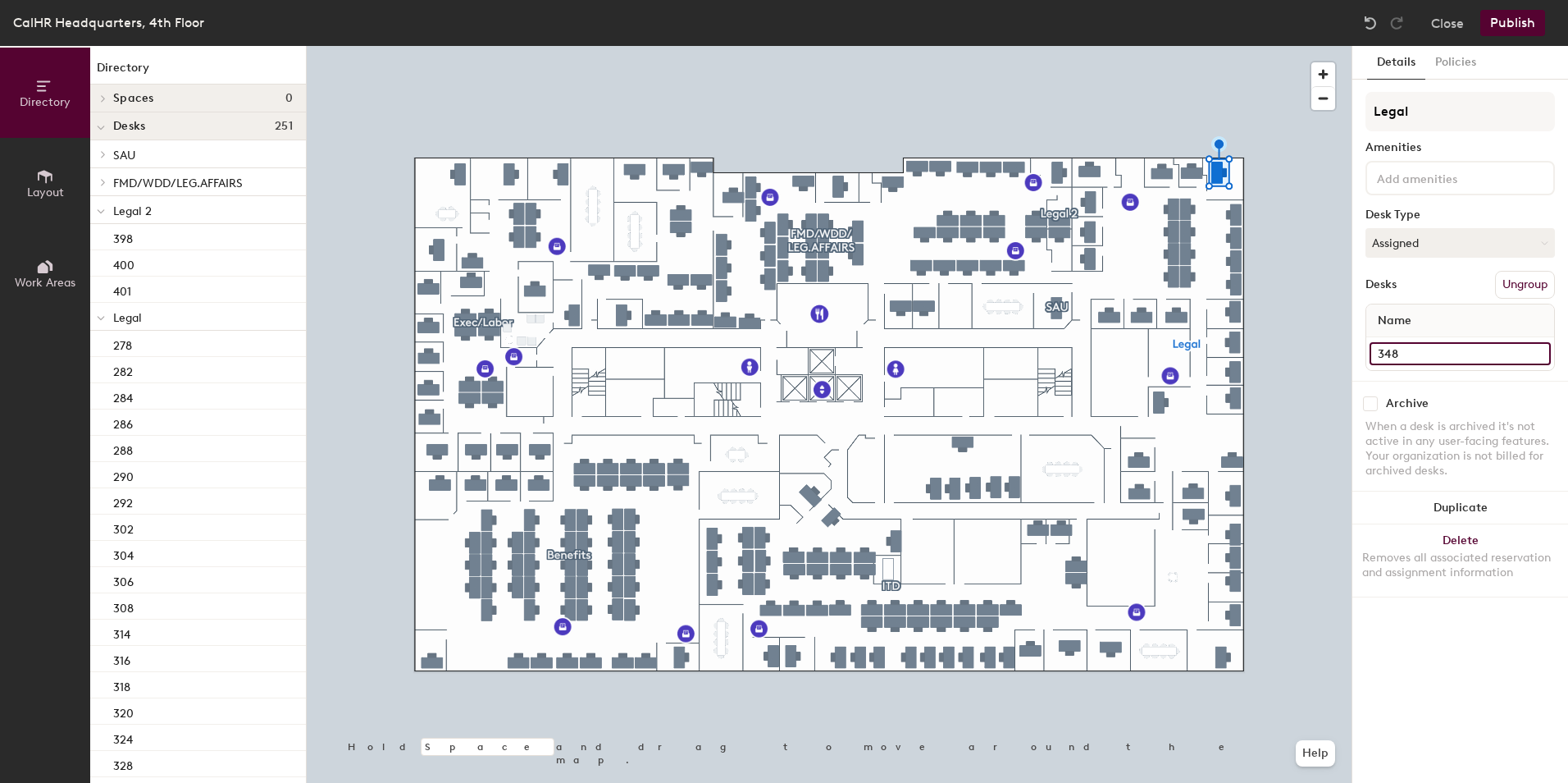
type input "348"
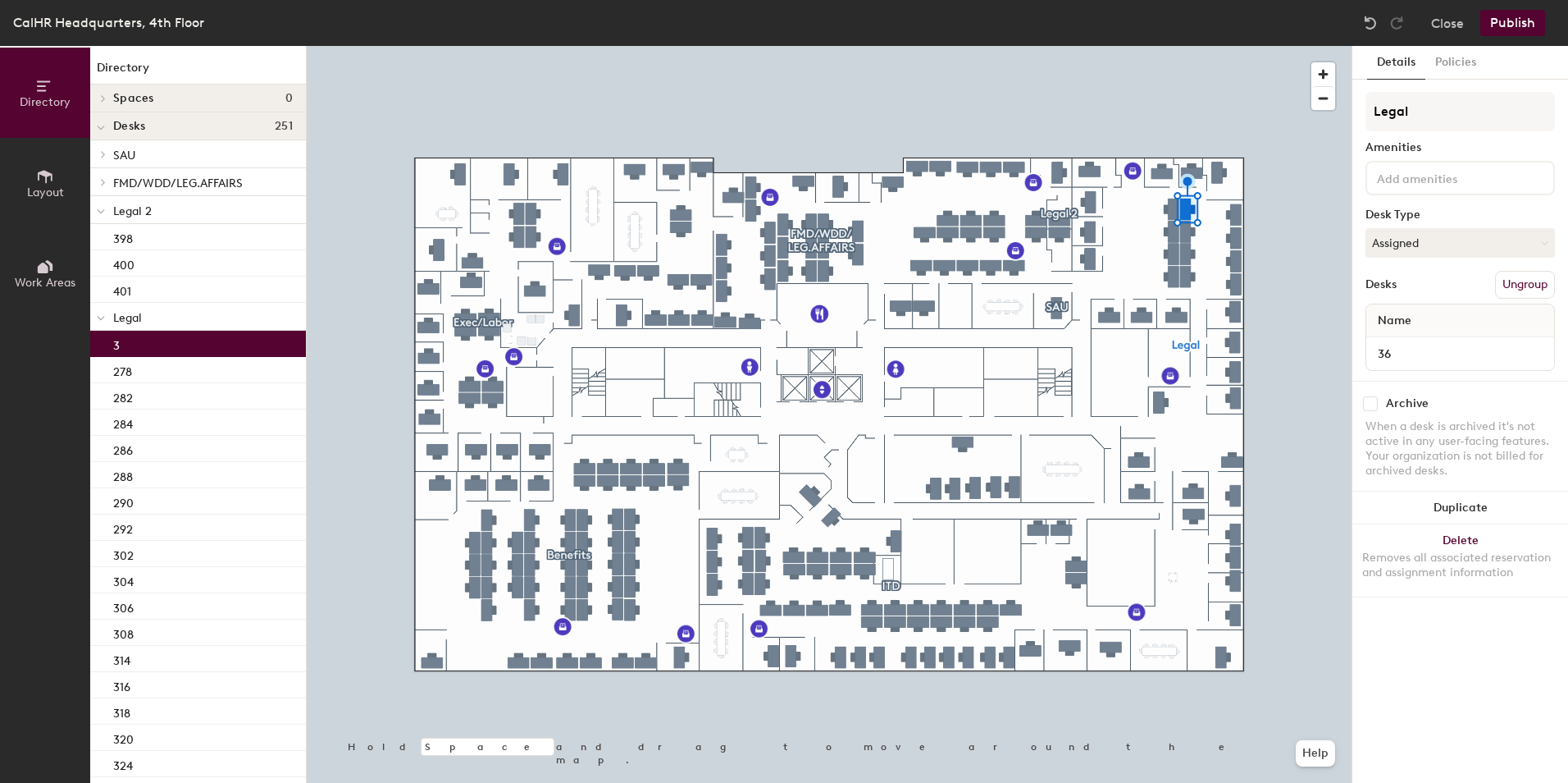
type input "368"
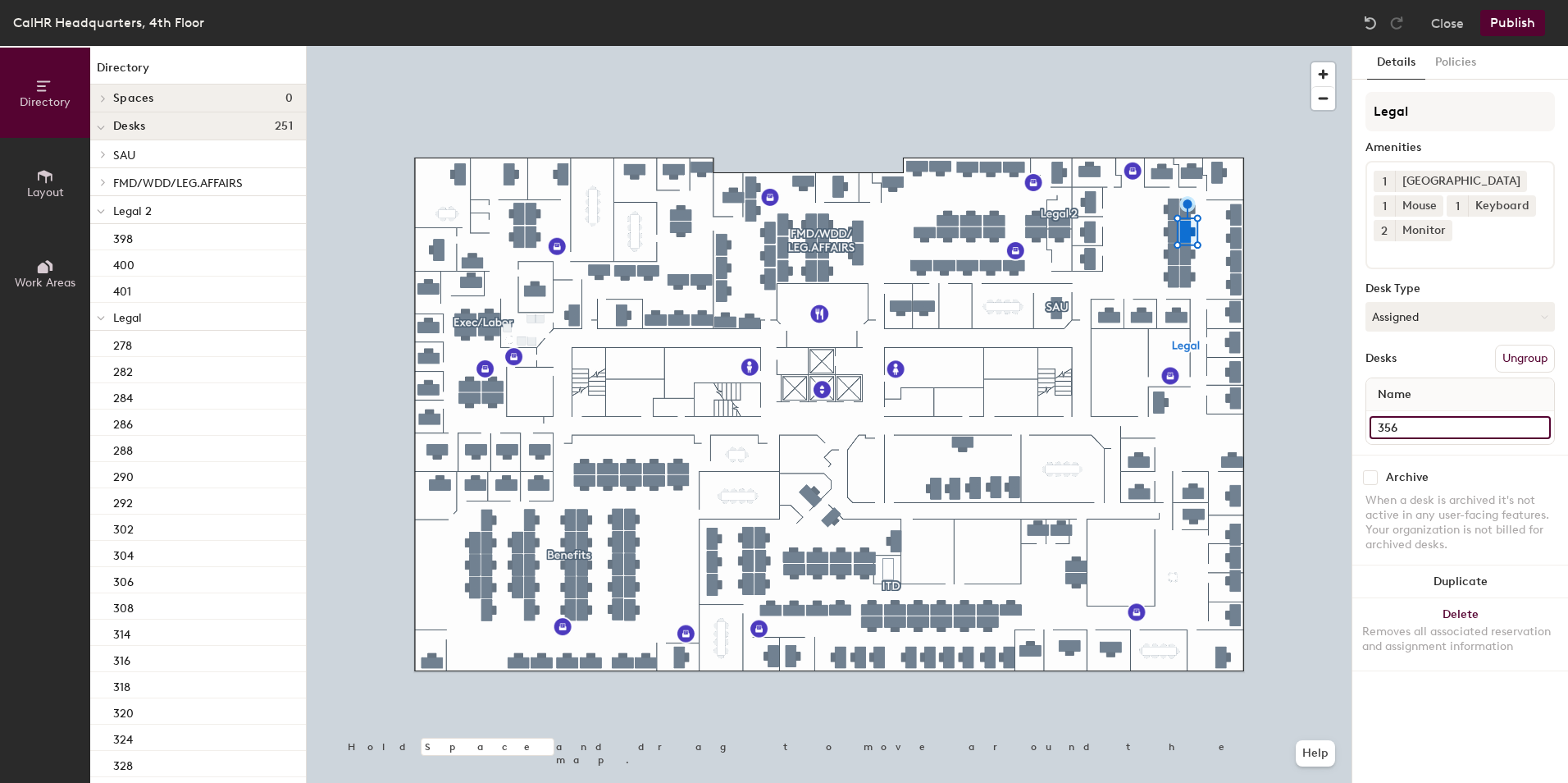
click at [1395, 426] on input "356" at bounding box center [1460, 427] width 181 height 23
type input "370"
click at [1190, 46] on div at bounding box center [830, 46] width 1045 height 0
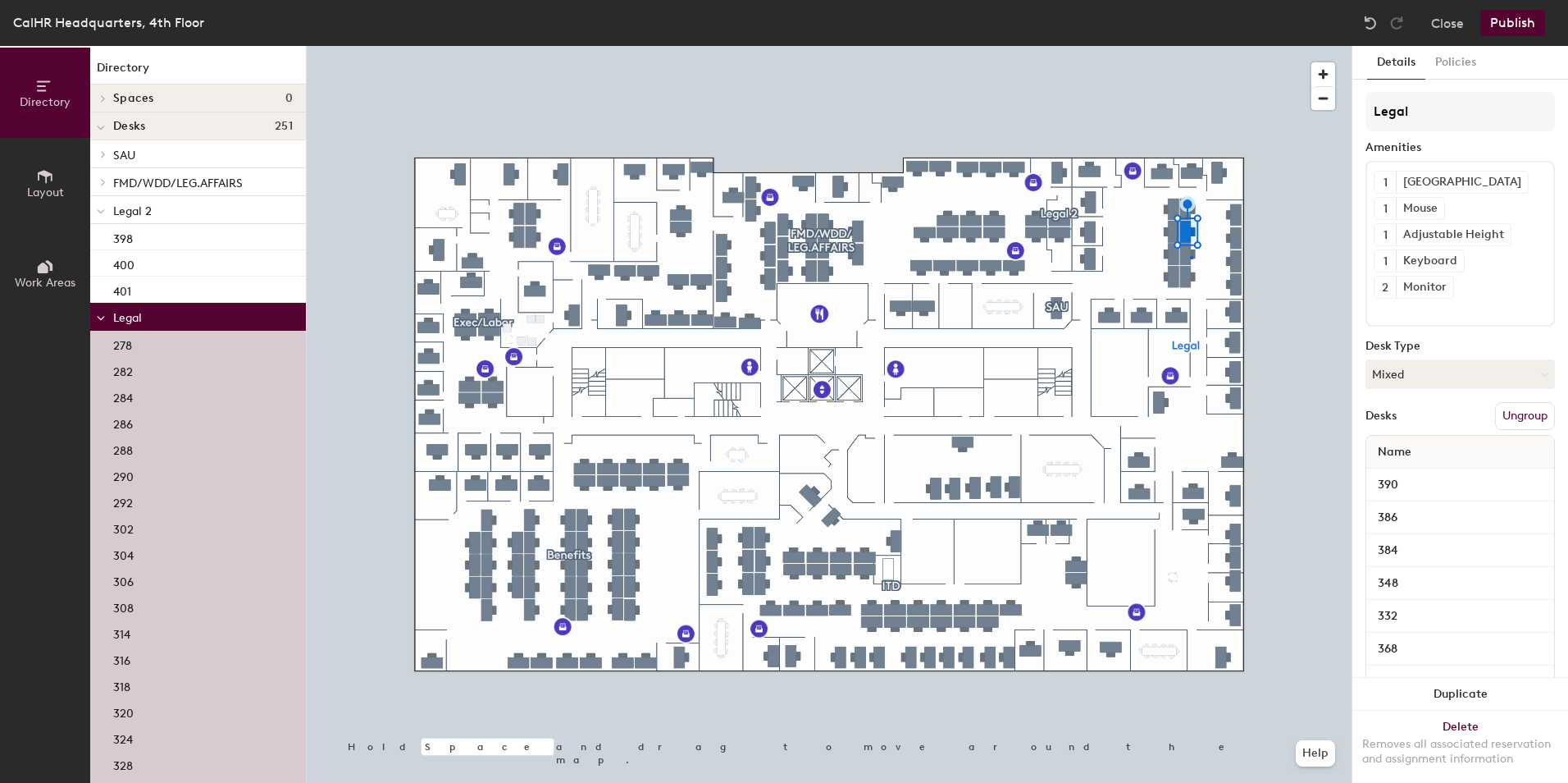
click at [1190, 256] on div at bounding box center [1192, 257] width 4 height 4
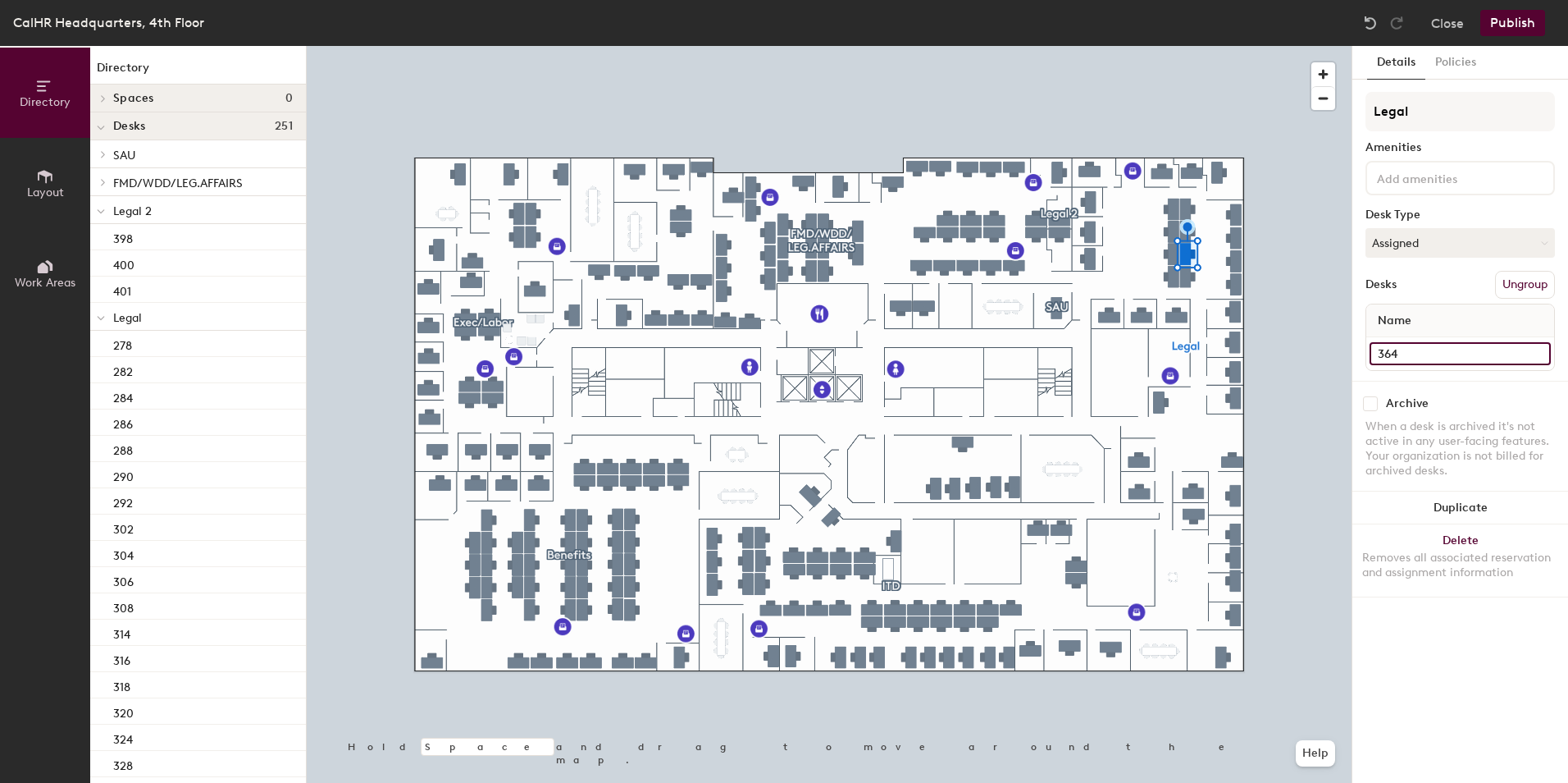
click at [1402, 359] on input "364" at bounding box center [1460, 354] width 181 height 23
type input "372"
click at [1383, 357] on input "366" at bounding box center [1460, 354] width 181 height 23
type input "374"
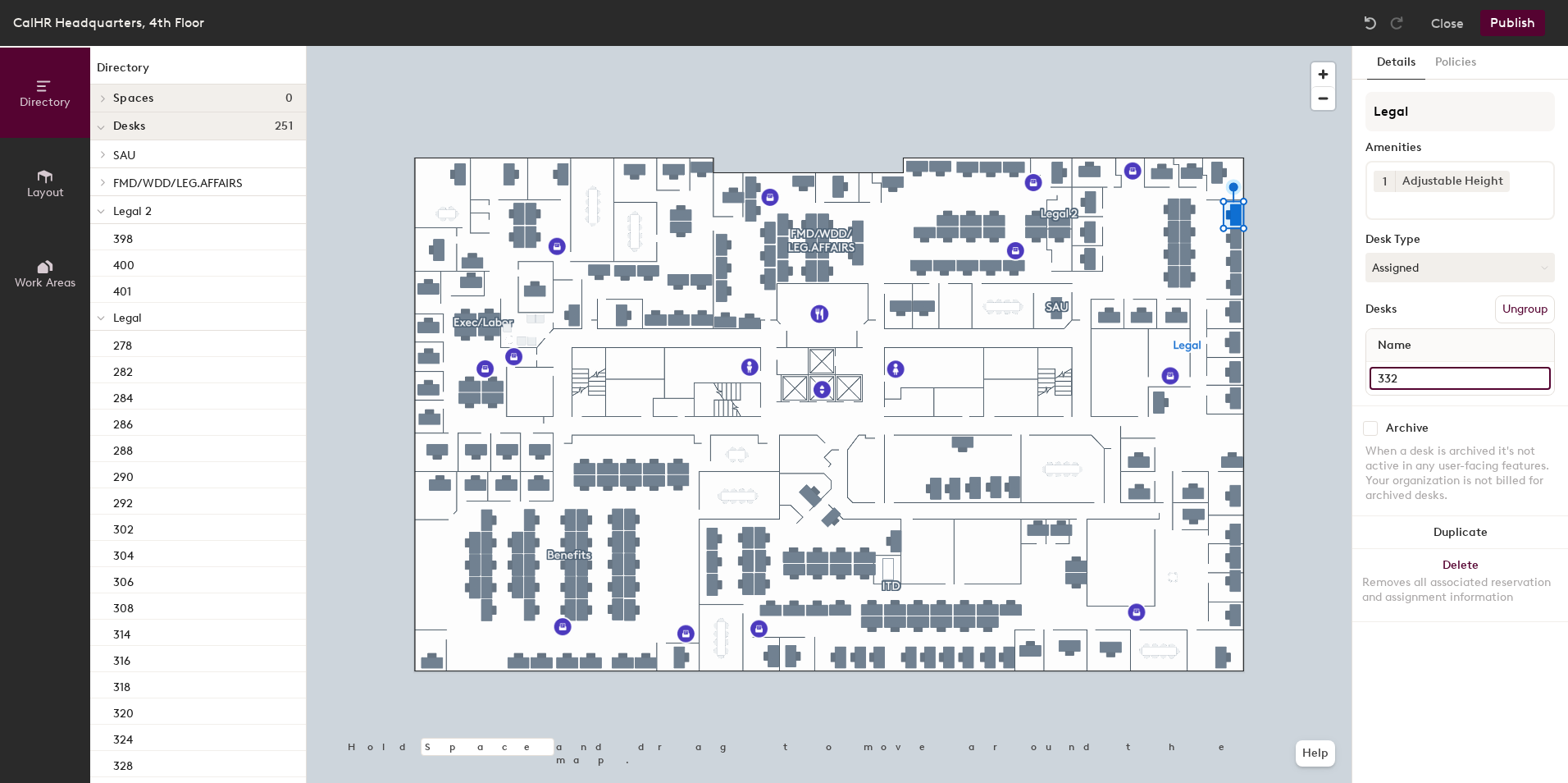
click at [1392, 383] on input "332" at bounding box center [1460, 379] width 181 height 23
type input "346"
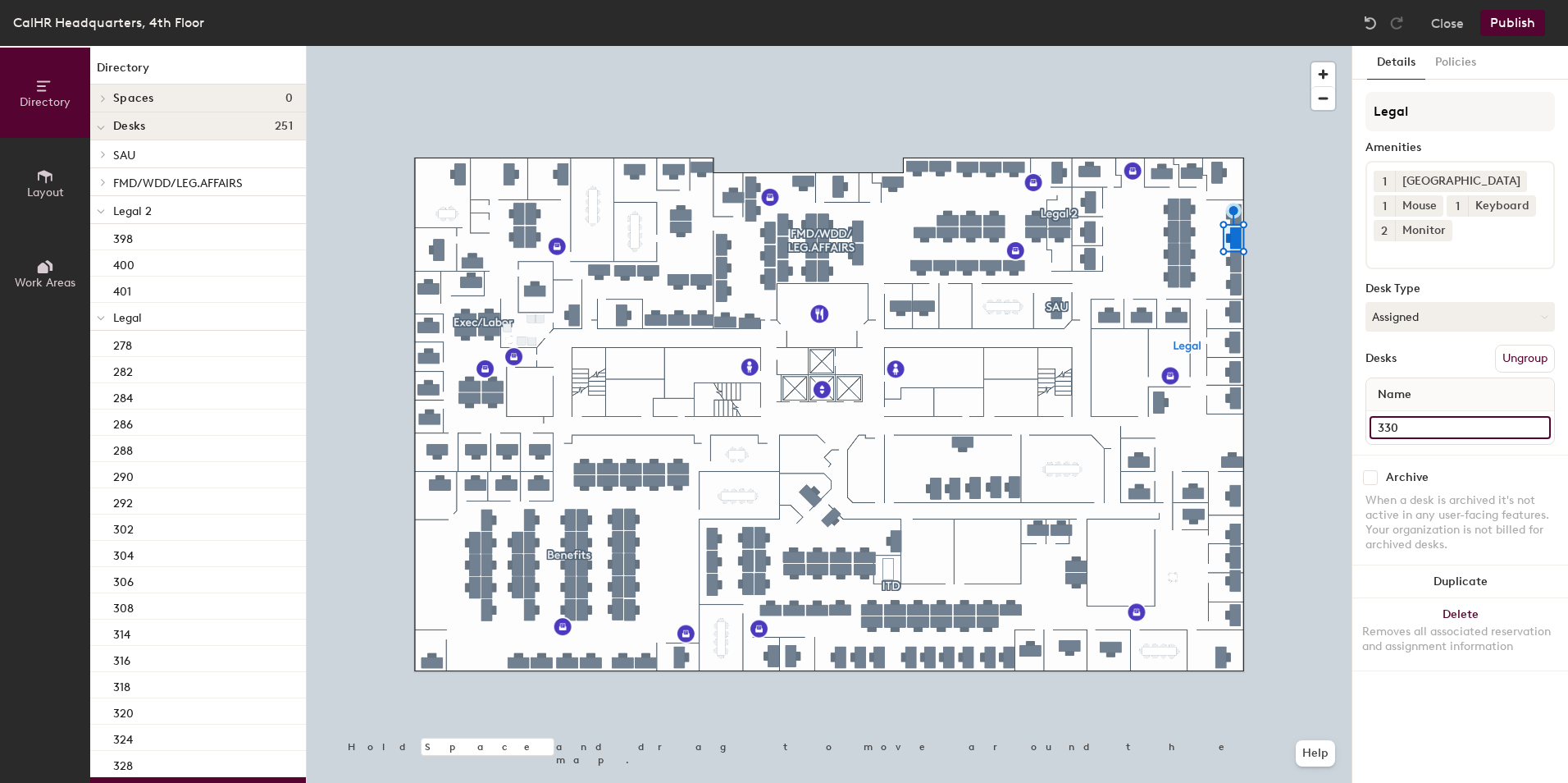
click at [1387, 428] on input "330" at bounding box center [1460, 427] width 181 height 23
type input "342"
click at [1379, 428] on input "328" at bounding box center [1460, 427] width 181 height 23
type input "340"
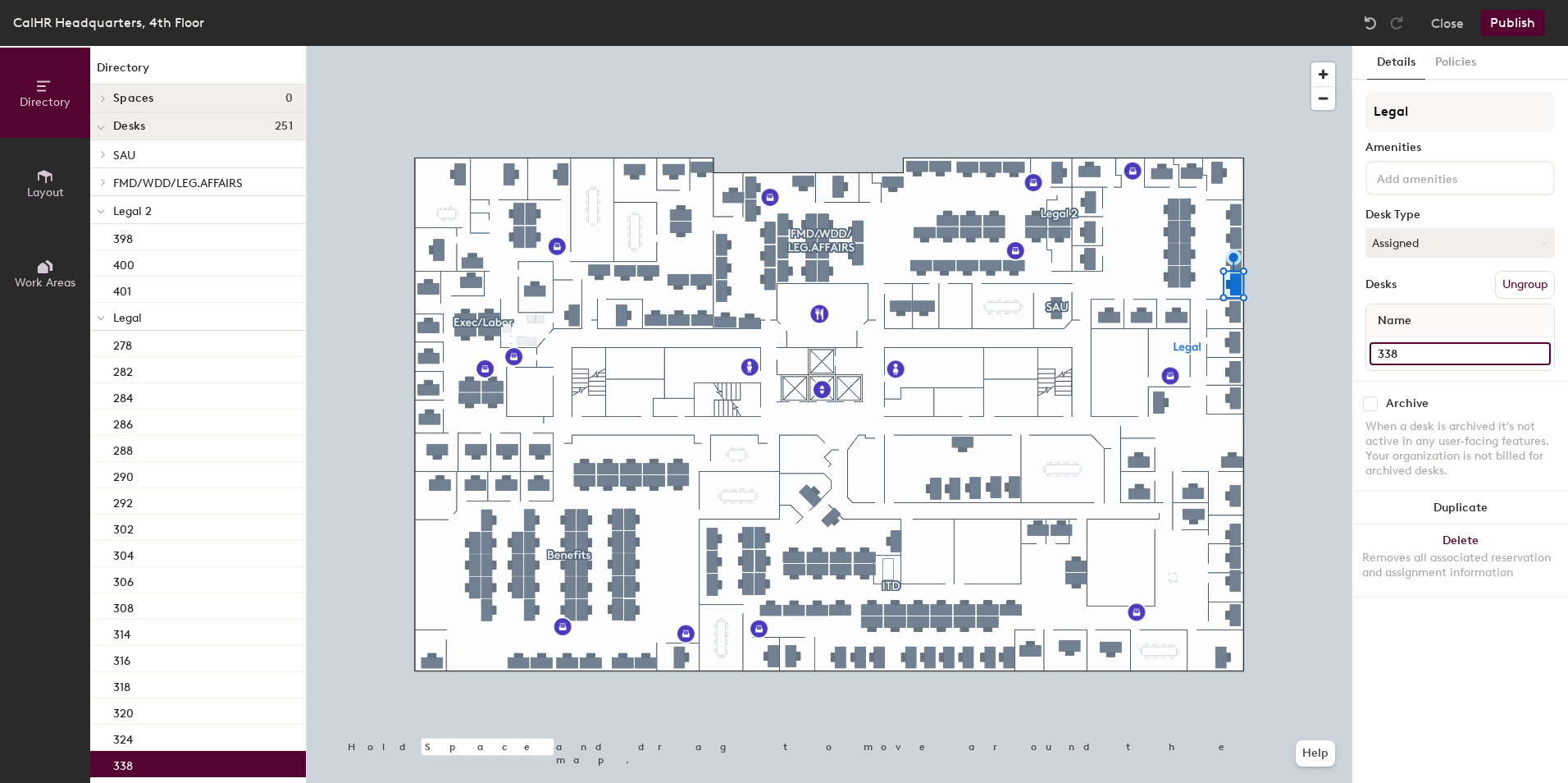
click at [1384, 356] on input "338" at bounding box center [1460, 354] width 181 height 23
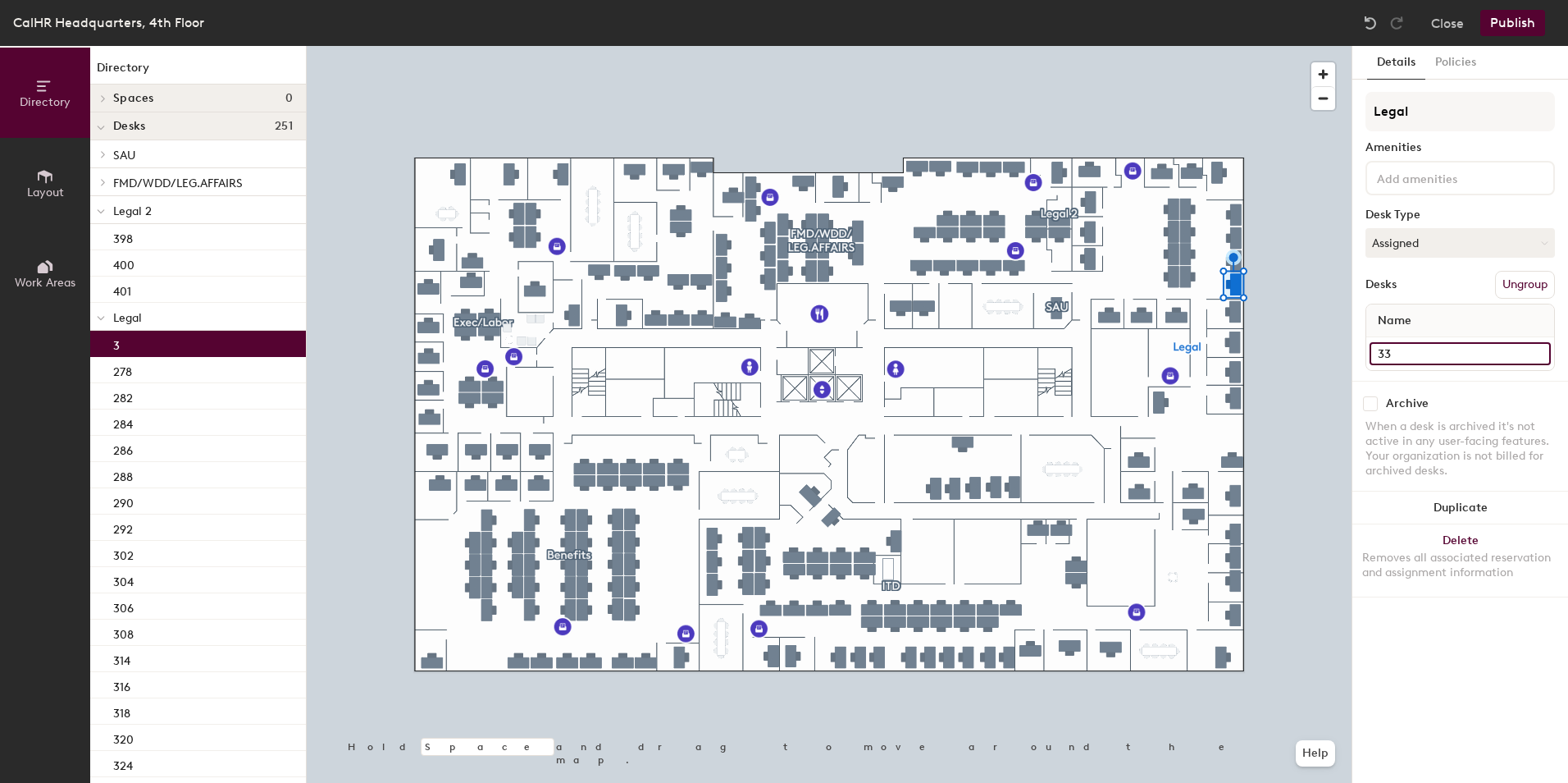
type input "338"
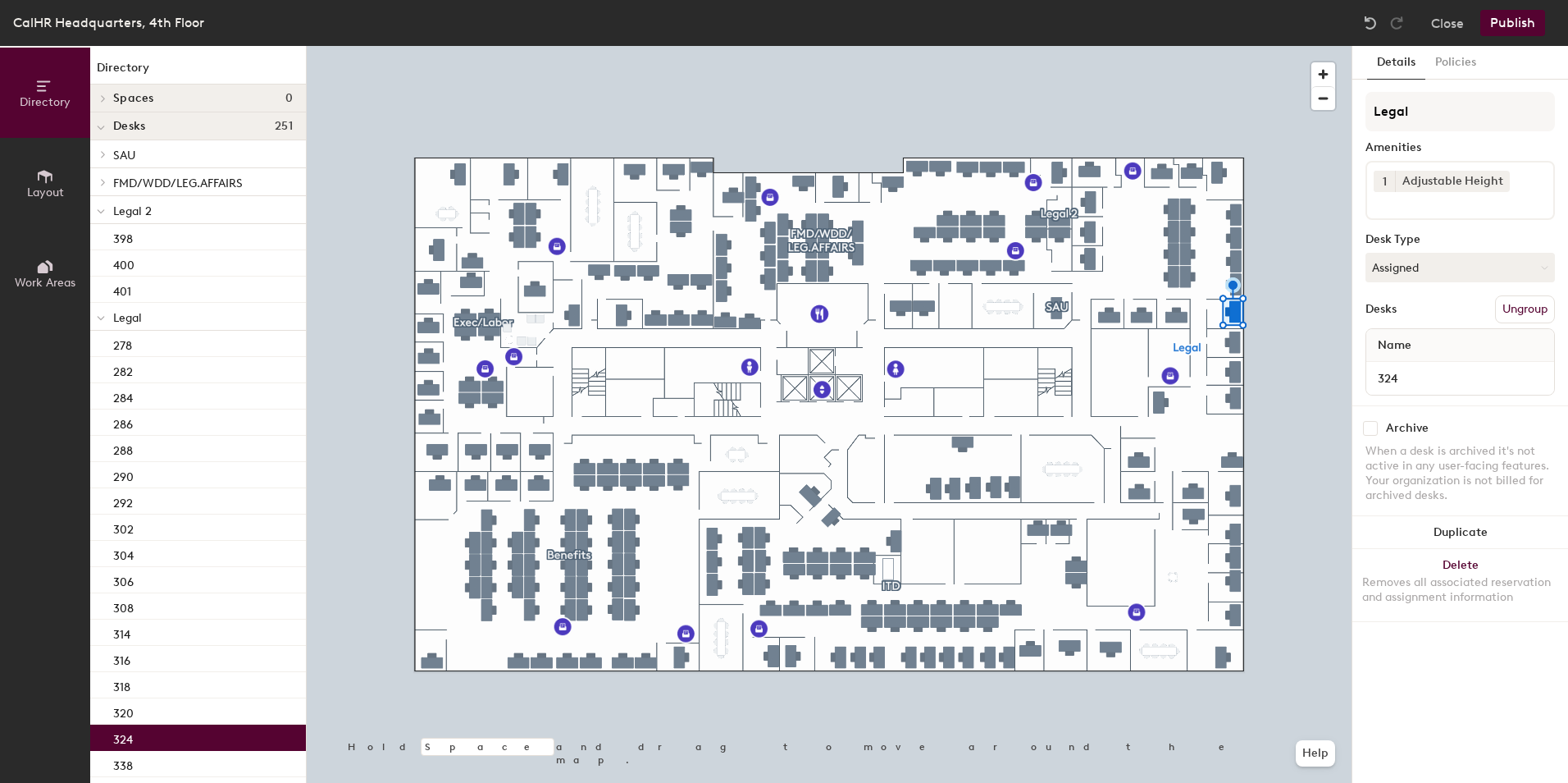
click at [1369, 368] on div "324" at bounding box center [1460, 378] width 187 height 33
click at [1413, 383] on input "324" at bounding box center [1460, 379] width 181 height 23
type input "336"
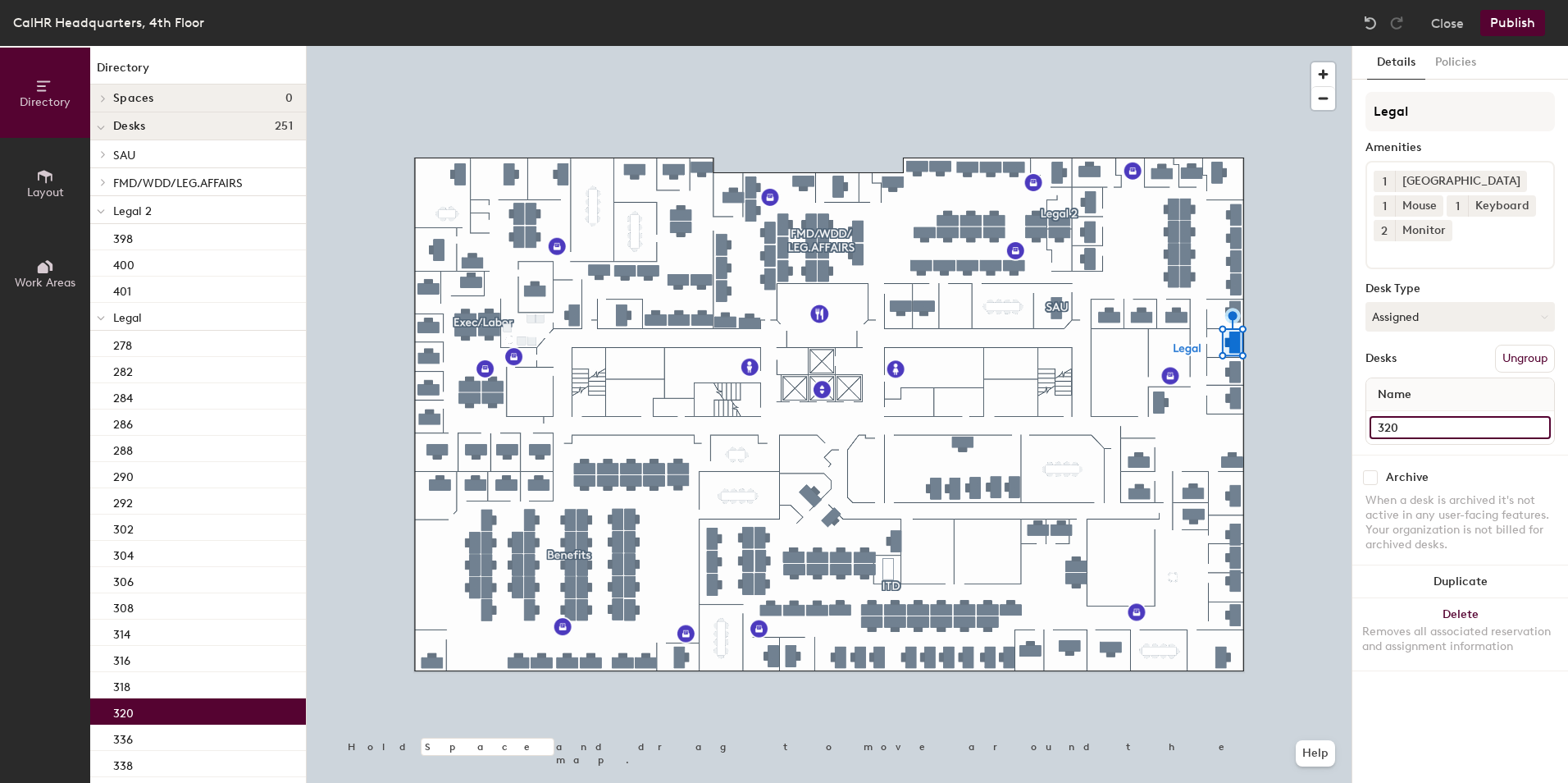
click at [1396, 424] on input "320" at bounding box center [1460, 427] width 181 height 23
type input "334"
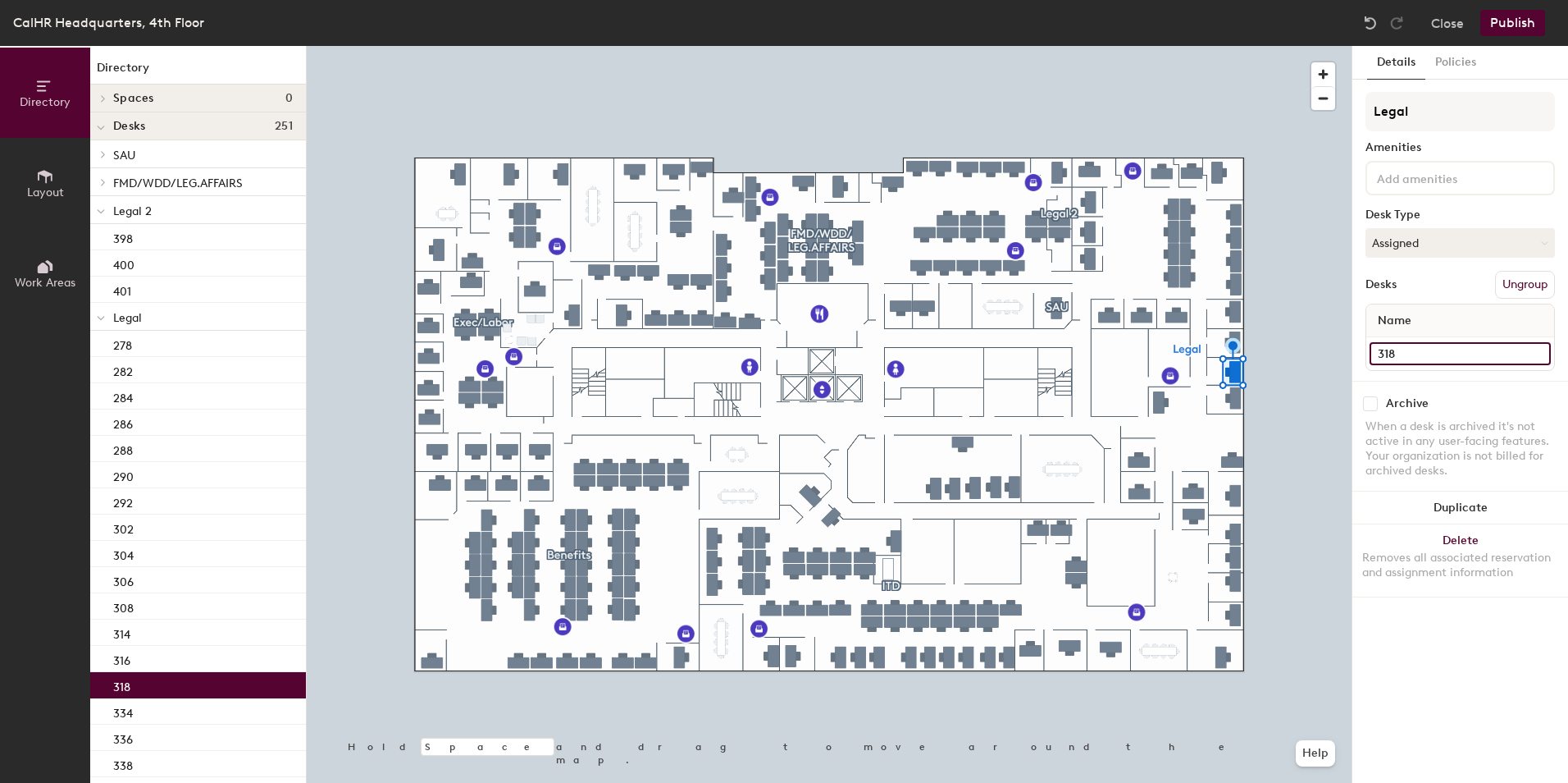
click at [1396, 357] on input "318" at bounding box center [1460, 354] width 181 height 23
type input "332"
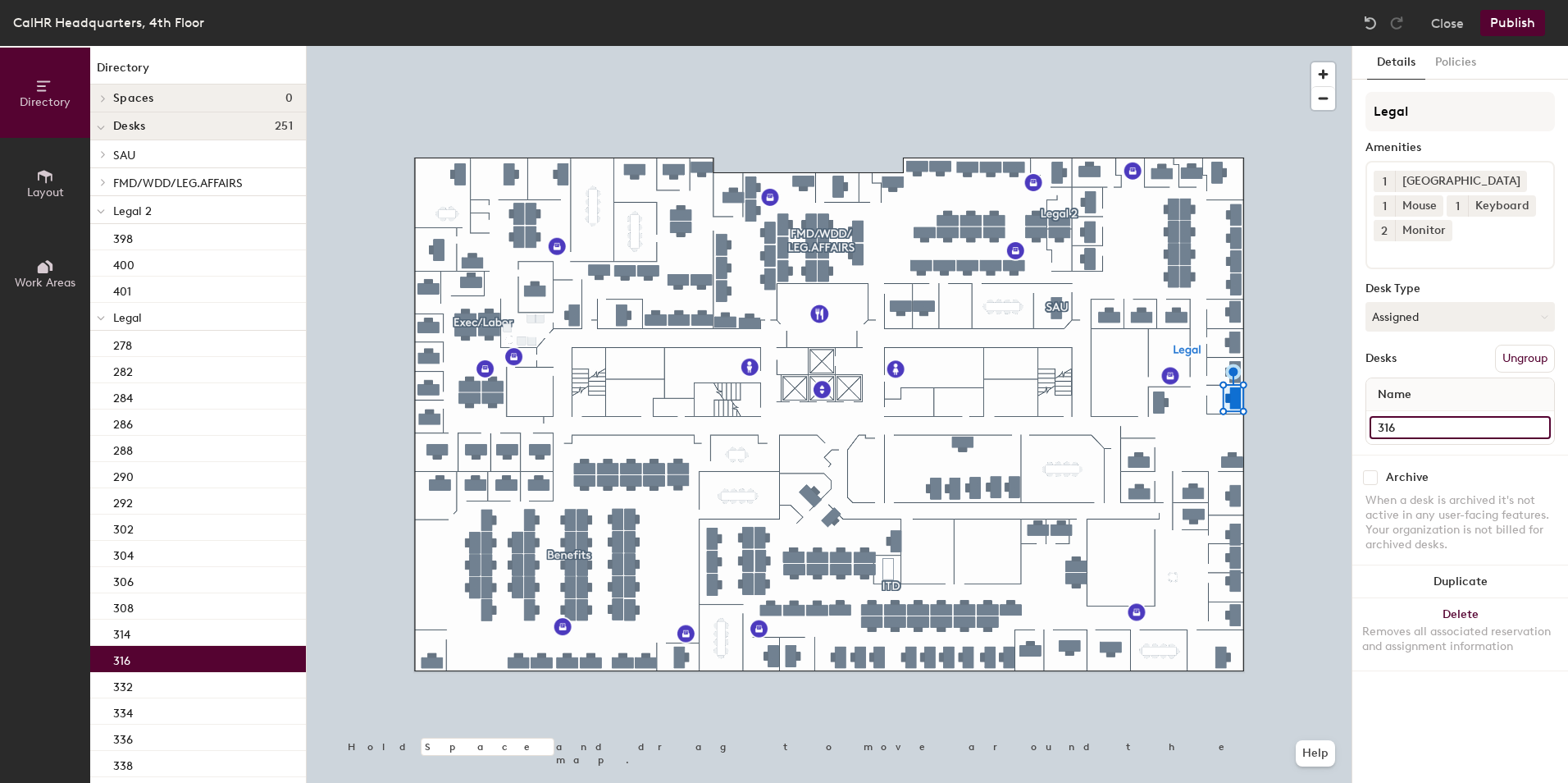
click at [1380, 426] on input "316" at bounding box center [1460, 427] width 181 height 23
type input "326"
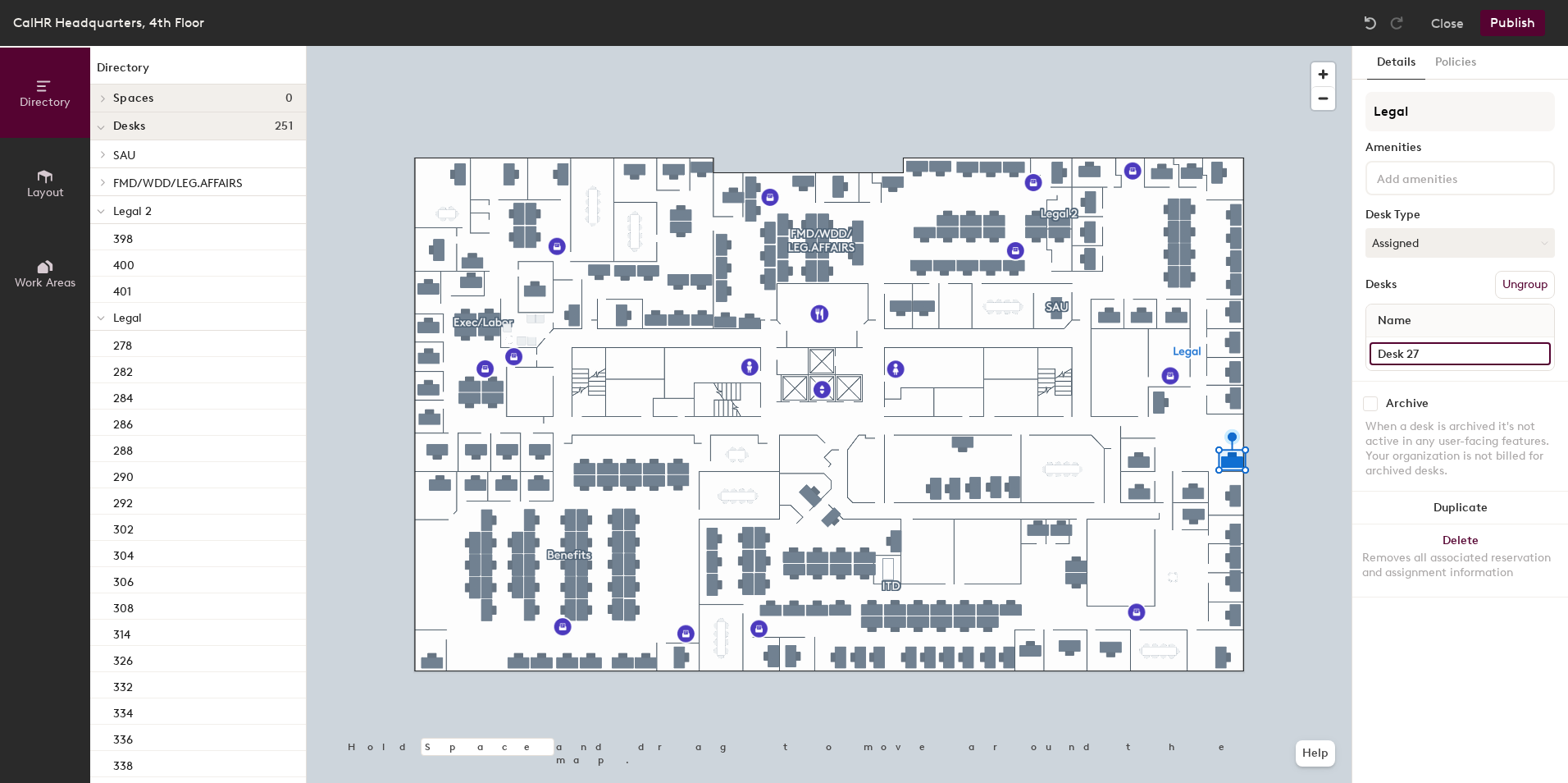
click at [1397, 350] on input "Desk 27" at bounding box center [1460, 354] width 181 height 23
type input "322"
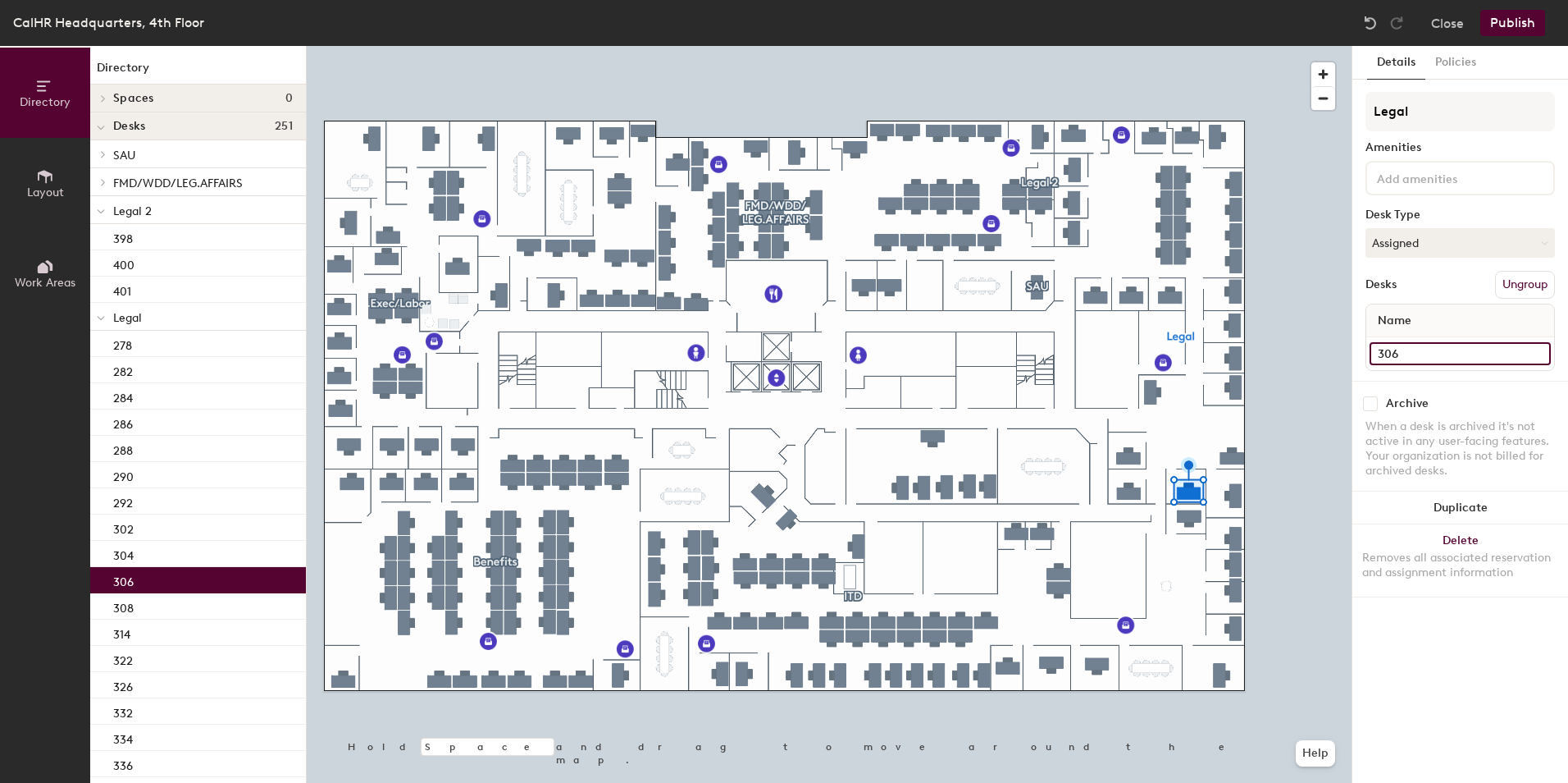
click at [1401, 359] on input "306" at bounding box center [1460, 354] width 181 height 23
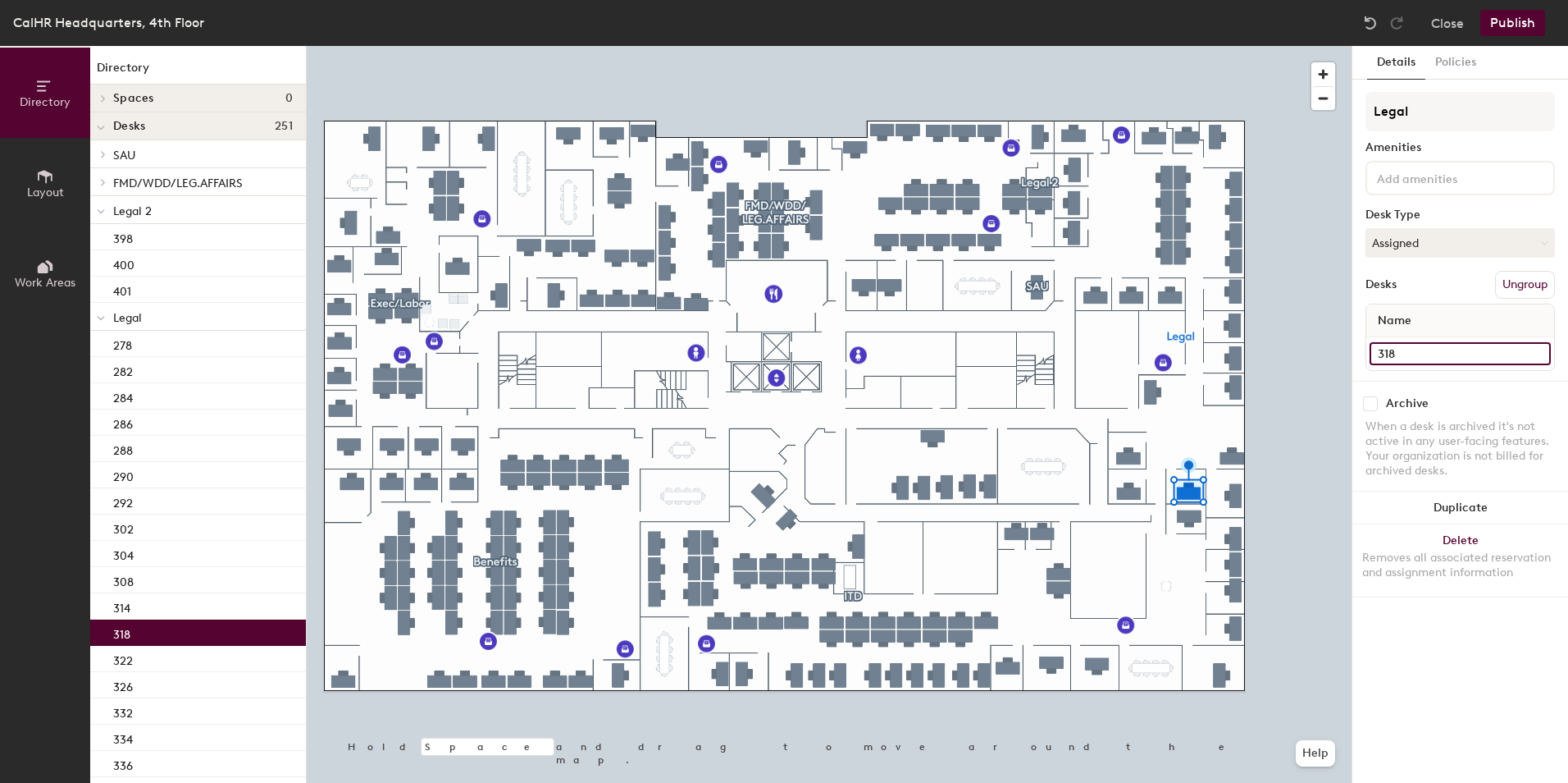
type input "318"
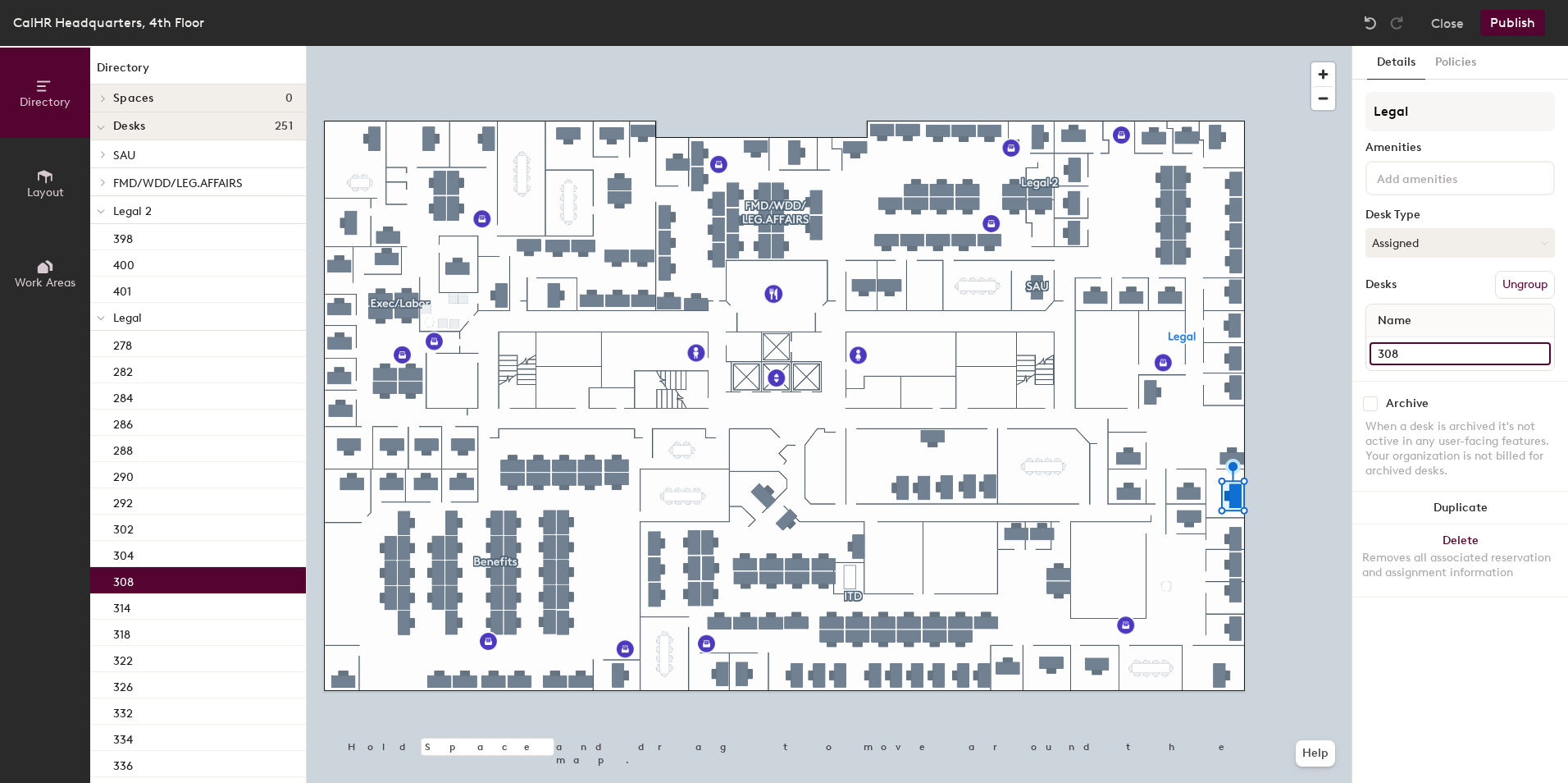
click at [1388, 350] on input "308" at bounding box center [1460, 354] width 181 height 23
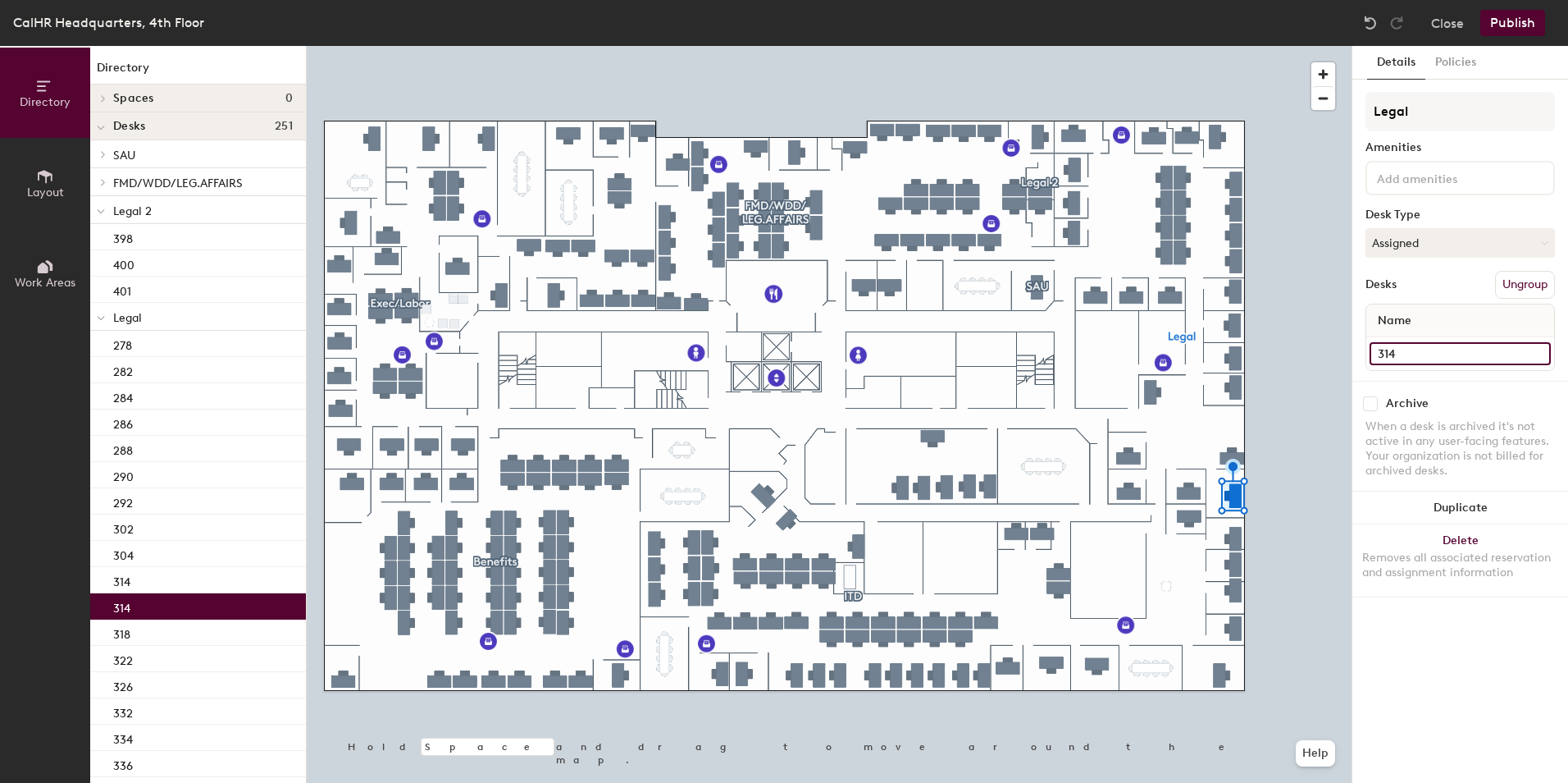
type input "314"
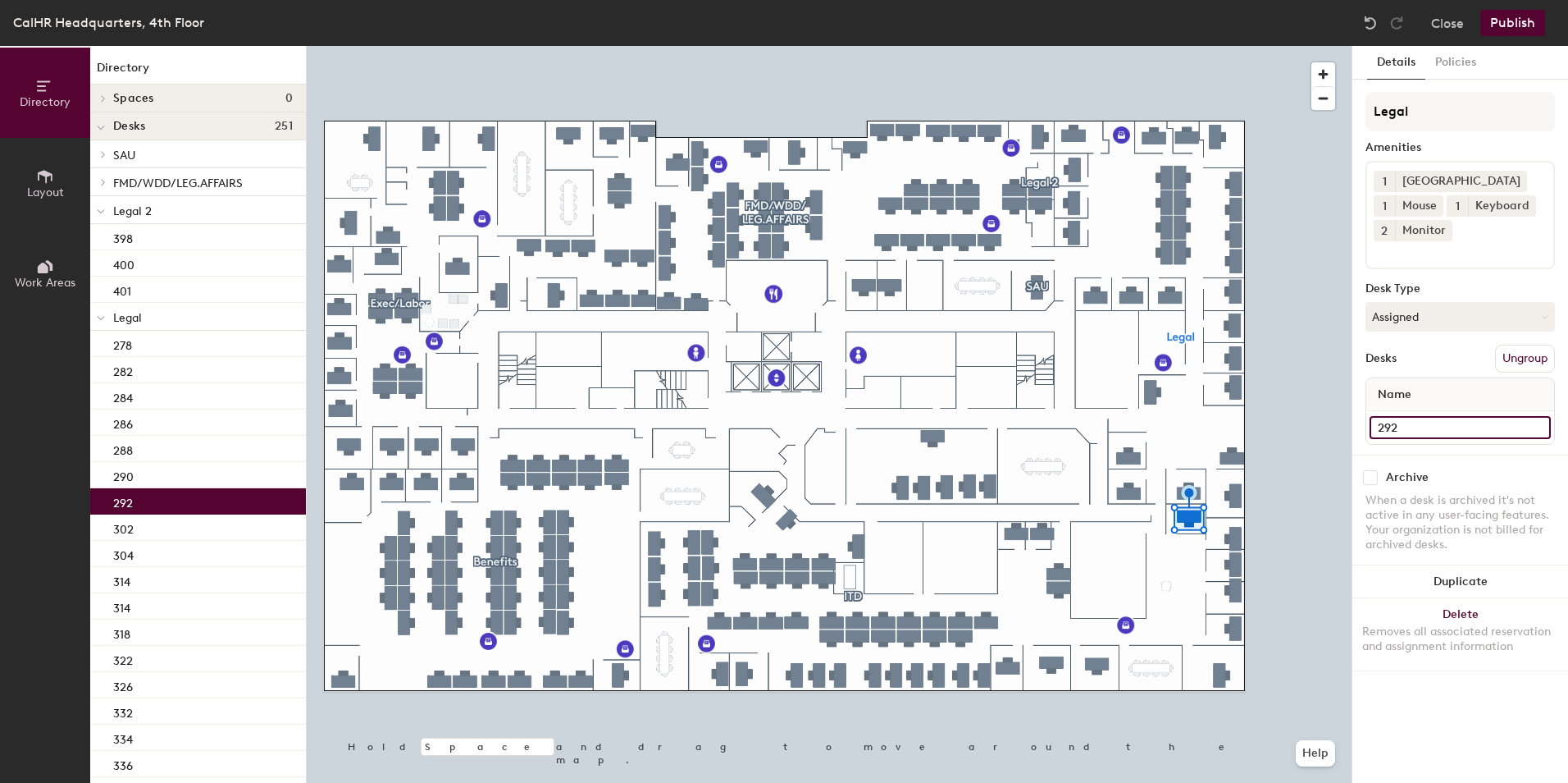
click at [1388, 424] on input "292" at bounding box center [1460, 427] width 181 height 23
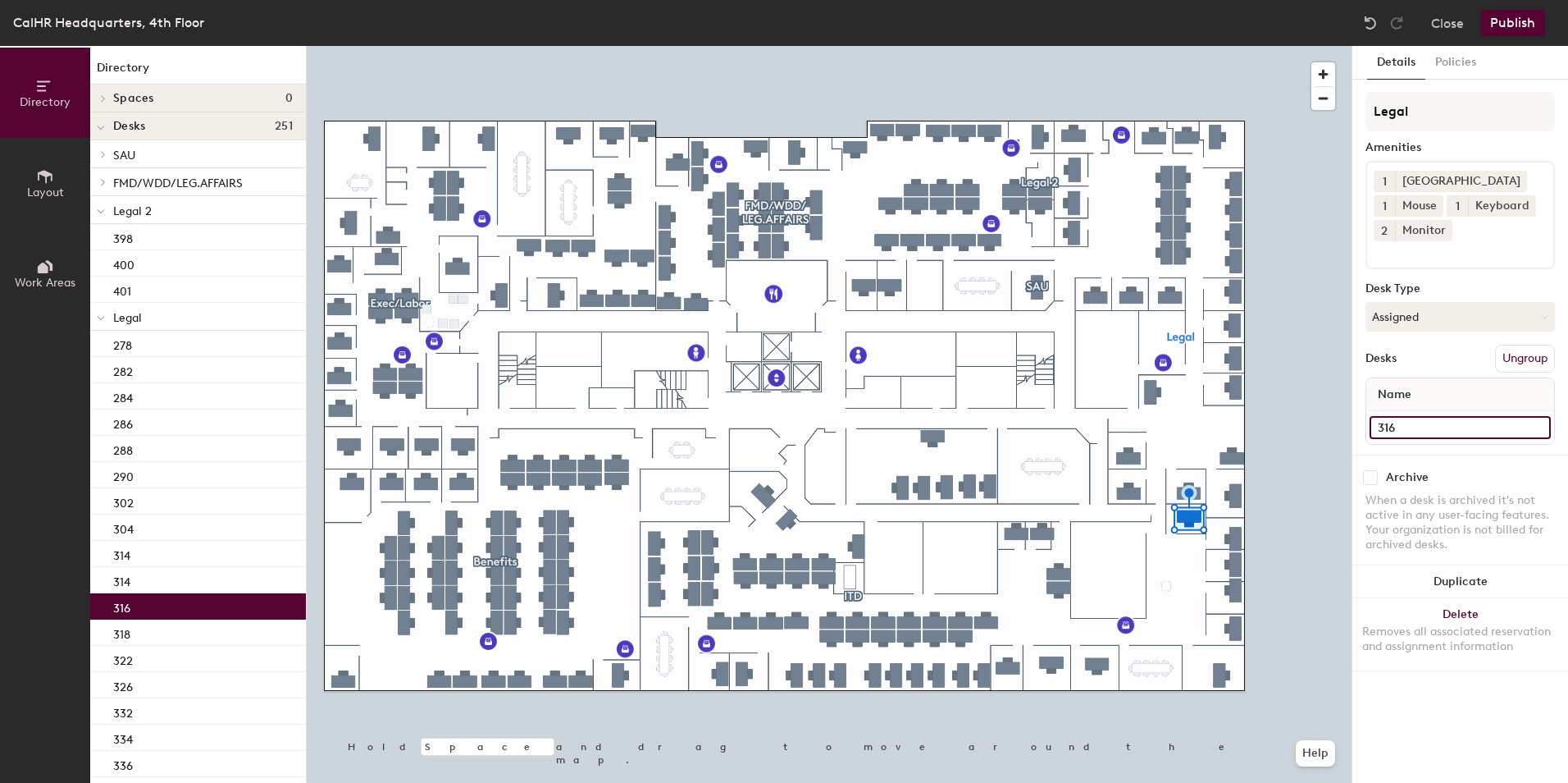
type input "316"
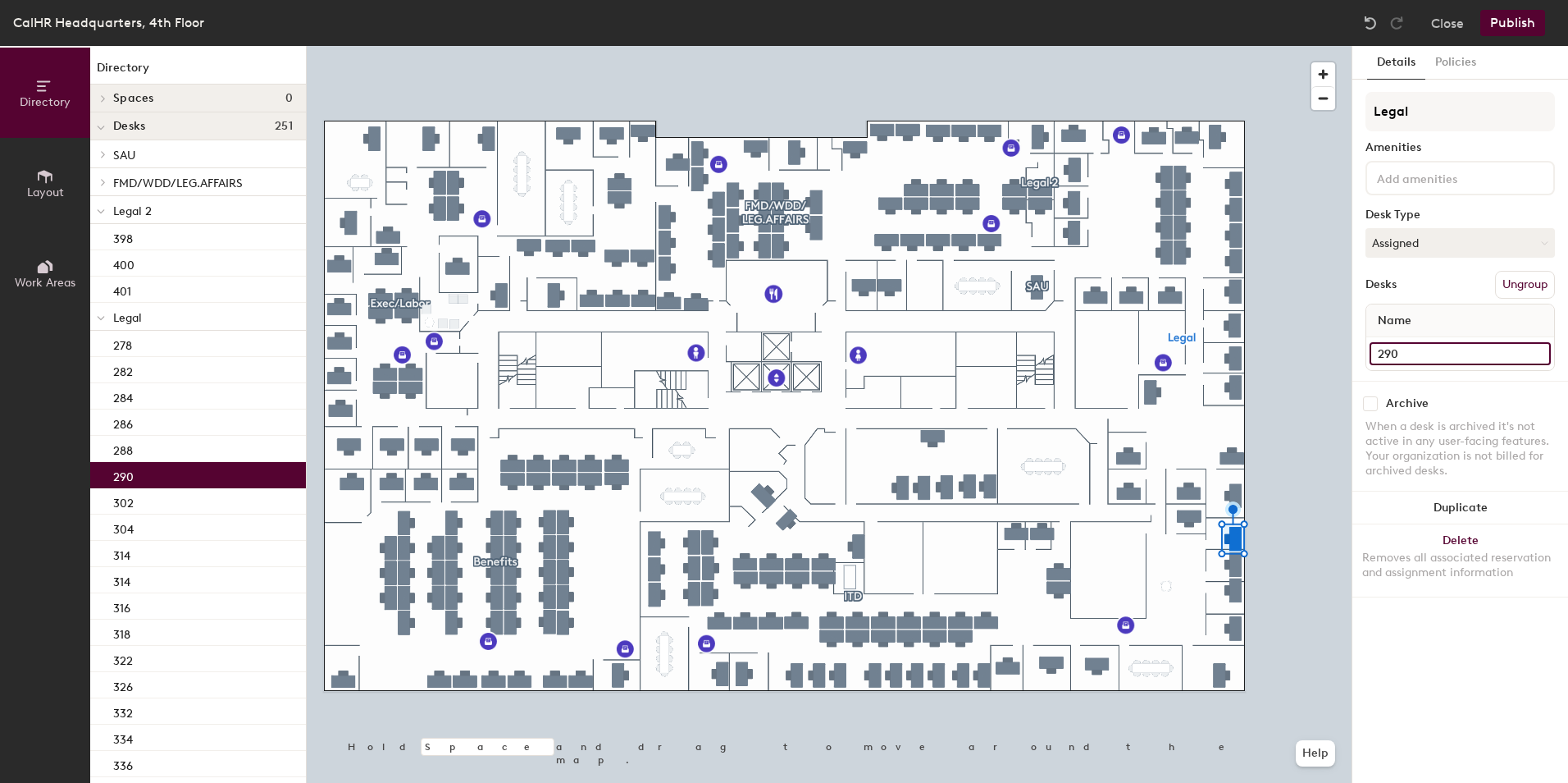
click at [1389, 353] on input "290" at bounding box center [1460, 354] width 181 height 23
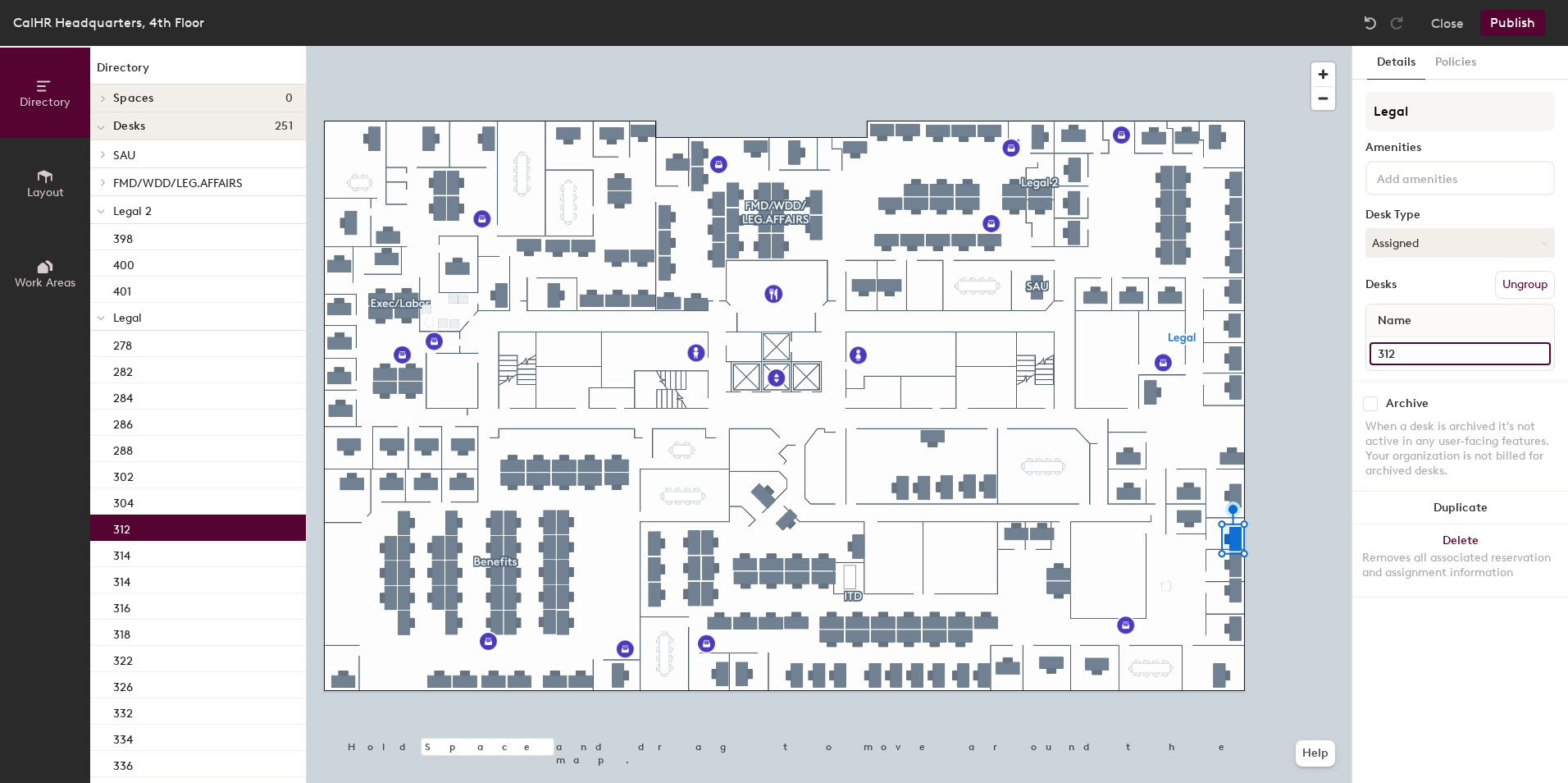
type input "312"
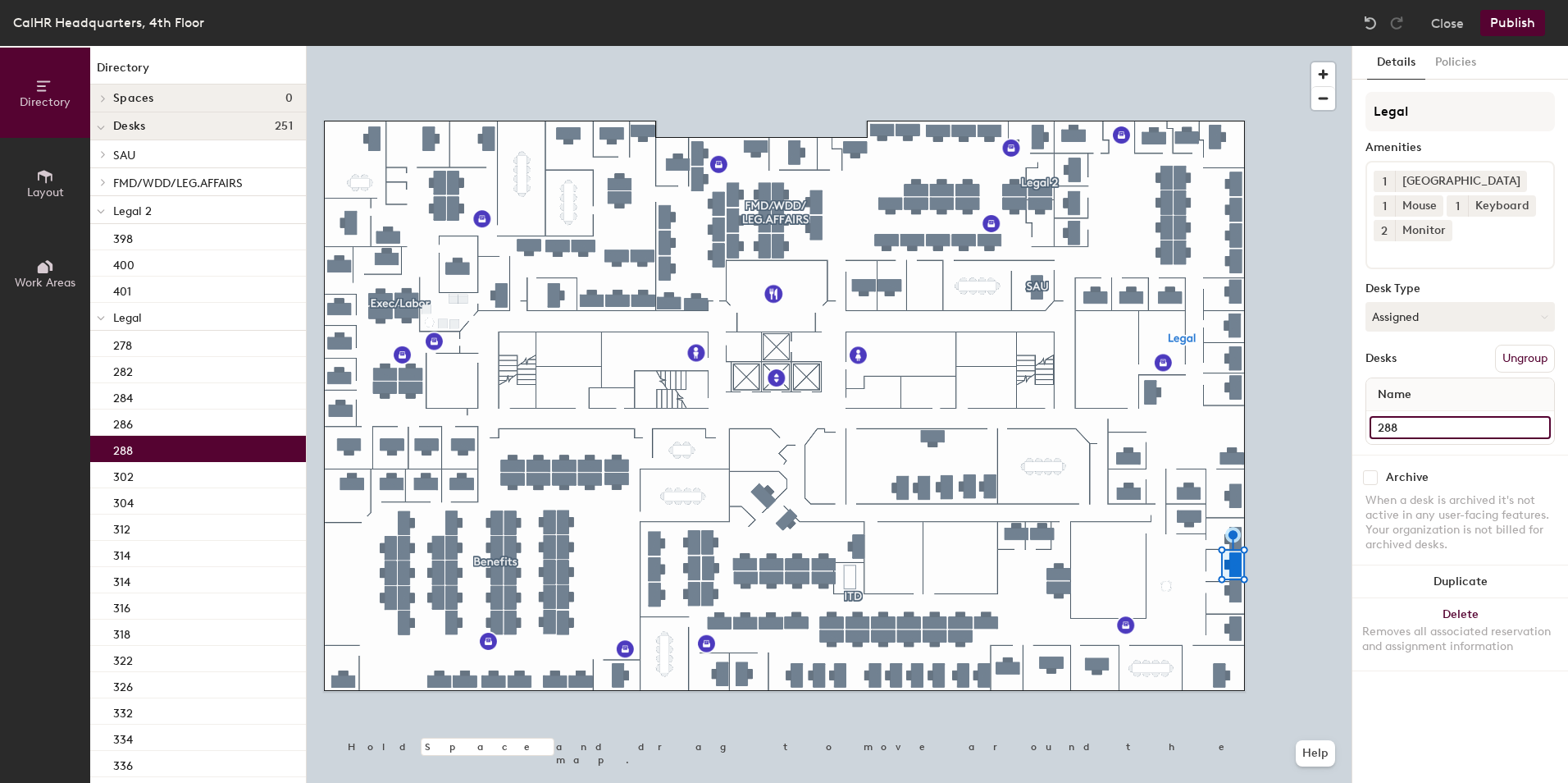
click at [1399, 436] on input "288" at bounding box center [1460, 427] width 181 height 23
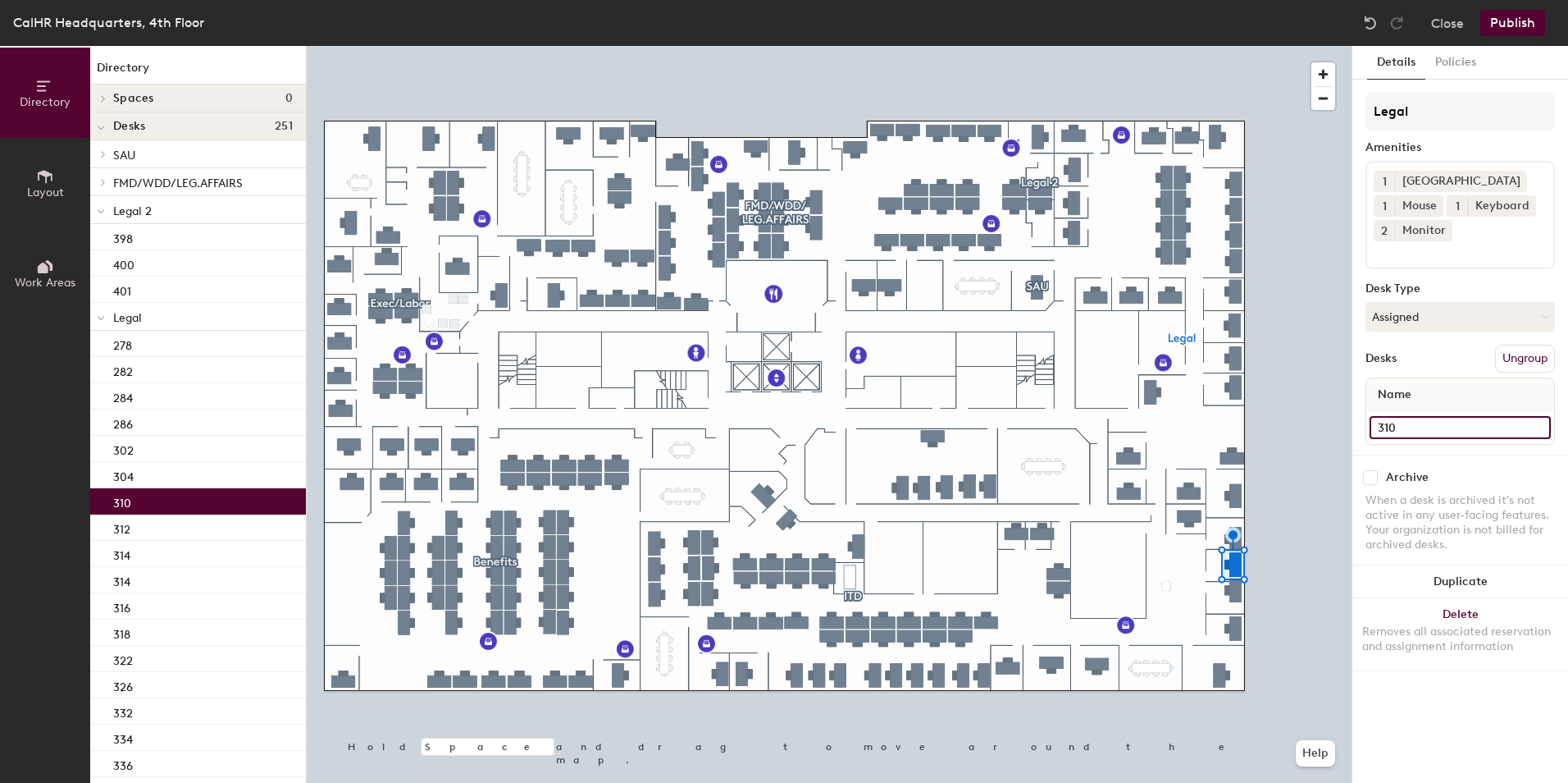
type input "310"
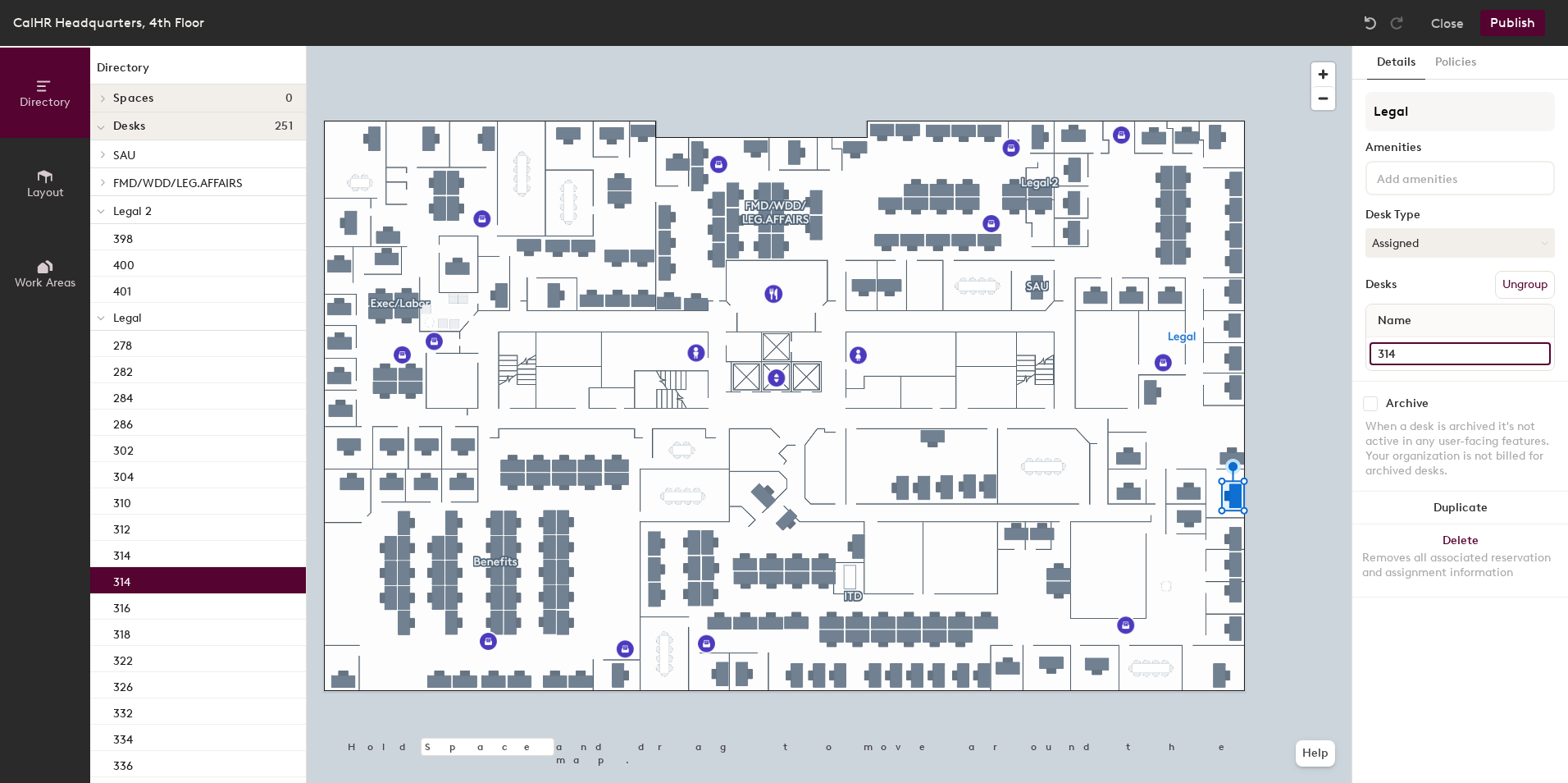
click at [1388, 349] on input "314" at bounding box center [1460, 354] width 181 height 23
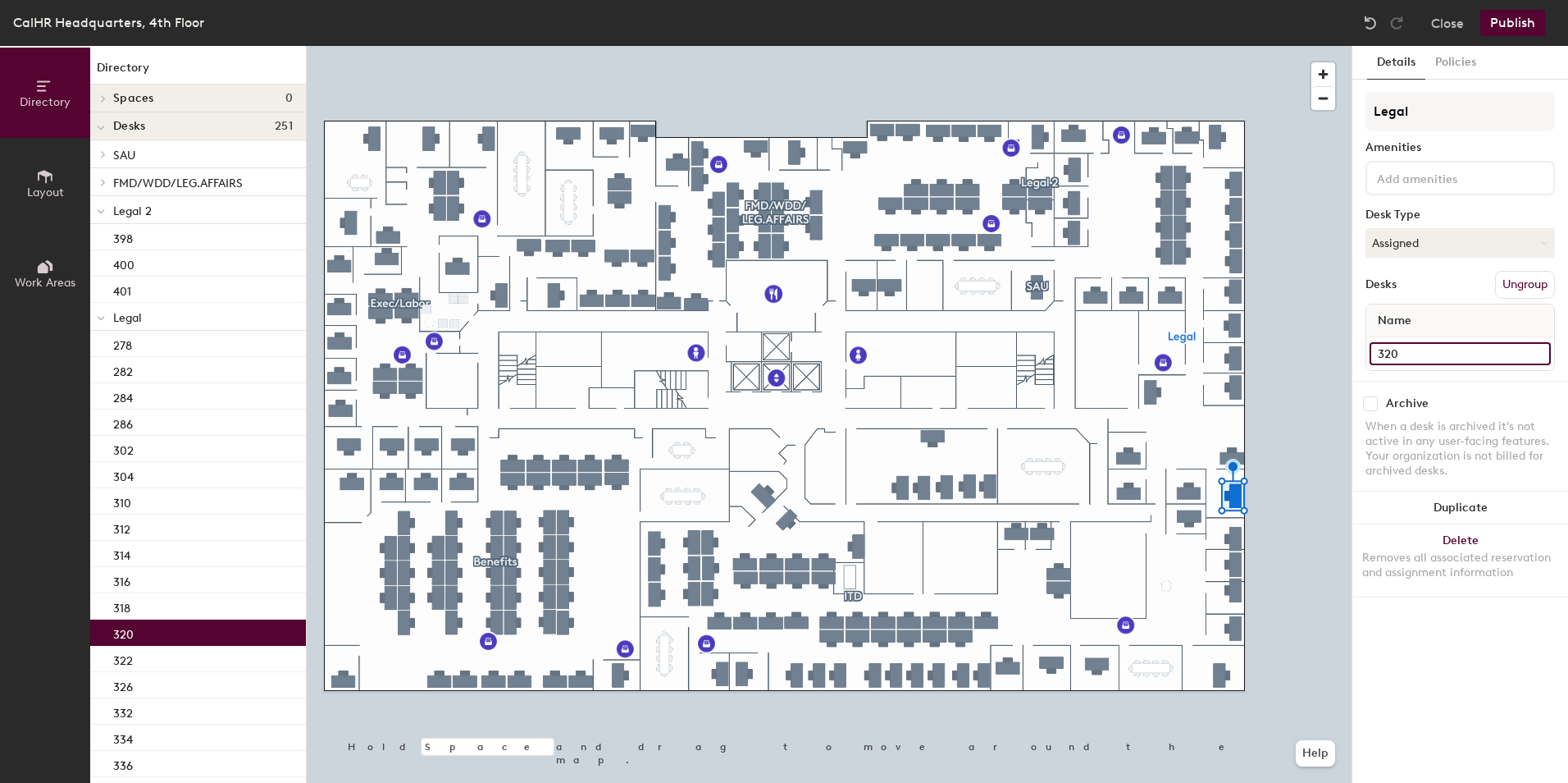
type input "320"
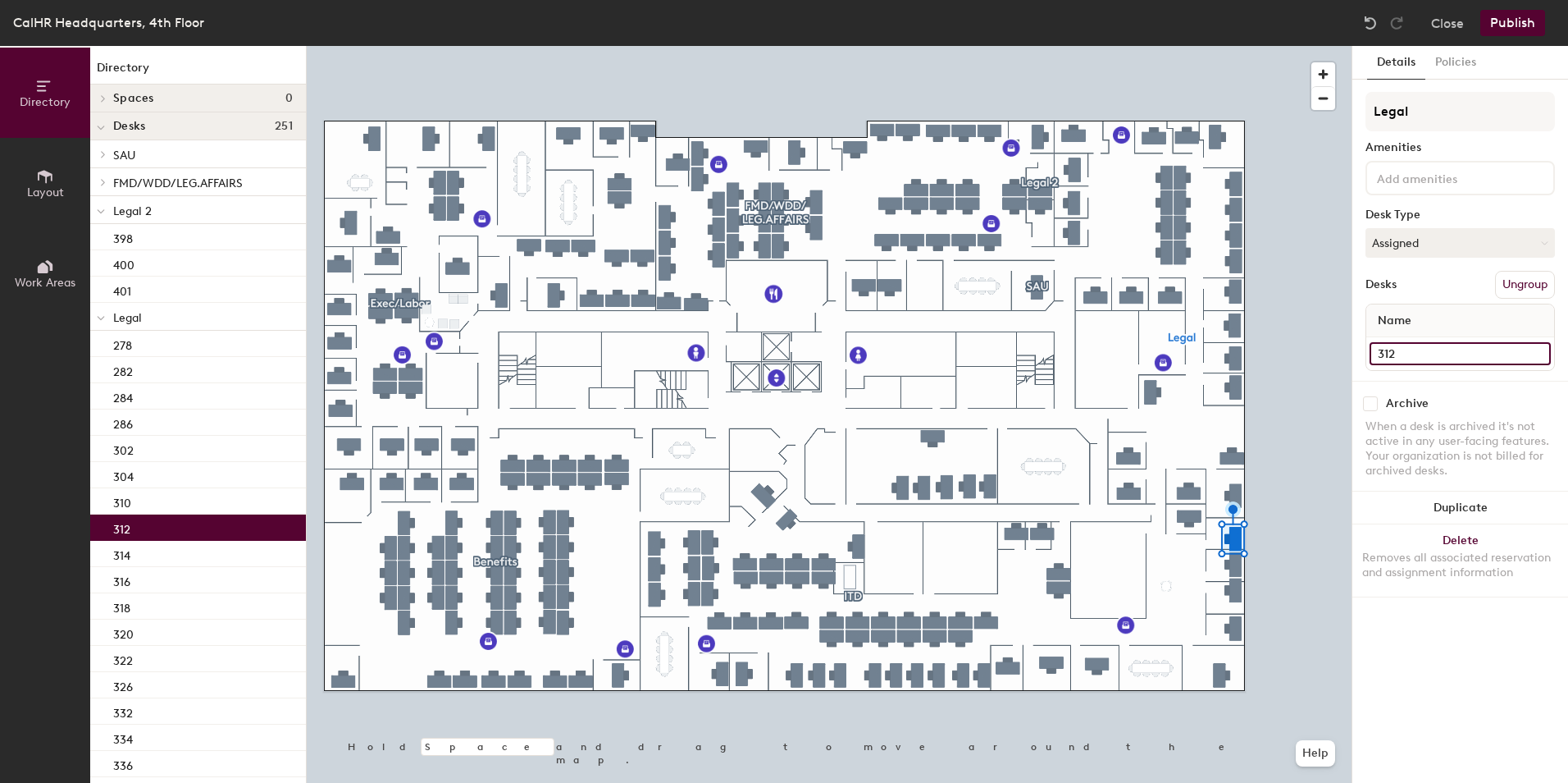
click at [1387, 349] on input "312" at bounding box center [1460, 354] width 181 height 23
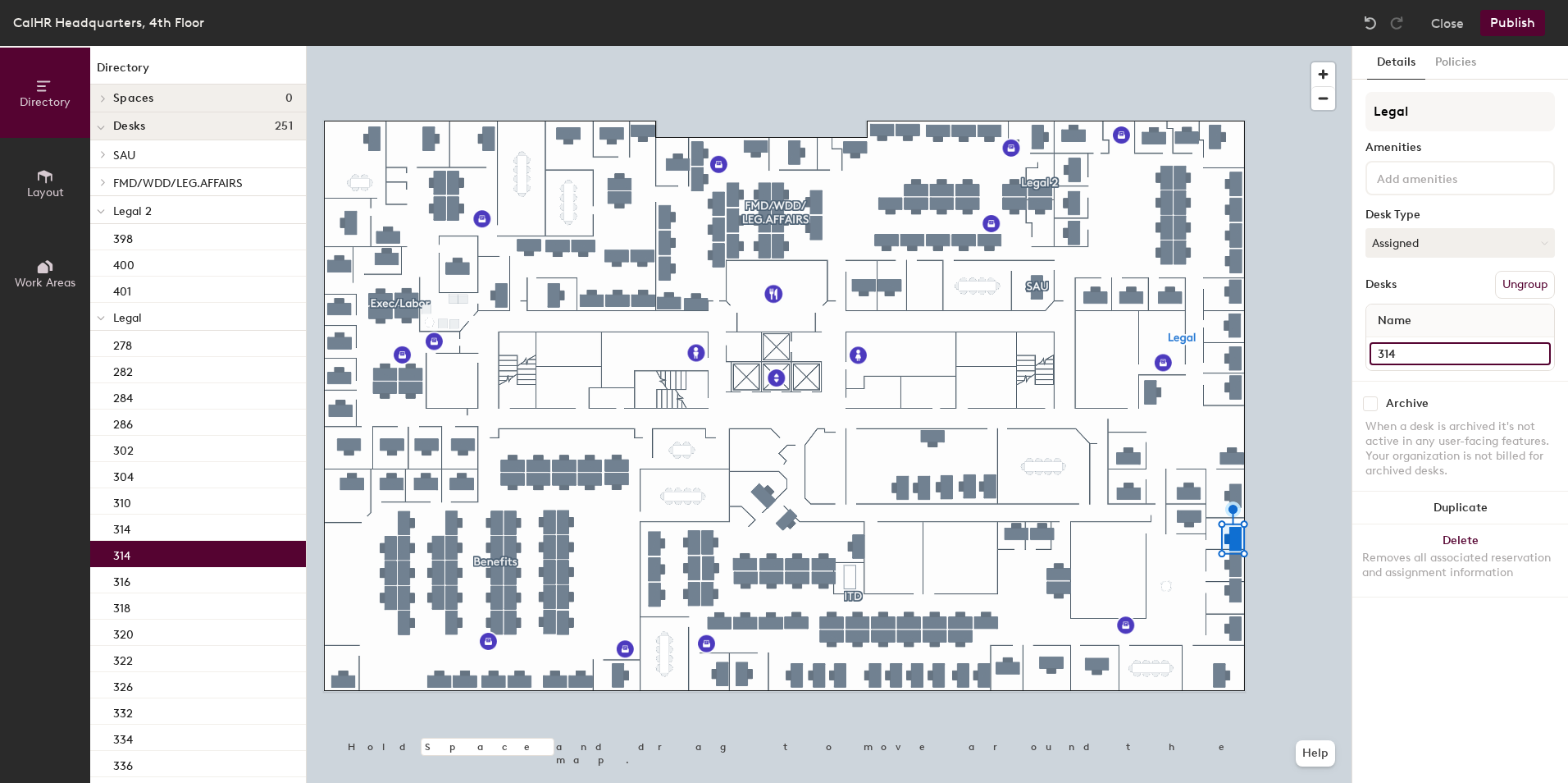
type input "314"
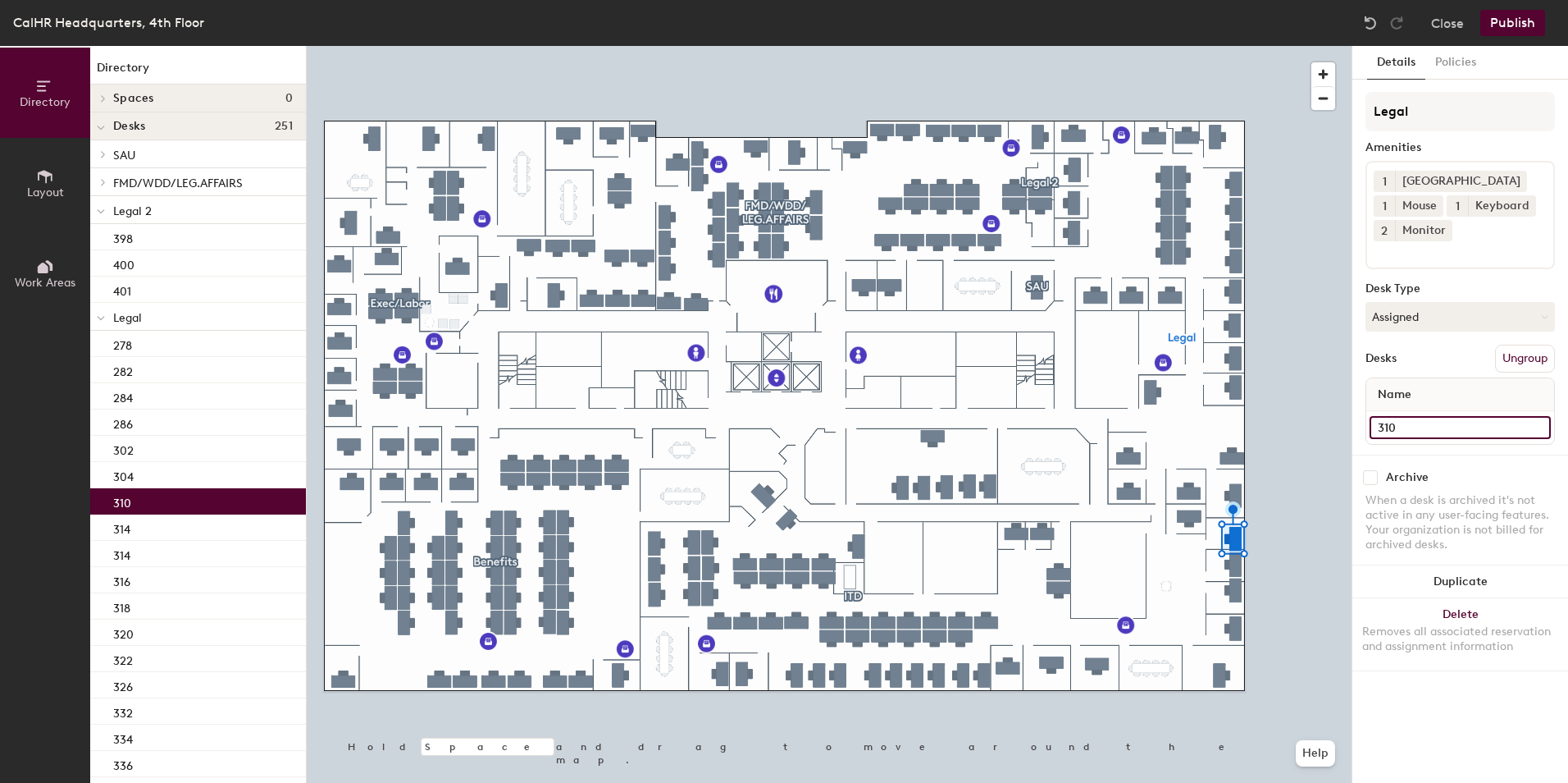
click at [1381, 417] on input "310" at bounding box center [1460, 427] width 181 height 23
type input "312"
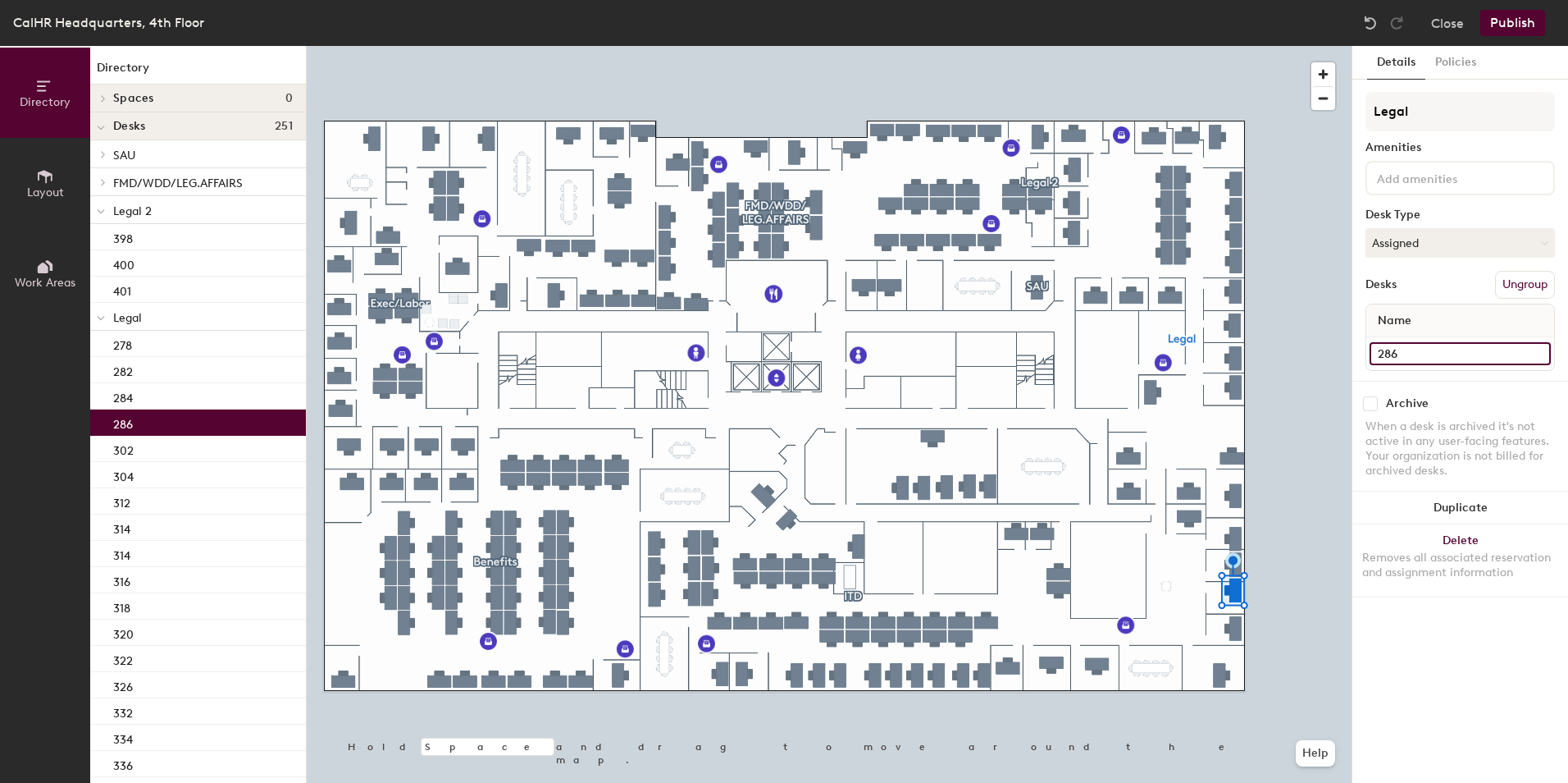
click at [1388, 346] on input "286" at bounding box center [1460, 354] width 181 height 23
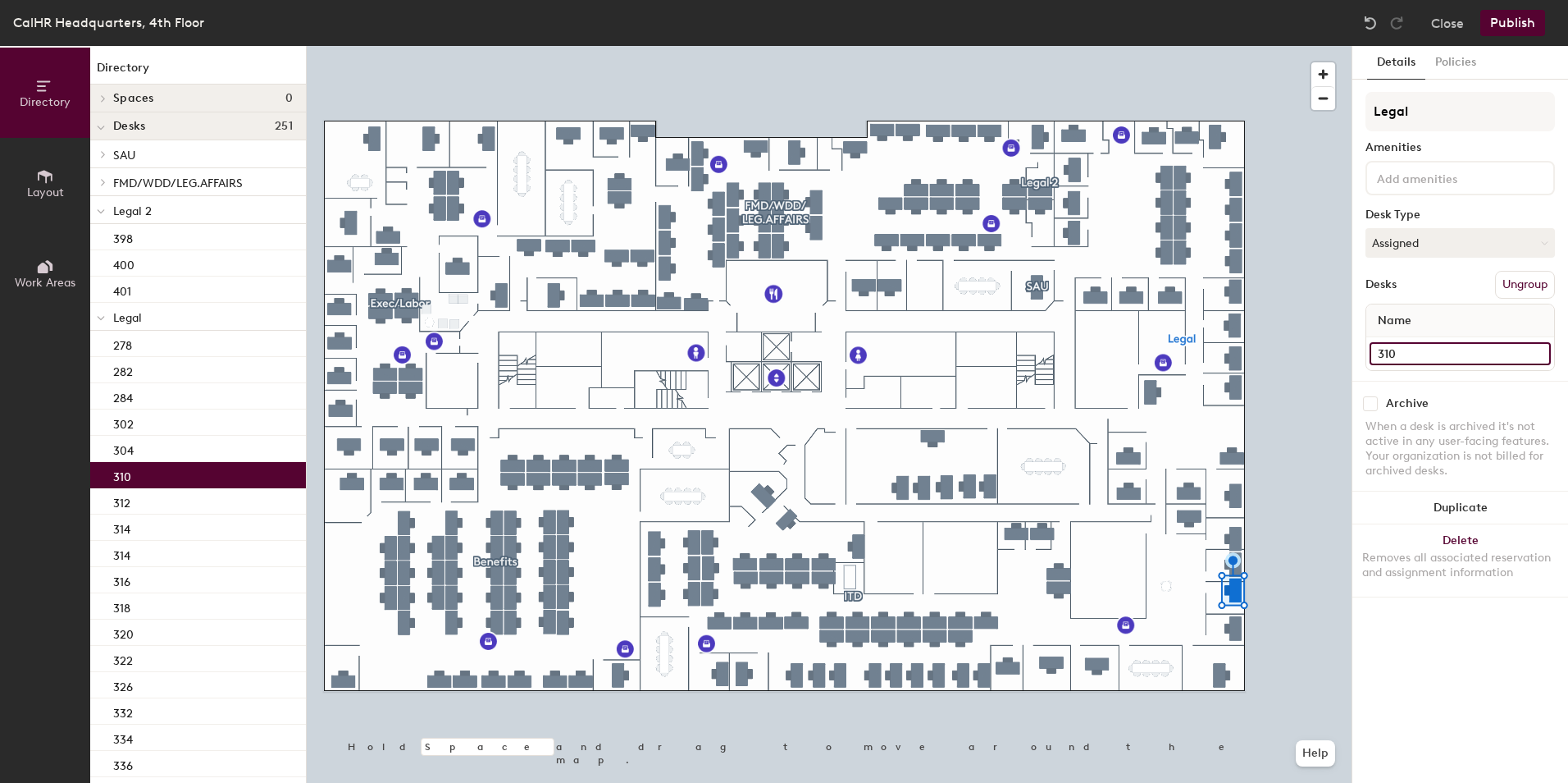
type input "310"
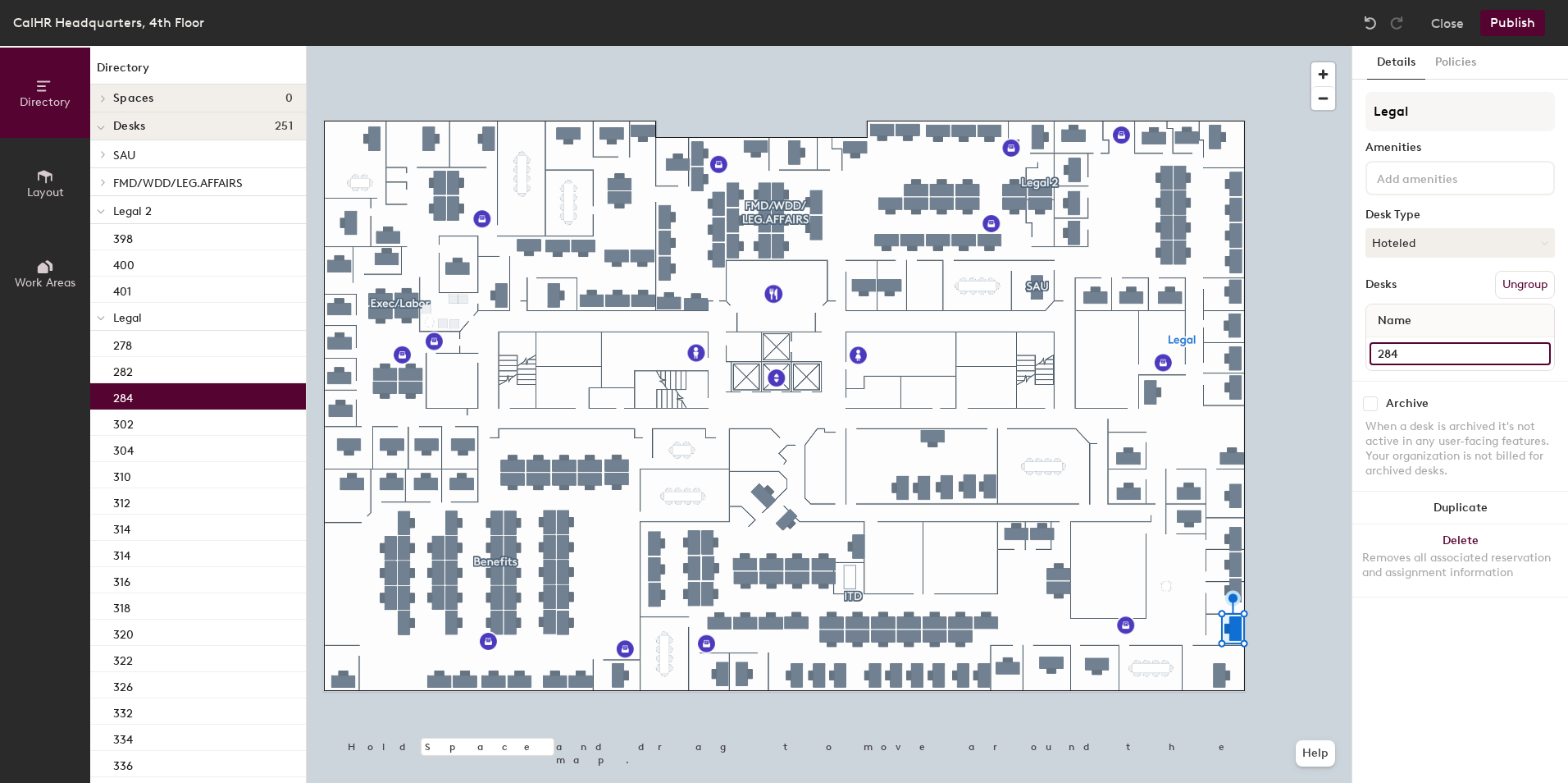
click at [1399, 354] on input "284" at bounding box center [1460, 354] width 181 height 23
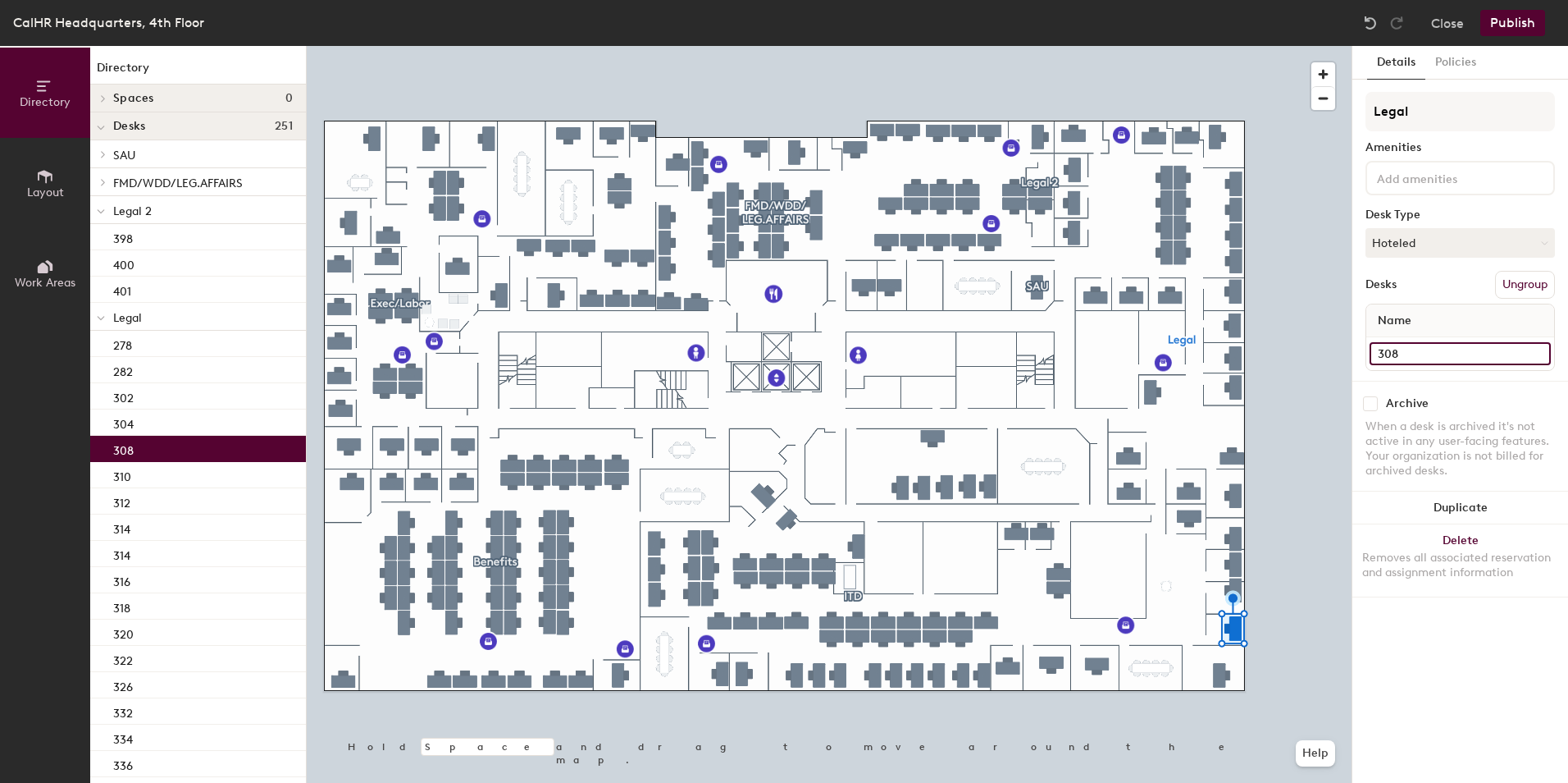
type input "308"
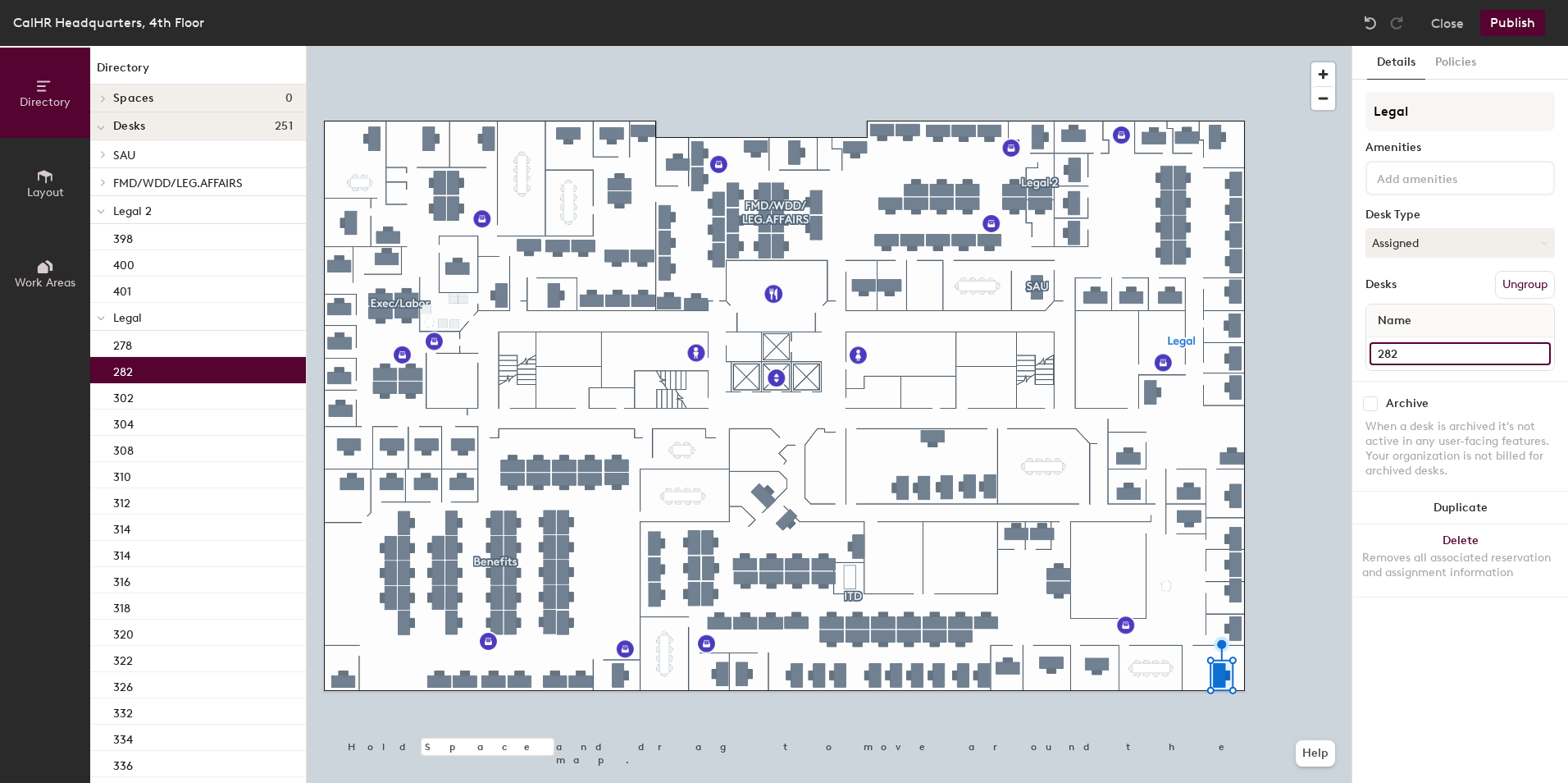
click at [1395, 351] on input "282" at bounding box center [1460, 354] width 181 height 23
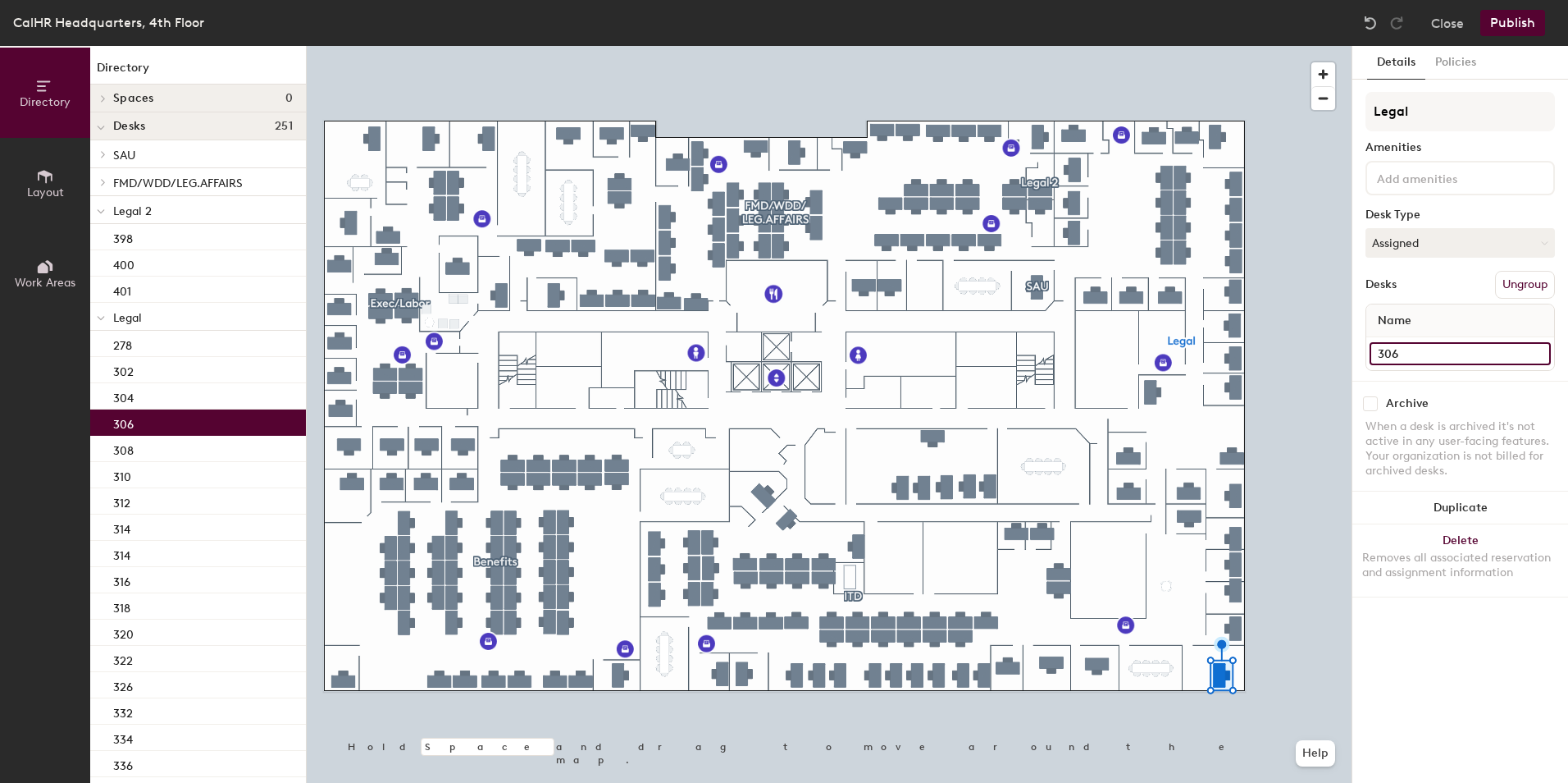
type input "306"
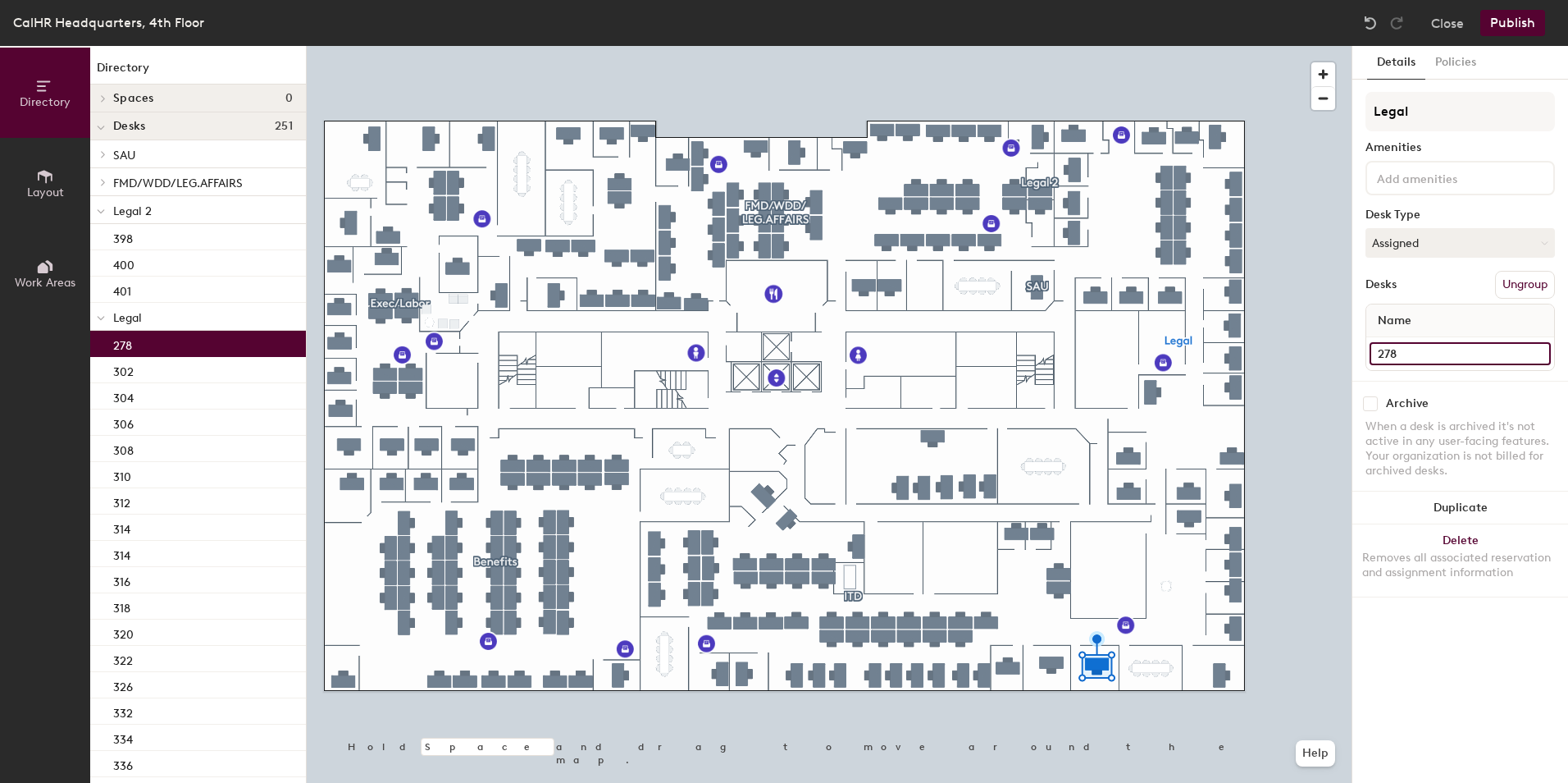
click at [1388, 347] on input "278" at bounding box center [1460, 354] width 181 height 23
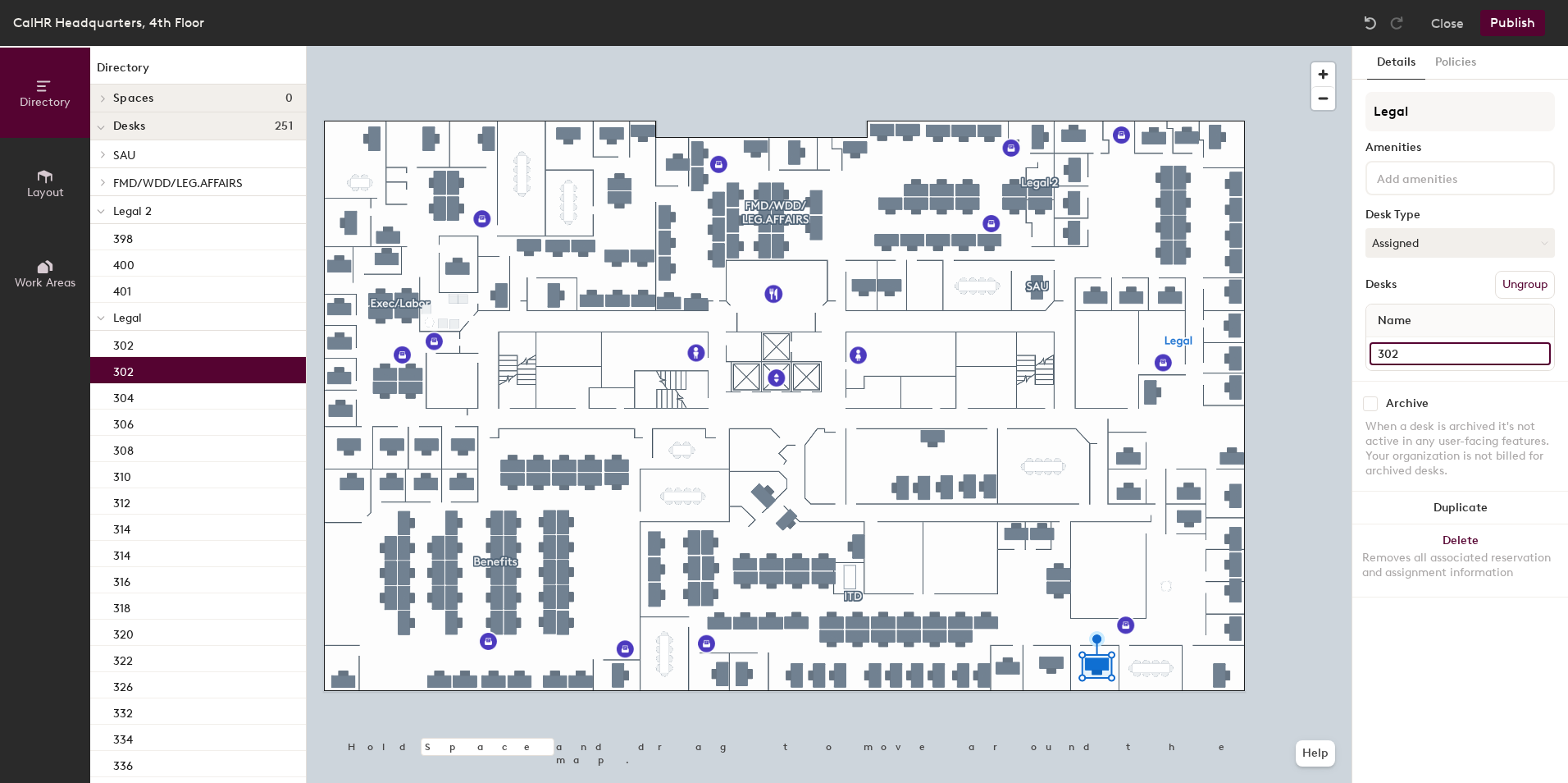
type input "302"
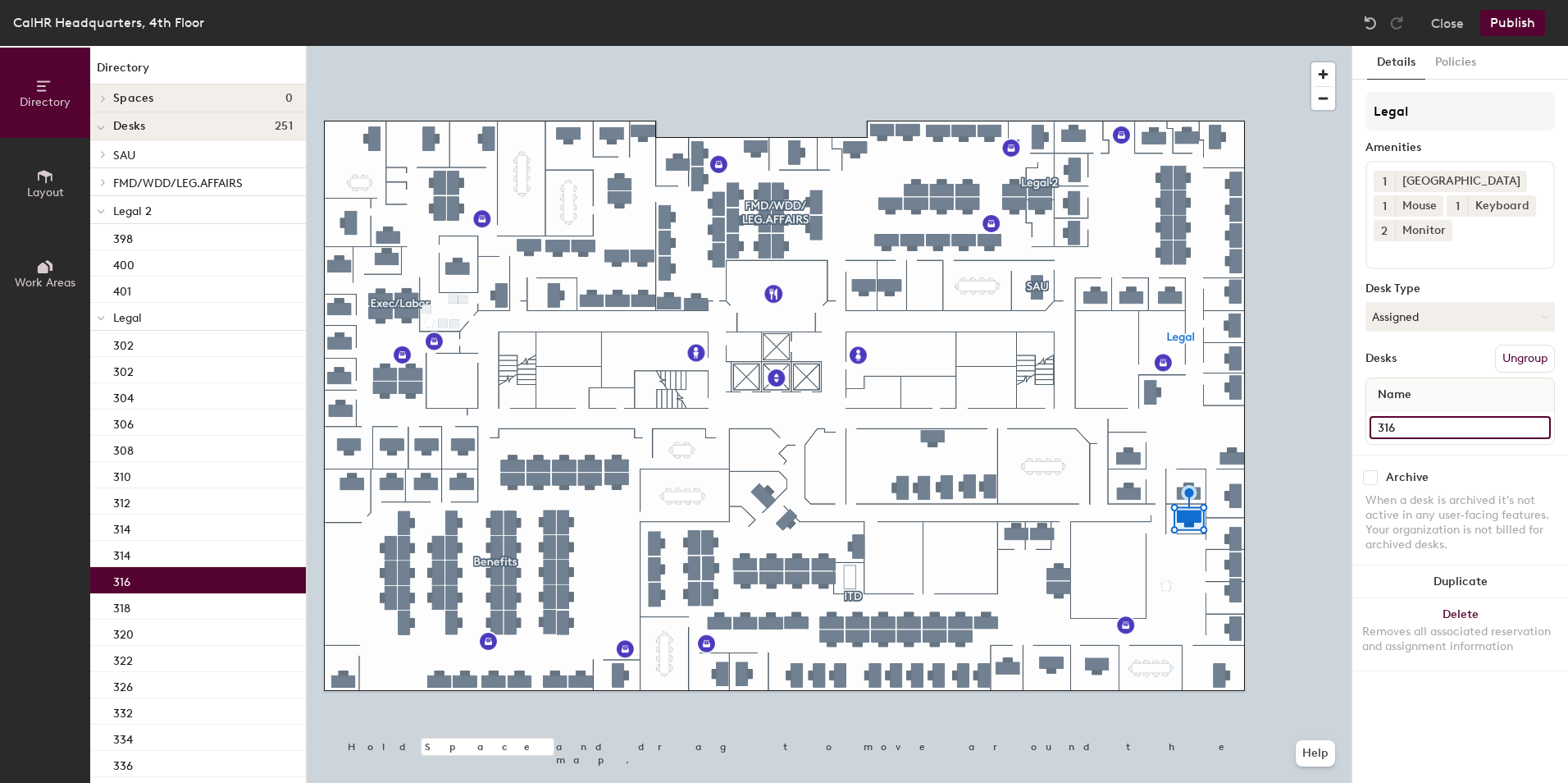
click at [1388, 427] on input "316" at bounding box center [1460, 427] width 181 height 23
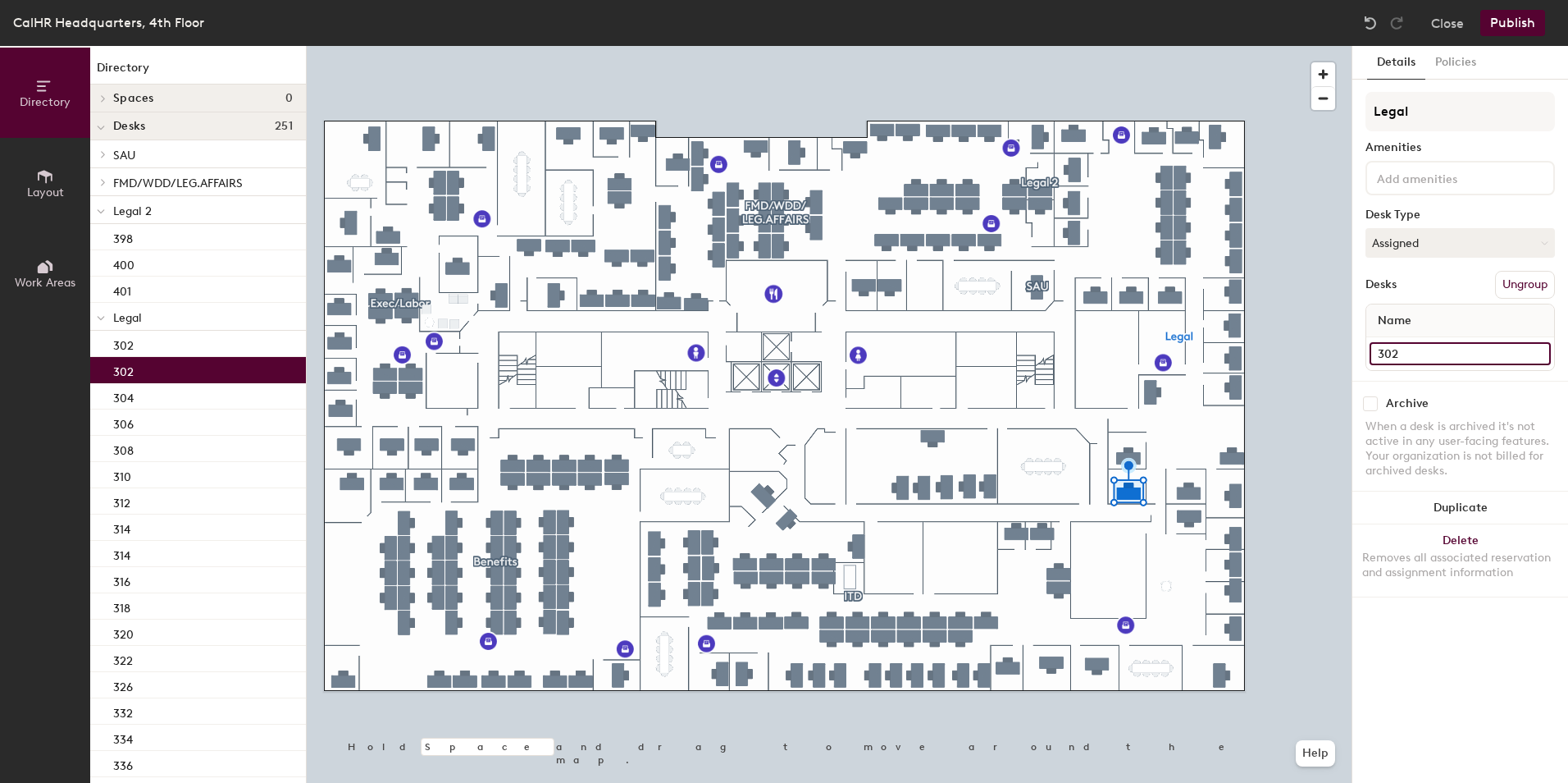
click at [1395, 353] on input "302" at bounding box center [1460, 354] width 181 height 23
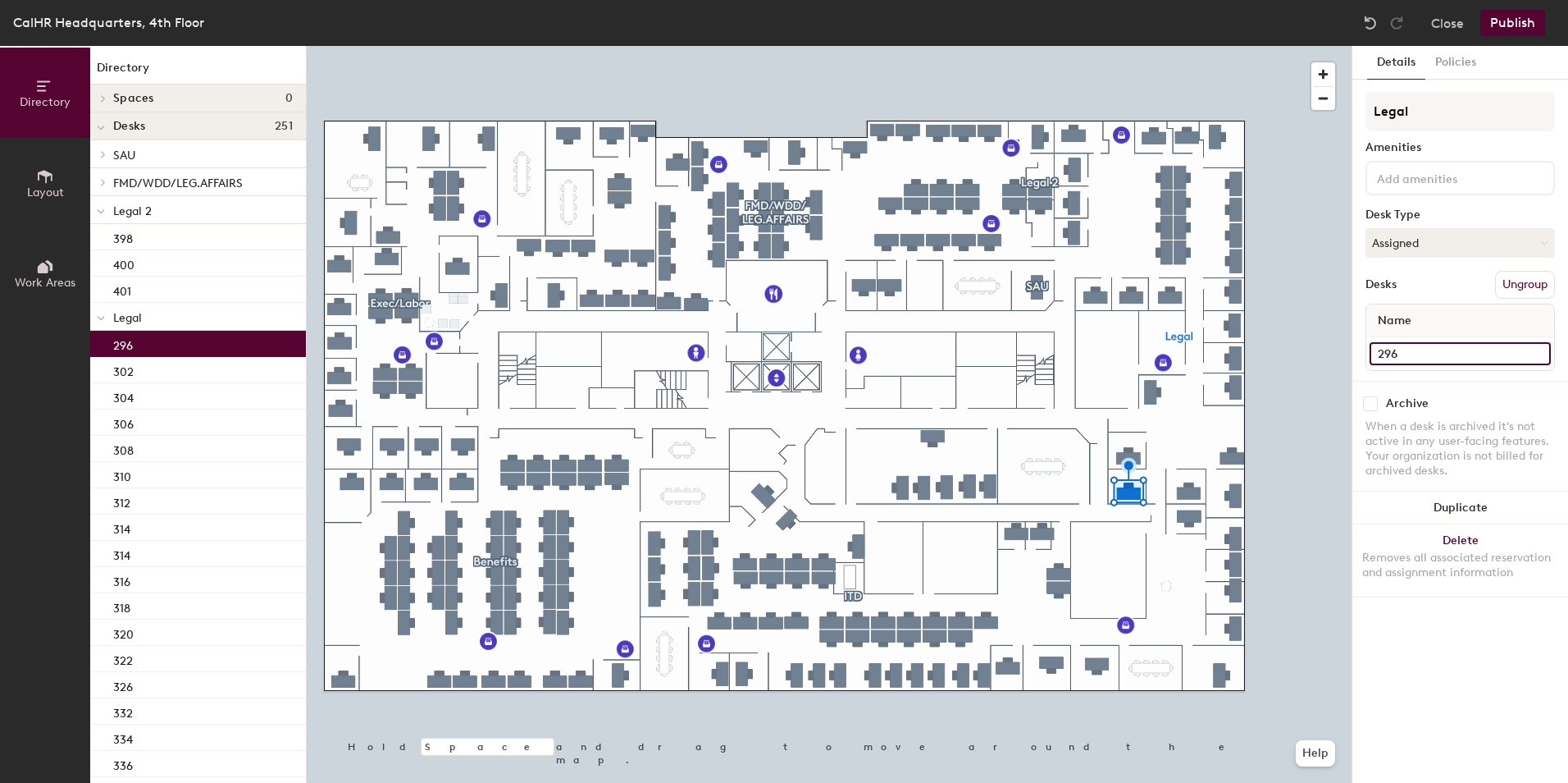
type input "296"
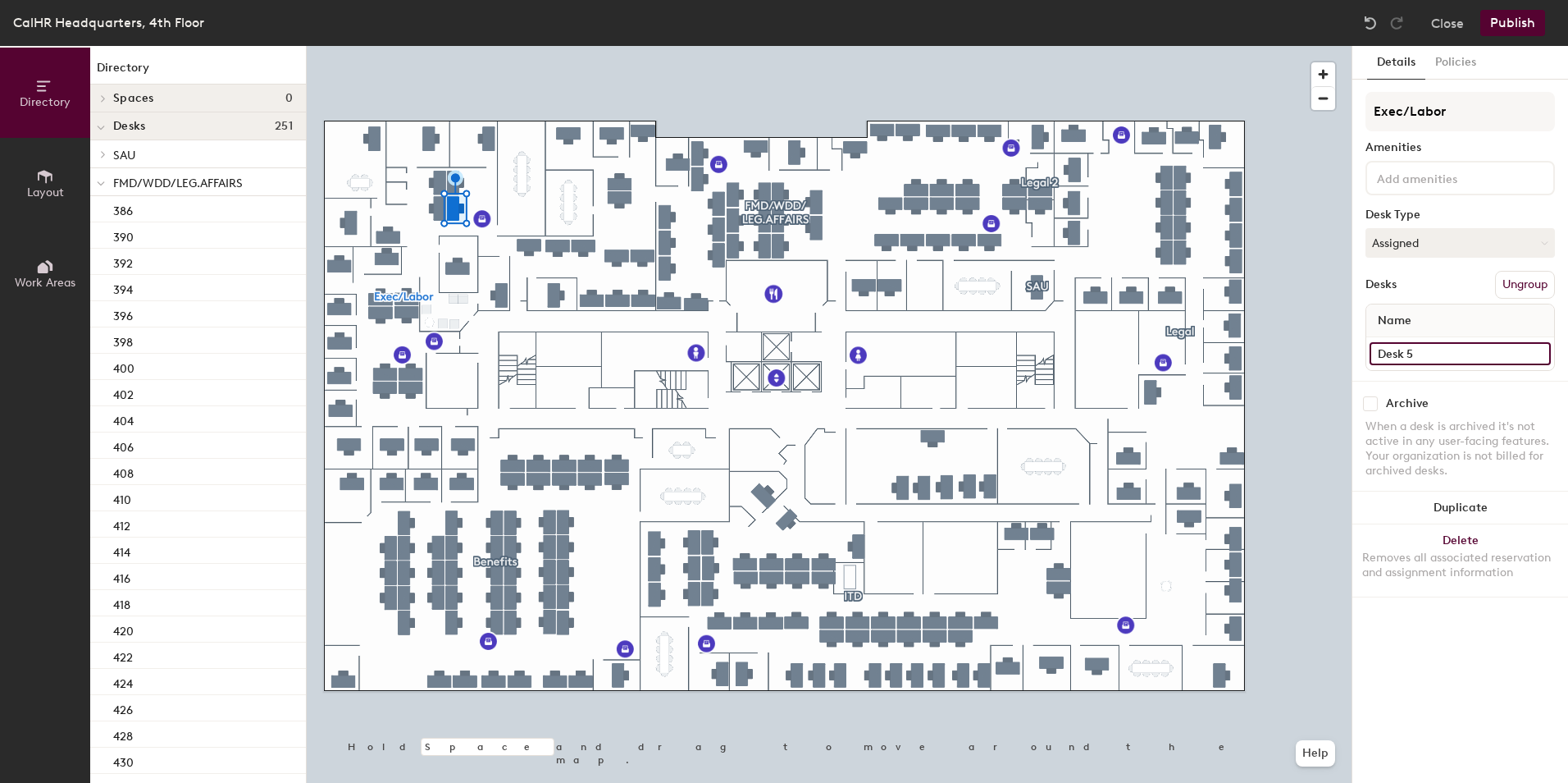
click at [1379, 353] on input "Desk 5" at bounding box center [1460, 354] width 181 height 23
type input "13"
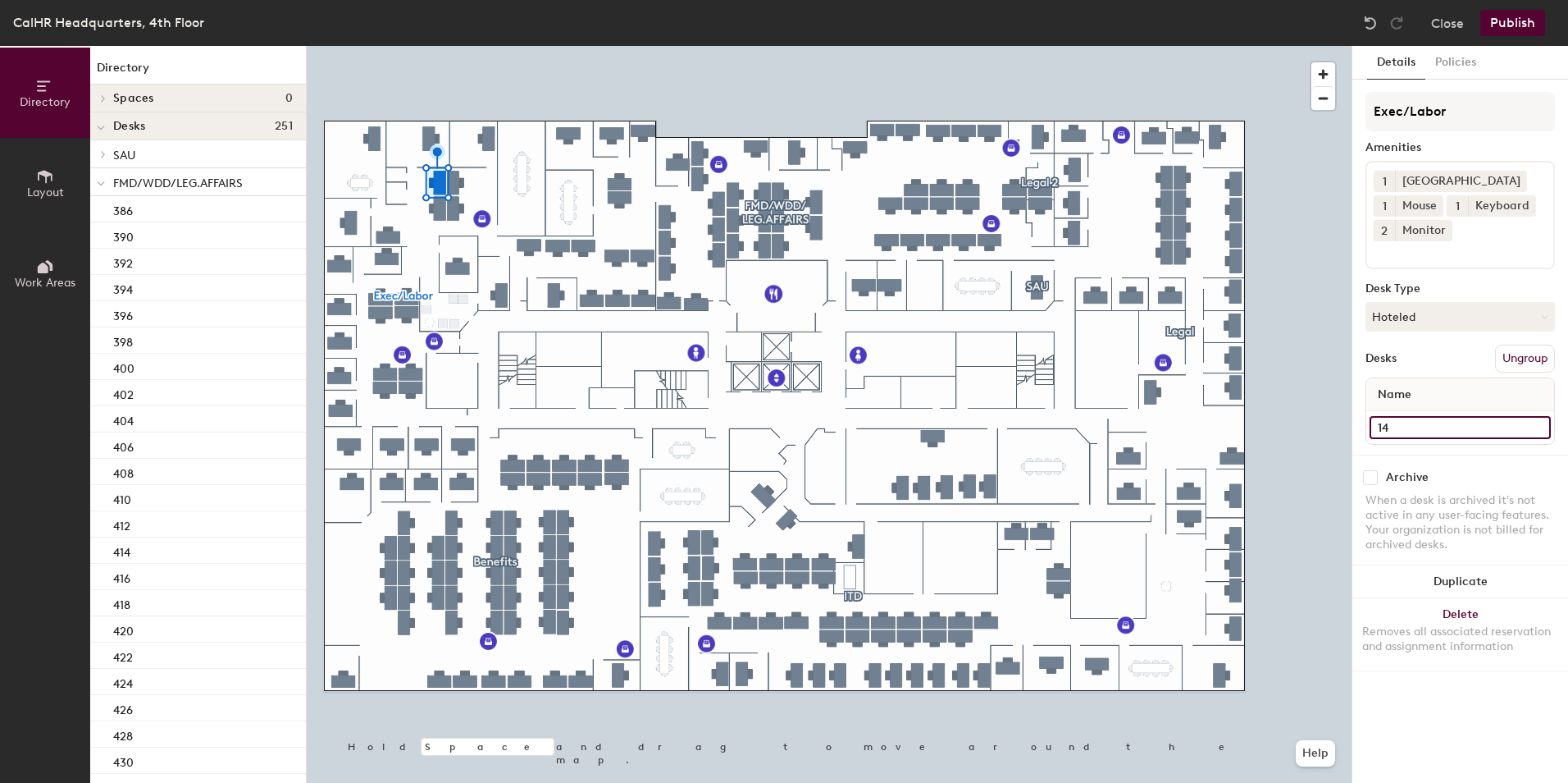
click at [1405, 433] on input "14" at bounding box center [1460, 427] width 181 height 23
type input "12"
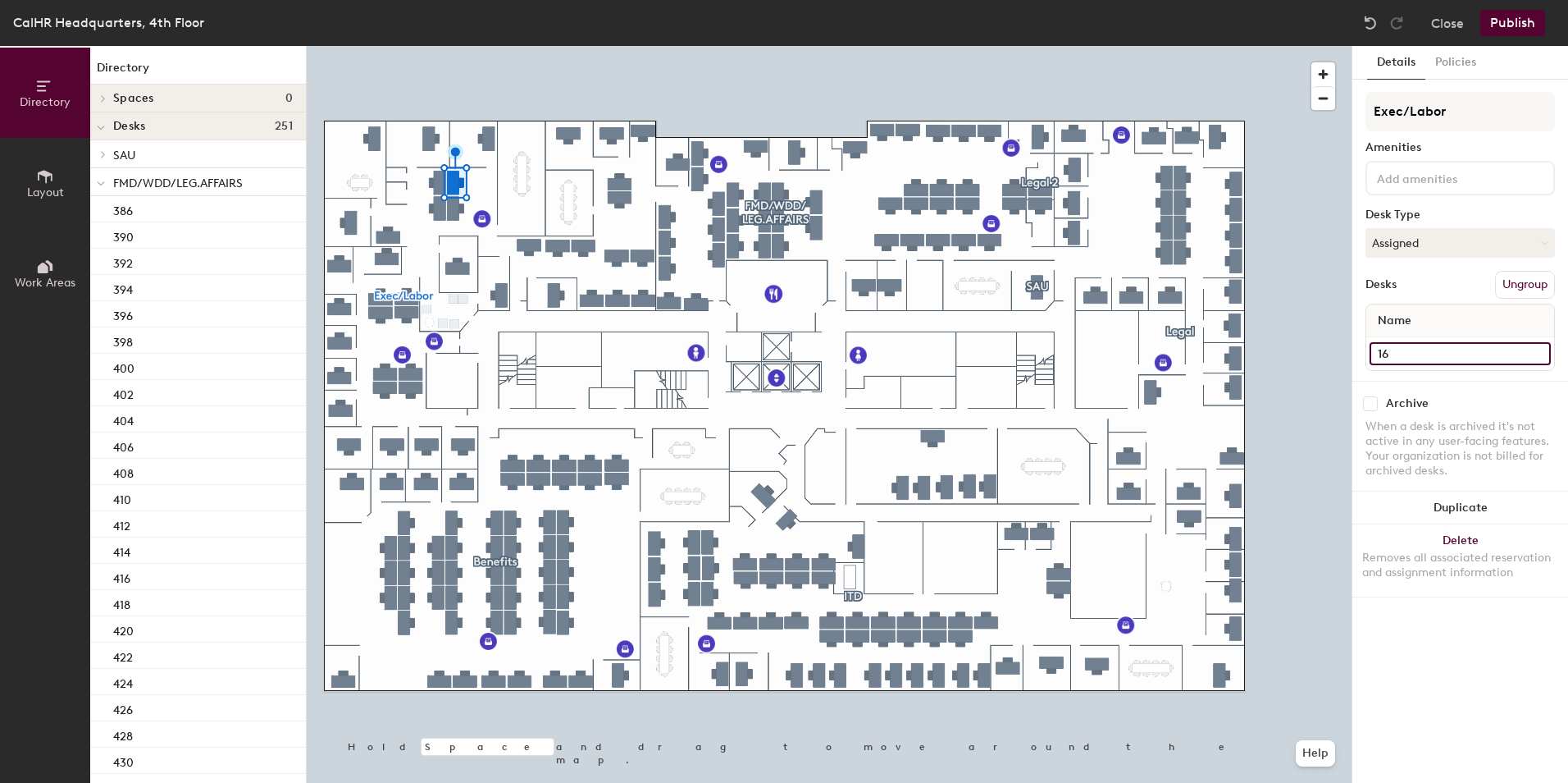
click at [1380, 350] on input "16" at bounding box center [1460, 354] width 181 height 23
type input "14"
click at [1388, 357] on input "Desk 8" at bounding box center [1460, 354] width 181 height 23
type input "11"
click at [1381, 353] on input "45" at bounding box center [1460, 354] width 181 height 23
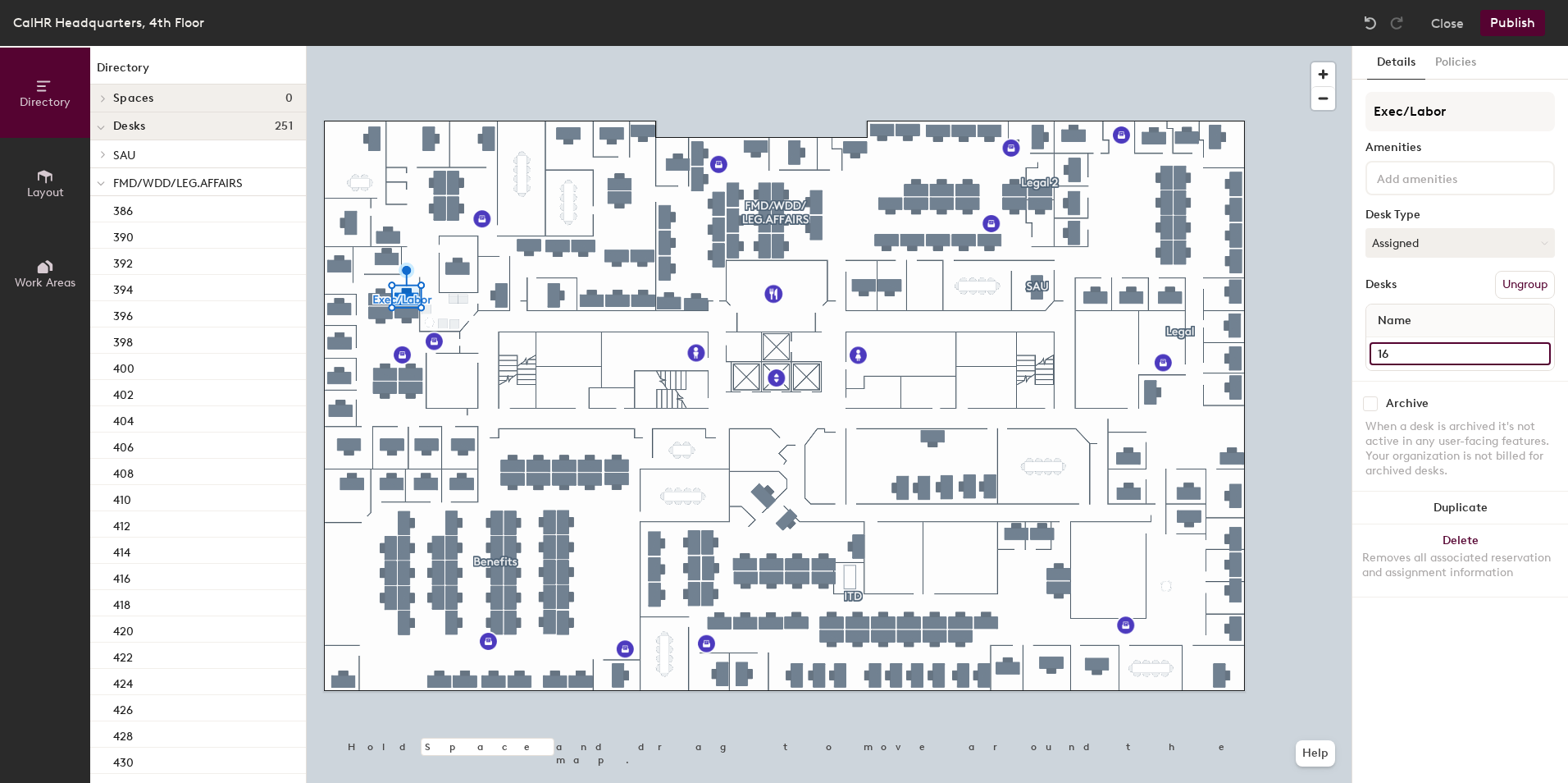
type input "16"
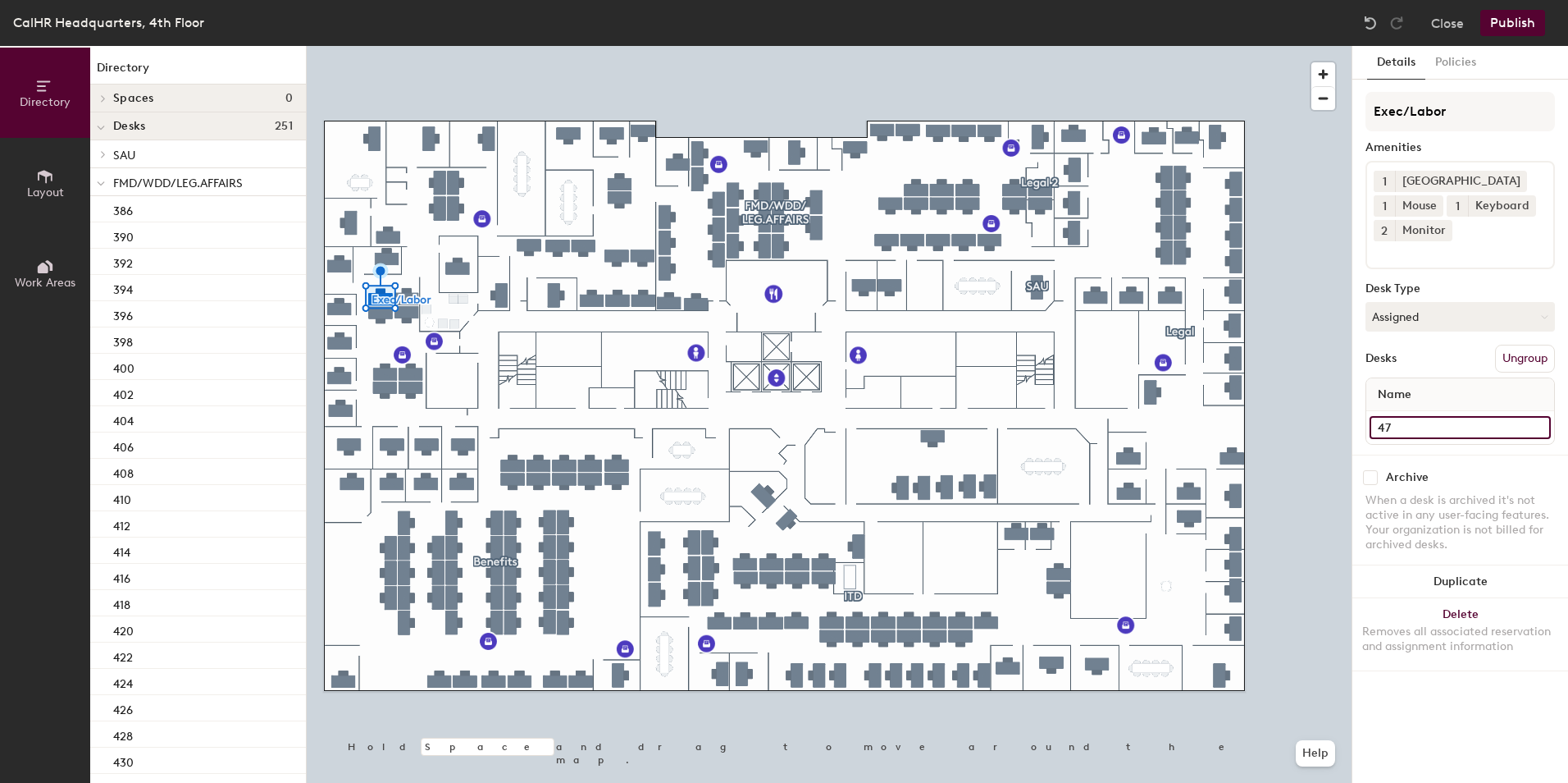
click at [1376, 433] on input "47" at bounding box center [1460, 427] width 181 height 23
type input "18"
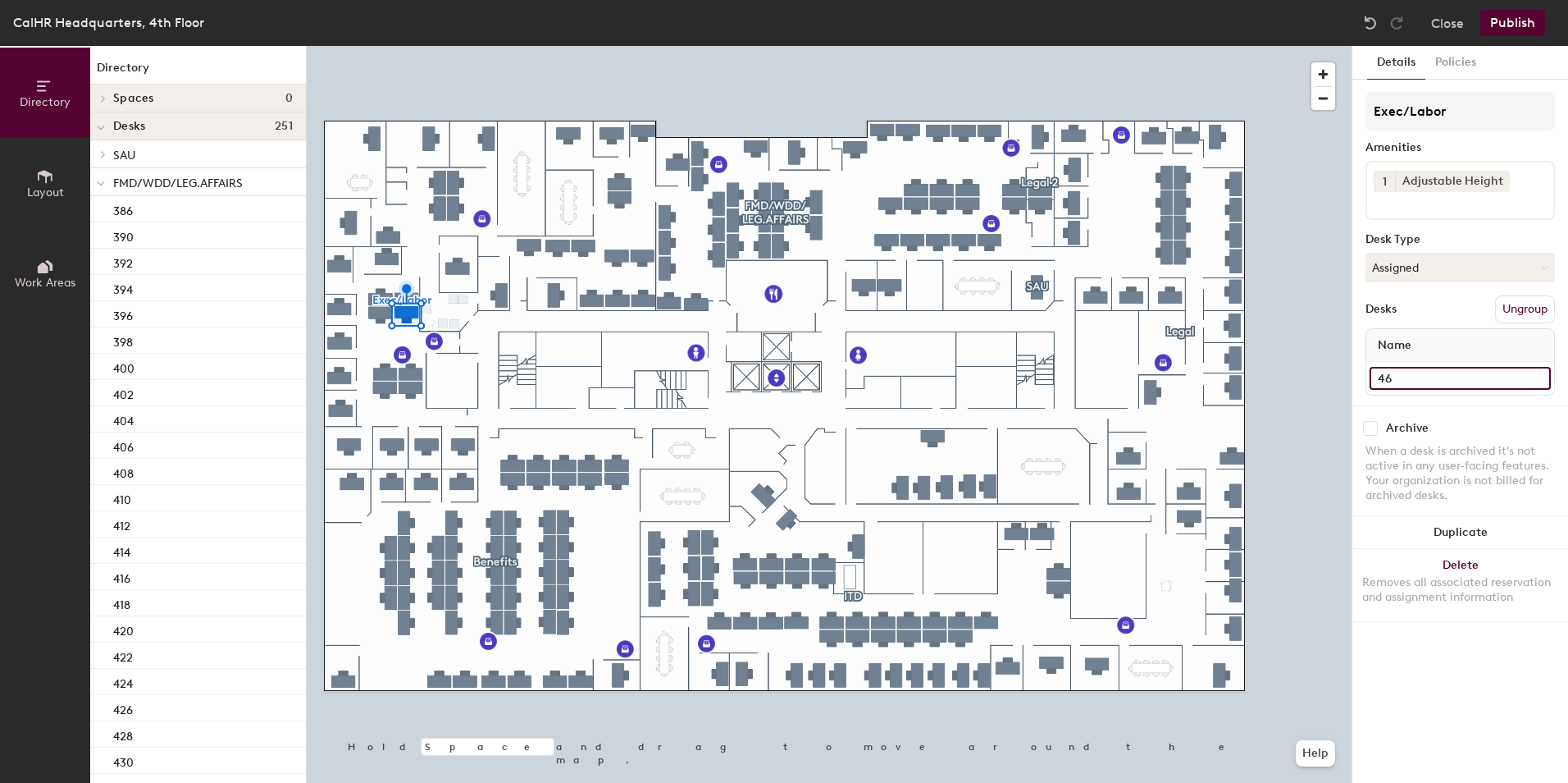
click at [1384, 380] on input "46" at bounding box center [1460, 379] width 181 height 23
type input "50"
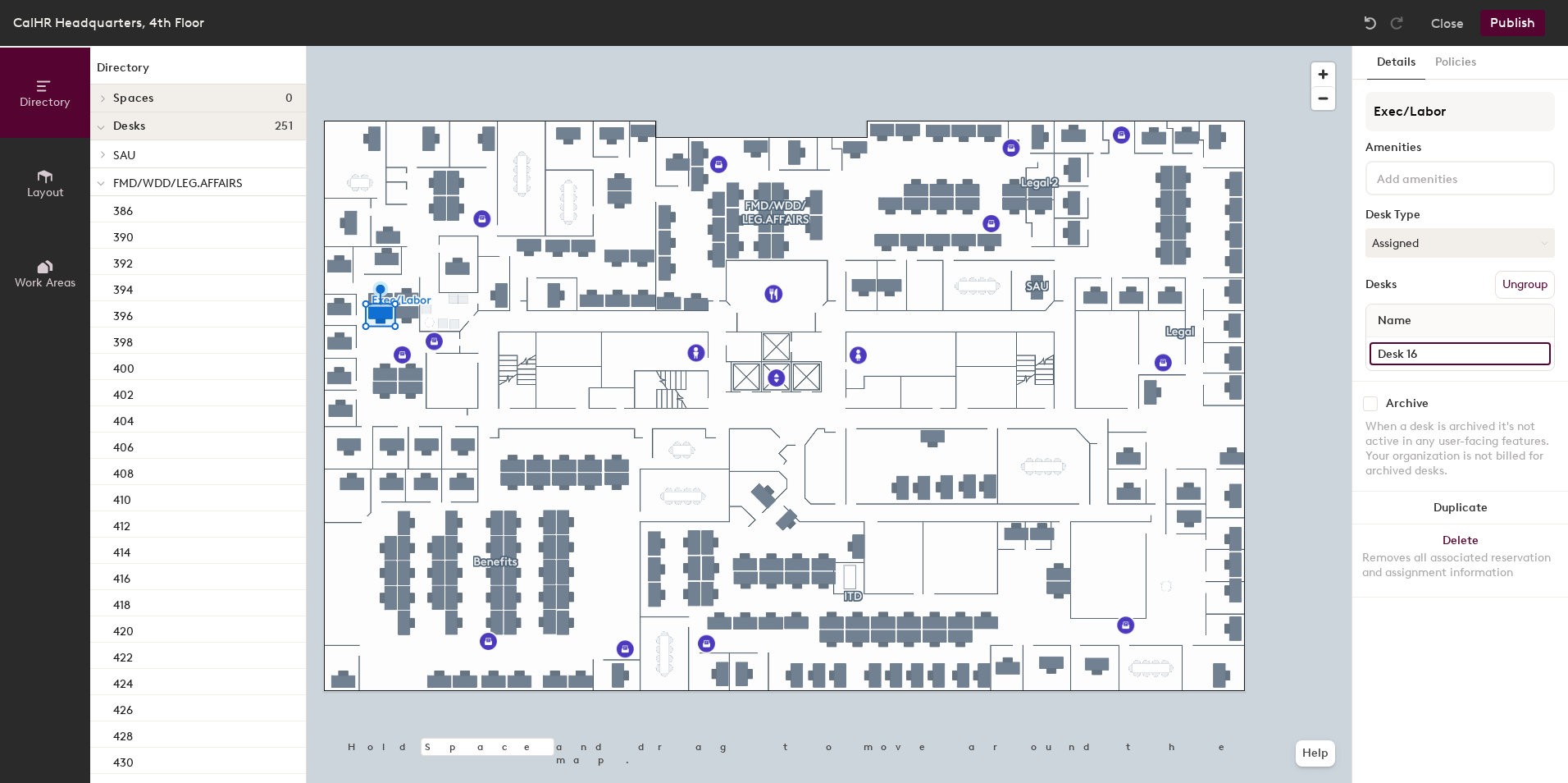
click at [1397, 348] on input "Desk 16" at bounding box center [1460, 354] width 181 height 23
type input "52"
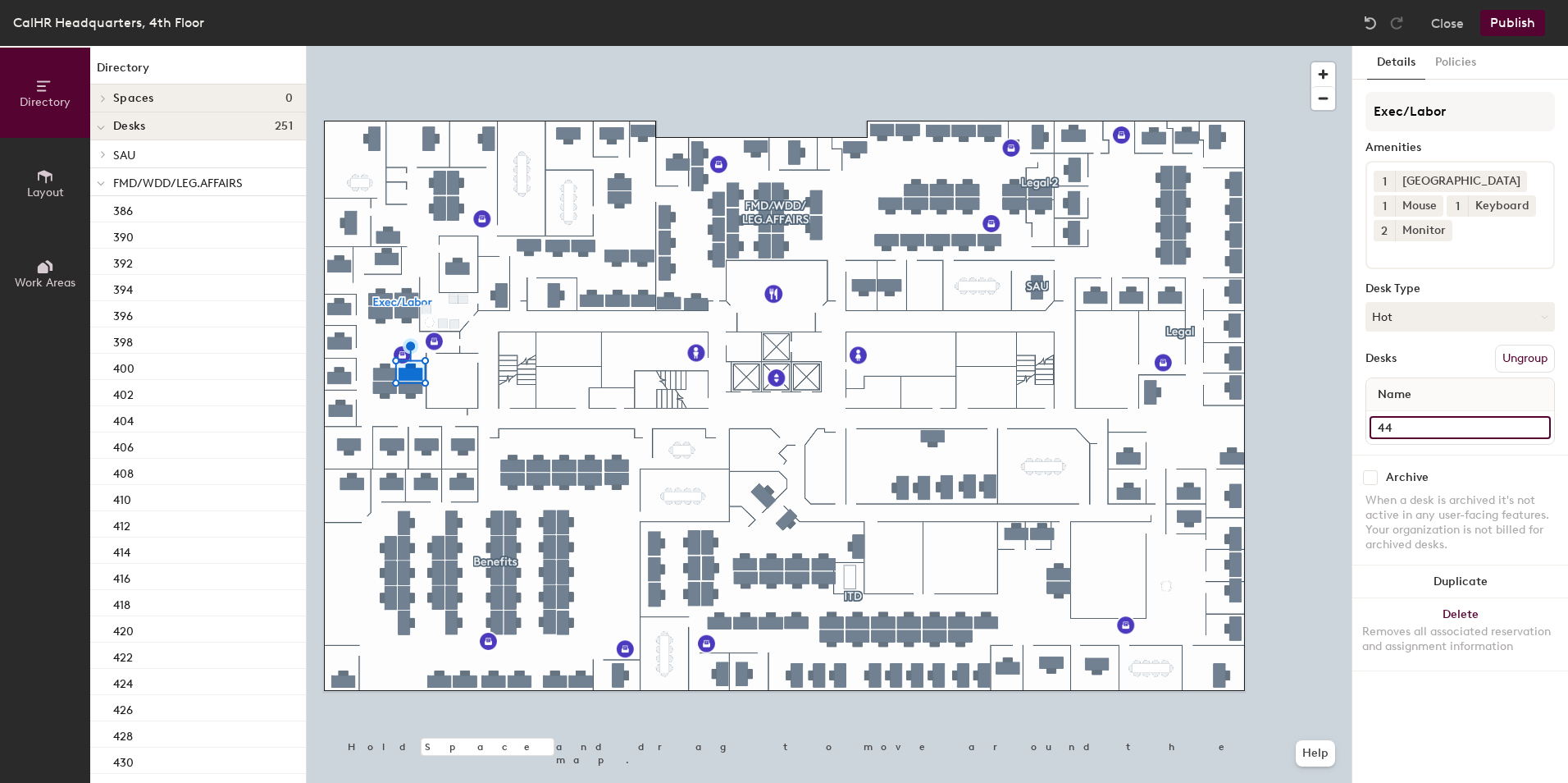
click at [1390, 421] on input "44" at bounding box center [1460, 427] width 181 height 23
type input "46"
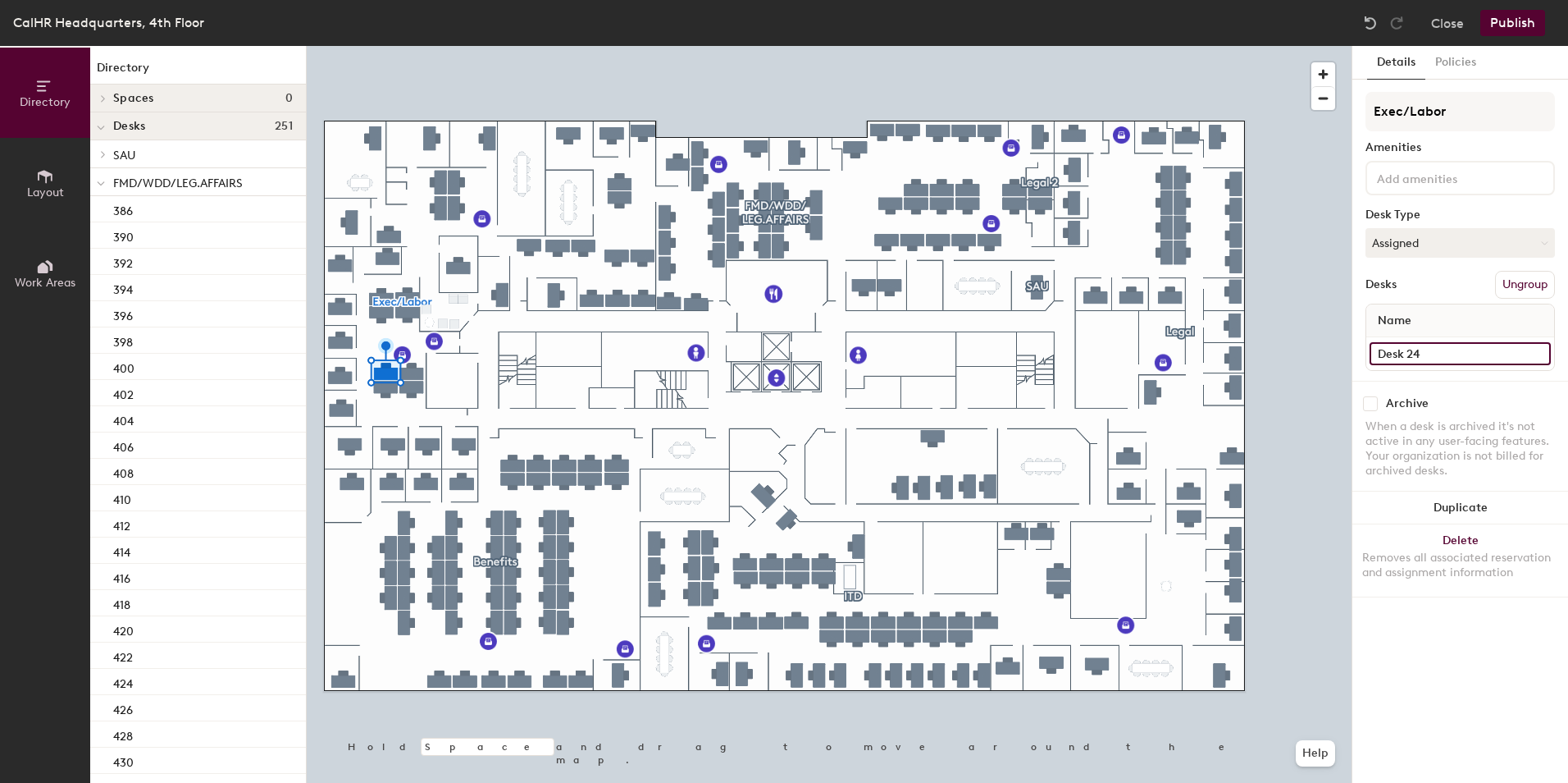
click at [1391, 358] on input "Desk 24" at bounding box center [1460, 354] width 181 height 23
type input "48"
click at [1377, 356] on input "42" at bounding box center [1460, 354] width 181 height 23
click at [1392, 349] on input "Desk 22" at bounding box center [1460, 354] width 181 height 23
type input "44"
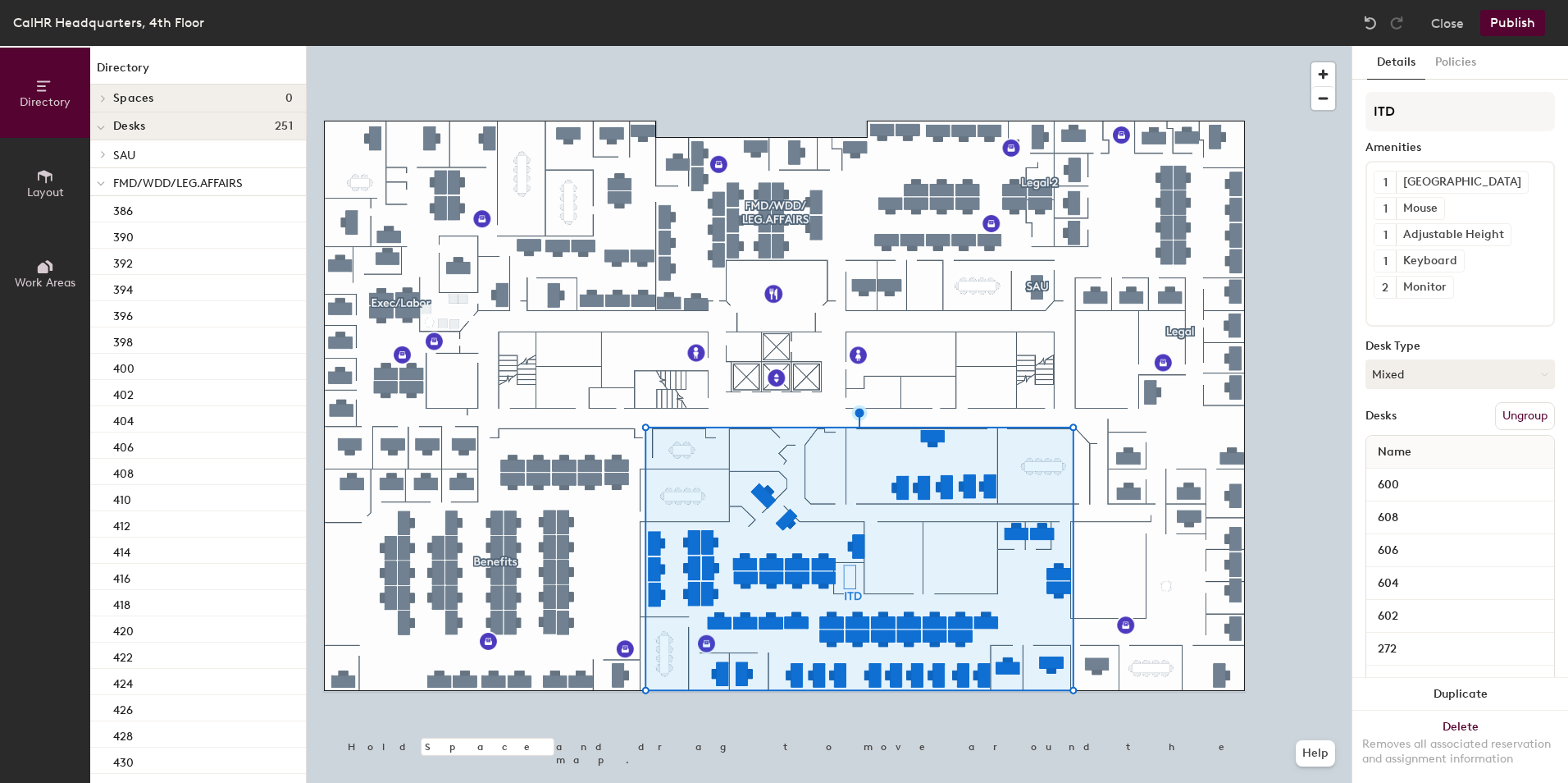
click at [1504, 16] on button "Publish" at bounding box center [1512, 23] width 65 height 27
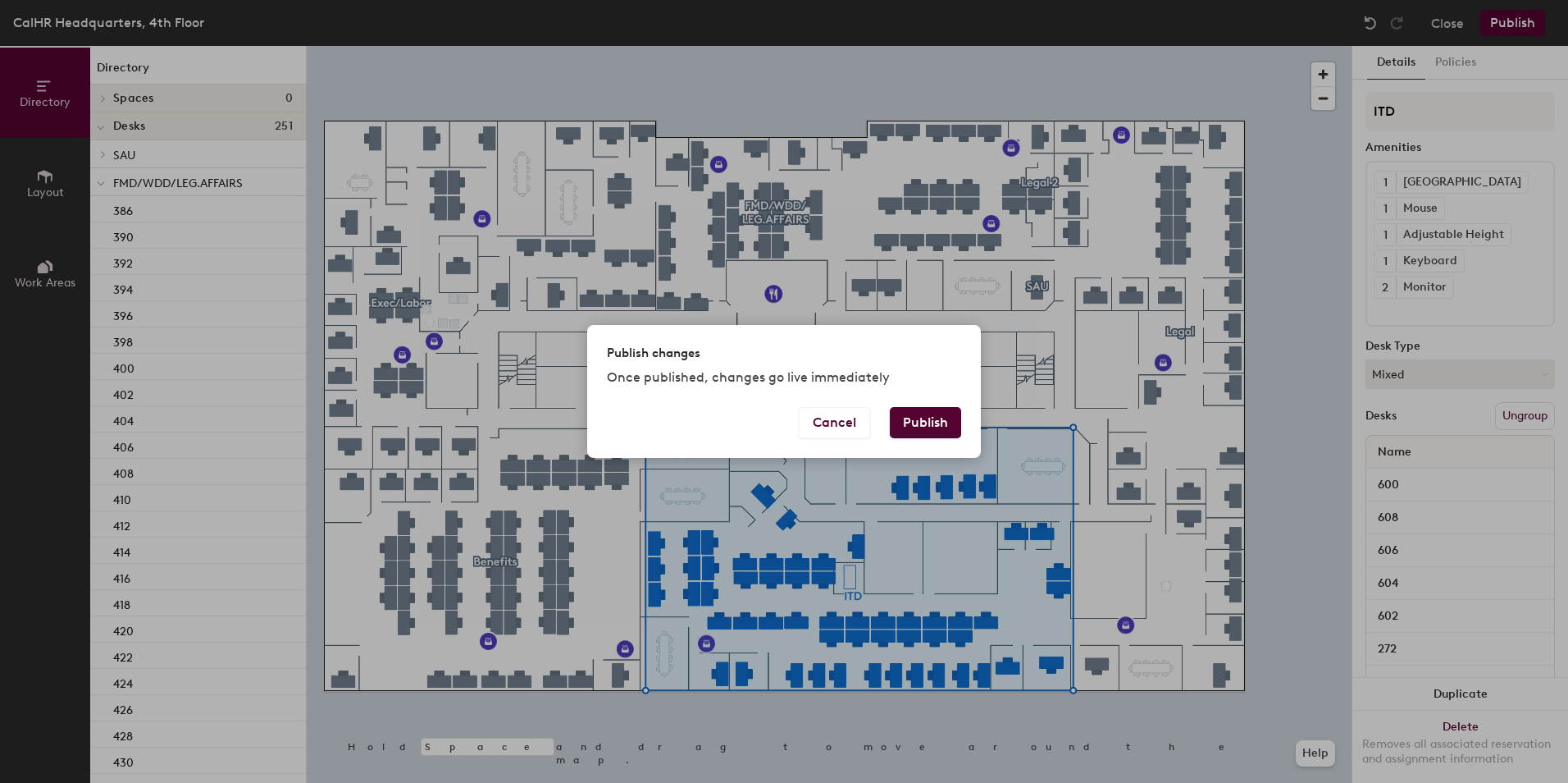
click at [911, 418] on button "Publish" at bounding box center [925, 422] width 72 height 31
